Goal: Transaction & Acquisition: Purchase product/service

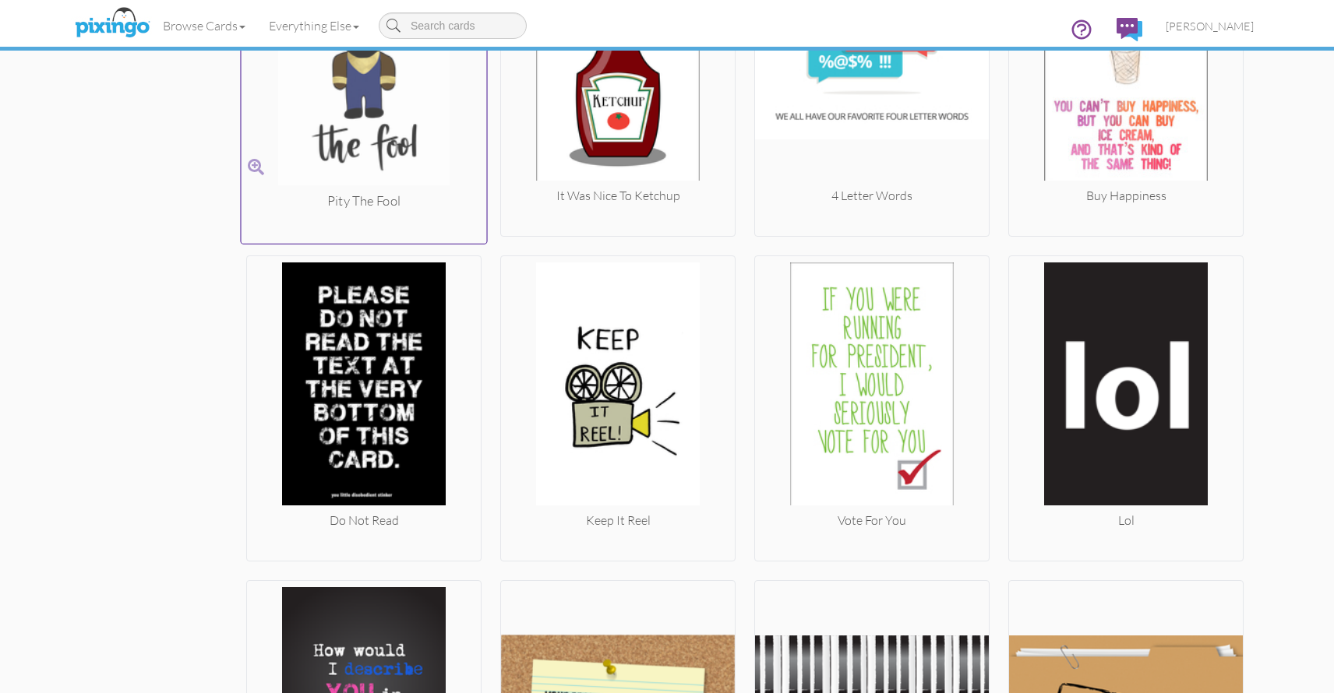
scroll to position [7253, 0]
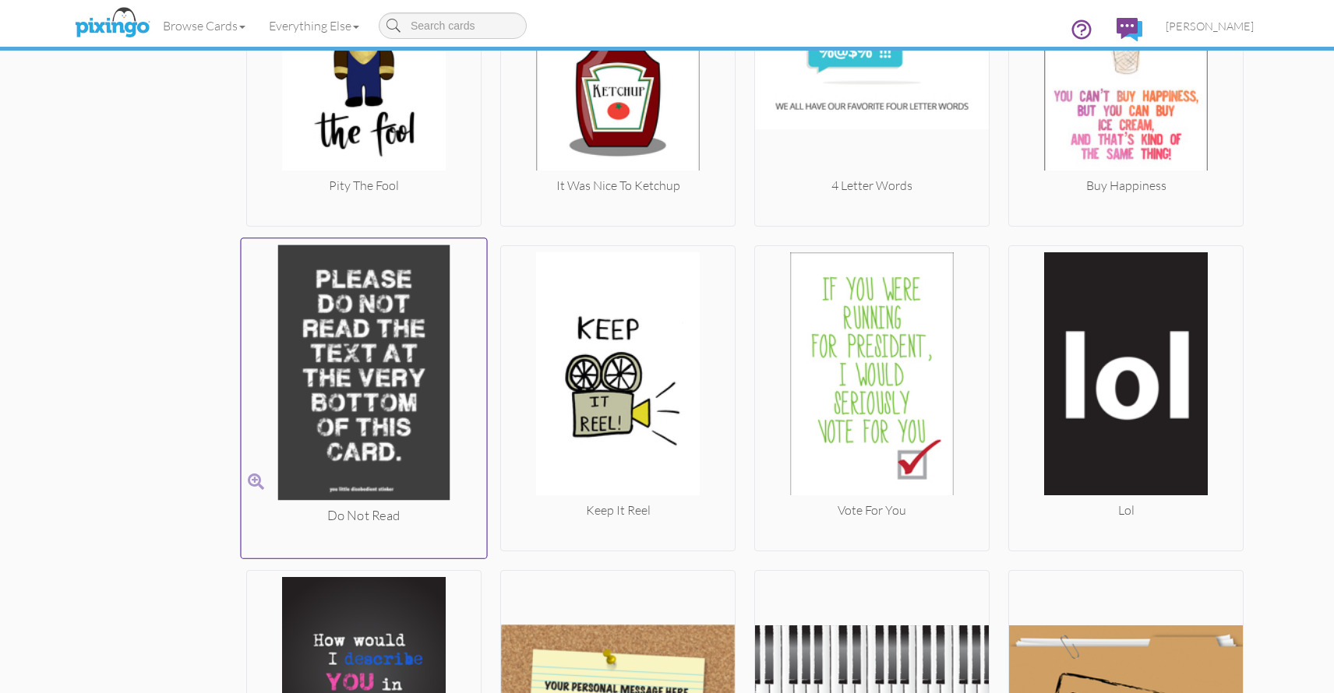
click at [346, 329] on img at bounding box center [363, 376] width 245 height 262
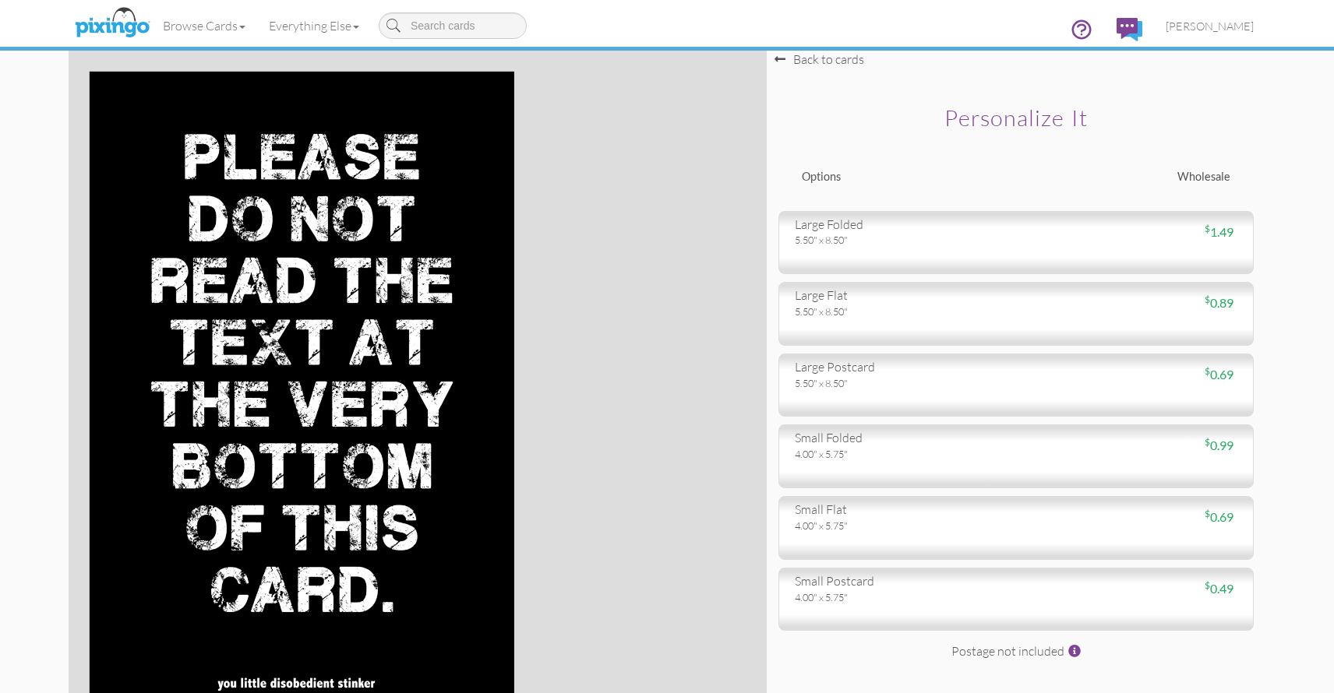
scroll to position [9, 0]
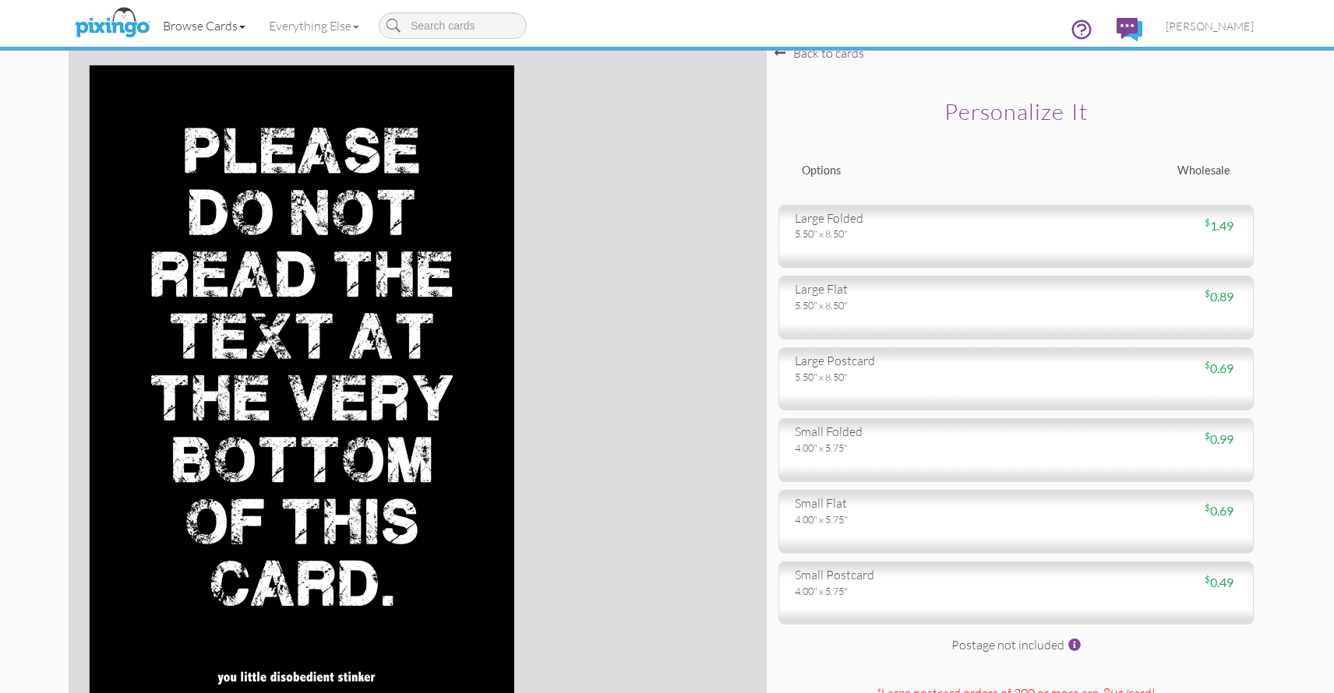
click at [206, 26] on link "Browse Cards" at bounding box center [204, 25] width 106 height 39
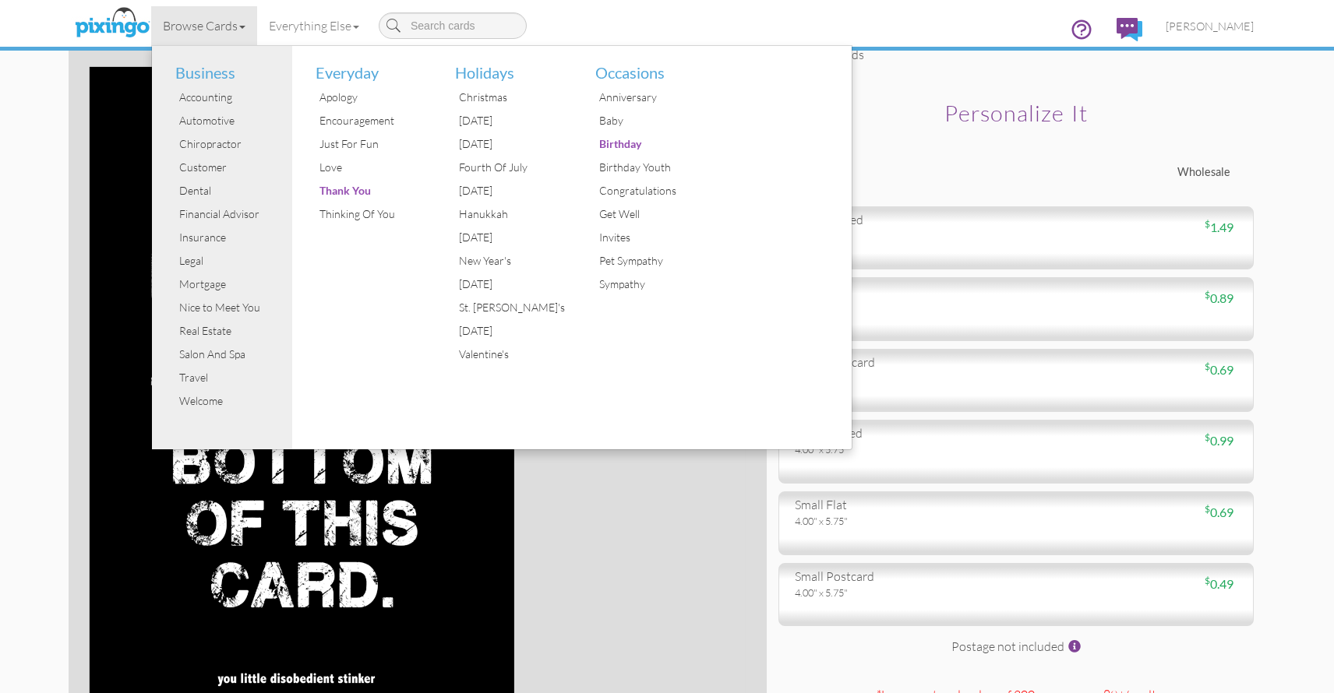
scroll to position [12, 0]
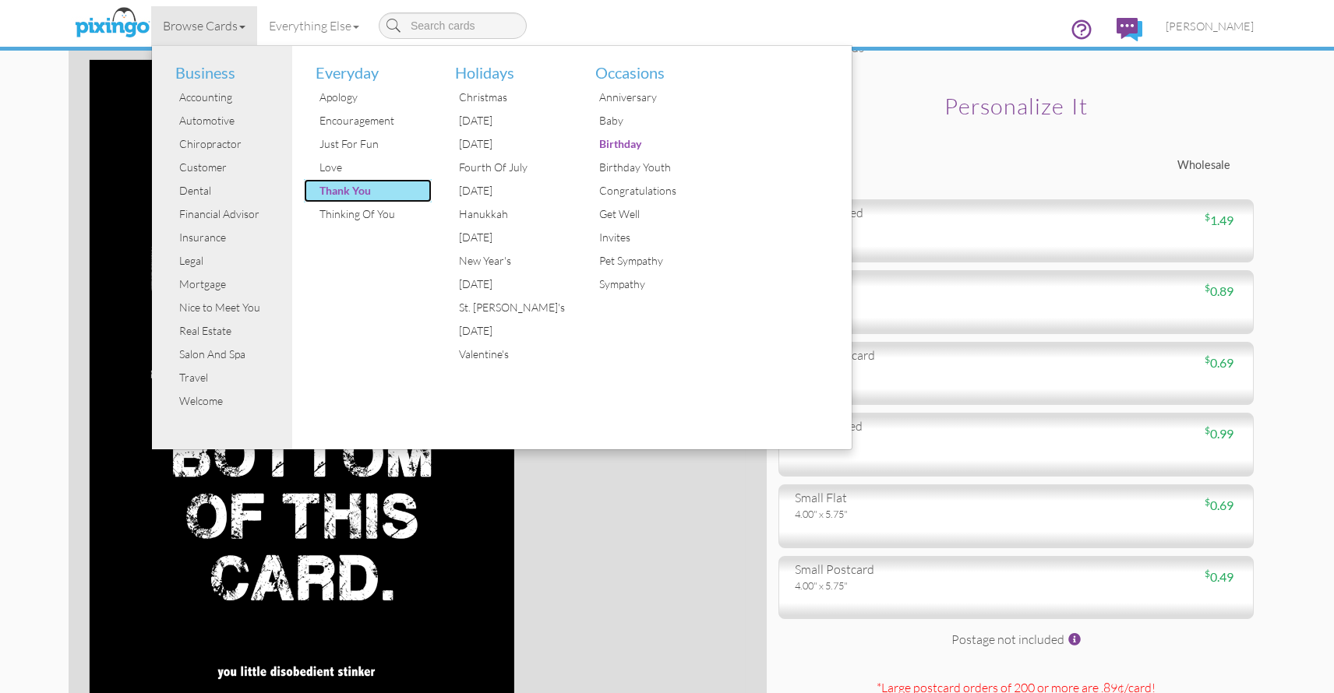
click at [351, 190] on div "Thank You" at bounding box center [373, 190] width 117 height 23
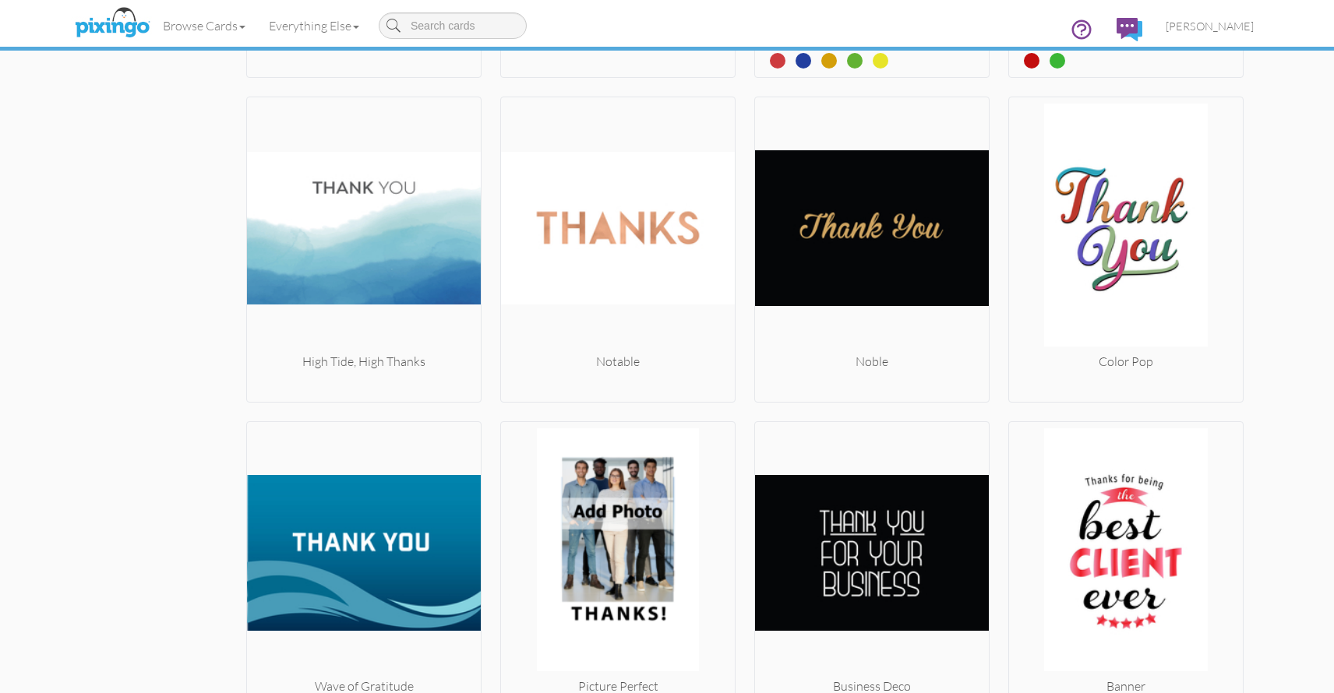
scroll to position [2496, 0]
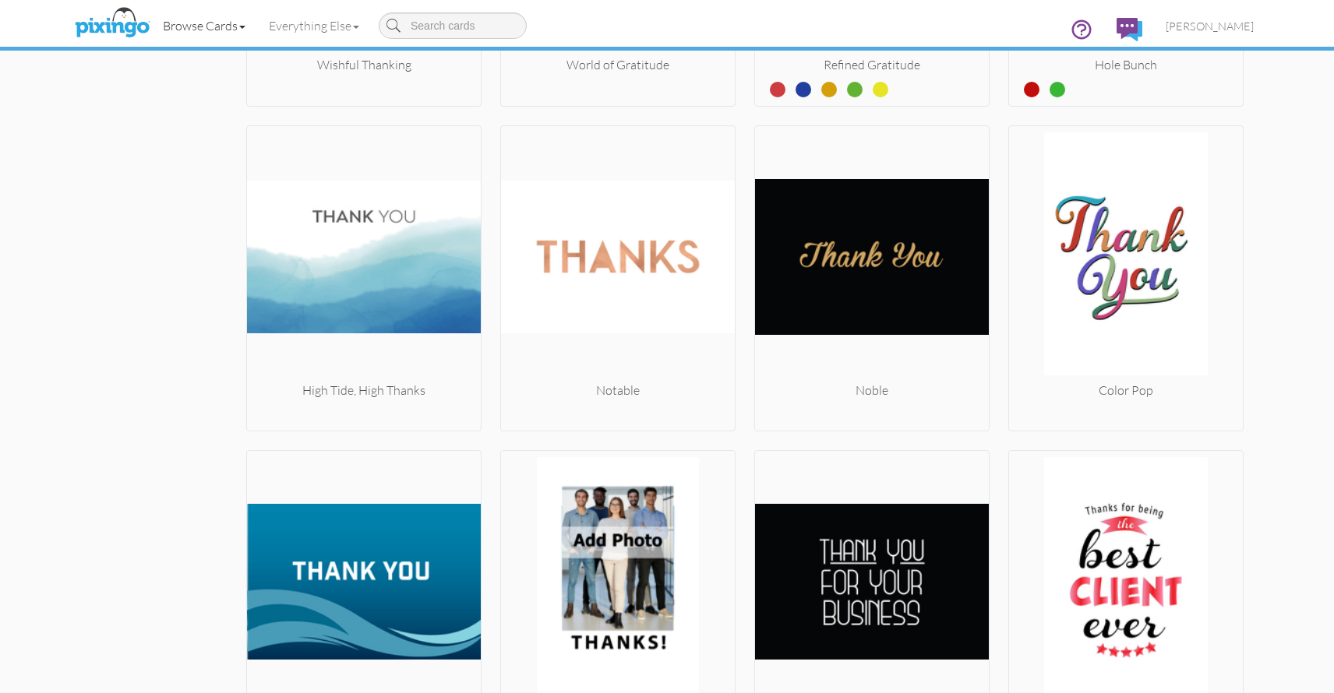
click at [245, 24] on link "Browse Cards" at bounding box center [204, 25] width 106 height 39
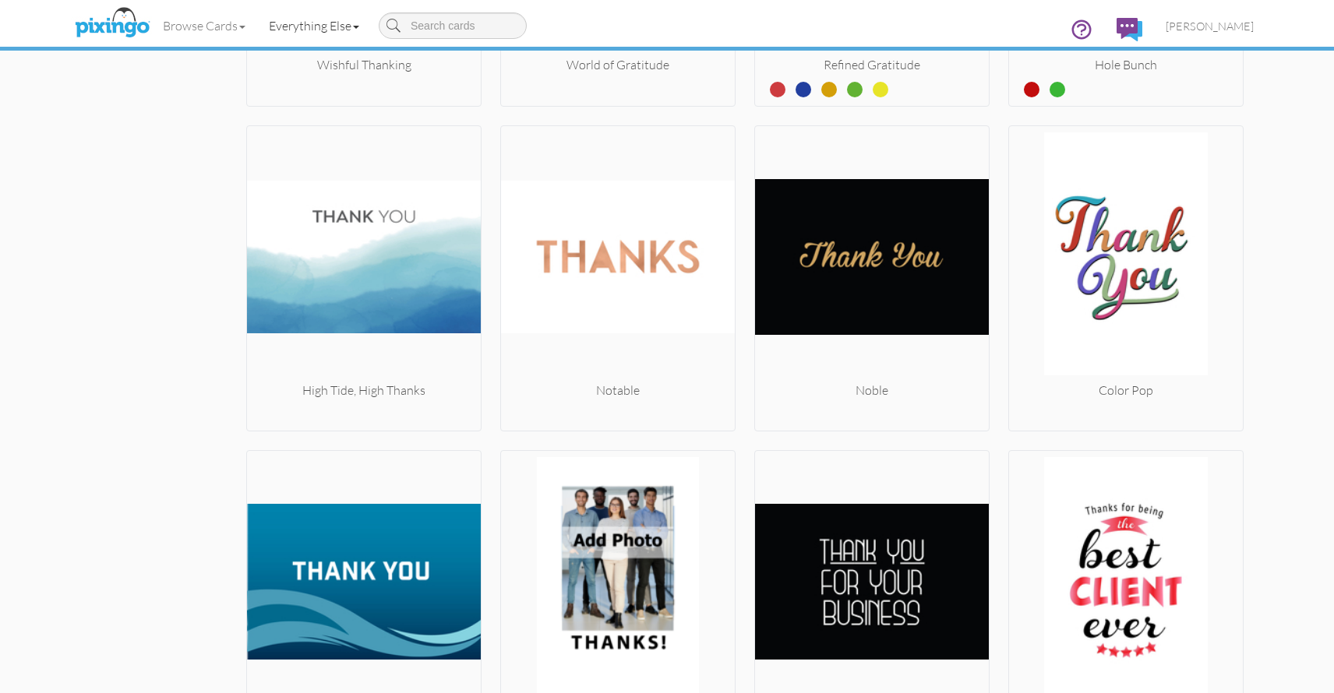
click at [294, 26] on link "Everything Else" at bounding box center [314, 25] width 114 height 39
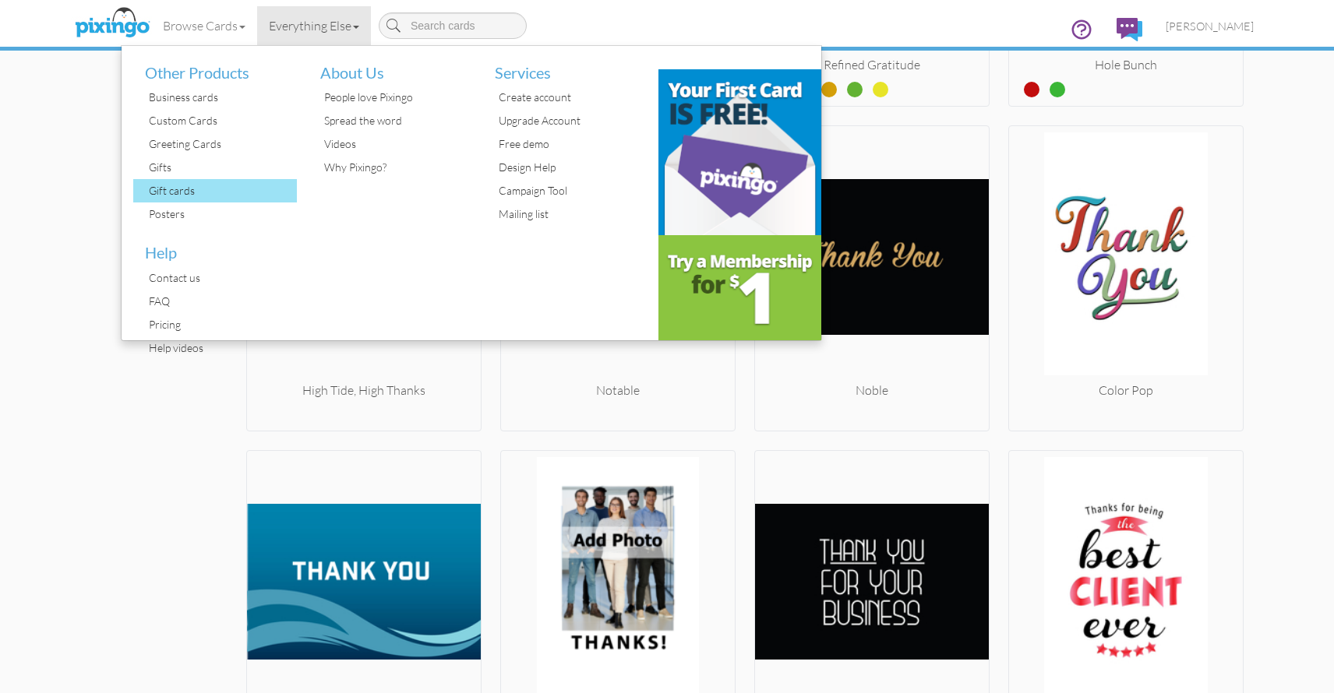
click at [181, 190] on div "Gift cards" at bounding box center [221, 190] width 152 height 23
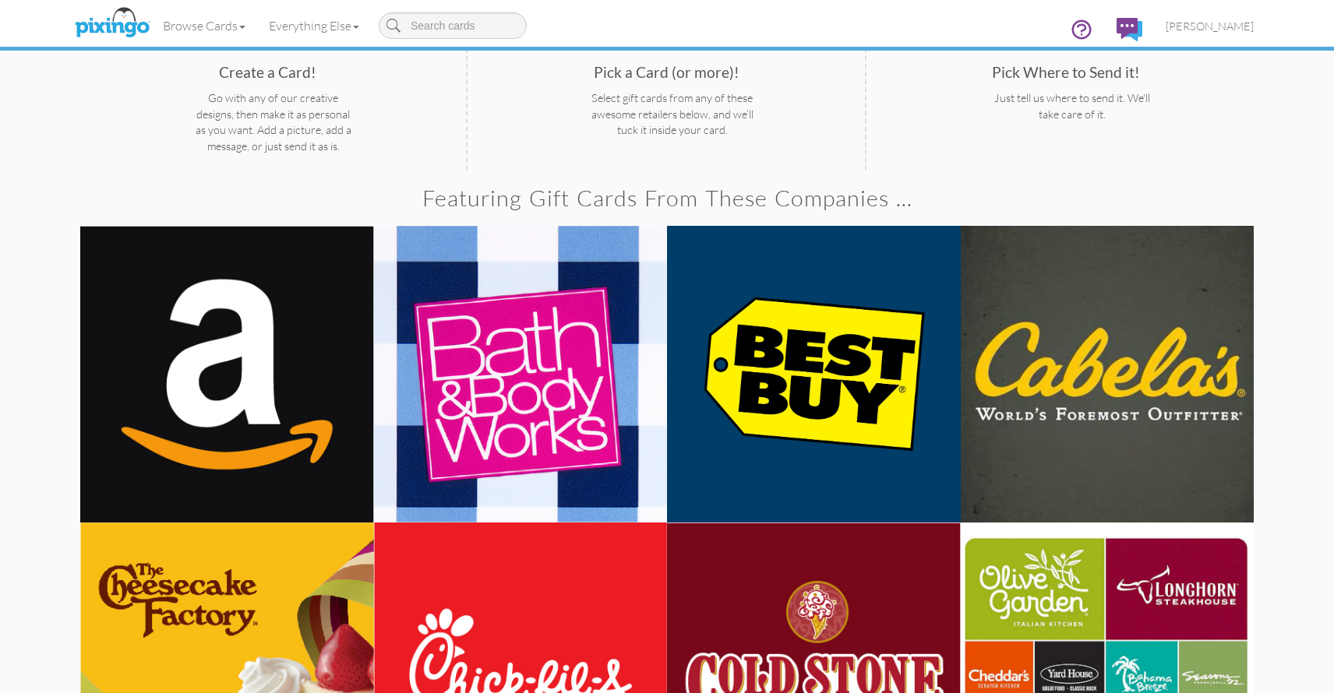
scroll to position [873, 0]
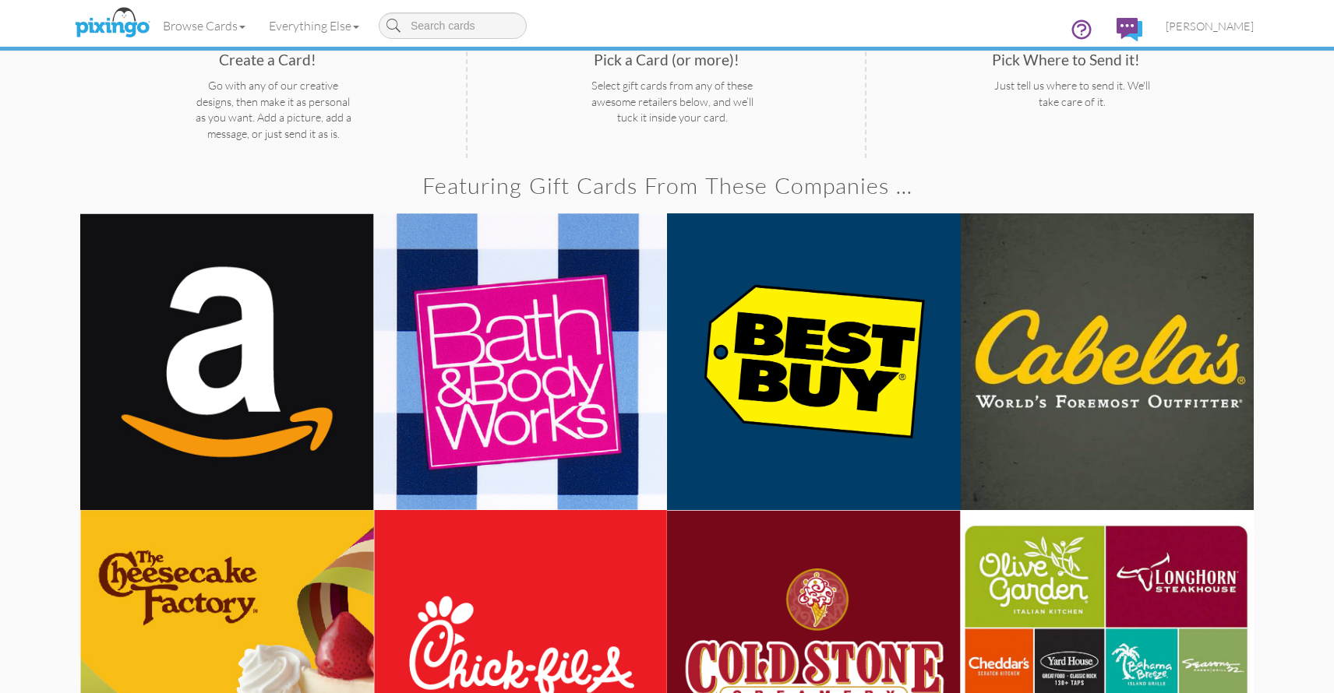
click at [272, 301] on img at bounding box center [227, 361] width 294 height 297
click at [259, 305] on img at bounding box center [227, 361] width 294 height 297
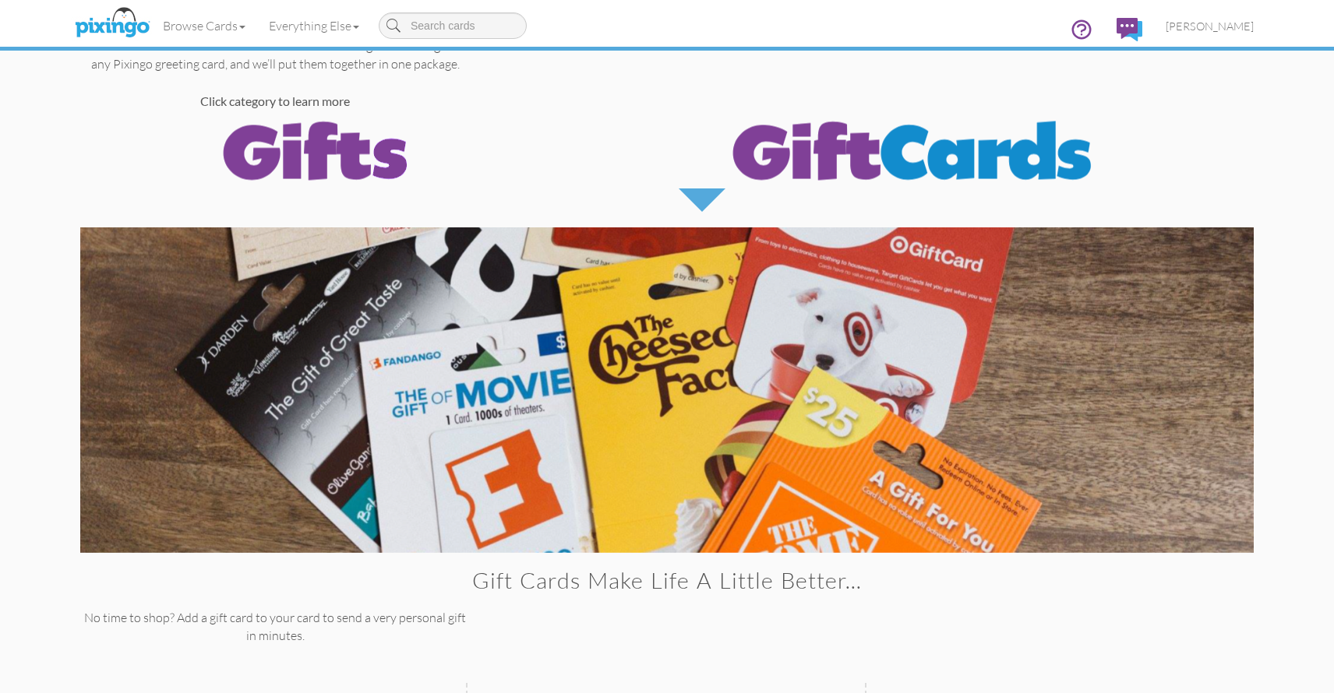
scroll to position [0, 0]
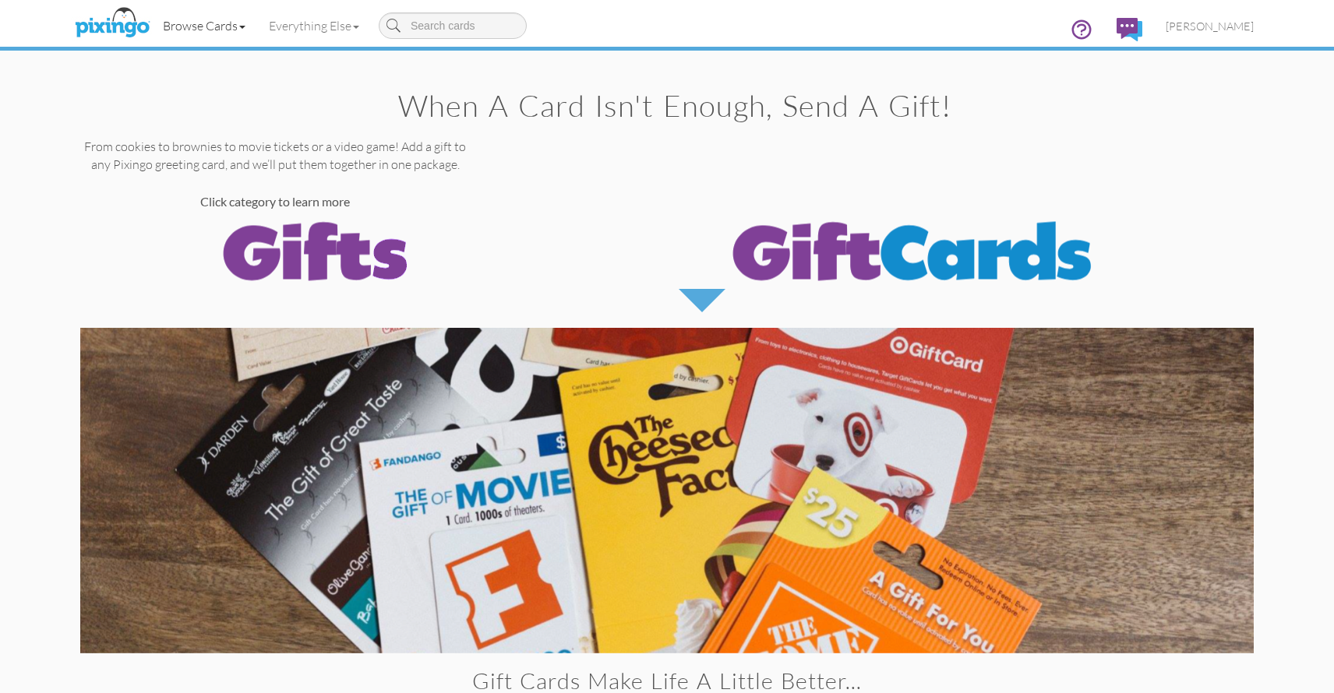
click at [248, 26] on link "Browse Cards" at bounding box center [204, 25] width 106 height 39
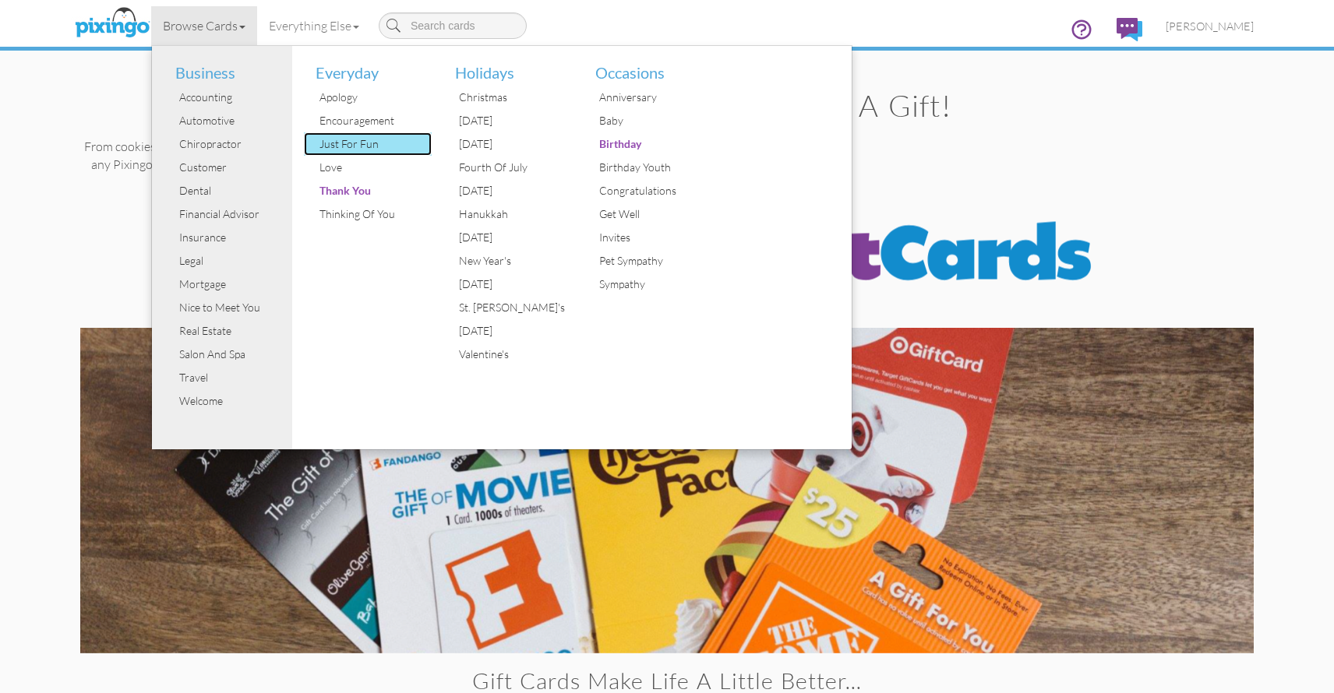
click at [341, 140] on div "Just For Fun" at bounding box center [373, 143] width 117 height 23
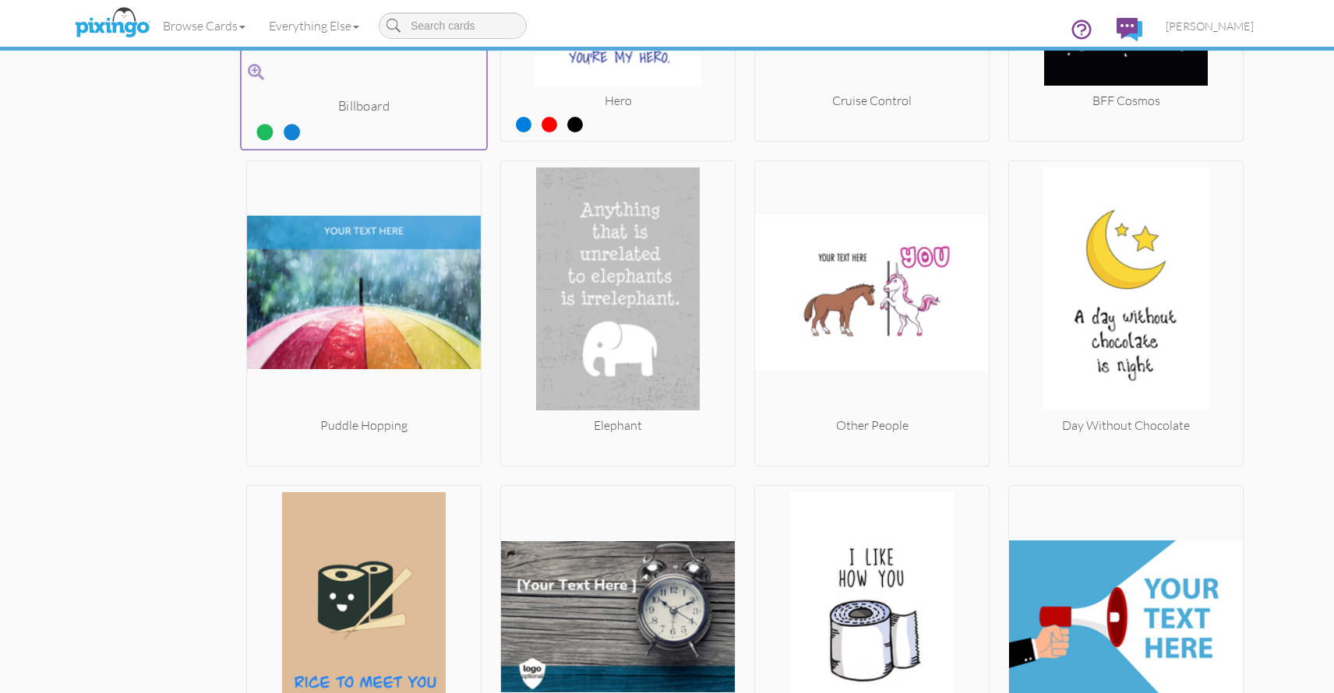
scroll to position [3442, 0]
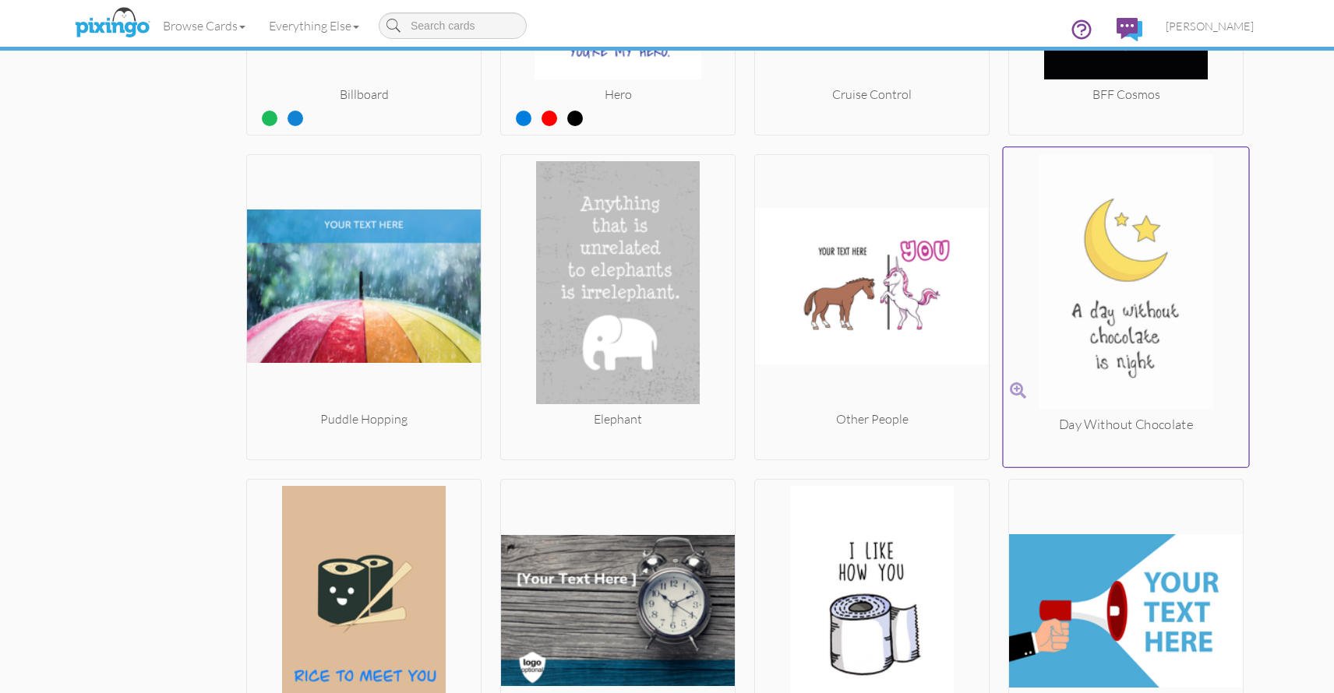
click at [1133, 305] on img at bounding box center [1125, 285] width 245 height 262
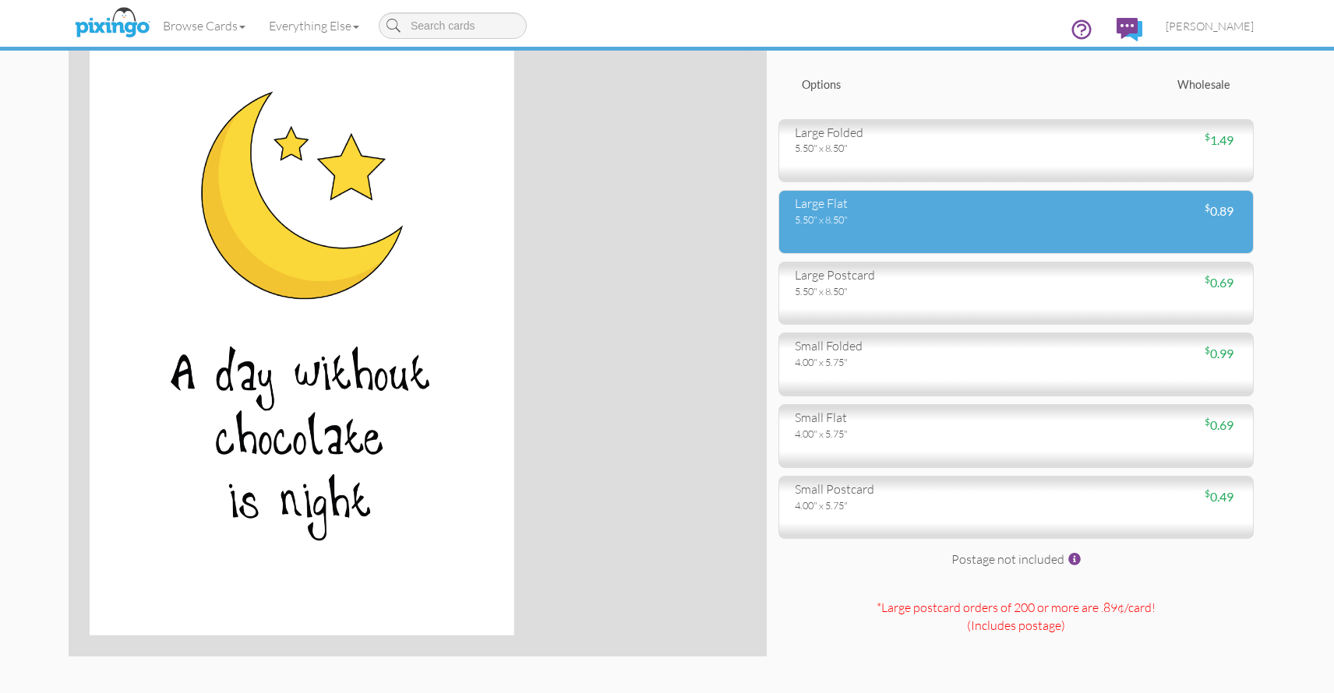
scroll to position [93, 0]
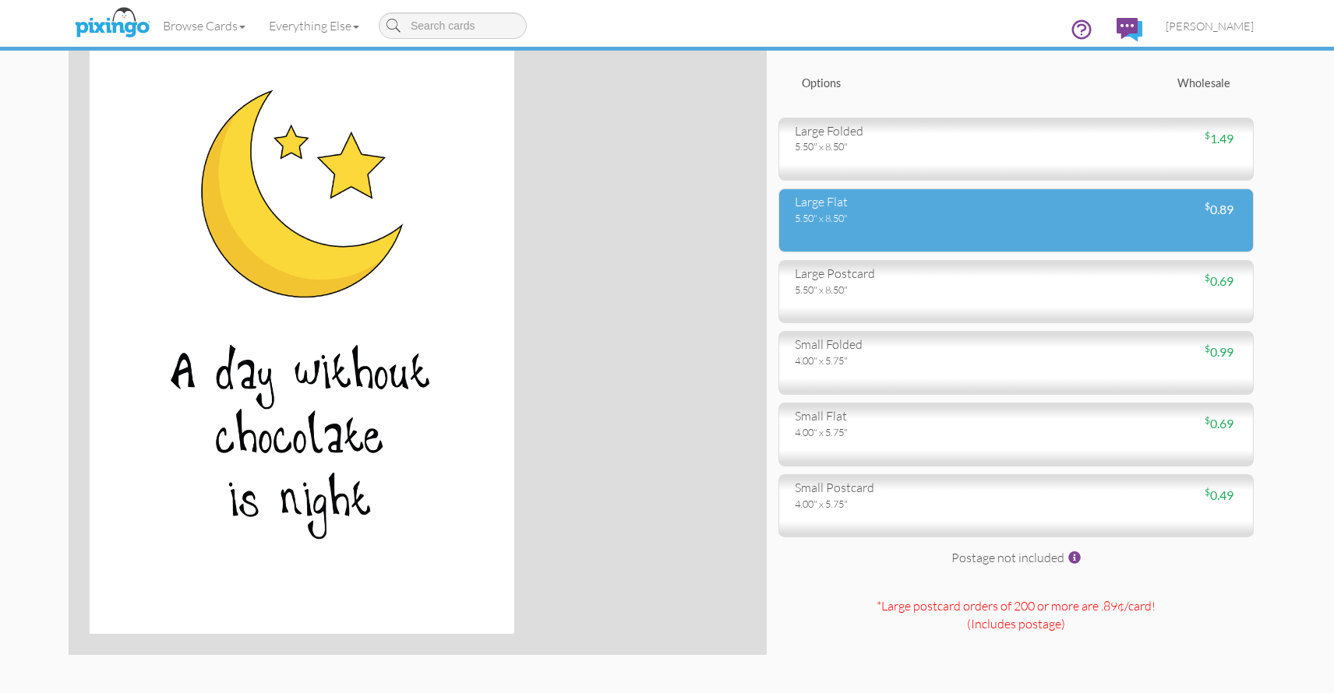
click at [855, 217] on div "5.50" x 8.50"" at bounding box center [900, 218] width 210 height 14
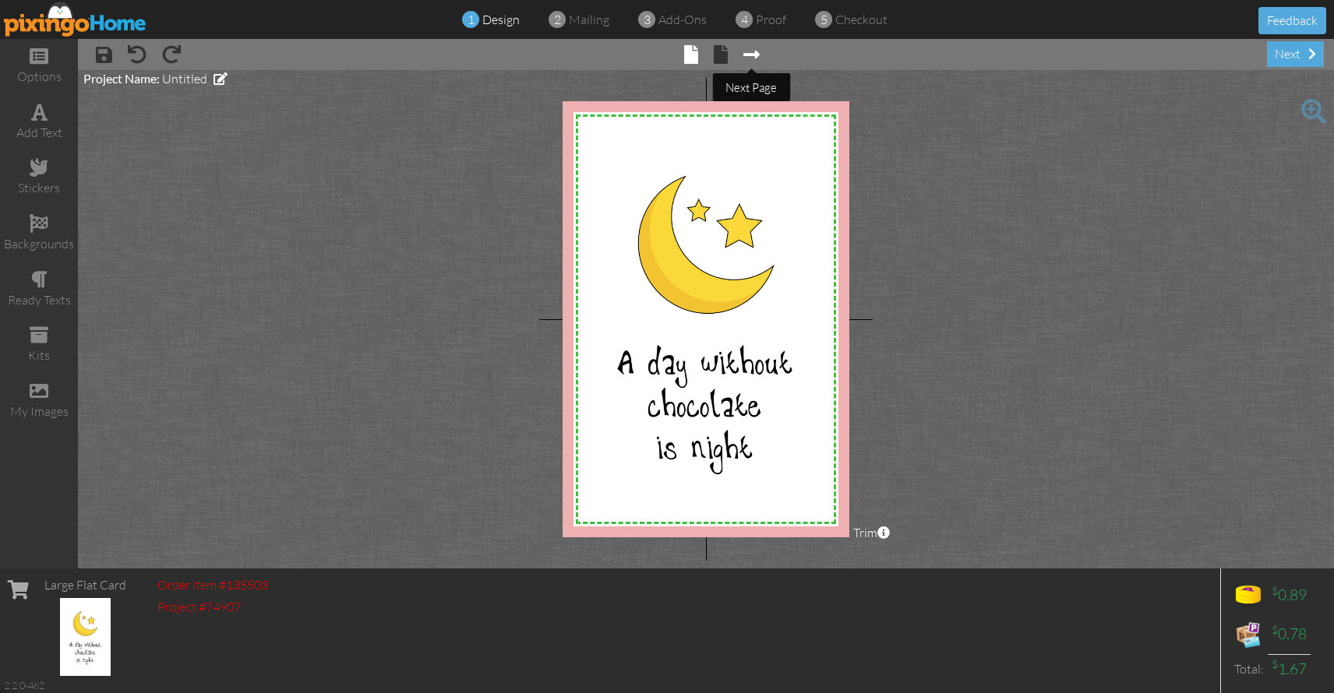
click at [756, 56] on span at bounding box center [751, 54] width 16 height 19
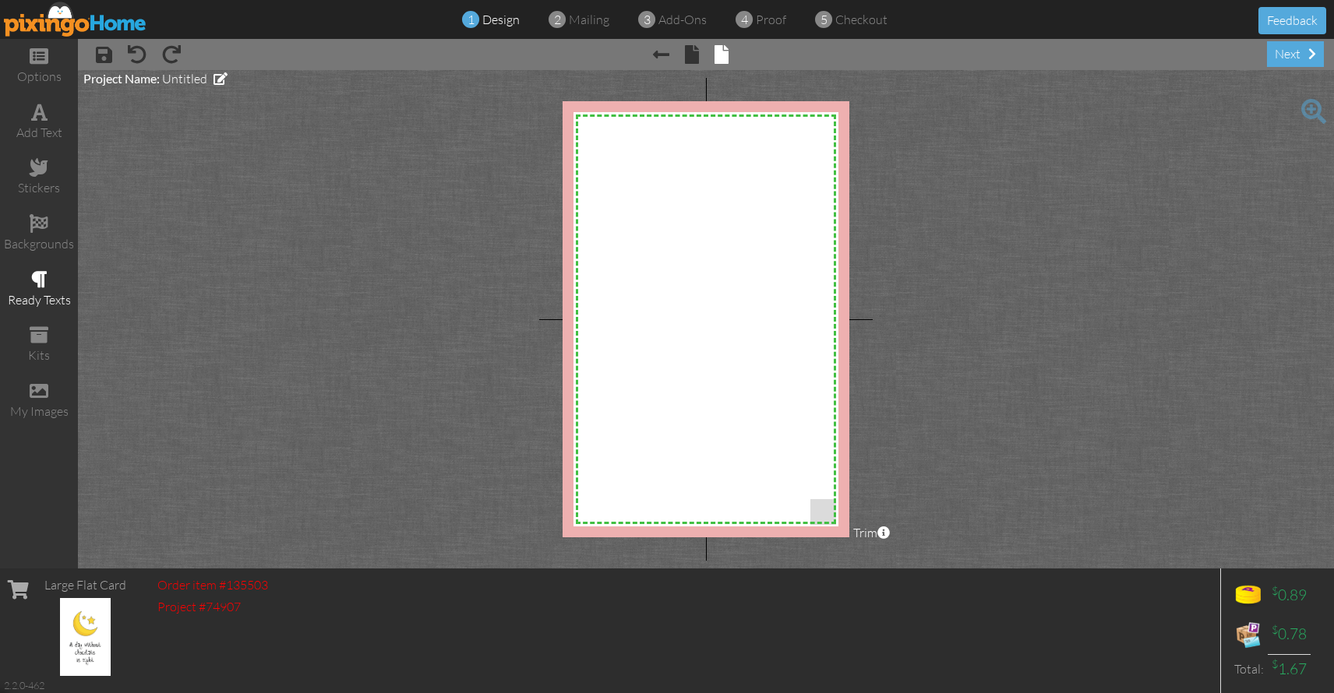
click at [46, 280] on span at bounding box center [39, 279] width 16 height 19
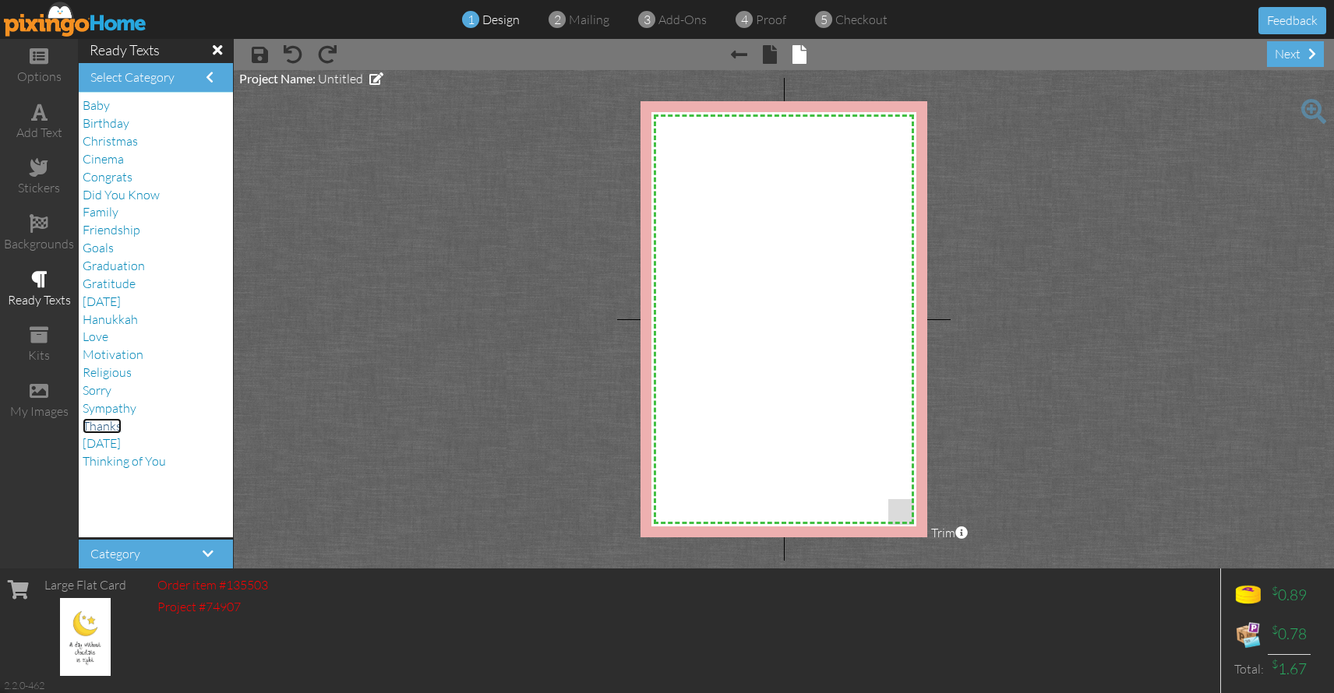
click at [113, 425] on span "Thanks" at bounding box center [102, 426] width 39 height 16
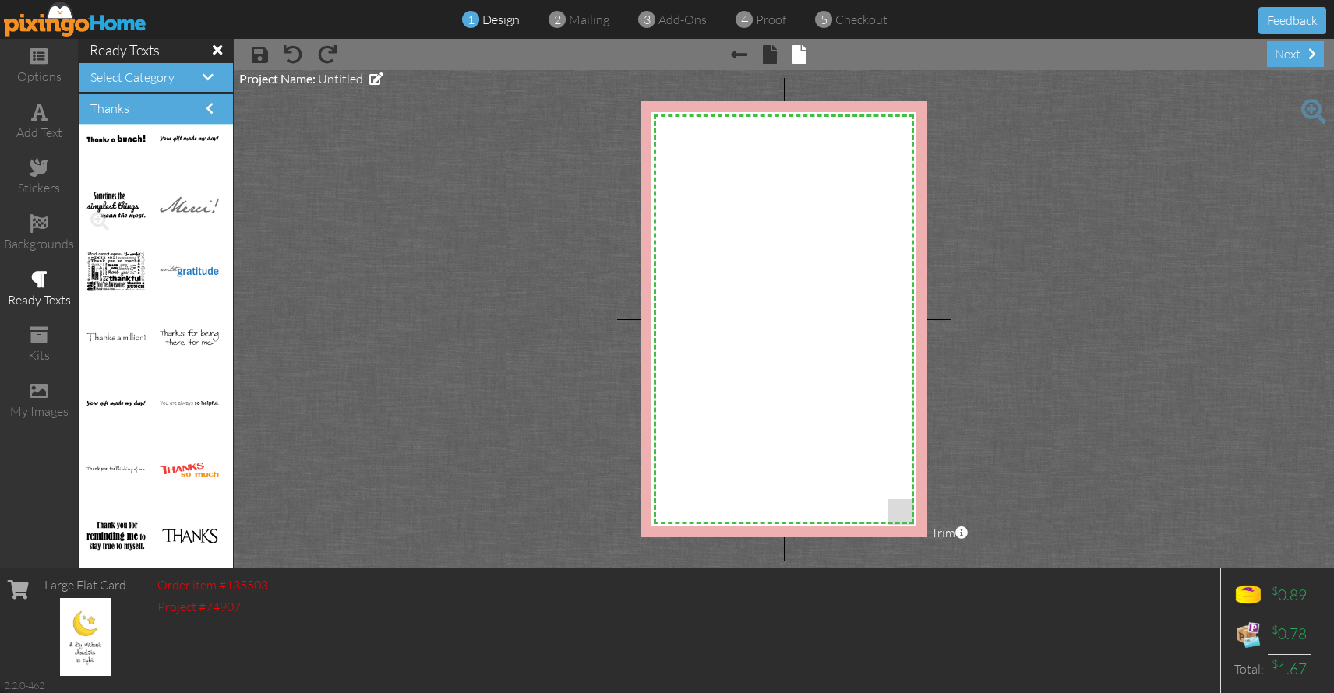
scroll to position [619, 0]
click at [46, 128] on div "add text" at bounding box center [39, 133] width 78 height 18
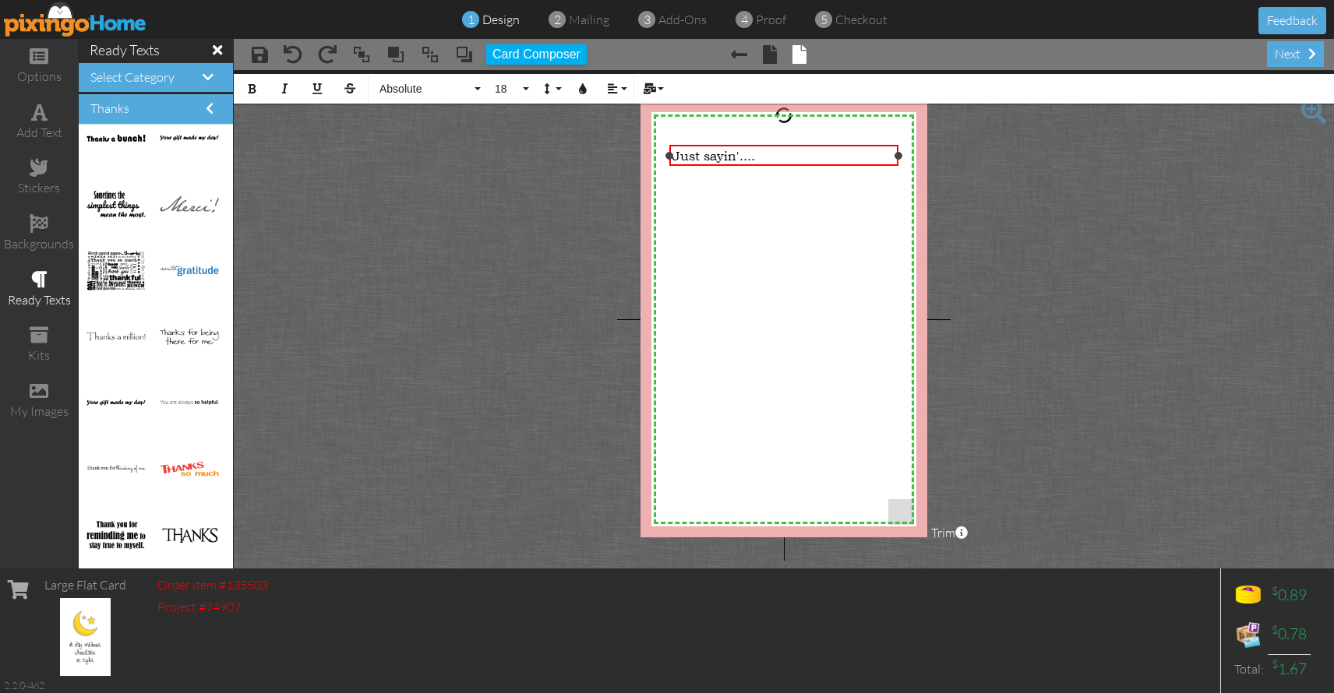
click at [822, 160] on div "Just sayin'...." at bounding box center [783, 156] width 223 height 16
drag, startPoint x: 768, startPoint y: 157, endPoint x: 649, endPoint y: 146, distance: 119.7
click at [651, 150] on div "X X X X X X X X X X X X X X X X X X X X X X X X X X X X X X X X X X X X X X X X…" at bounding box center [783, 319] width 287 height 436
click at [524, 88] on button "18" at bounding box center [509, 89] width 45 height 30
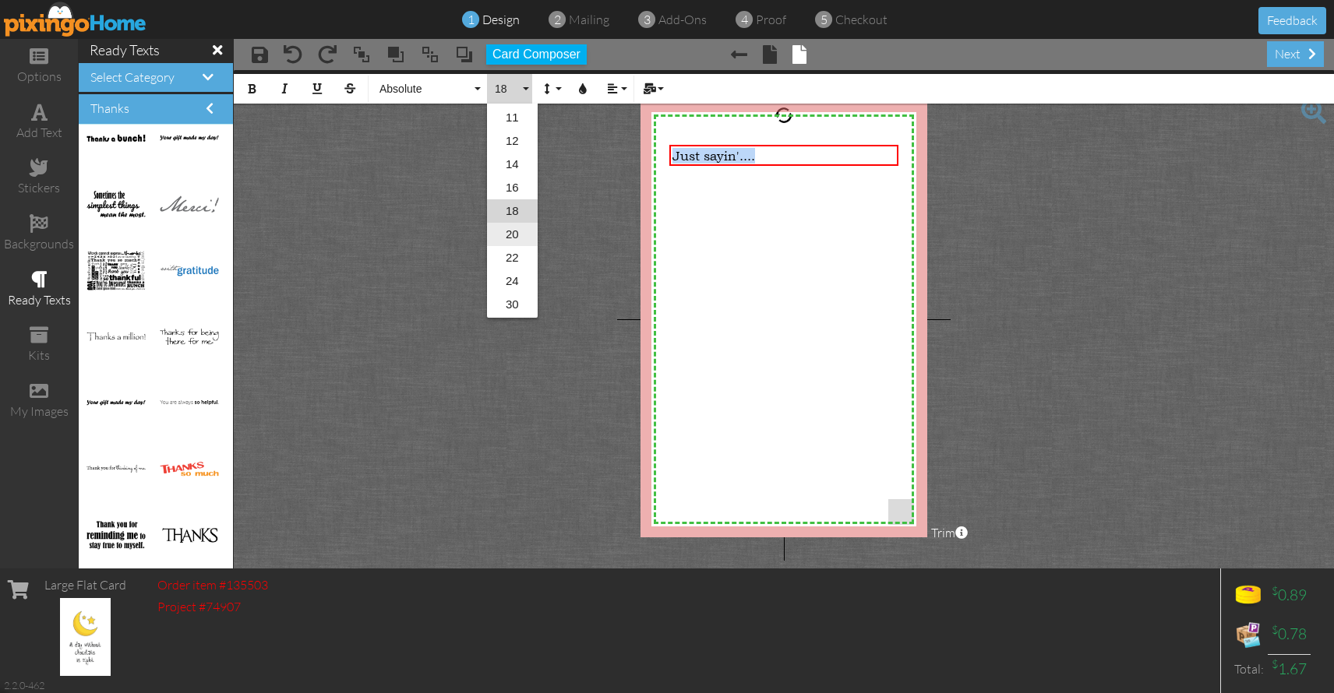
click at [513, 229] on link "20" at bounding box center [512, 234] width 51 height 23
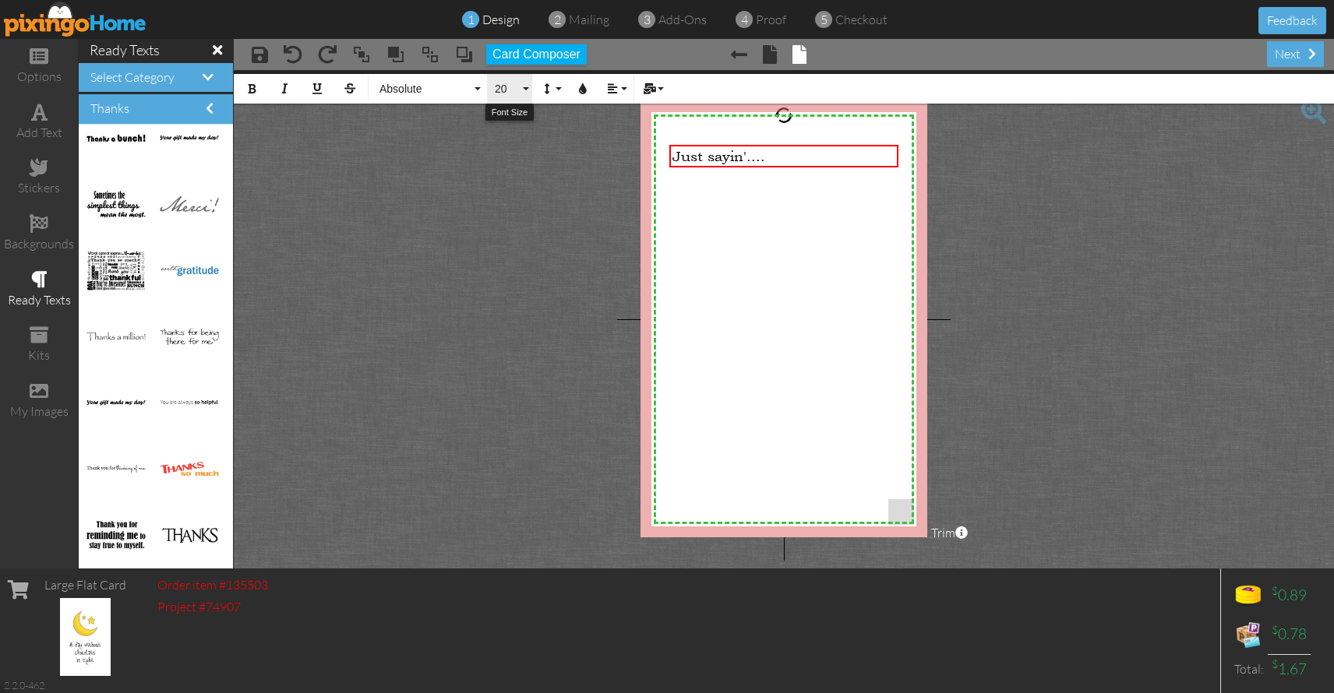
click at [520, 80] on button "20" at bounding box center [509, 89] width 45 height 30
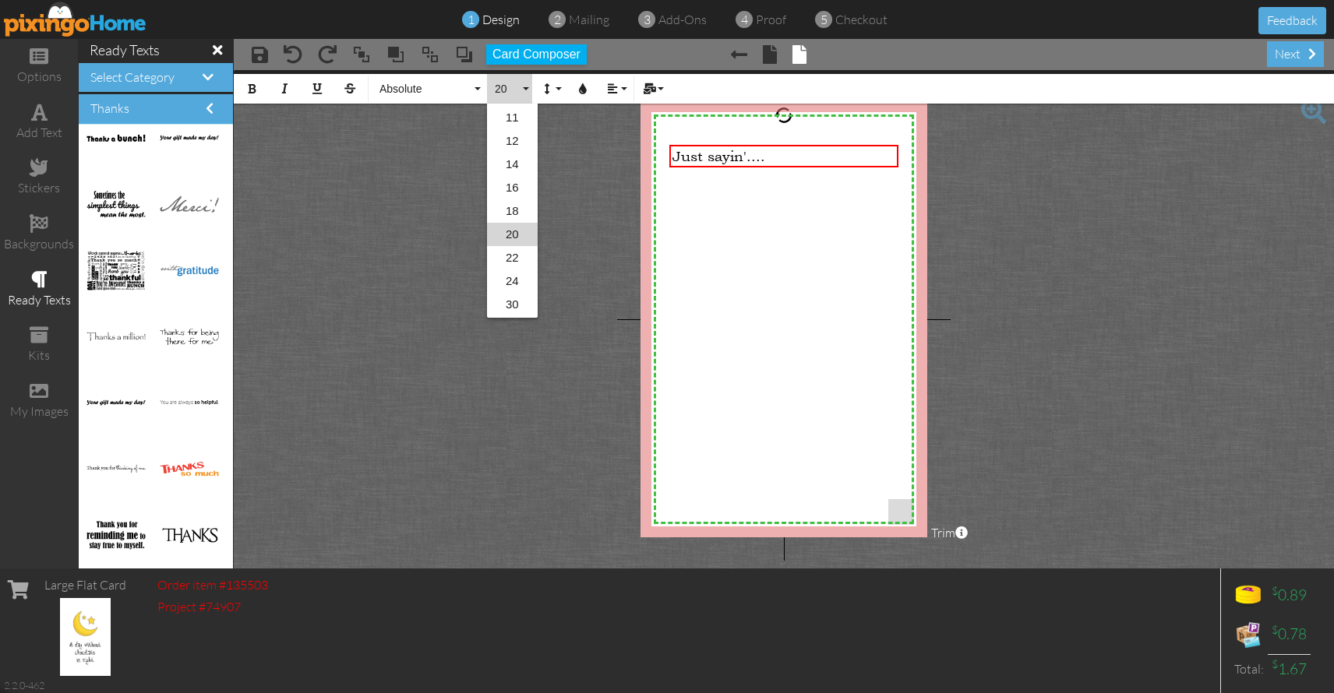
scroll to position [161, 0]
click at [518, 280] on link "30" at bounding box center [512, 281] width 51 height 23
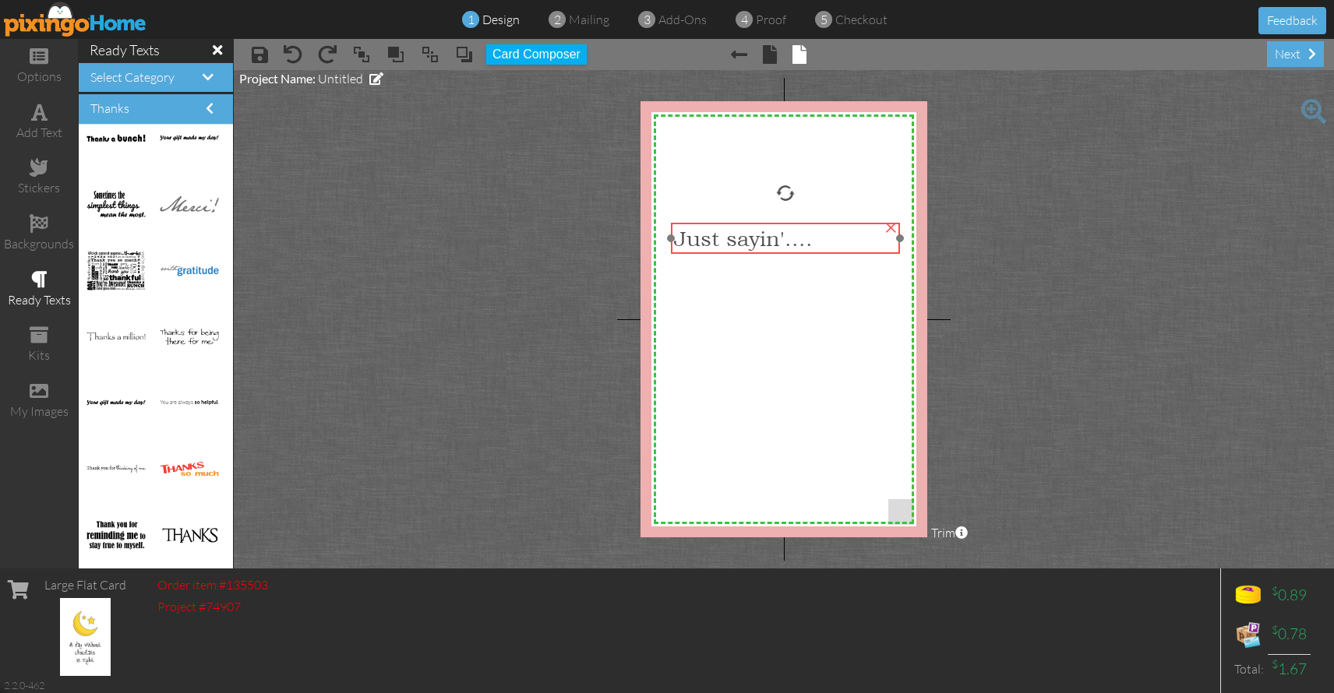
drag, startPoint x: 762, startPoint y: 169, endPoint x: 763, endPoint y: 247, distance: 77.9
click at [763, 247] on span "Just sayin'...." at bounding box center [743, 238] width 139 height 25
click at [770, 52] on span at bounding box center [770, 54] width 14 height 19
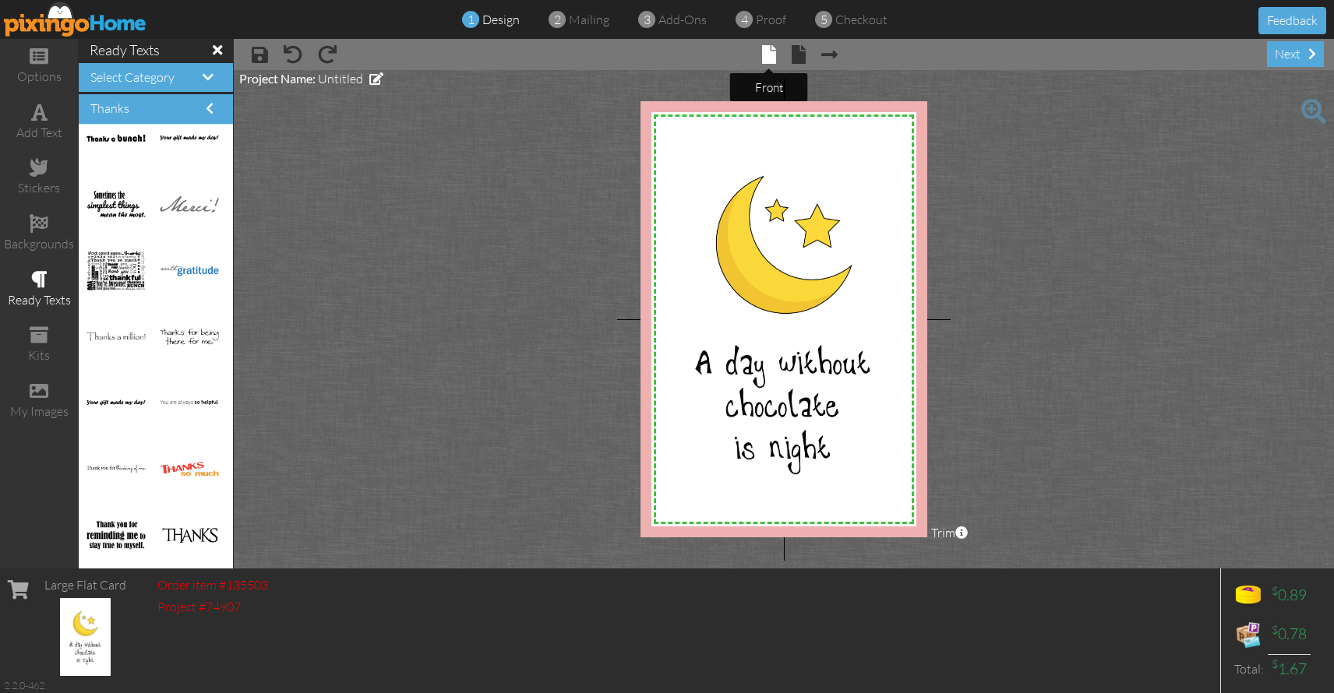
click at [770, 52] on span at bounding box center [769, 54] width 14 height 19
click at [506, 20] on span "design" at bounding box center [500, 20] width 37 height 16
click at [41, 58] on span at bounding box center [39, 56] width 19 height 19
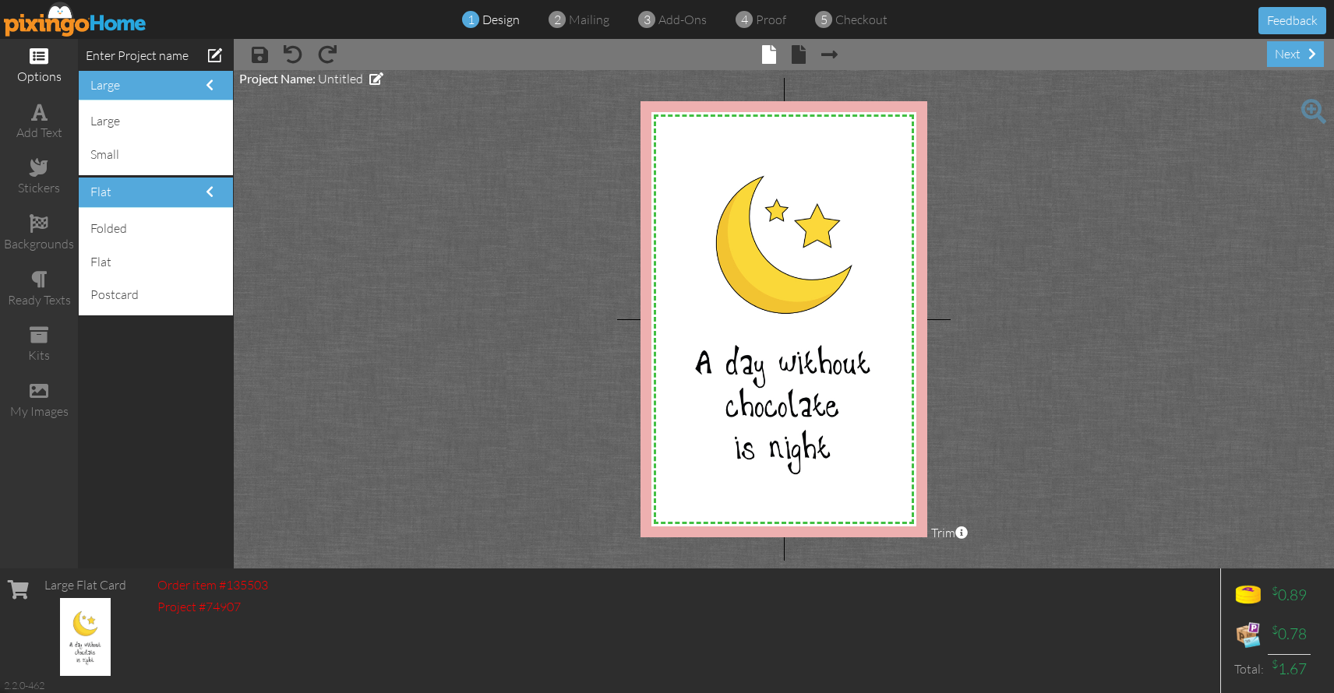
click at [41, 58] on span at bounding box center [39, 56] width 19 height 19
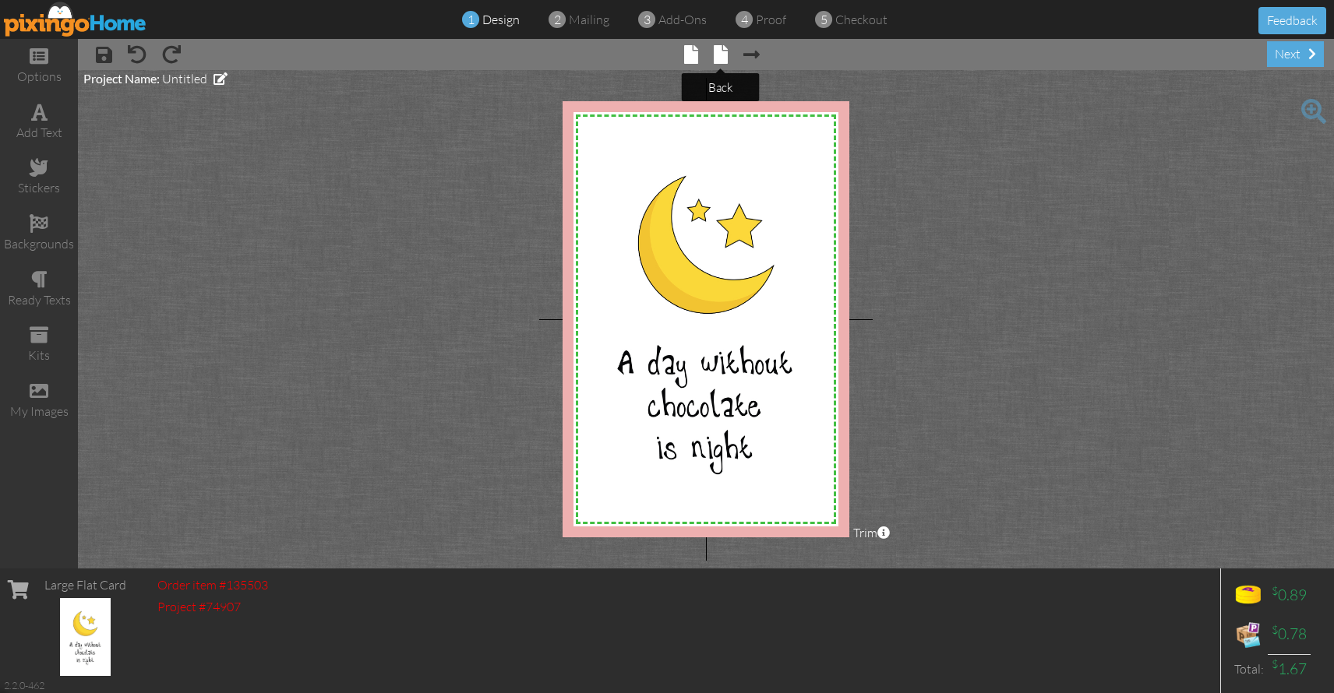
click at [725, 53] on span at bounding box center [721, 54] width 14 height 19
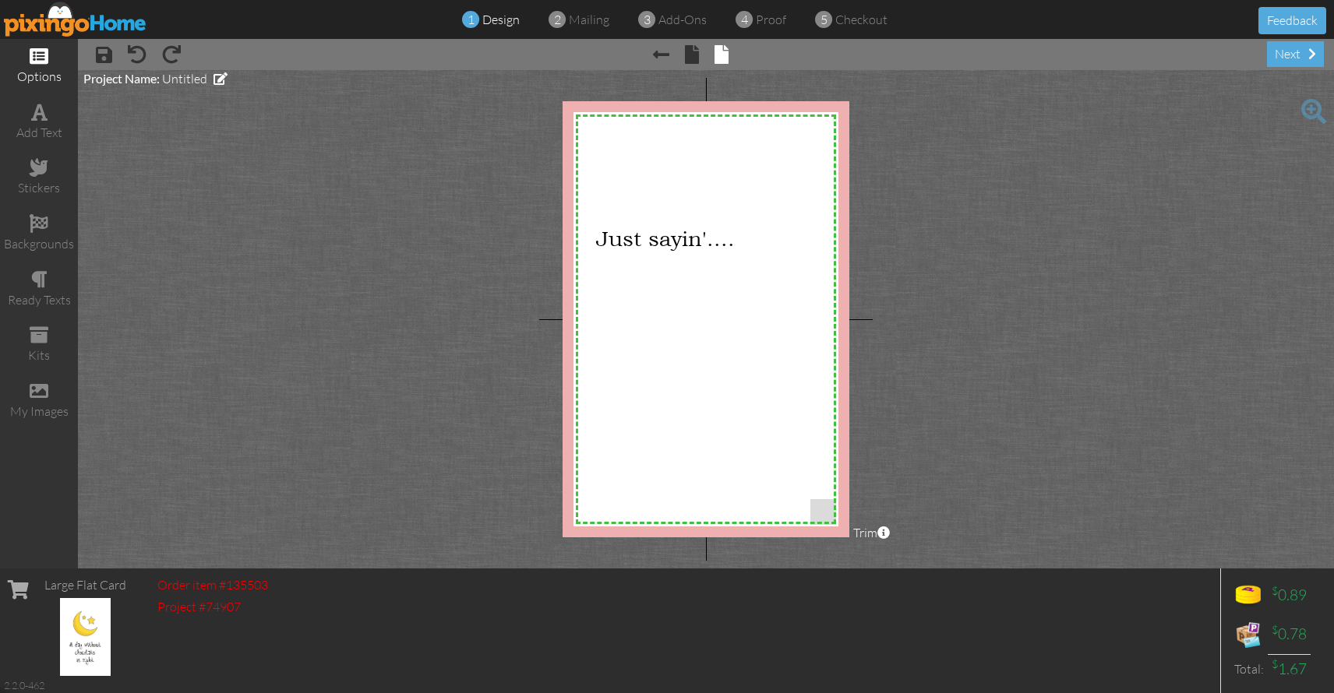
click at [41, 59] on span at bounding box center [39, 56] width 19 height 19
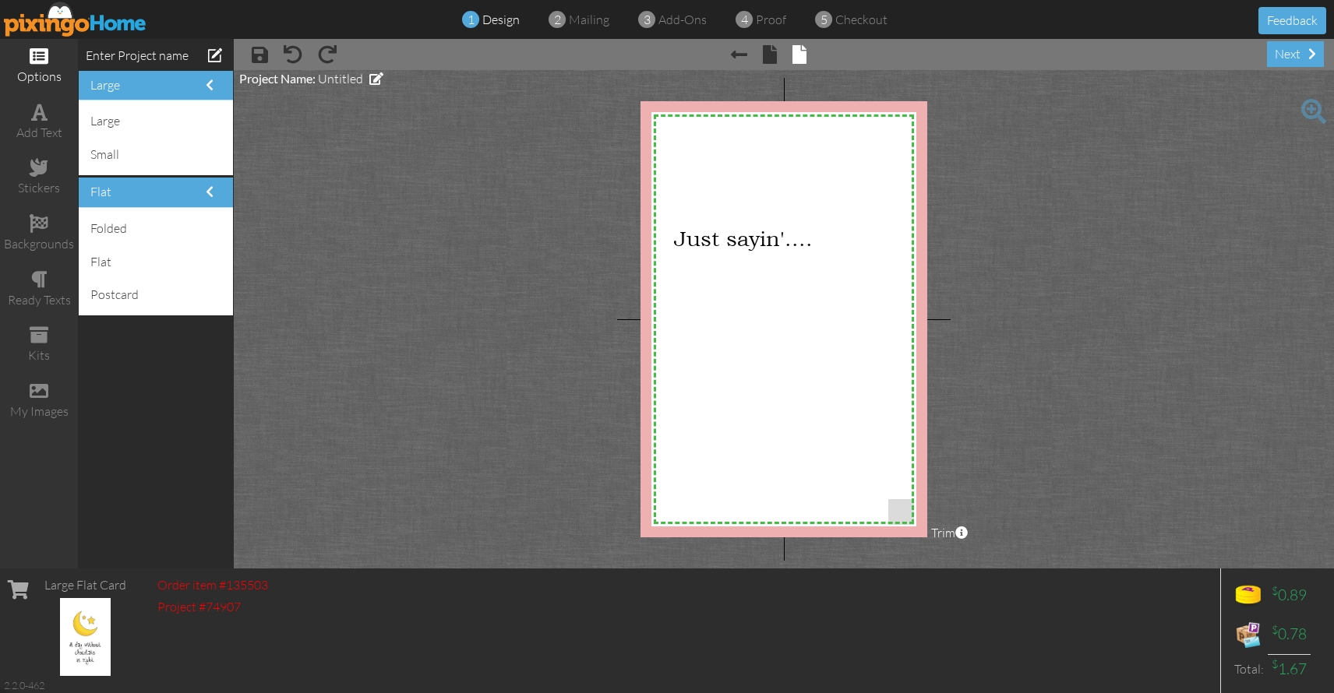
click at [41, 58] on span at bounding box center [39, 56] width 19 height 19
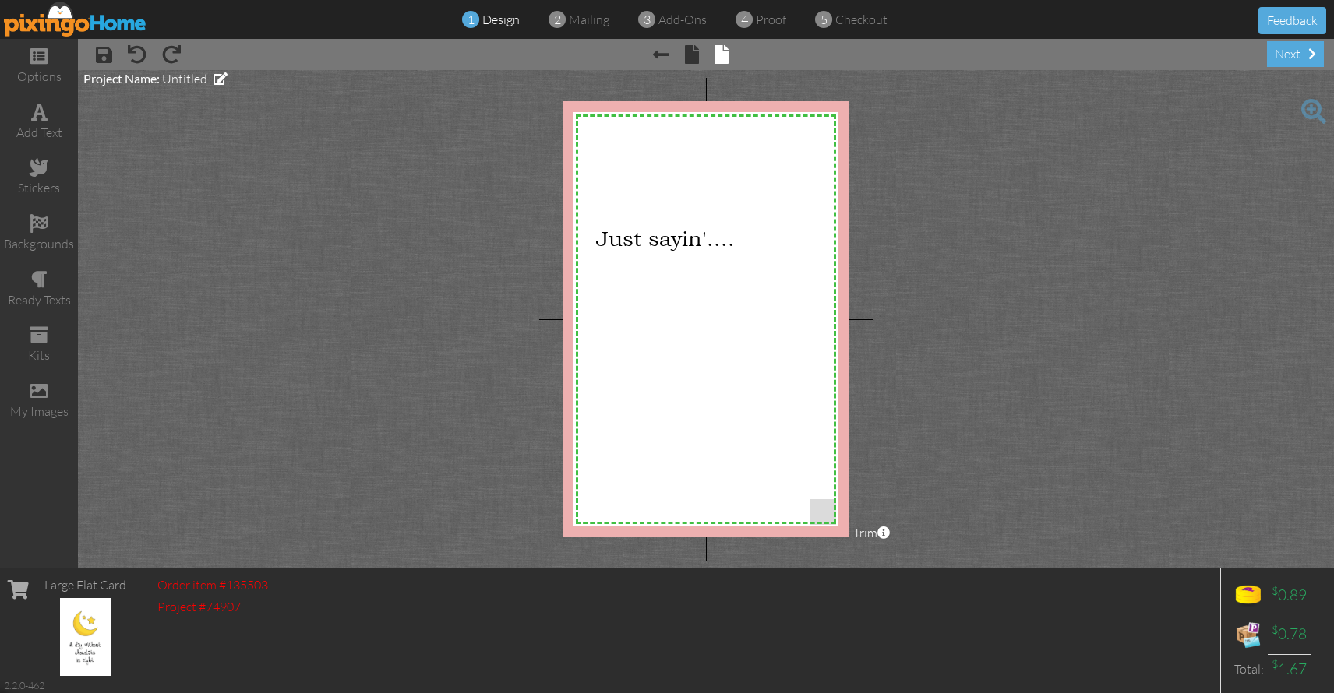
click at [90, 605] on img at bounding box center [85, 637] width 51 height 78
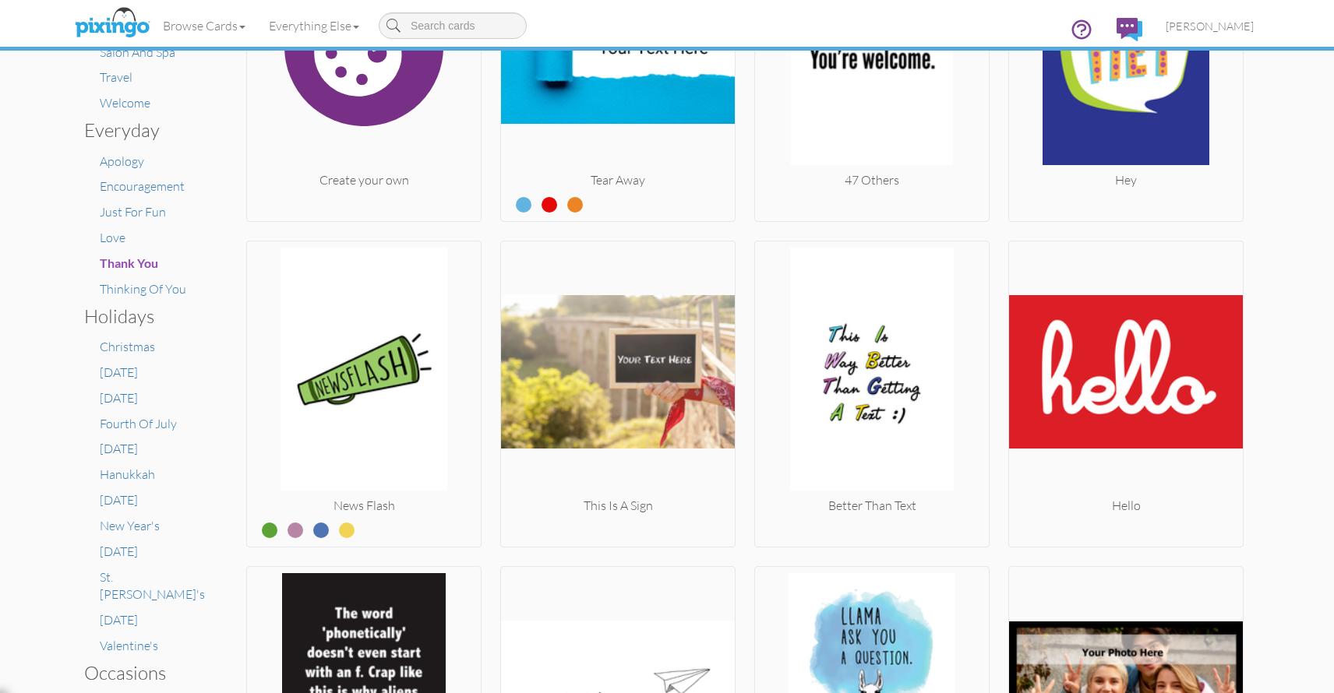
scroll to position [431, 0]
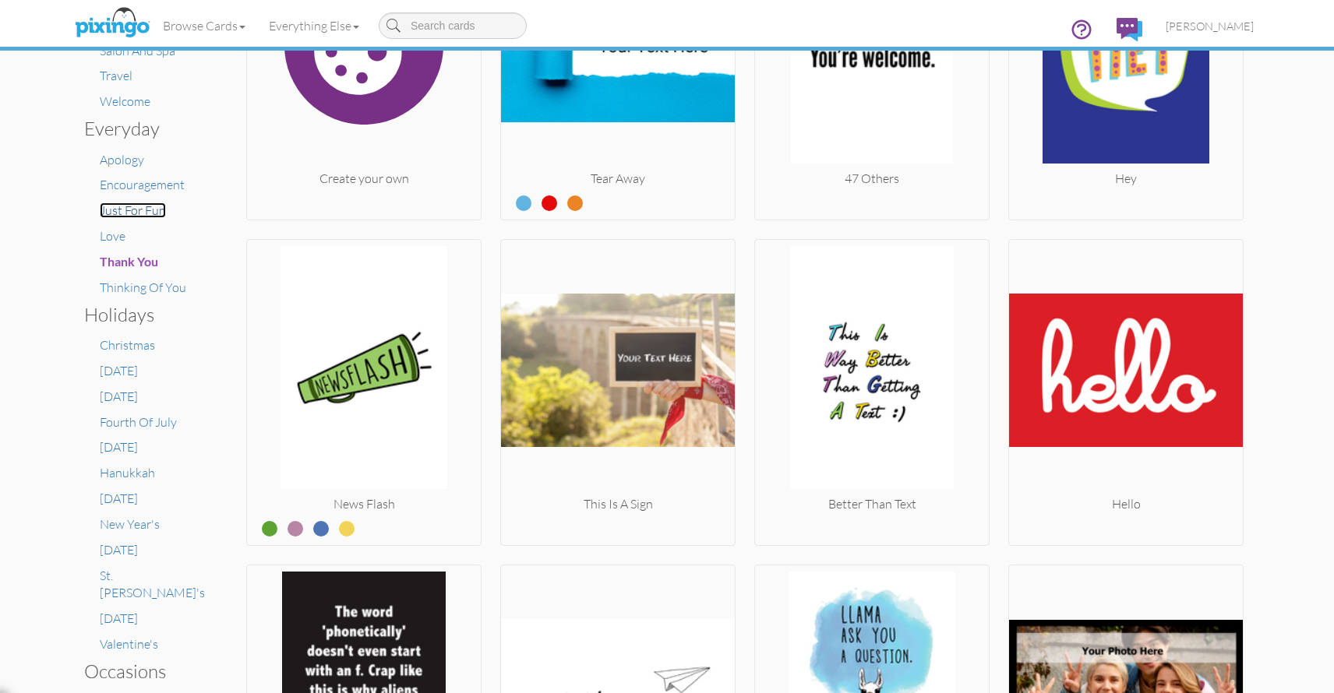
click at [135, 209] on span "Just For Fun" at bounding box center [133, 211] width 66 height 16
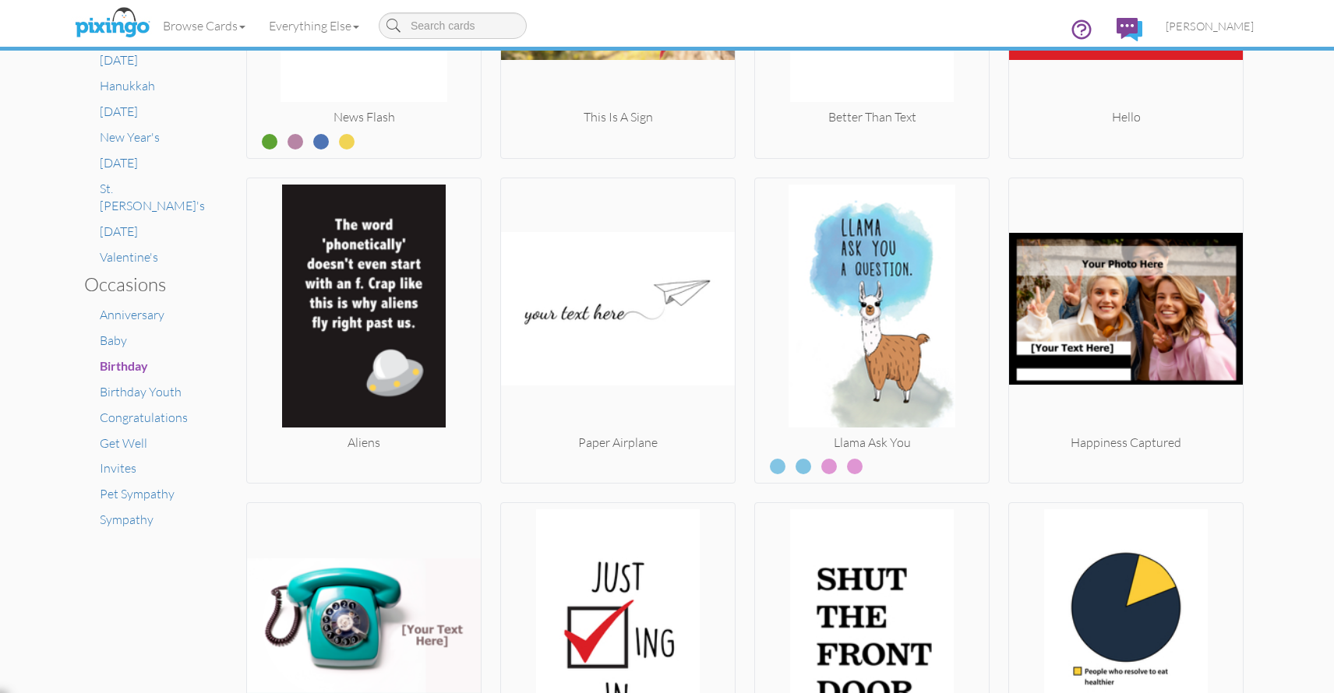
scroll to position [817, 0]
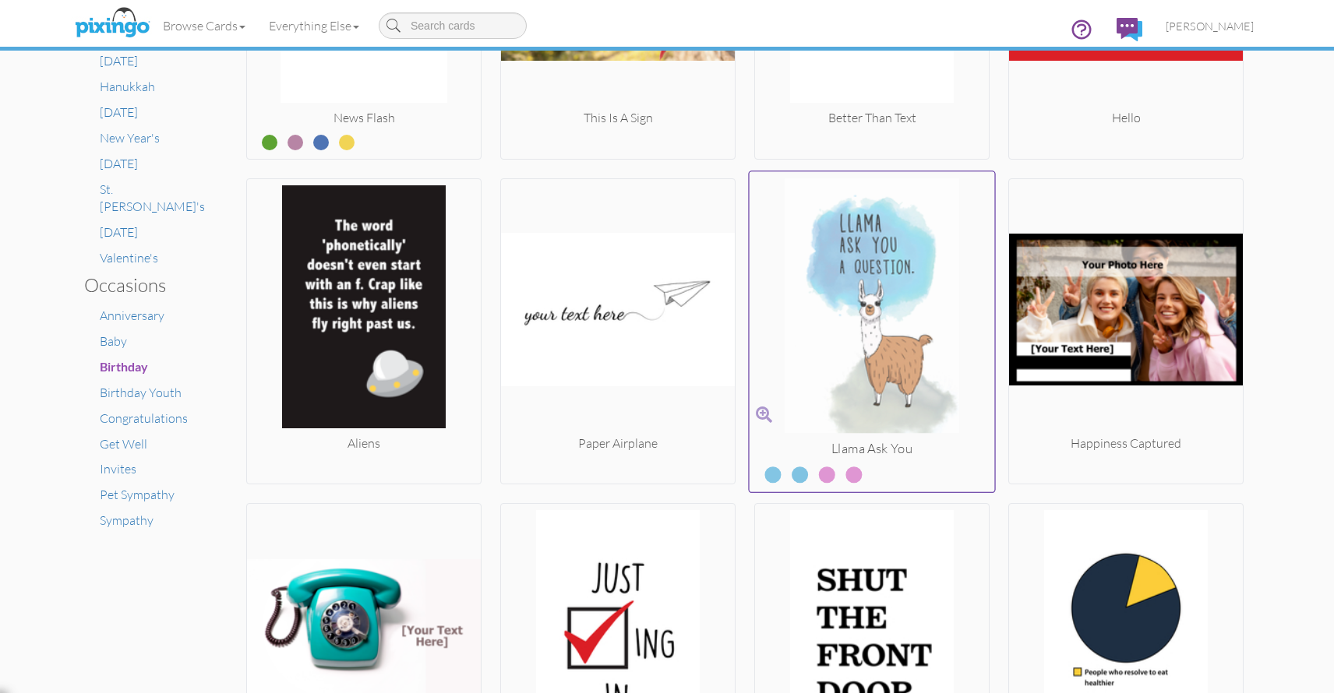
click at [854, 273] on img at bounding box center [871, 309] width 245 height 262
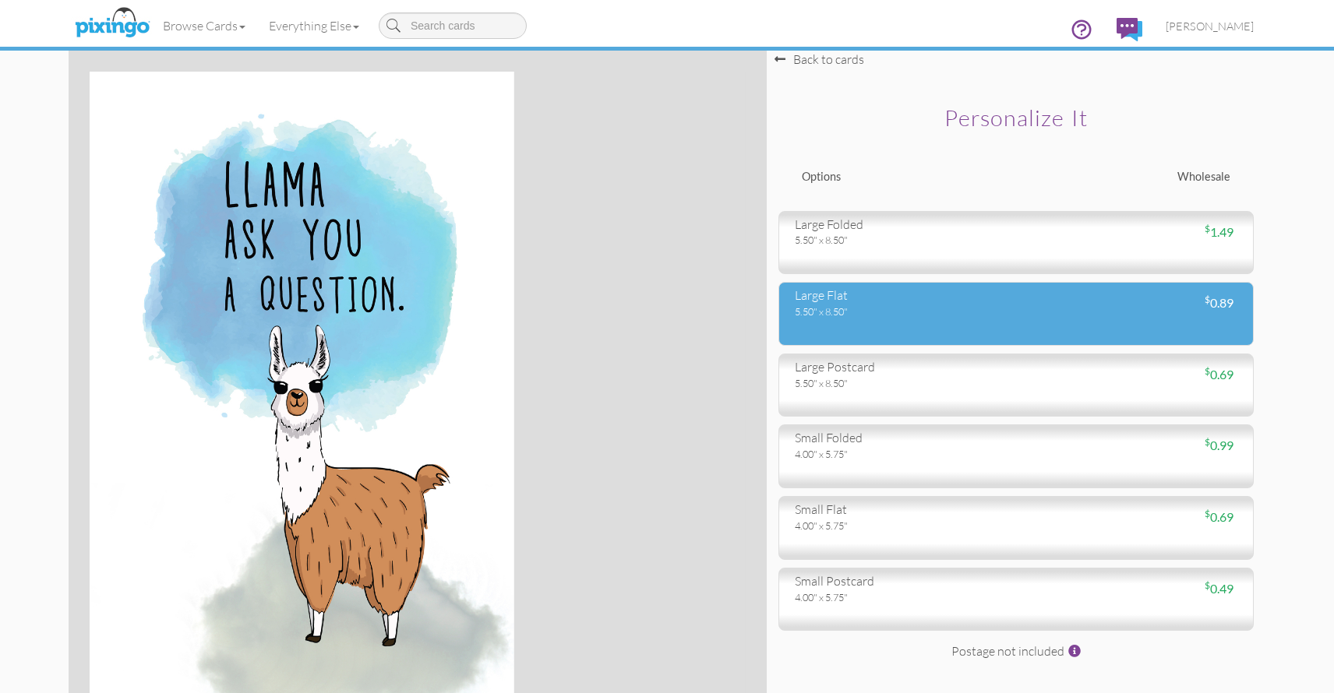
click at [864, 312] on div "5.50" x 8.50"" at bounding box center [900, 312] width 210 height 14
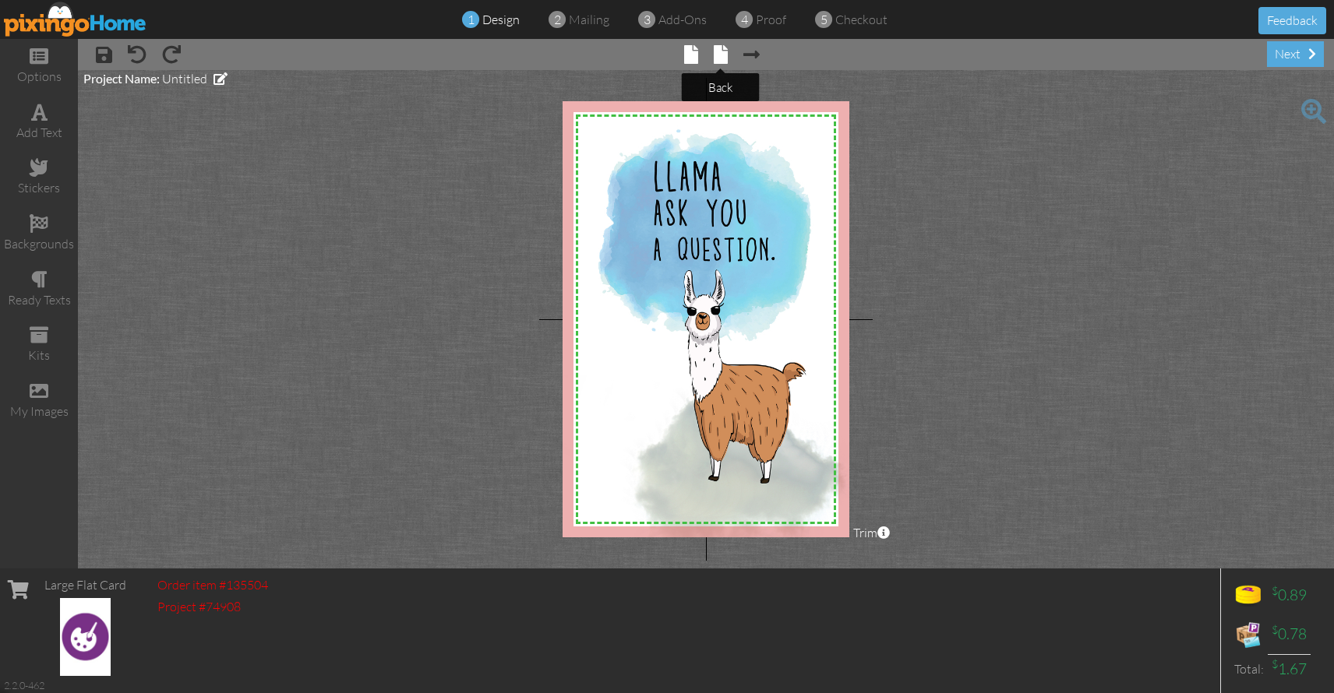
click at [721, 60] on span at bounding box center [721, 54] width 14 height 19
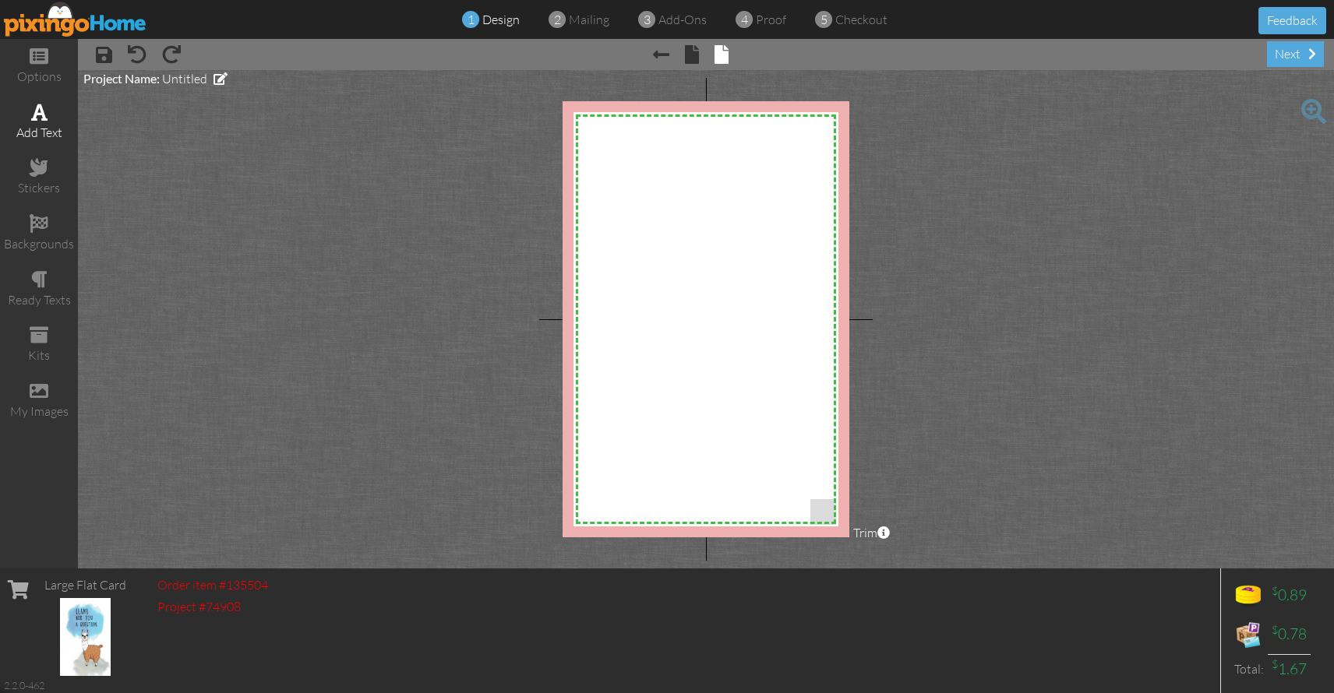
click at [40, 118] on span at bounding box center [39, 112] width 16 height 19
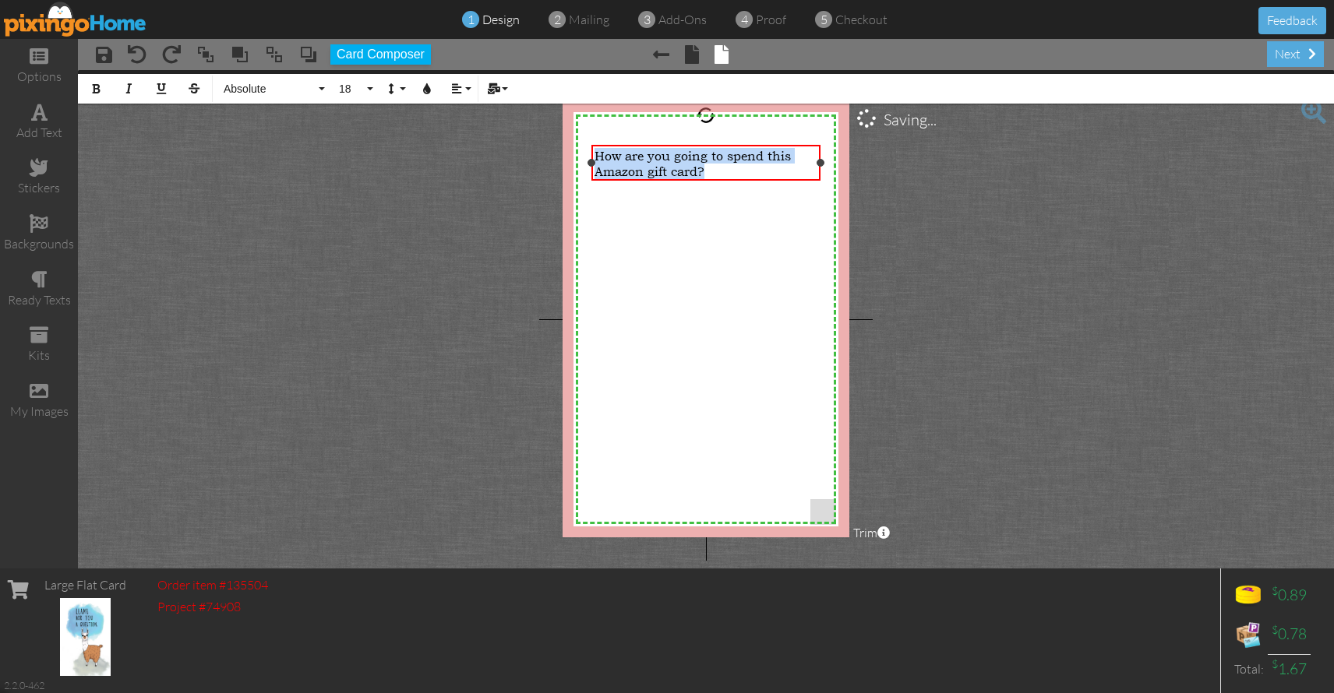
drag, startPoint x: 720, startPoint y: 171, endPoint x: 597, endPoint y: 142, distance: 125.7
click at [597, 145] on div "How are you going to spend this Amazon gift card? ×" at bounding box center [705, 163] width 229 height 36
drag, startPoint x: 367, startPoint y: 88, endPoint x: 366, endPoint y: 98, distance: 10.2
click at [367, 88] on button "18" at bounding box center [353, 89] width 45 height 30
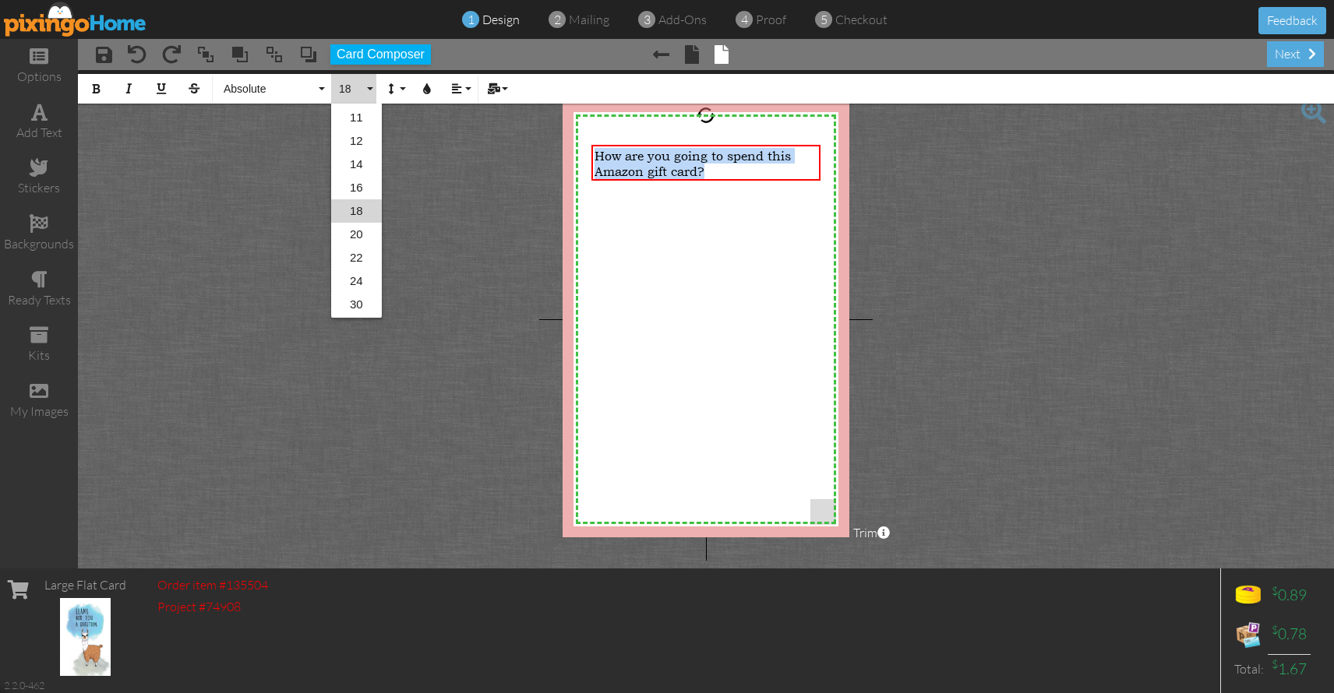
click at [363, 304] on link "30" at bounding box center [356, 304] width 51 height 23
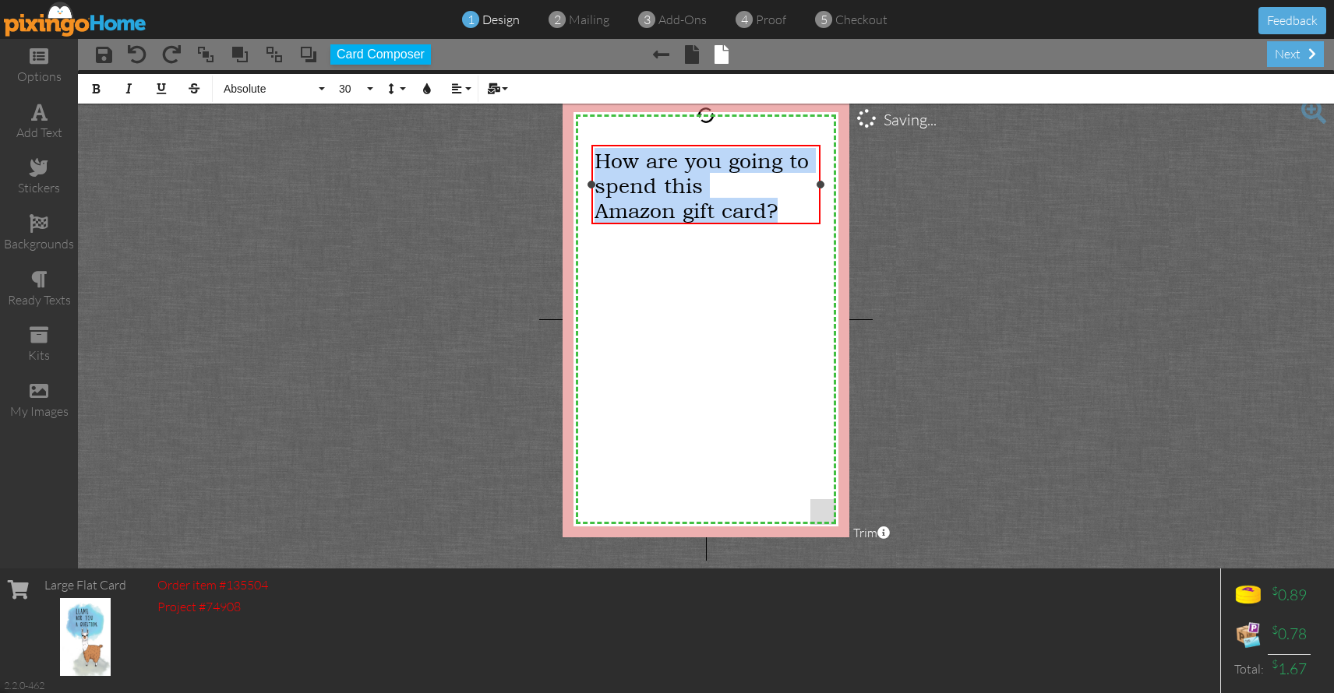
drag, startPoint x: 793, startPoint y: 160, endPoint x: 793, endPoint y: 169, distance: 8.6
click at [793, 160] on span "How are you going to spend this" at bounding box center [701, 173] width 214 height 50
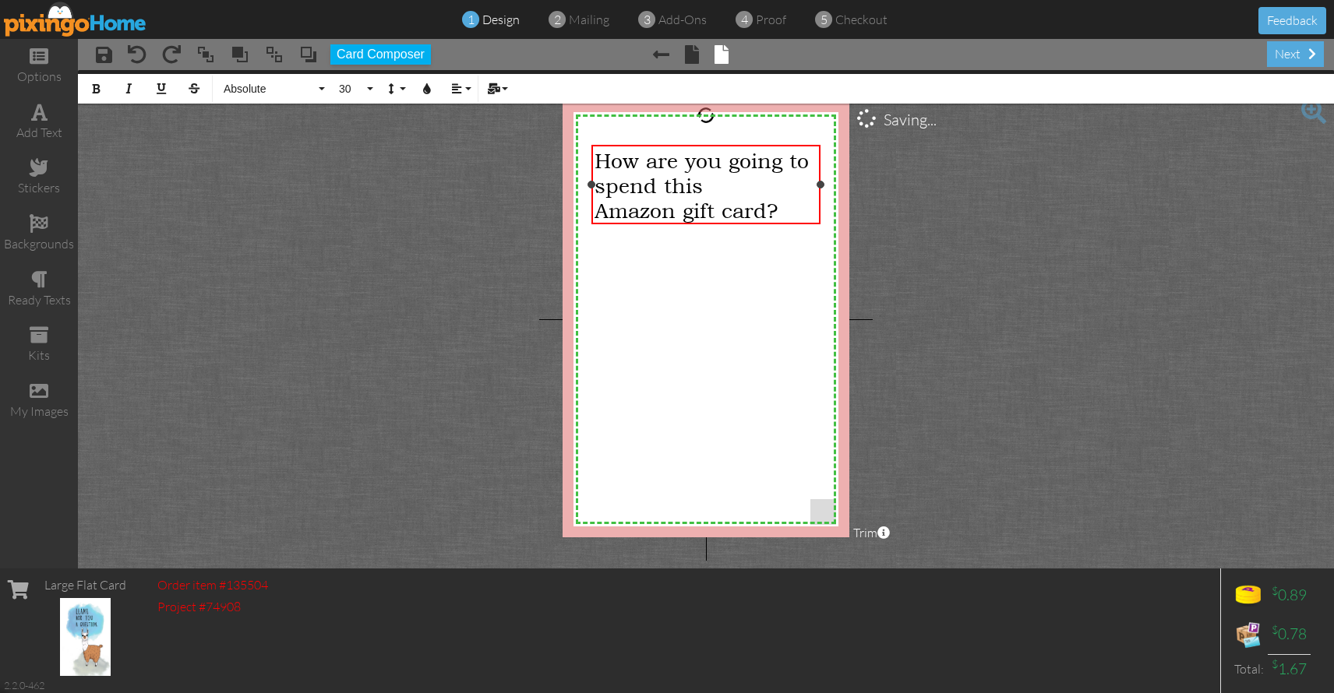
click at [789, 164] on span "How are you going to spend this" at bounding box center [701, 173] width 214 height 50
click at [454, 86] on icon "button" at bounding box center [456, 88] width 11 height 11
click at [461, 139] on link "[GEOGRAPHIC_DATA]" at bounding box center [469, 138] width 48 height 23
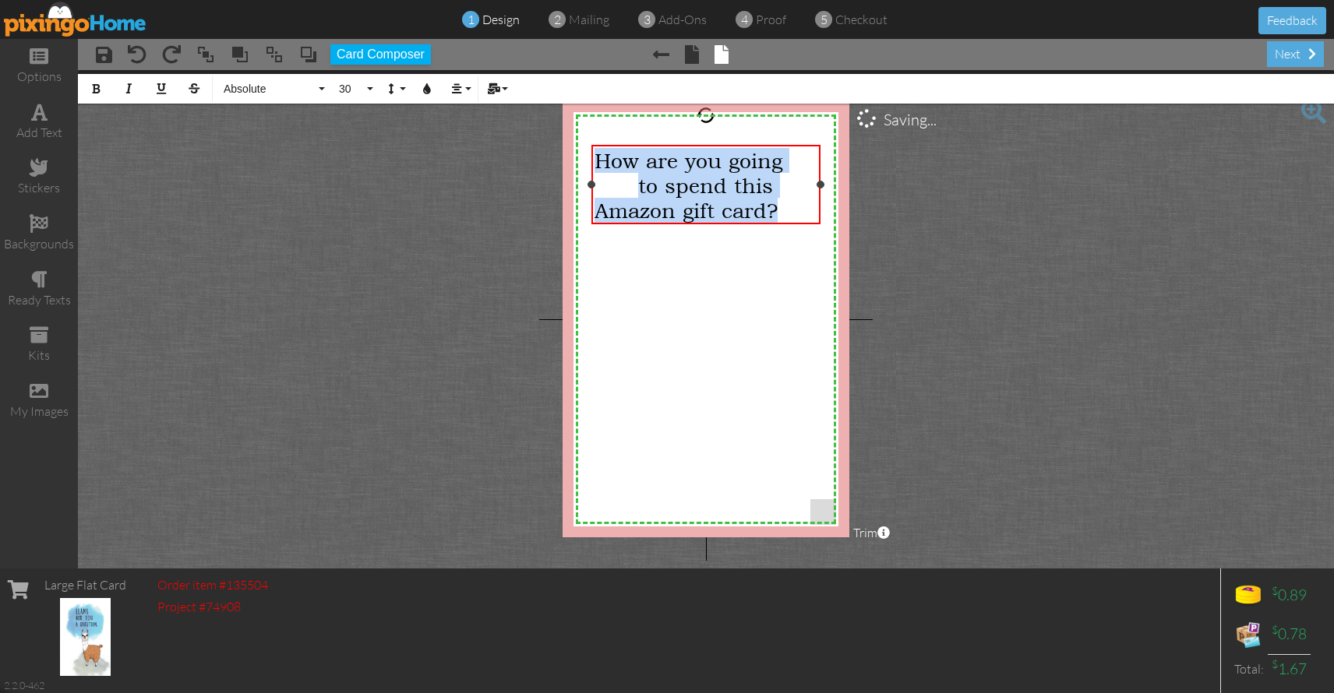
drag, startPoint x: 795, startPoint y: 214, endPoint x: 566, endPoint y: 142, distance: 239.5
click at [591, 154] on div "How are you going to spend this Amazon gift card? ×" at bounding box center [705, 184] width 229 height 79
click at [460, 88] on icon "button" at bounding box center [456, 88] width 11 height 11
click at [471, 136] on icon at bounding box center [469, 138] width 10 height 12
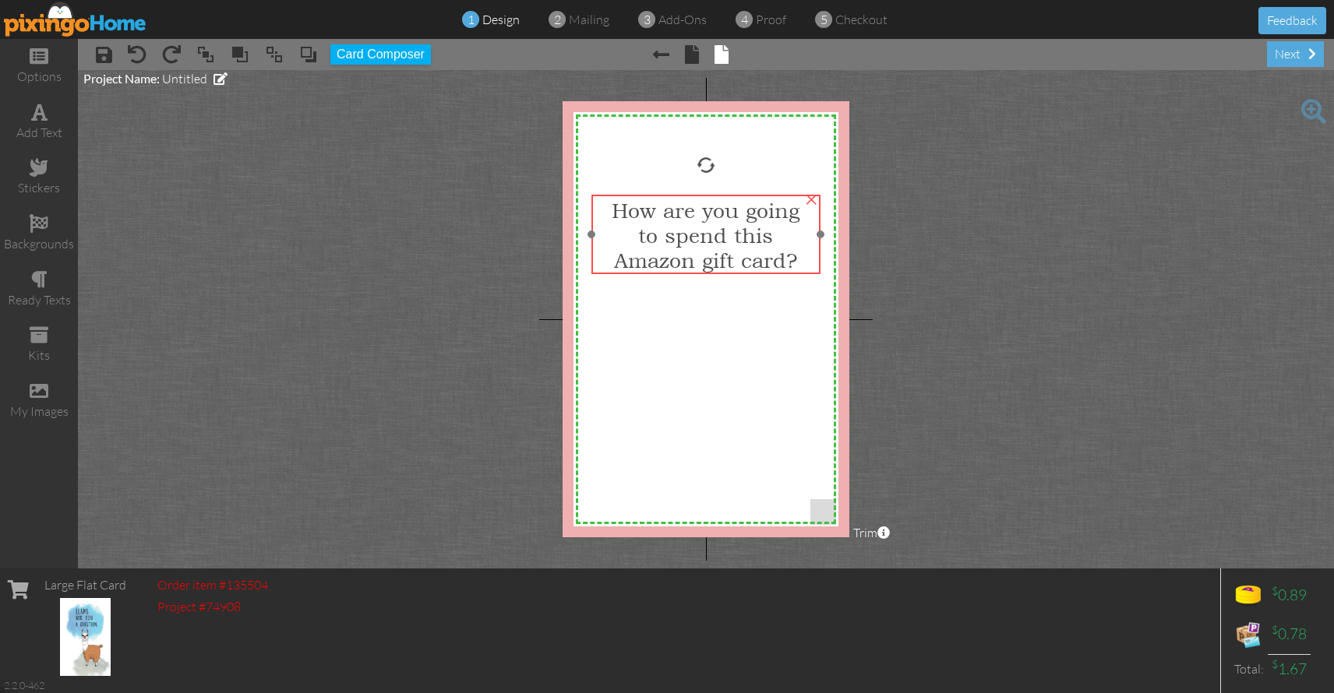
drag, startPoint x: 728, startPoint y: 184, endPoint x: 728, endPoint y: 231, distance: 46.7
click at [728, 231] on span "to spend this" at bounding box center [705, 235] width 135 height 25
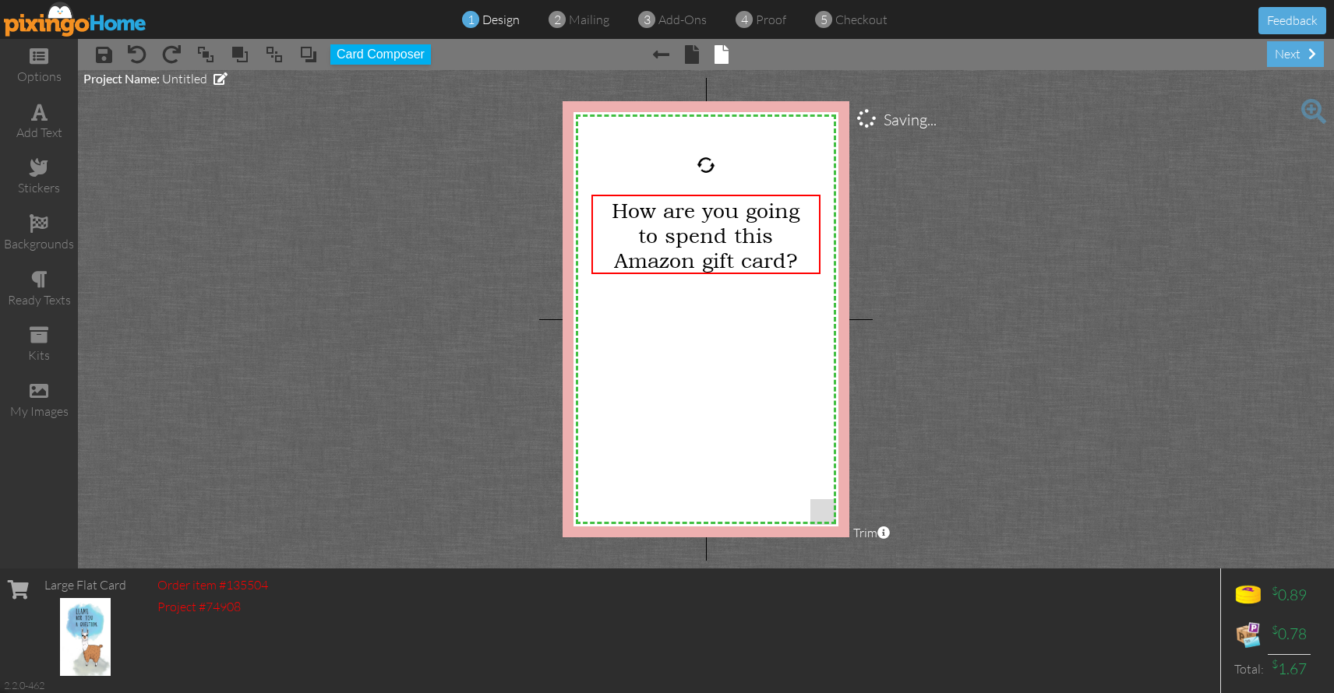
click at [897, 263] on project-studio-wrapper "X X X X X X X X X X X X X X X X X X X X X X X X X X X X X X X X X X X X X X X X…" at bounding box center [706, 319] width 1256 height 499
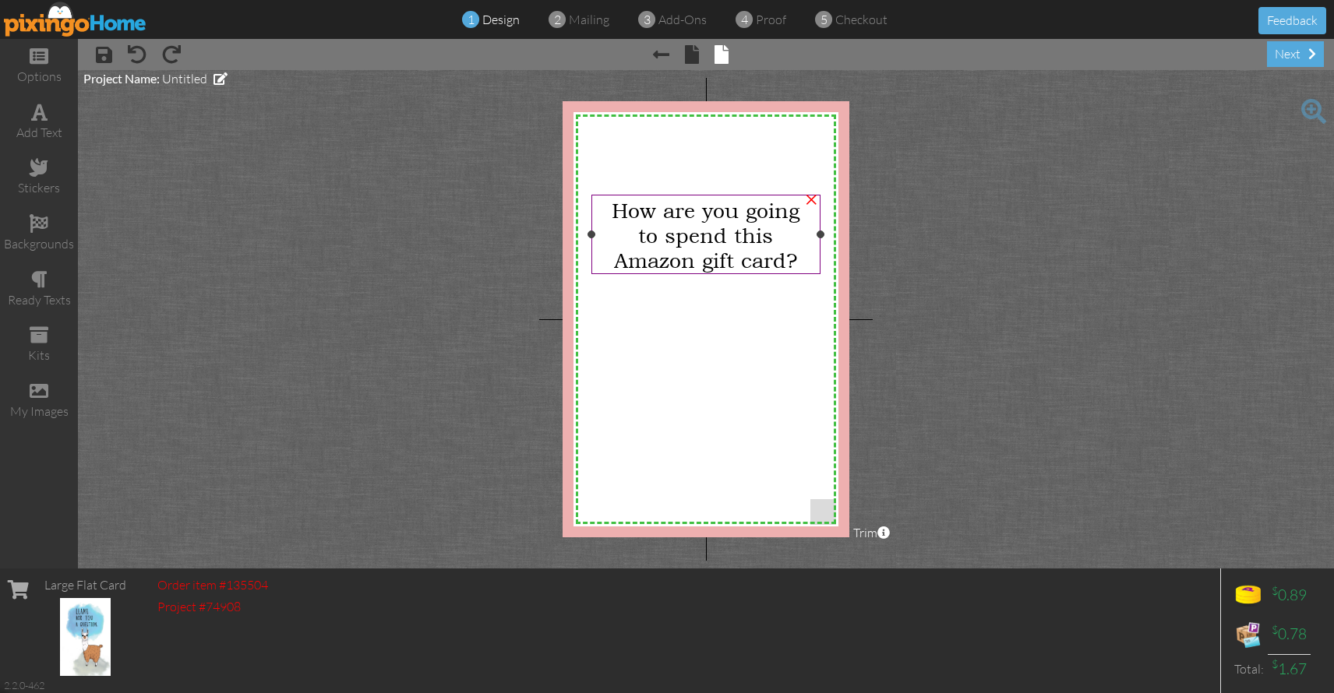
click at [801, 260] on div "Amazon gift card?" at bounding box center [705, 260] width 223 height 25
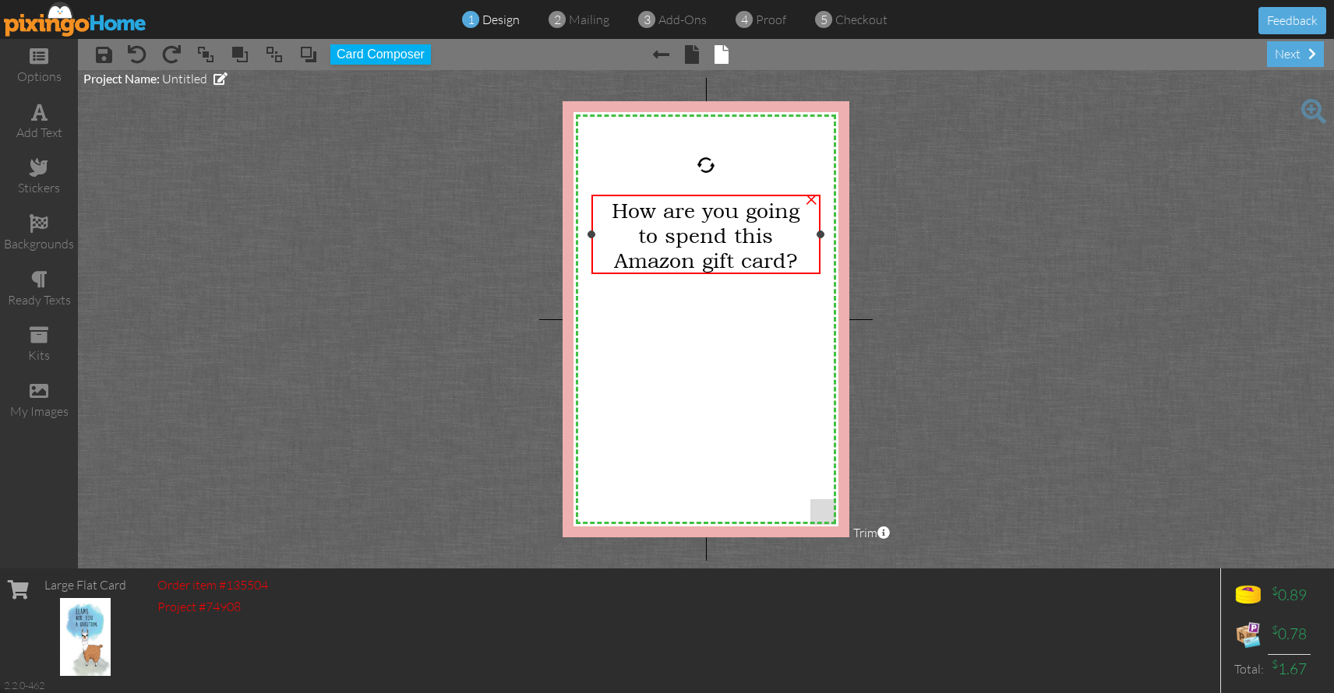
click at [801, 260] on div "Amazon gift card?" at bounding box center [705, 260] width 223 height 25
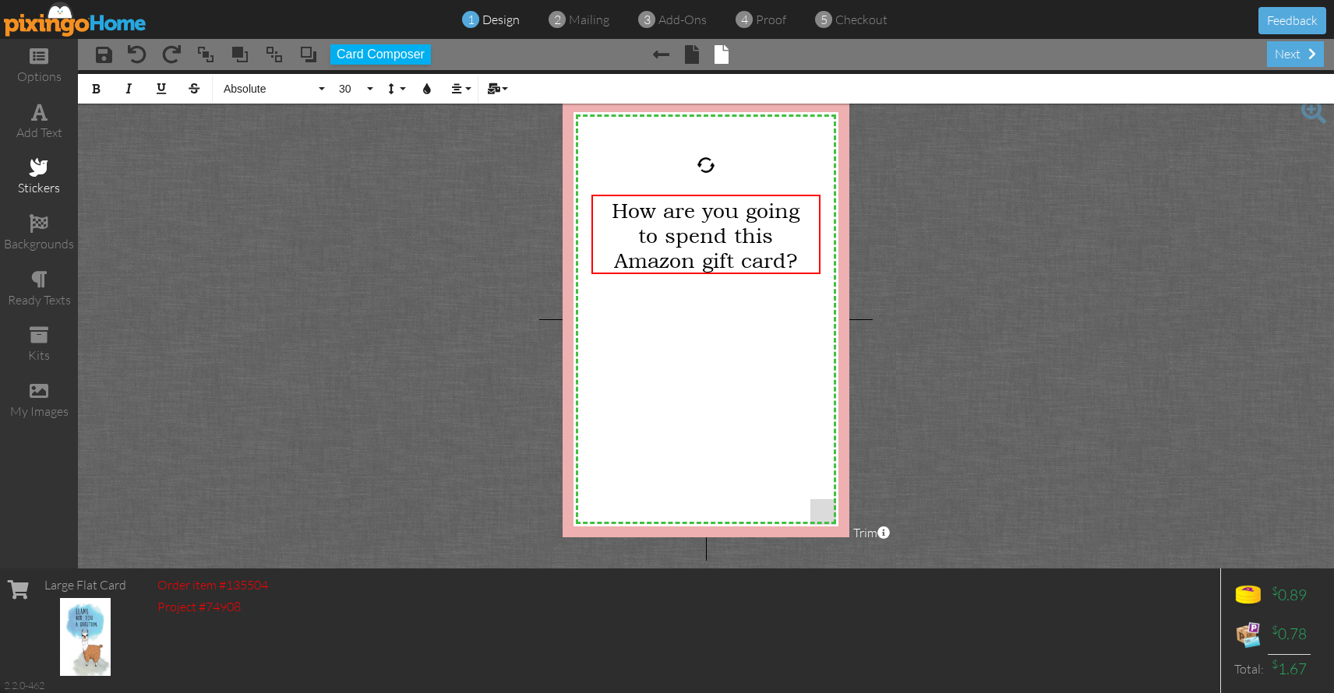
click at [32, 167] on span at bounding box center [39, 167] width 19 height 19
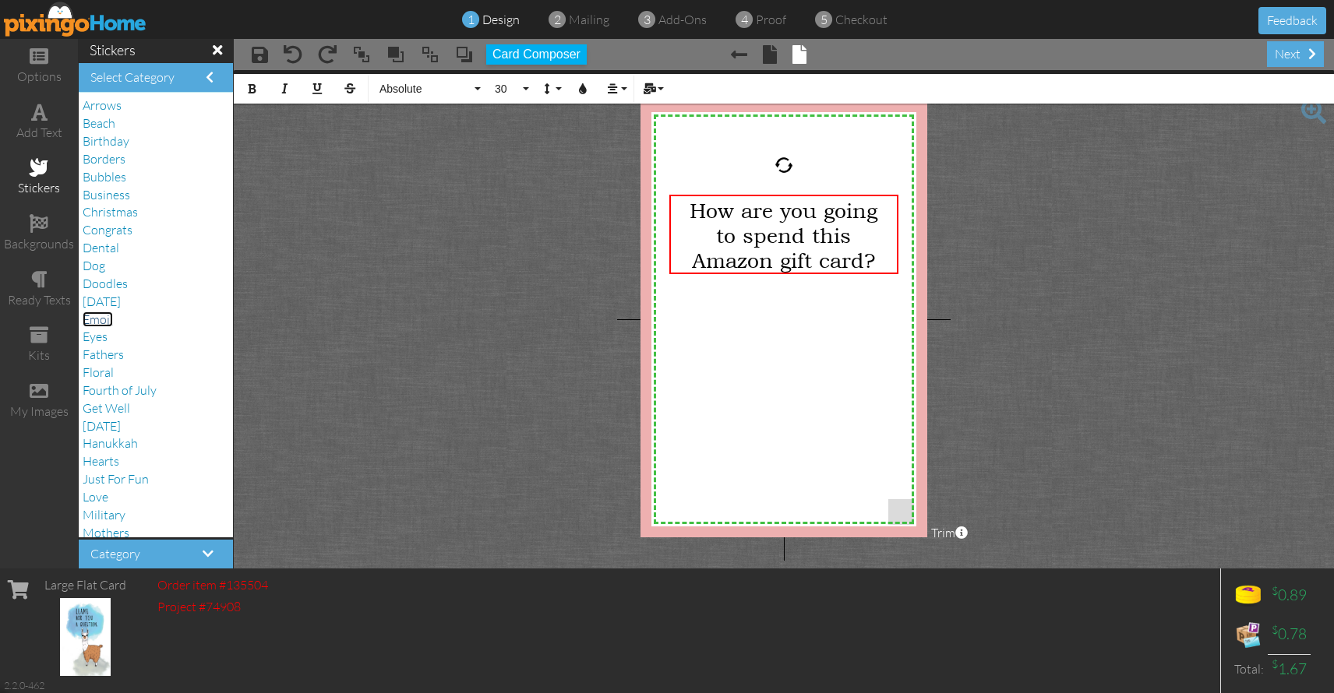
click at [103, 315] on span "Emoji" at bounding box center [98, 320] width 30 height 16
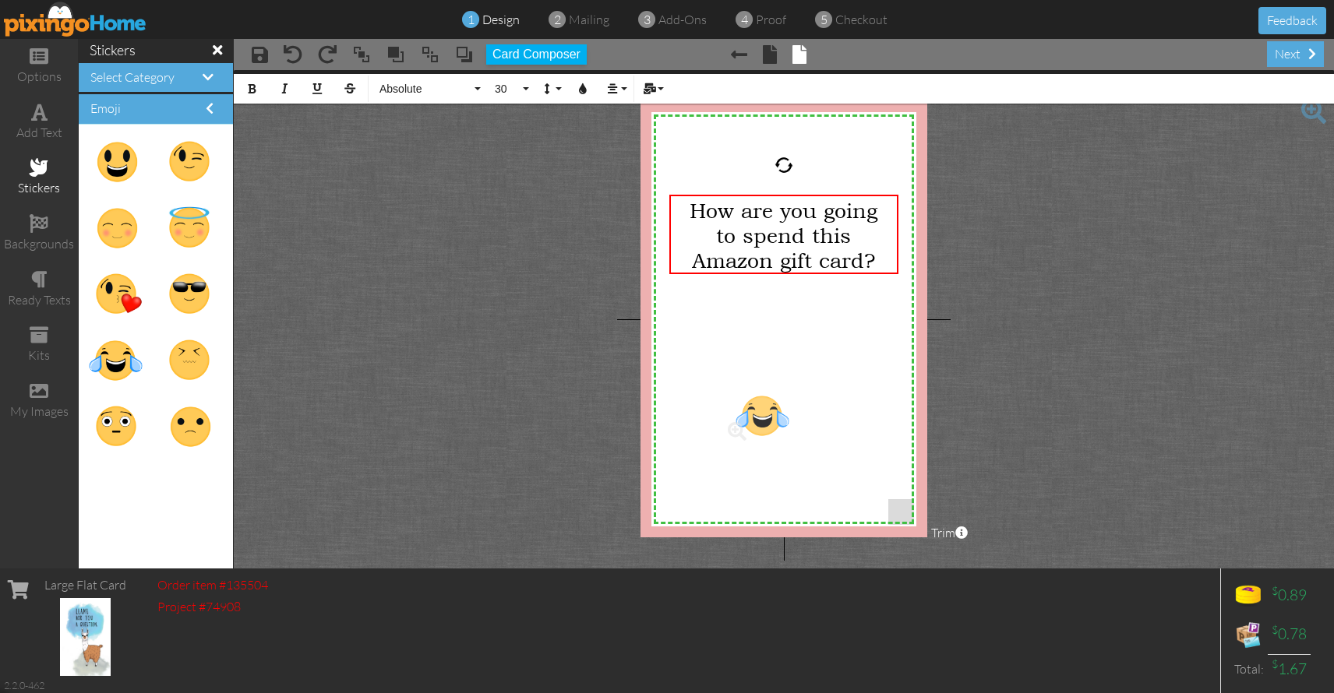
drag, startPoint x: 115, startPoint y: 356, endPoint x: 760, endPoint y: 411, distance: 646.6
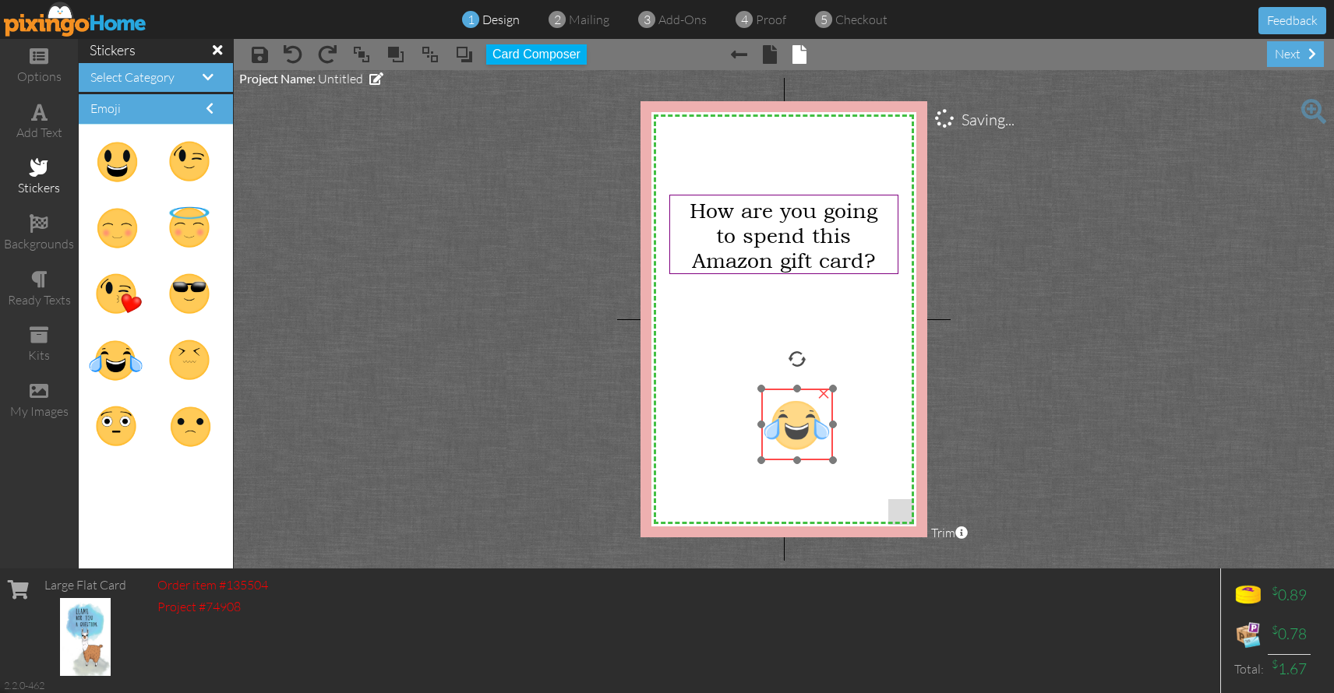
drag, startPoint x: 777, startPoint y: 425, endPoint x: 791, endPoint y: 425, distance: 14.0
click at [791, 425] on img at bounding box center [797, 425] width 72 height 72
click at [350, 182] on project-studio-wrapper "X X X X X X X X X X X X X X X X X X X X X X X X X X X X X X X X X X X X X X X X…" at bounding box center [784, 319] width 1100 height 499
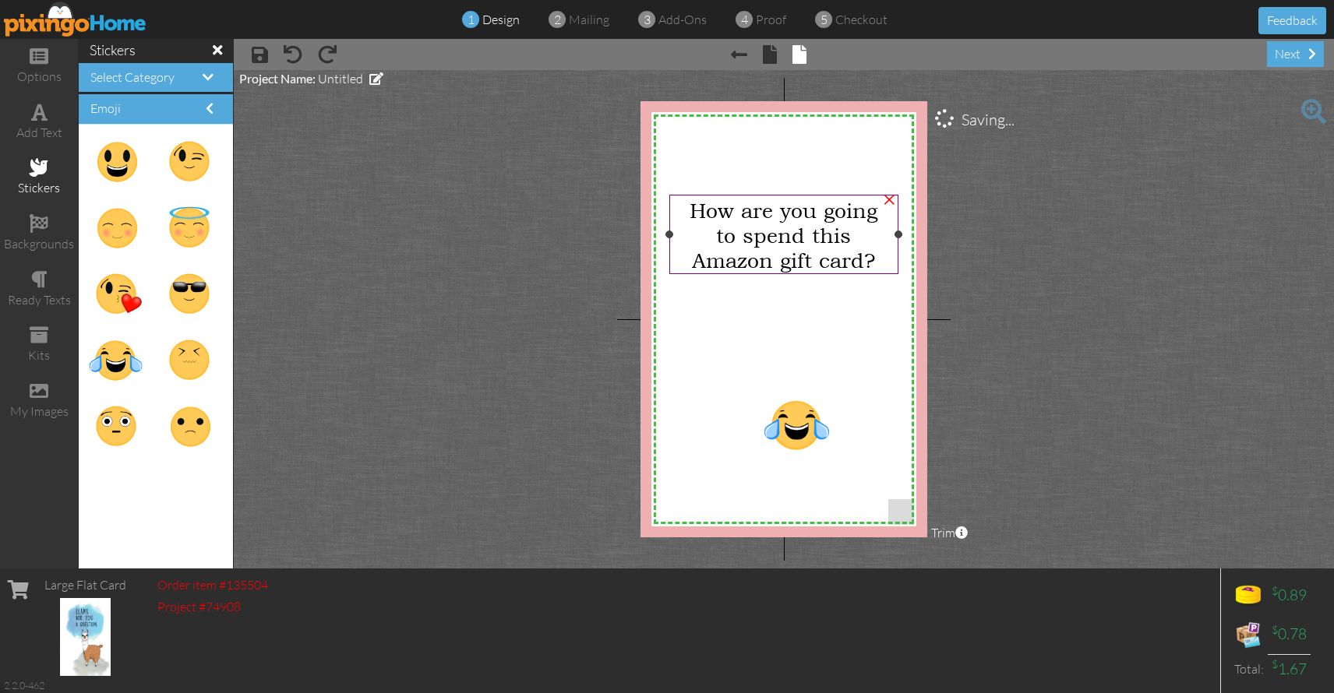
click at [746, 227] on span "to spend this" at bounding box center [783, 235] width 135 height 25
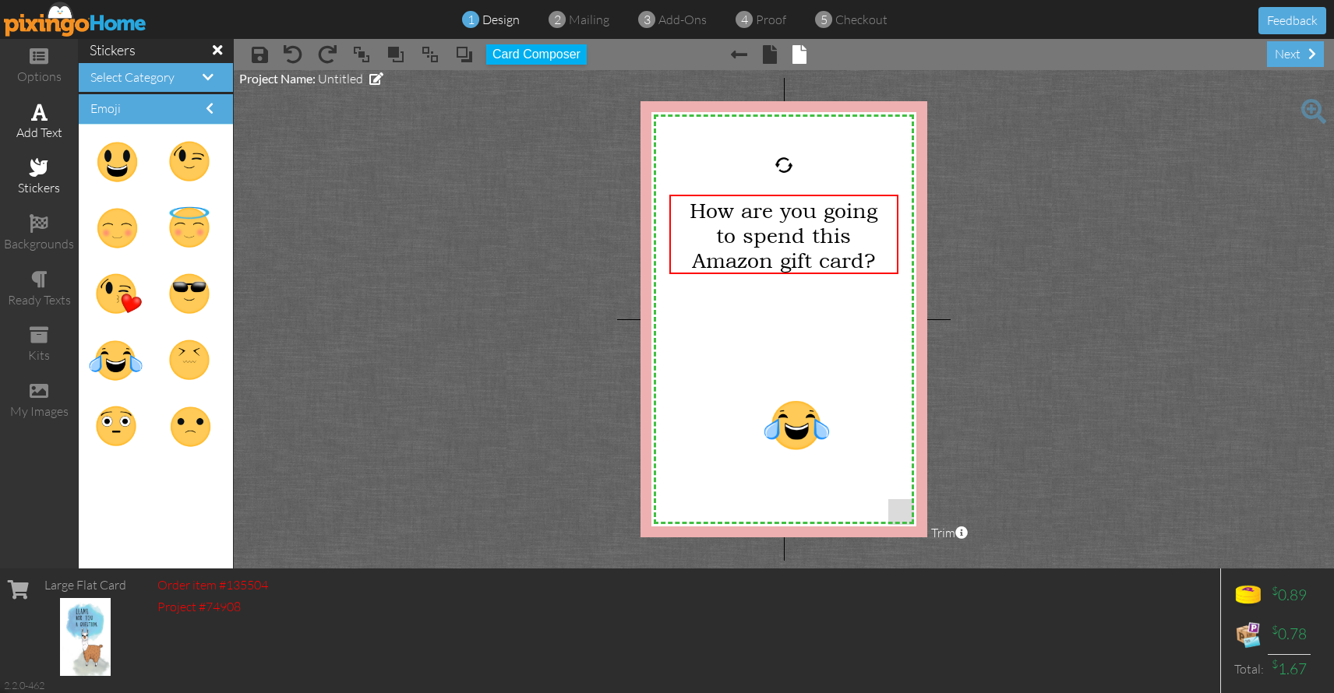
click at [34, 126] on div "add text" at bounding box center [39, 133] width 78 height 18
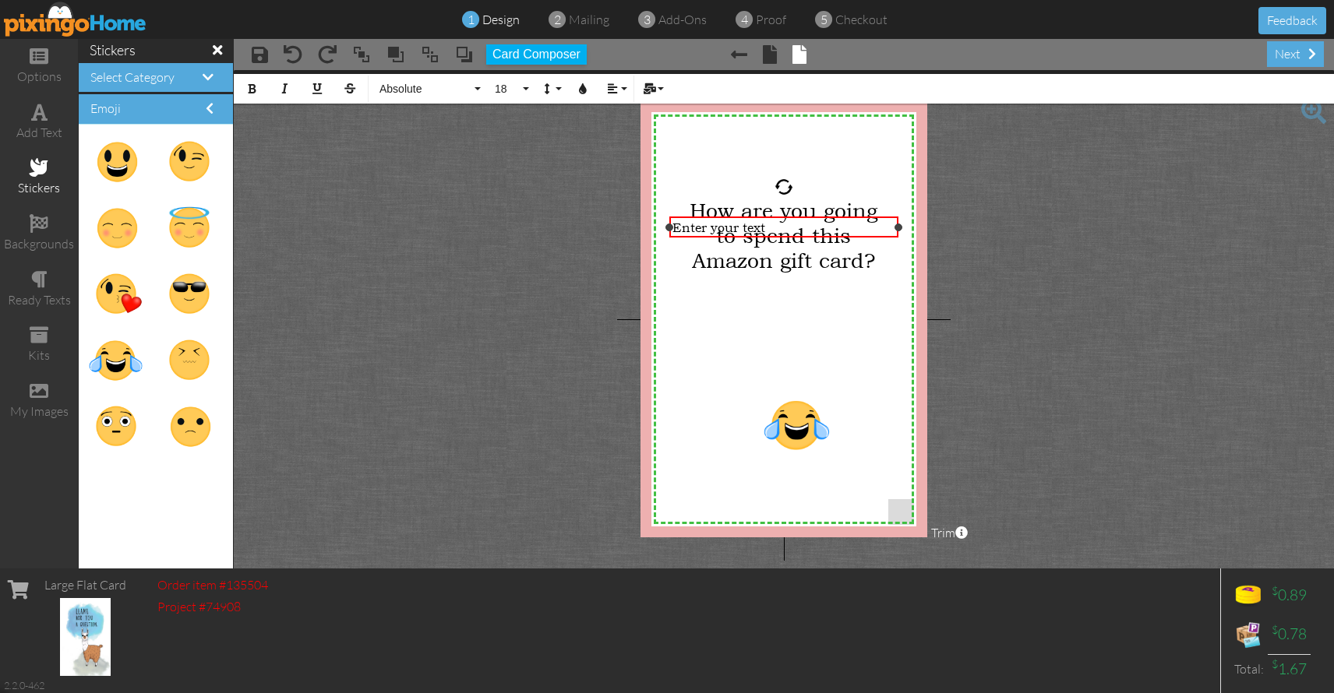
click at [764, 225] on span "Enter your text" at bounding box center [718, 228] width 93 height 16
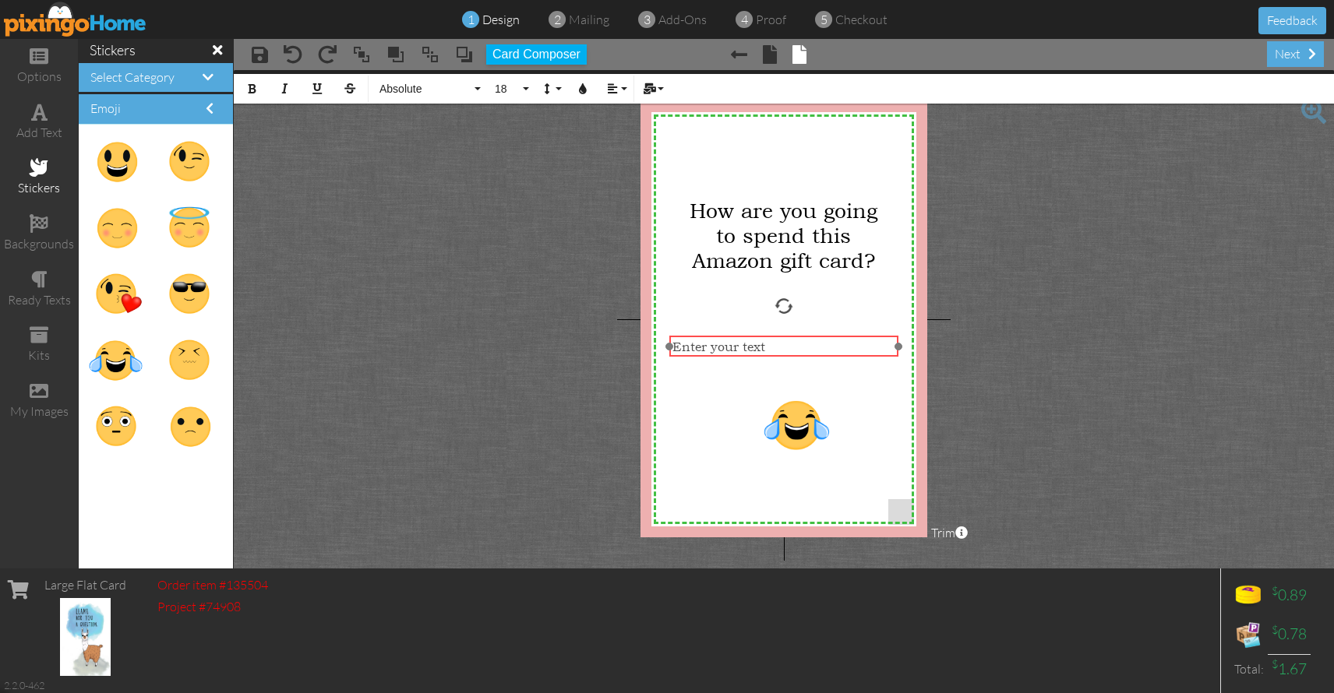
drag, startPoint x: 768, startPoint y: 223, endPoint x: 768, endPoint y: 338, distance: 115.3
click at [768, 338] on div "Enter your text ​ ​" at bounding box center [783, 347] width 229 height 23
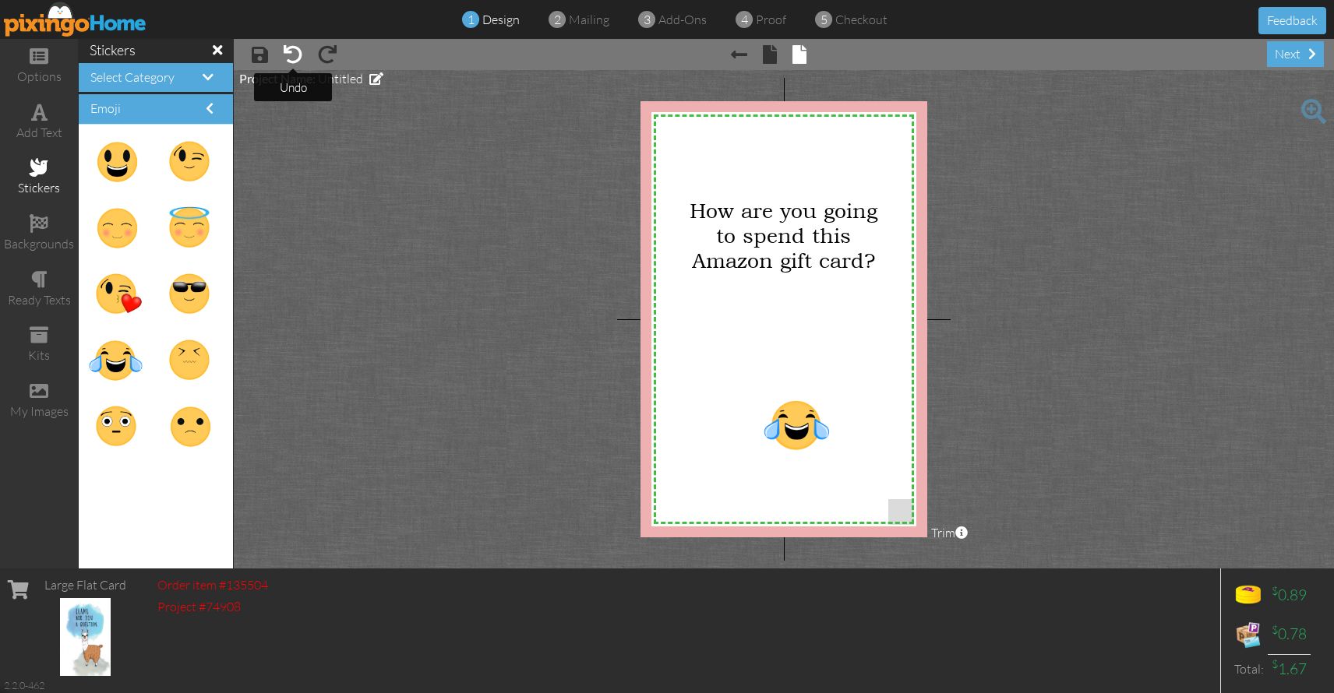
click at [294, 55] on span at bounding box center [293, 54] width 19 height 19
click at [289, 48] on span at bounding box center [293, 54] width 19 height 19
click at [328, 51] on span at bounding box center [327, 54] width 19 height 19
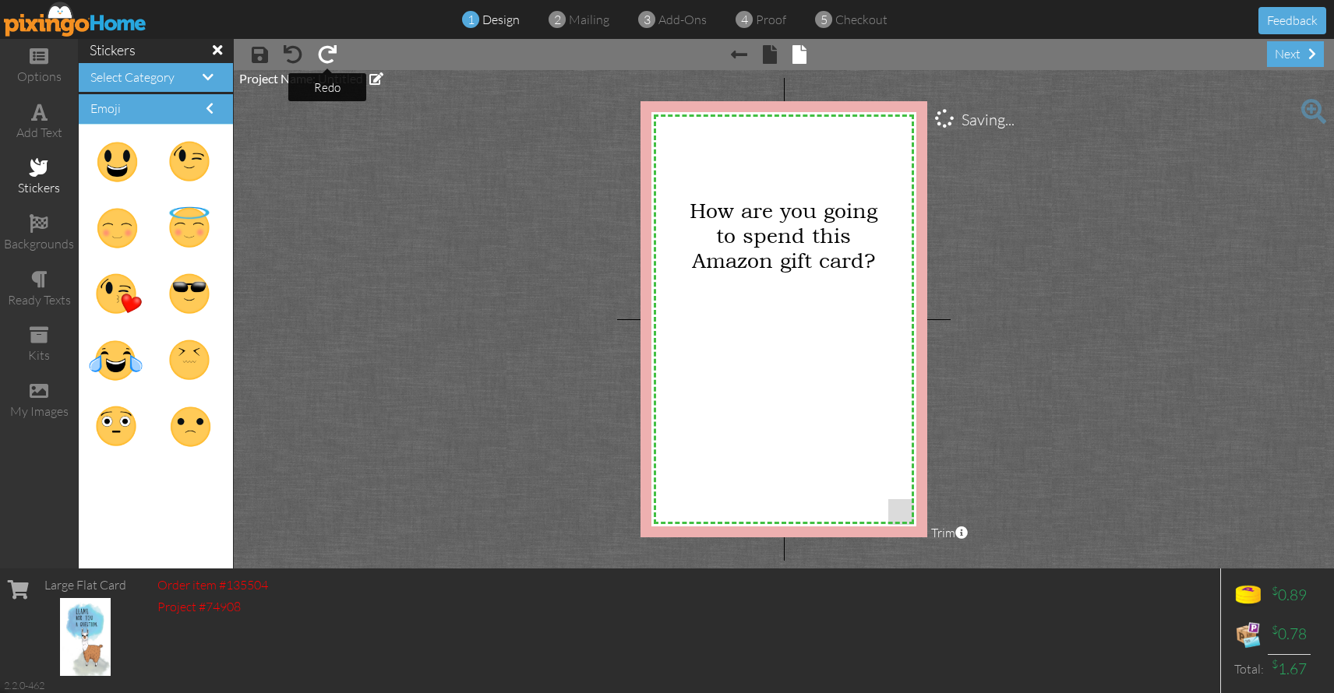
click at [328, 51] on span at bounding box center [327, 54] width 19 height 19
click at [771, 55] on span at bounding box center [770, 54] width 14 height 19
click at [739, 55] on span at bounding box center [739, 54] width 16 height 19
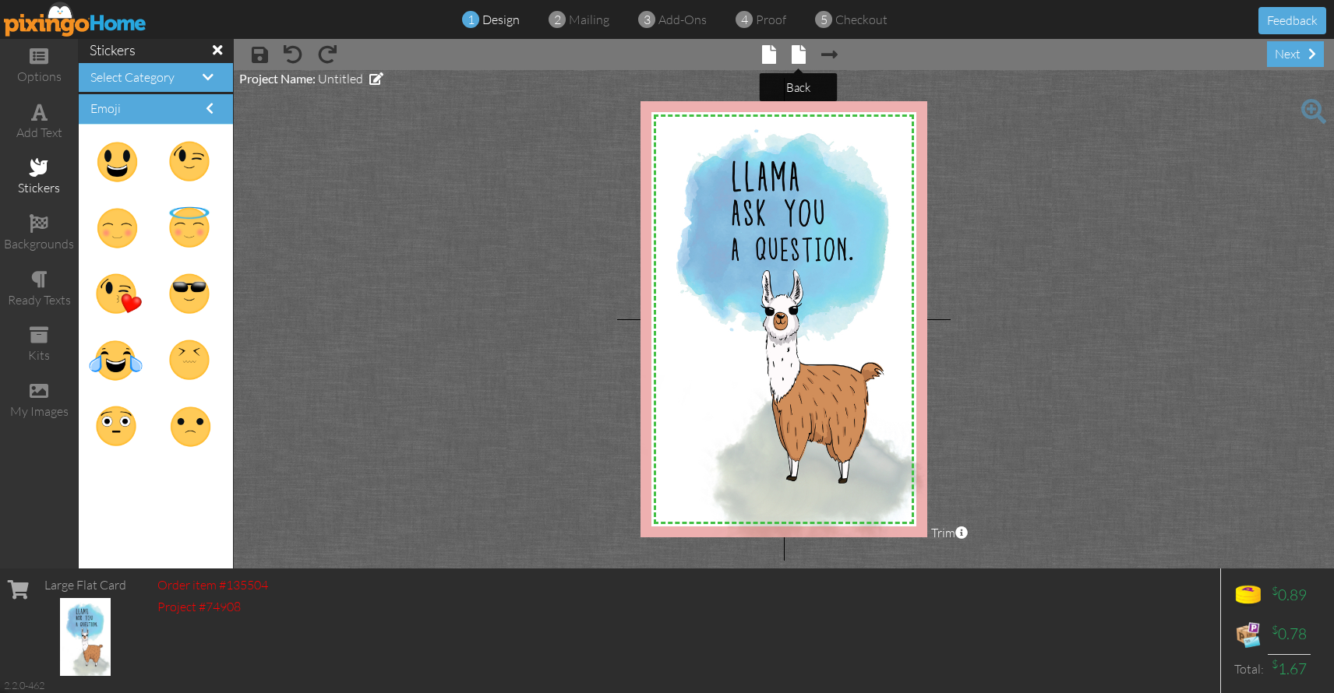
click at [799, 56] on span at bounding box center [798, 54] width 14 height 19
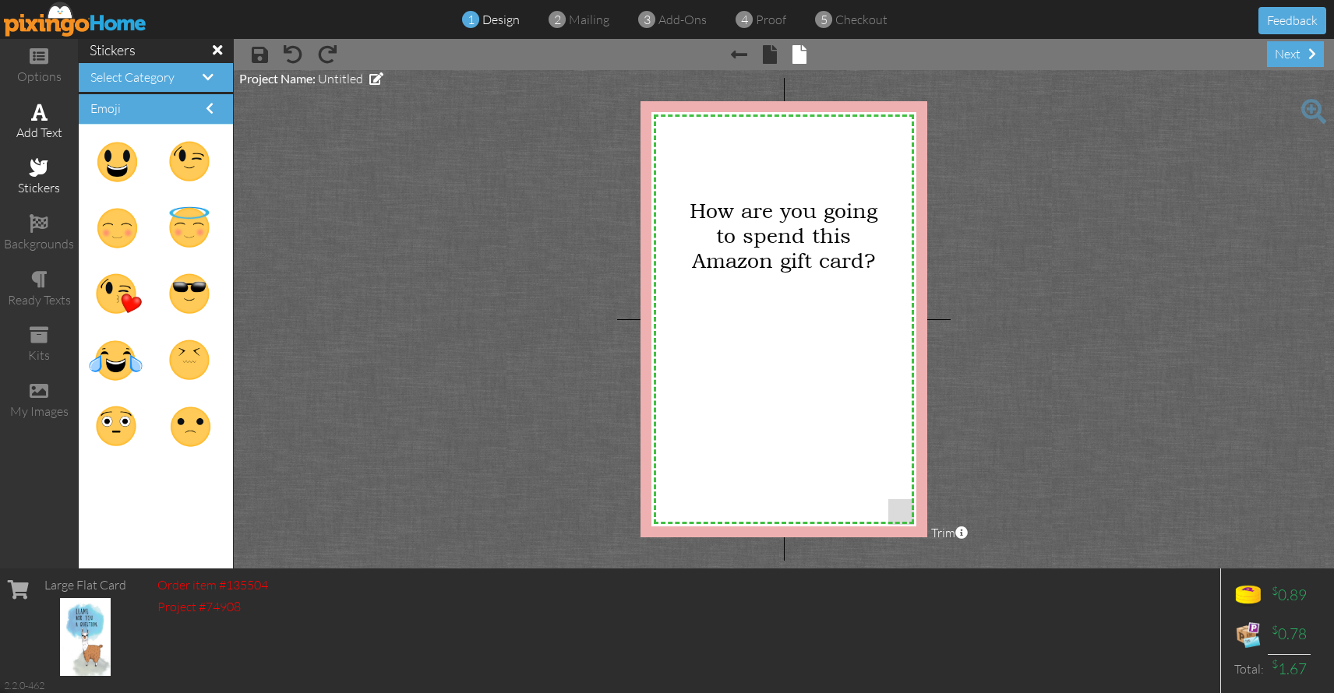
click at [39, 124] on div "add text" at bounding box center [39, 133] width 78 height 18
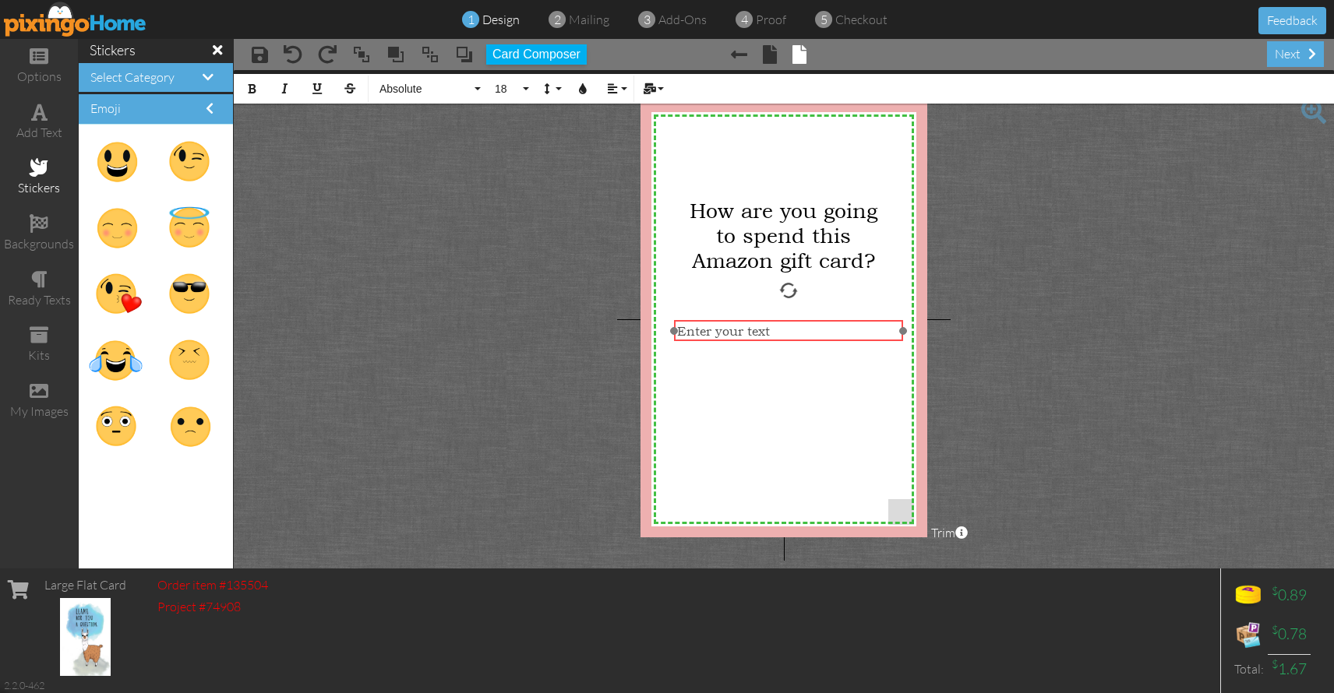
drag, startPoint x: 778, startPoint y: 222, endPoint x: 783, endPoint y: 320, distance: 98.3
click at [783, 320] on div "​ Enter your text ​" at bounding box center [788, 331] width 229 height 23
click at [782, 332] on div "Enter your text" at bounding box center [788, 331] width 223 height 16
click at [782, 331] on div "Enter your text" at bounding box center [788, 331] width 223 height 16
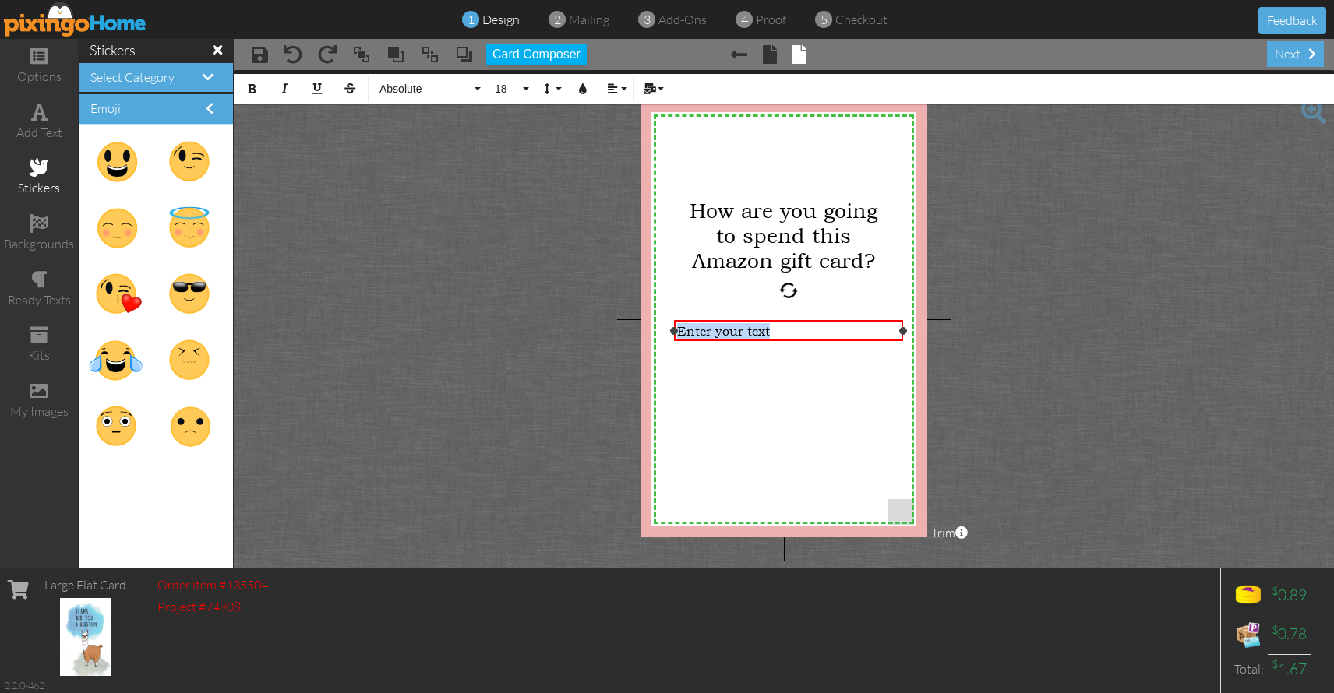
drag, startPoint x: 782, startPoint y: 331, endPoint x: 694, endPoint y: 335, distance: 88.1
click at [694, 335] on div "Enter your text" at bounding box center [788, 331] width 223 height 16
drag, startPoint x: 793, startPoint y: 334, endPoint x: 681, endPoint y: 332, distance: 112.2
click at [678, 333] on div "I'd spend it fast!" at bounding box center [788, 331] width 223 height 16
click at [527, 89] on button "18" at bounding box center [509, 89] width 45 height 30
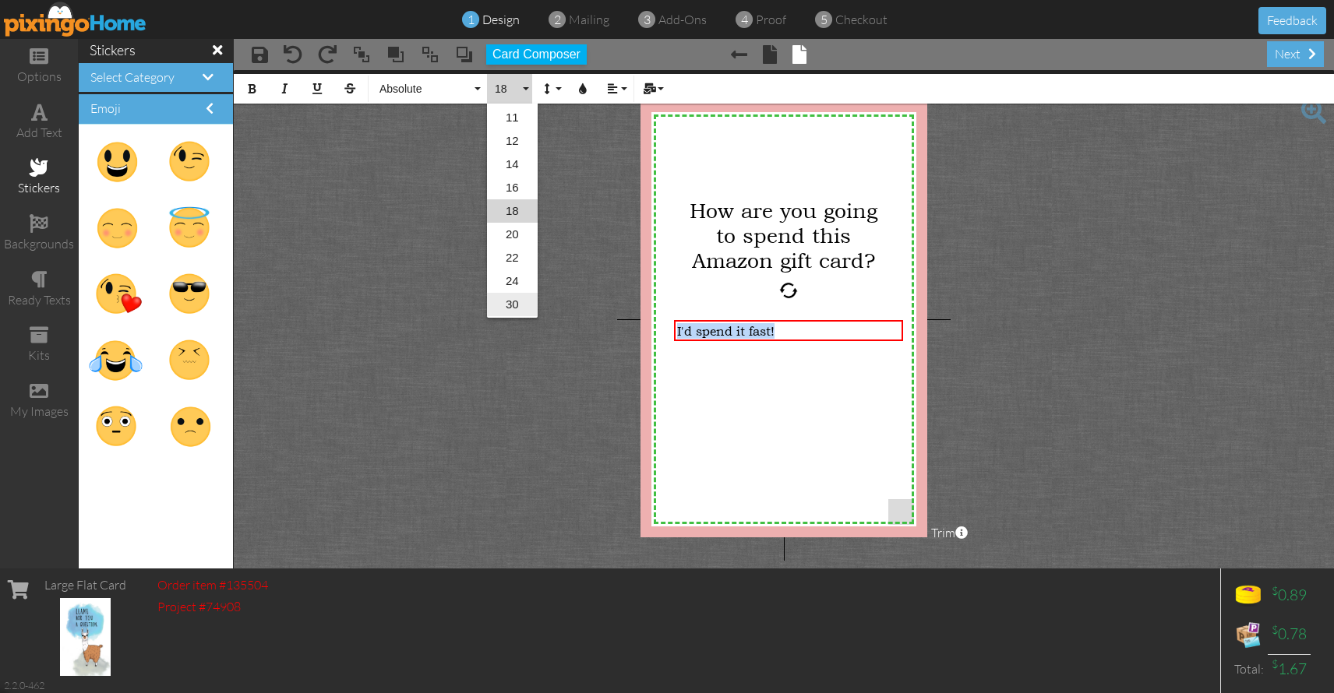
click at [520, 304] on link "30" at bounding box center [512, 304] width 51 height 23
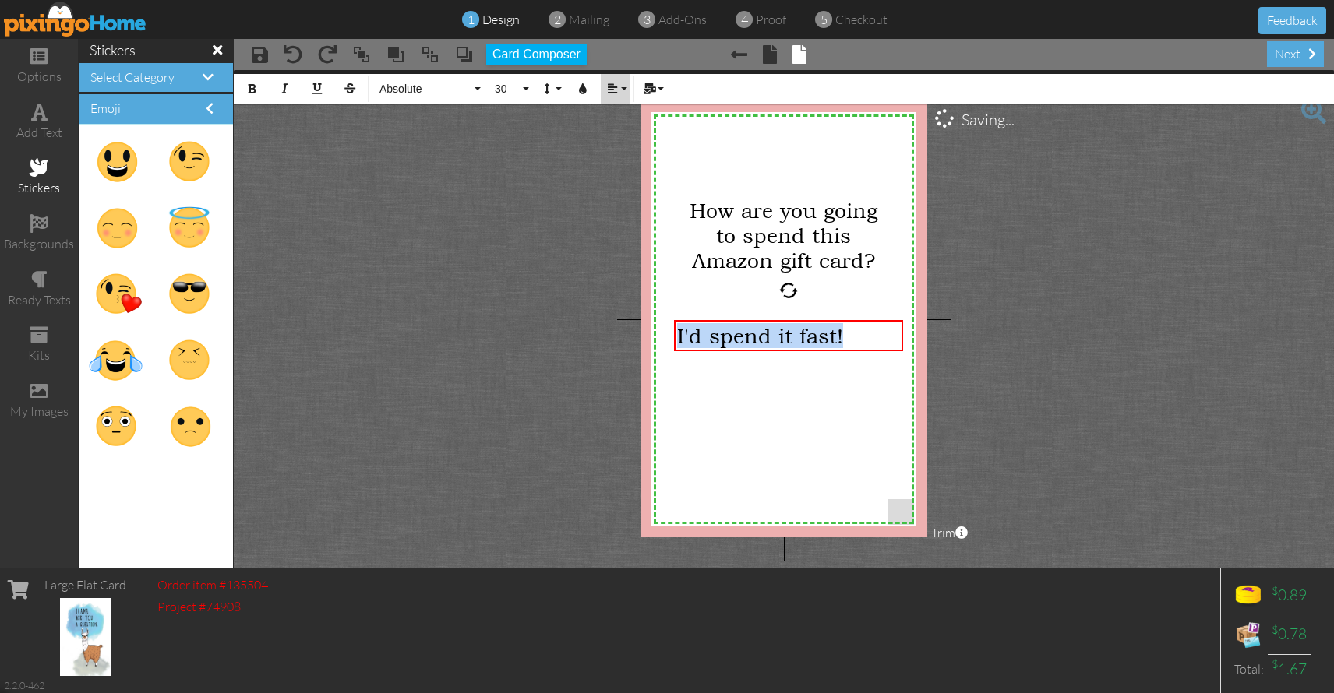
click at [611, 90] on icon "button" at bounding box center [612, 88] width 11 height 11
click at [620, 136] on icon at bounding box center [624, 138] width 10 height 12
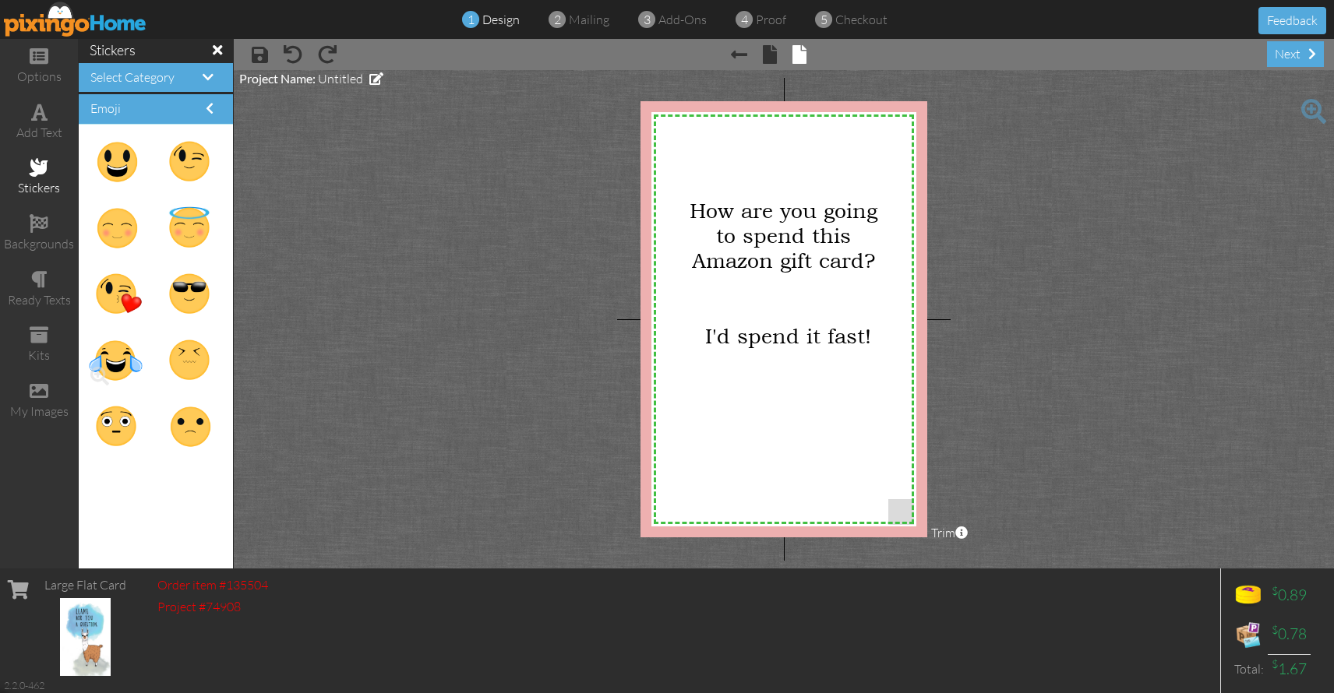
click at [122, 364] on img at bounding box center [115, 360] width 58 height 58
drag, startPoint x: 115, startPoint y: 351, endPoint x: 740, endPoint y: 409, distance: 628.2
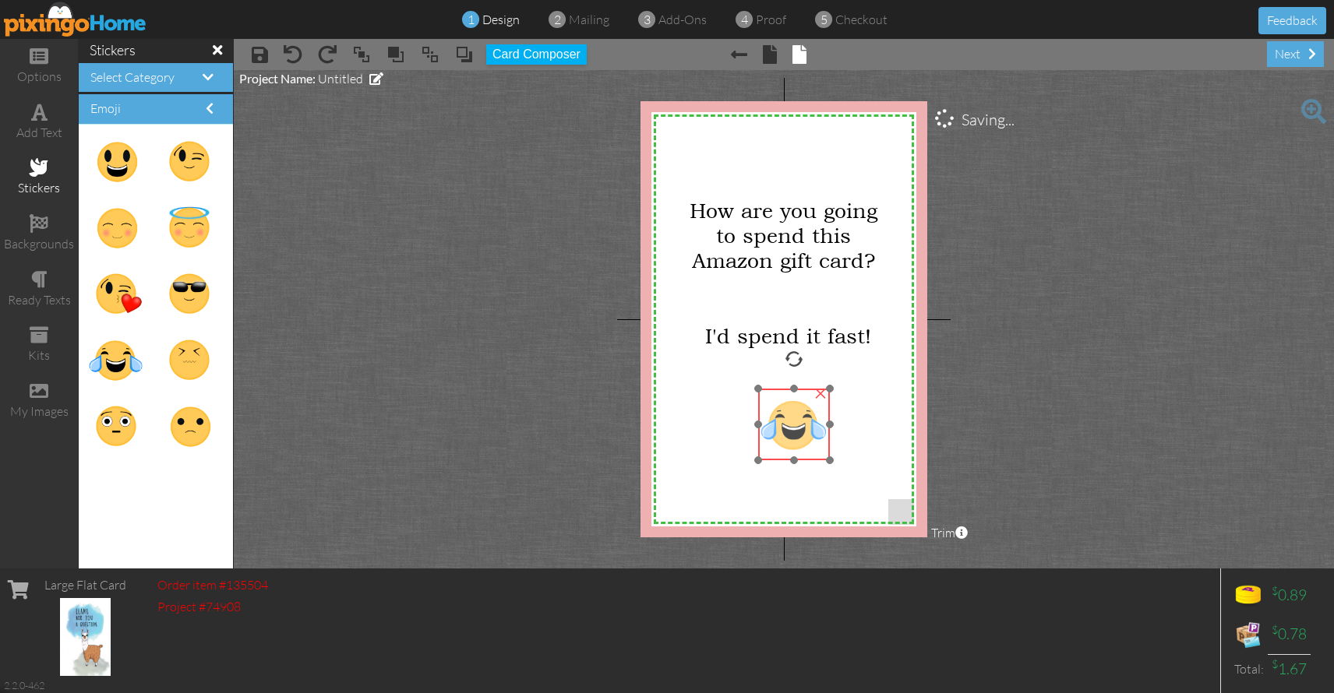
drag, startPoint x: 745, startPoint y: 415, endPoint x: 790, endPoint y: 415, distance: 45.2
click at [790, 415] on img at bounding box center [794, 425] width 72 height 72
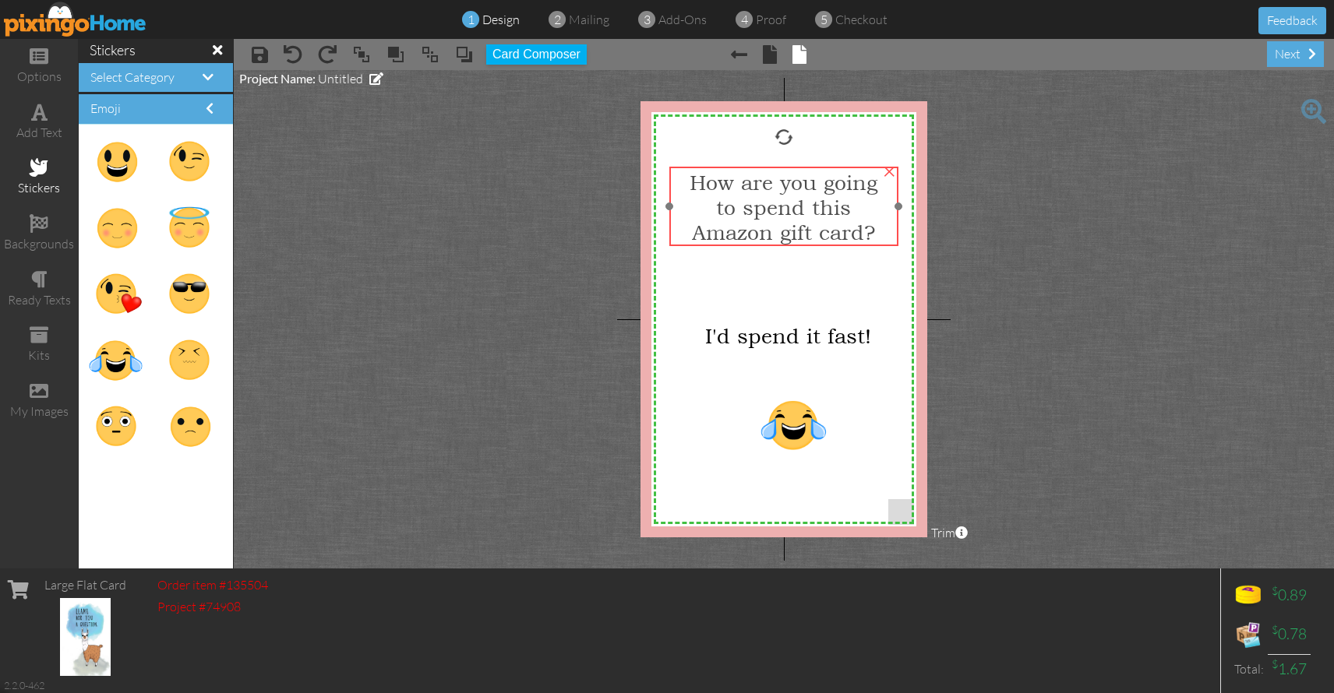
drag, startPoint x: 796, startPoint y: 250, endPoint x: 796, endPoint y: 222, distance: 28.0
click at [796, 222] on span "Amazon gift card?" at bounding box center [783, 232] width 183 height 25
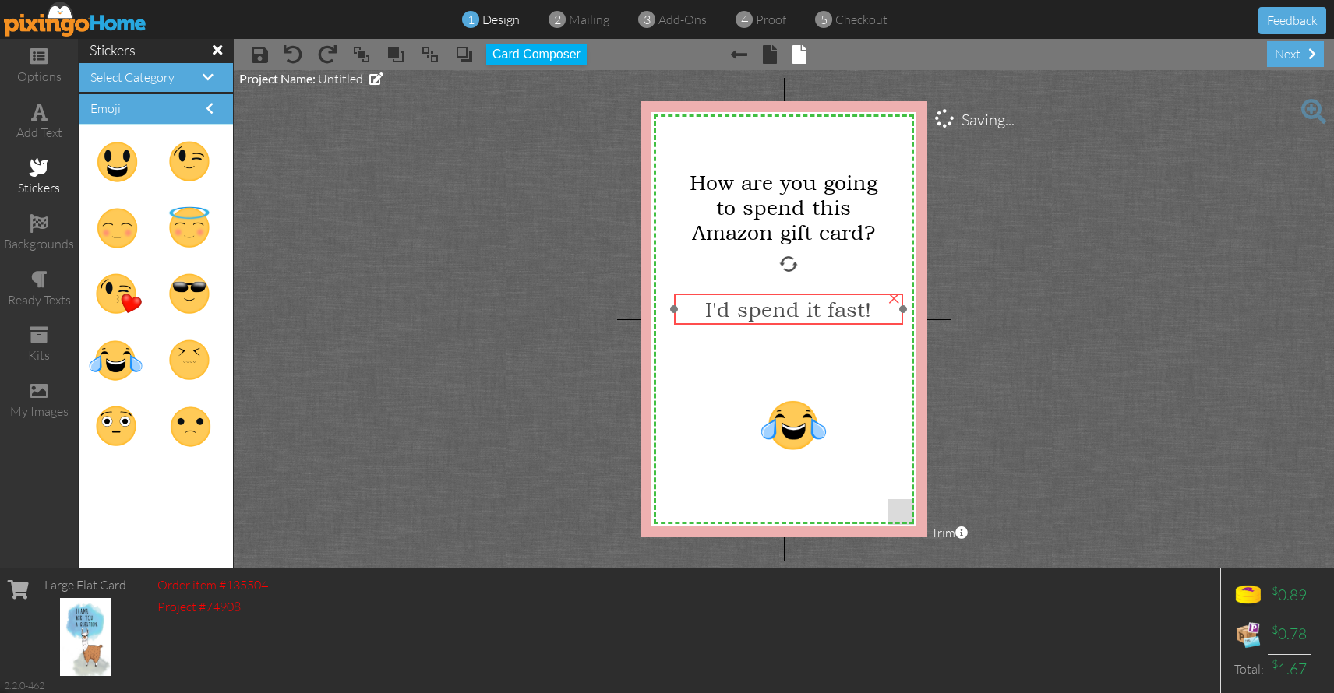
drag, startPoint x: 779, startPoint y: 339, endPoint x: 779, endPoint y: 312, distance: 26.5
click at [779, 312] on span "I'd spend it fast!" at bounding box center [788, 309] width 166 height 25
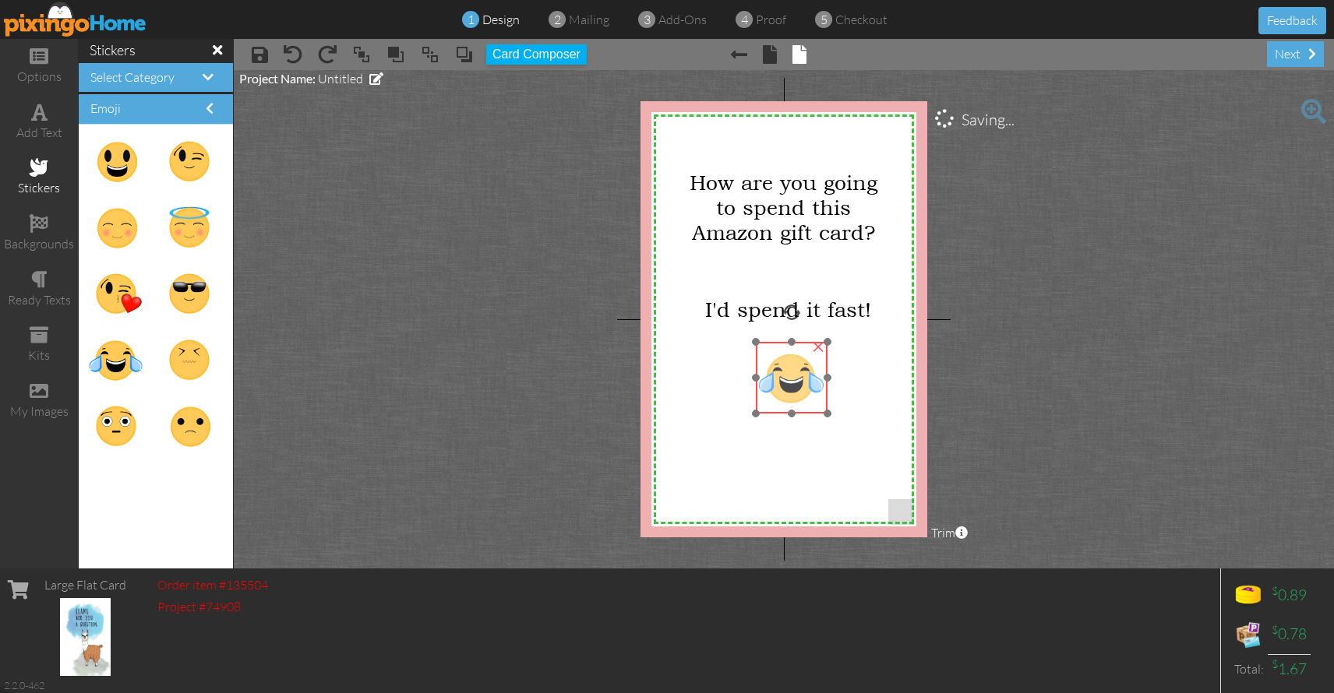
drag, startPoint x: 791, startPoint y: 421, endPoint x: 788, endPoint y: 375, distance: 46.8
click at [788, 375] on img at bounding box center [792, 378] width 72 height 72
click at [471, 333] on project-studio-wrapper "X X X X X X X X X X X X X X X X X X X X X X X X X X X X X X X X X X X X X X X X…" at bounding box center [784, 319] width 1100 height 499
click at [41, 124] on div "add text" at bounding box center [39, 133] width 78 height 18
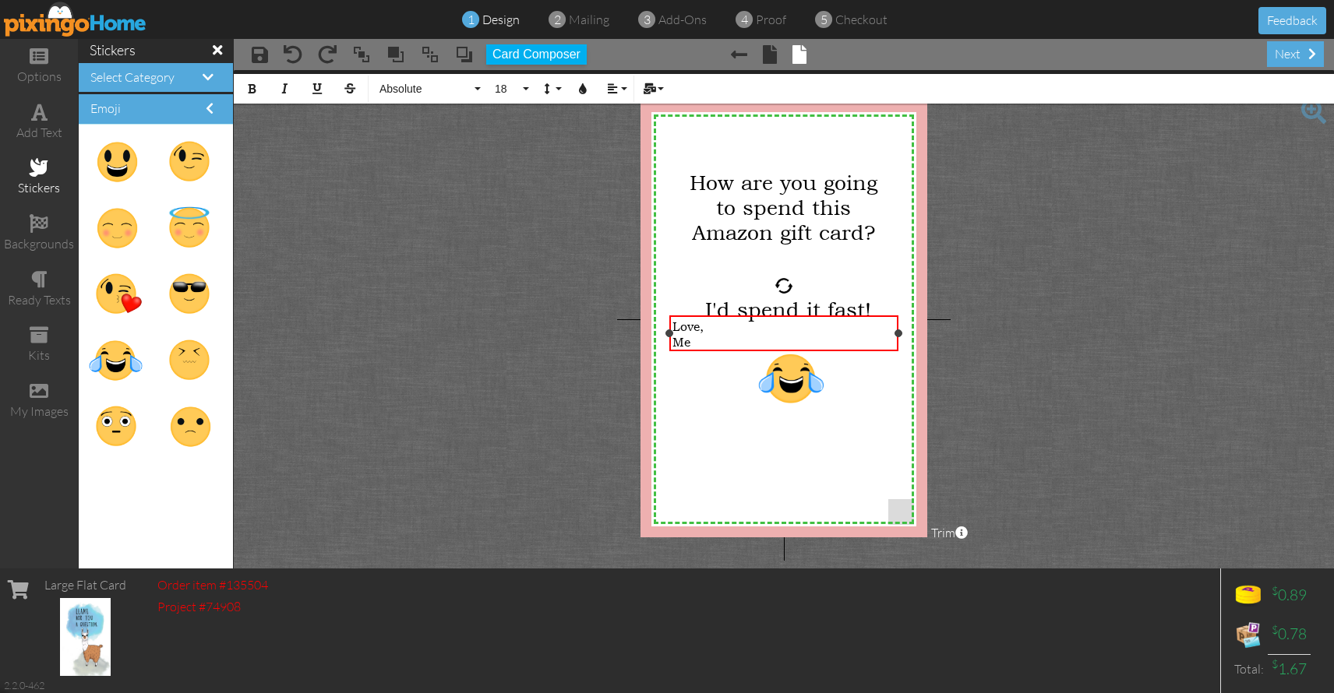
click at [773, 335] on div "Me" at bounding box center [783, 342] width 223 height 16
drag, startPoint x: 767, startPoint y: 321, endPoint x: 776, endPoint y: 356, distance: 36.3
click at [777, 359] on div "X X X X X X X X X X X X X X X X X X X X X X X X X X X X X X X X X X X X X X X X…" at bounding box center [783, 319] width 287 height 436
click at [717, 331] on div "Love," at bounding box center [783, 327] width 223 height 16
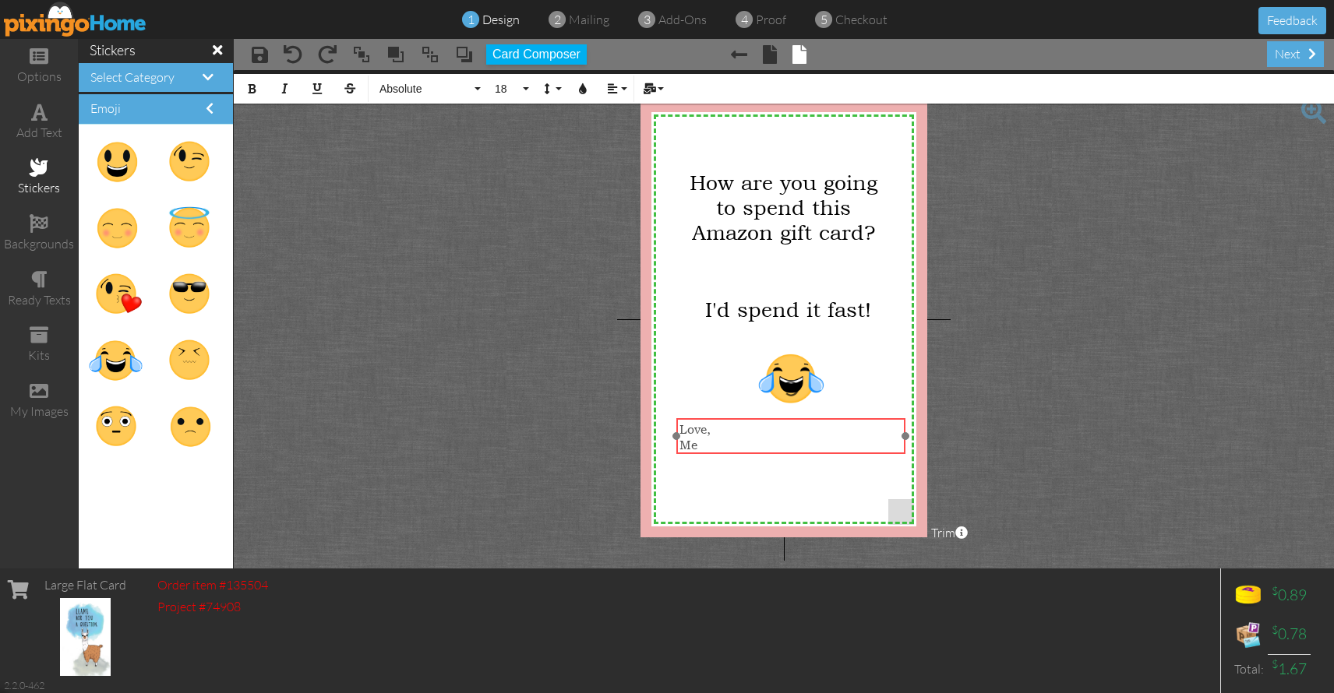
drag, startPoint x: 684, startPoint y: 315, endPoint x: 725, endPoint y: 387, distance: 82.7
click at [690, 418] on div "Love, ​ ​ Me" at bounding box center [790, 437] width 229 height 38
drag, startPoint x: 710, startPoint y: 441, endPoint x: 671, endPoint y: 414, distance: 47.5
click at [675, 426] on div "Love, Me ×" at bounding box center [789, 436] width 229 height 36
click at [615, 85] on icon "button" at bounding box center [612, 88] width 11 height 11
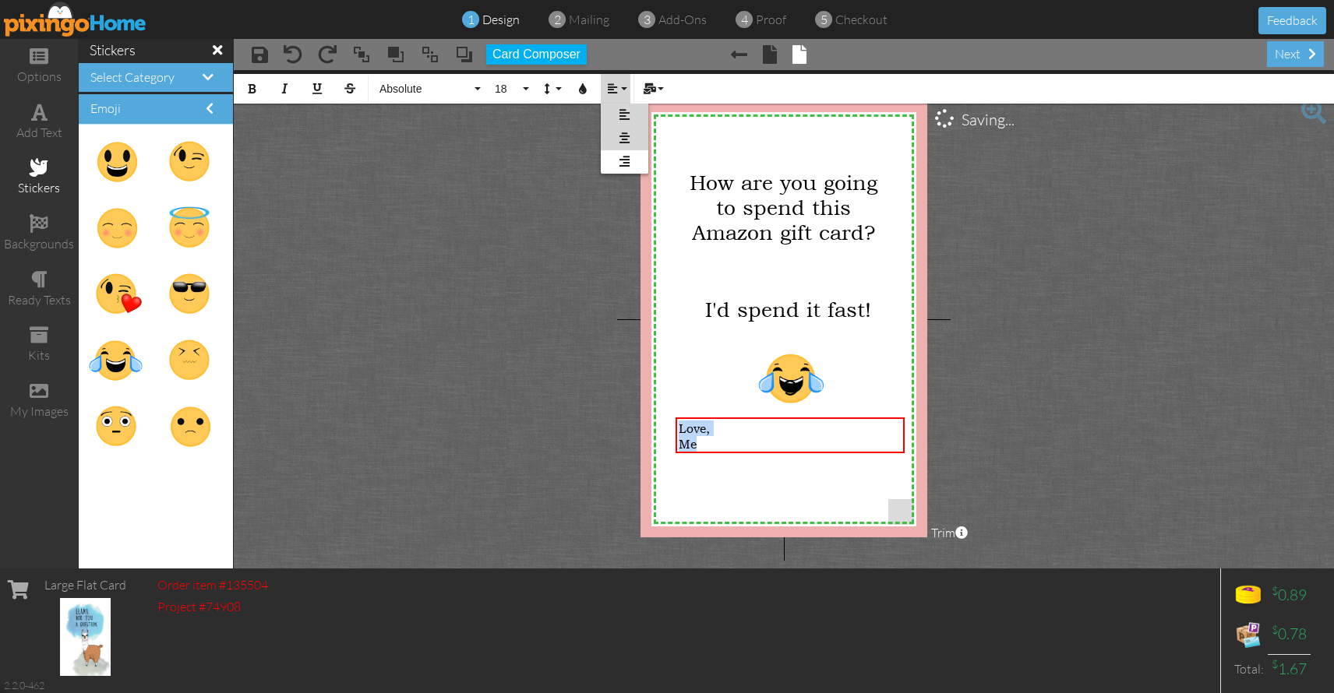
click at [622, 136] on icon at bounding box center [624, 138] width 10 height 12
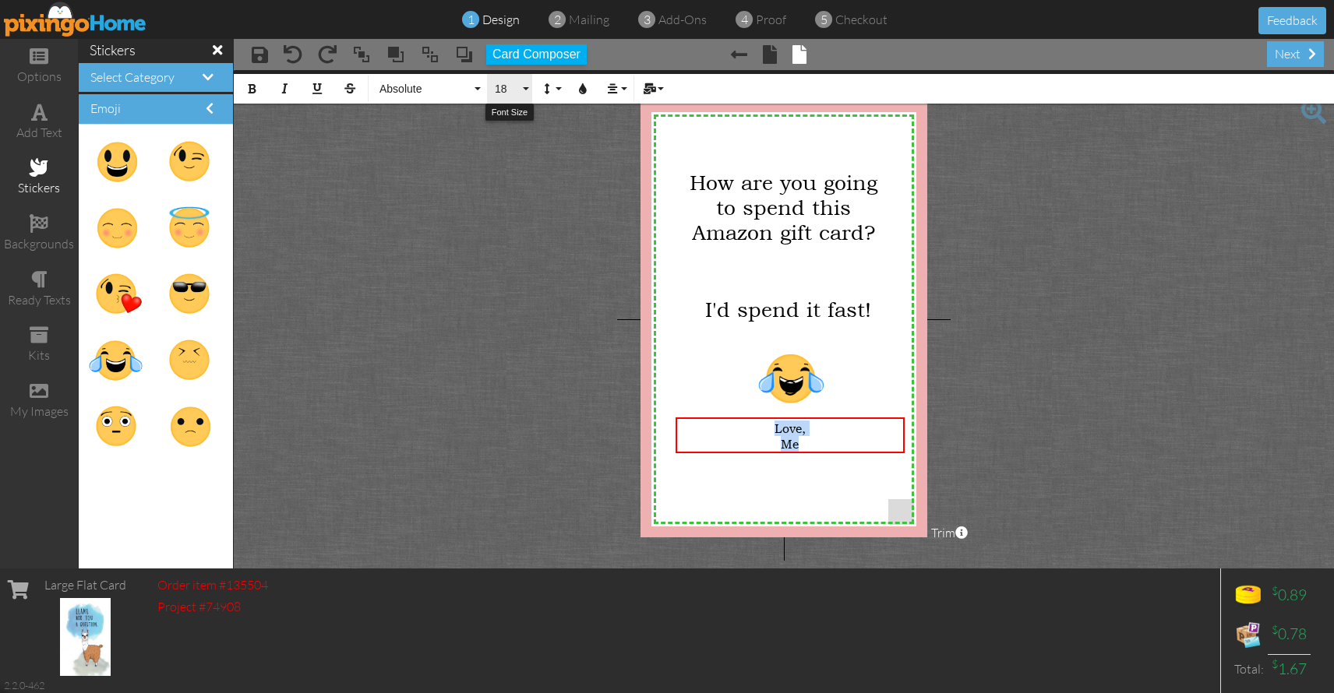
click at [523, 89] on button "18" at bounding box center [509, 89] width 45 height 30
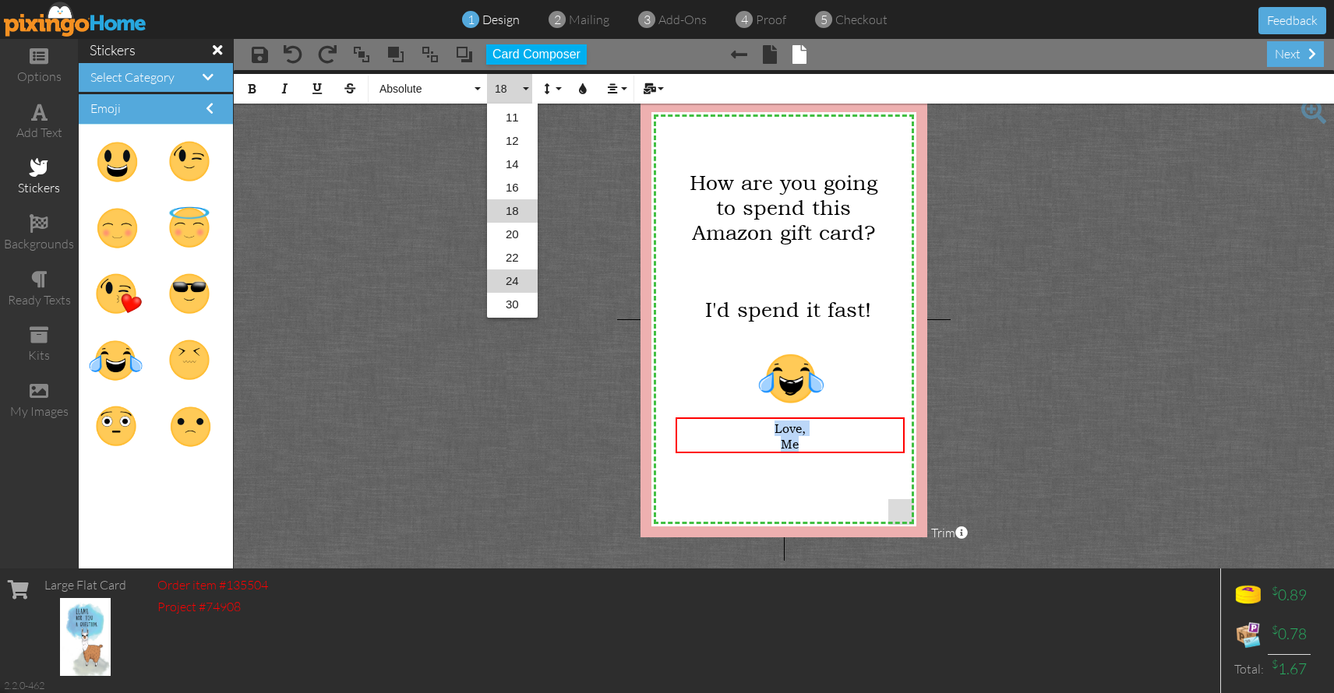
click at [513, 280] on link "24" at bounding box center [512, 281] width 51 height 23
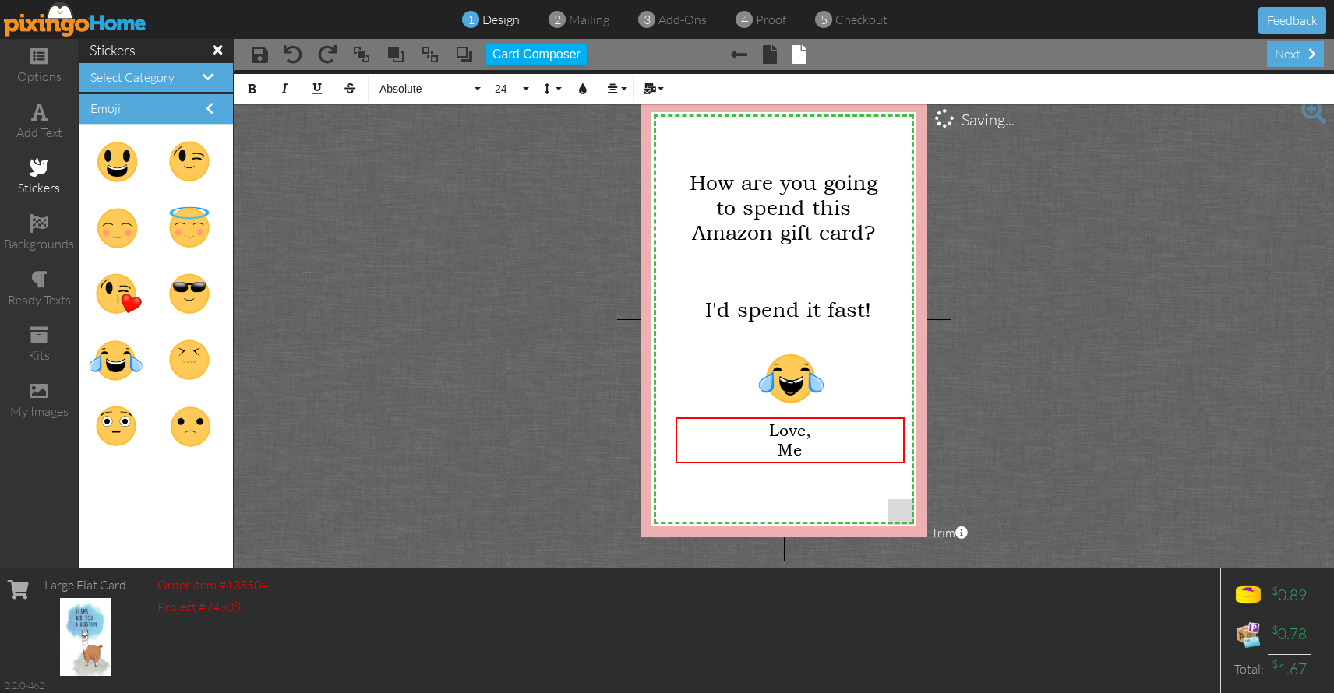
click at [531, 290] on project-studio-wrapper "X X X X X X X X X X X X X X X X X X X X X X X X X X X X X X X X X X X X X X X X…" at bounding box center [784, 319] width 1100 height 499
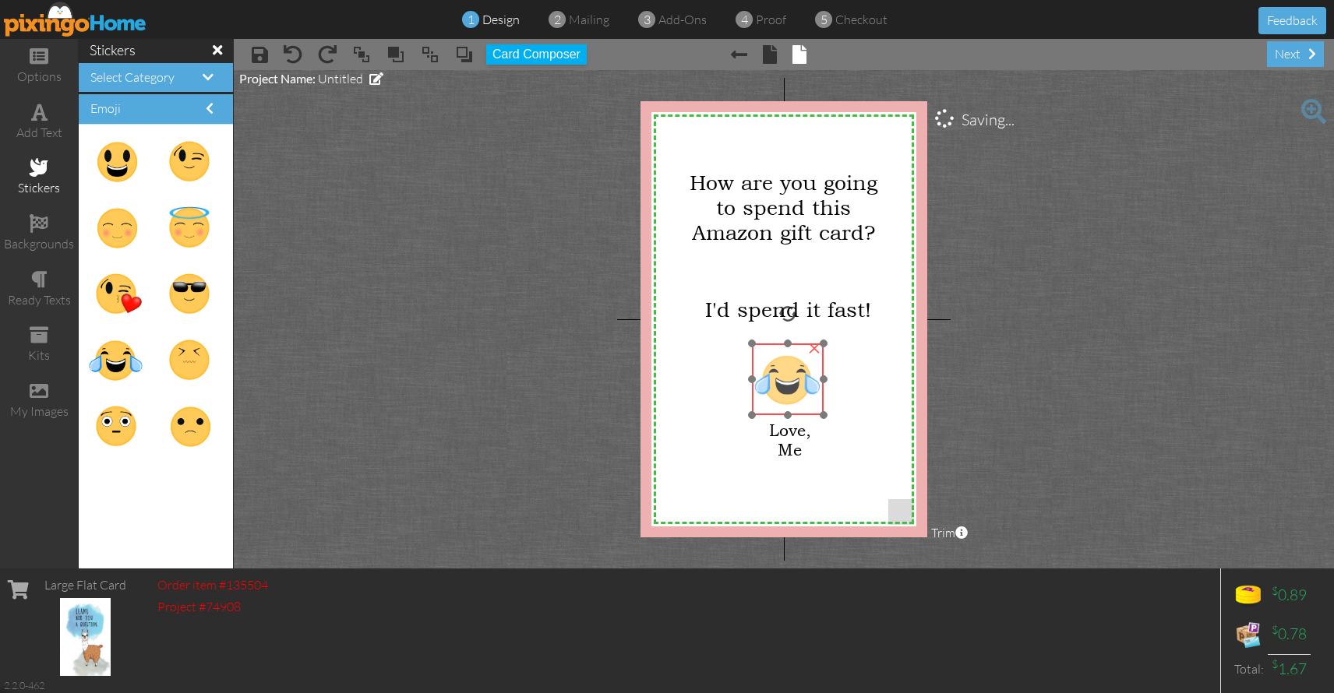
click at [781, 372] on img at bounding box center [788, 380] width 72 height 72
click at [781, 371] on img at bounding box center [789, 379] width 72 height 72
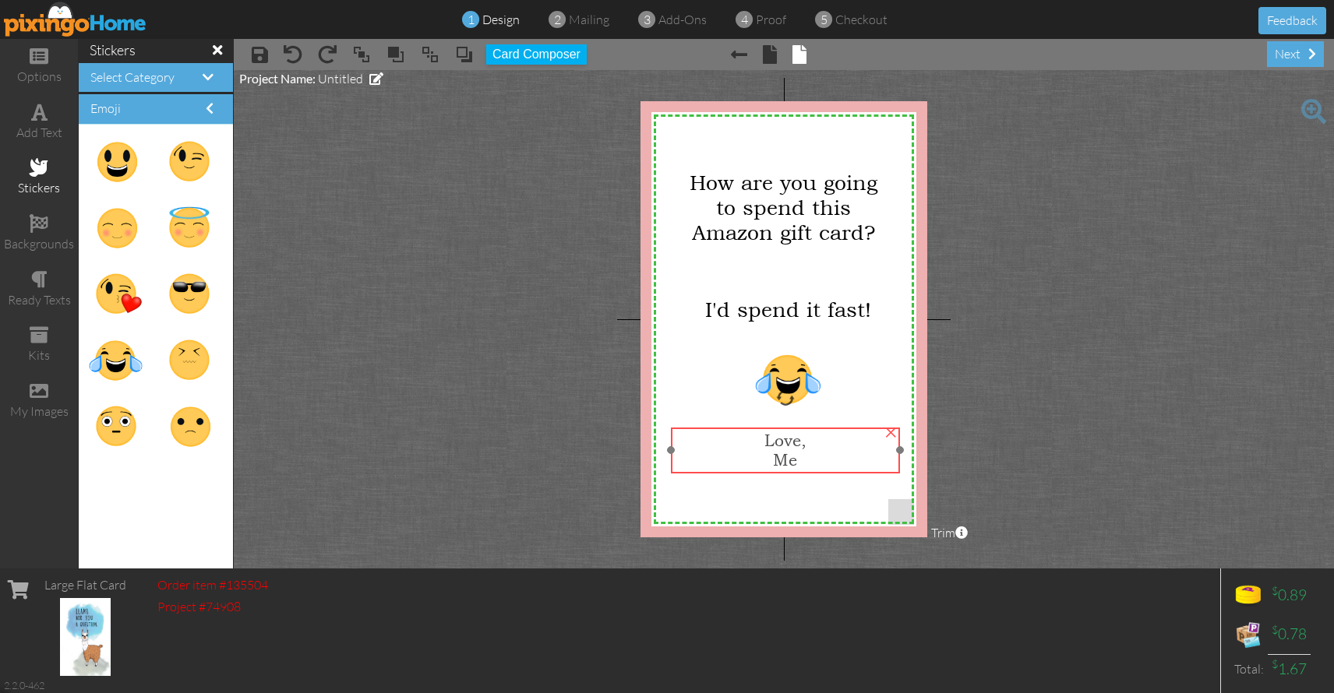
drag, startPoint x: 790, startPoint y: 449, endPoint x: 785, endPoint y: 459, distance: 11.2
click at [785, 459] on span "Me" at bounding box center [785, 459] width 24 height 19
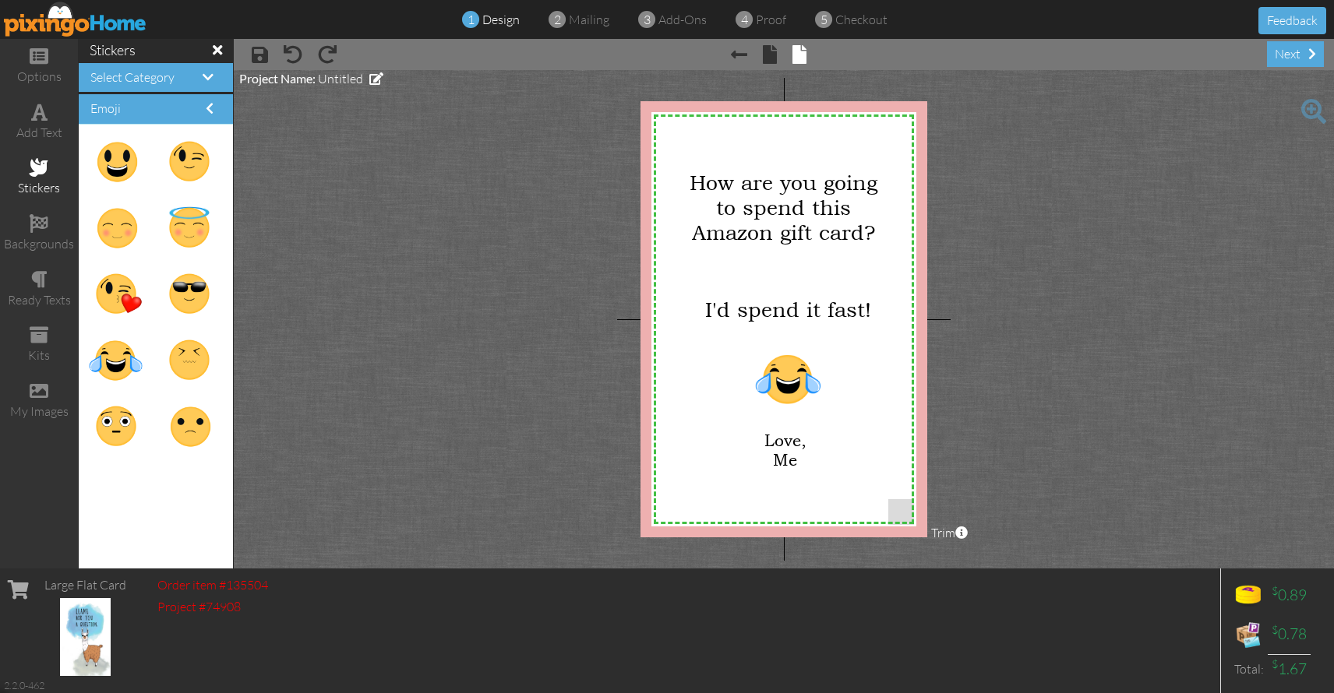
click at [1032, 257] on project-studio-wrapper "X X X X X X X X X X X X X X X X X X X X X X X X X X X X X X X X X X X X X X X X…" at bounding box center [784, 319] width 1100 height 499
click at [1294, 56] on div "next" at bounding box center [1295, 54] width 57 height 26
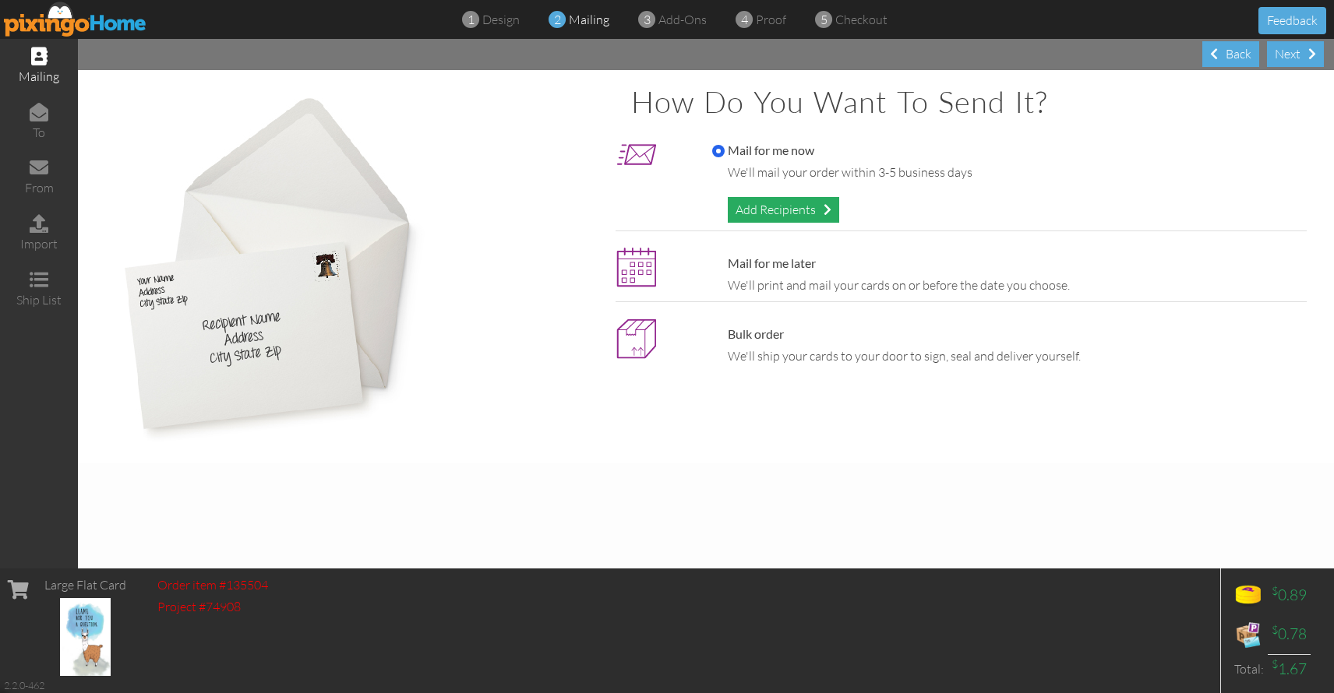
click at [822, 206] on div "Add Recipients" at bounding box center [783, 210] width 111 height 26
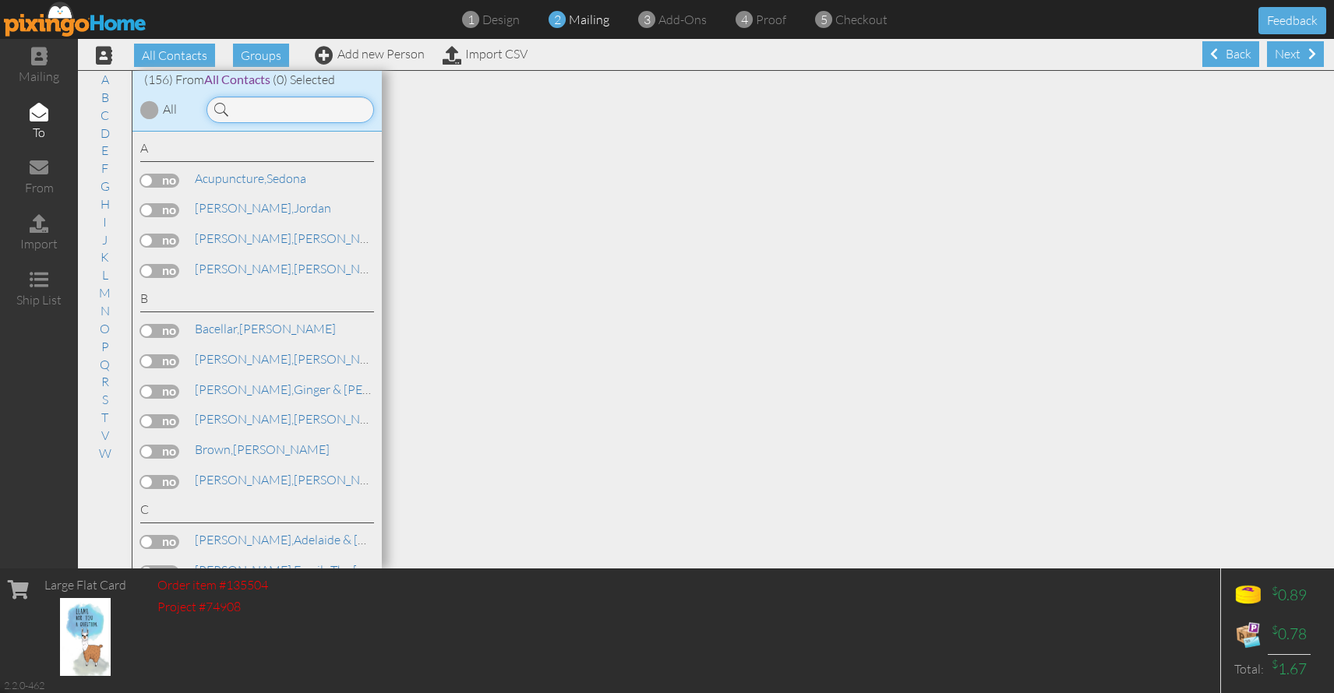
click at [266, 108] on input at bounding box center [289, 110] width 167 height 26
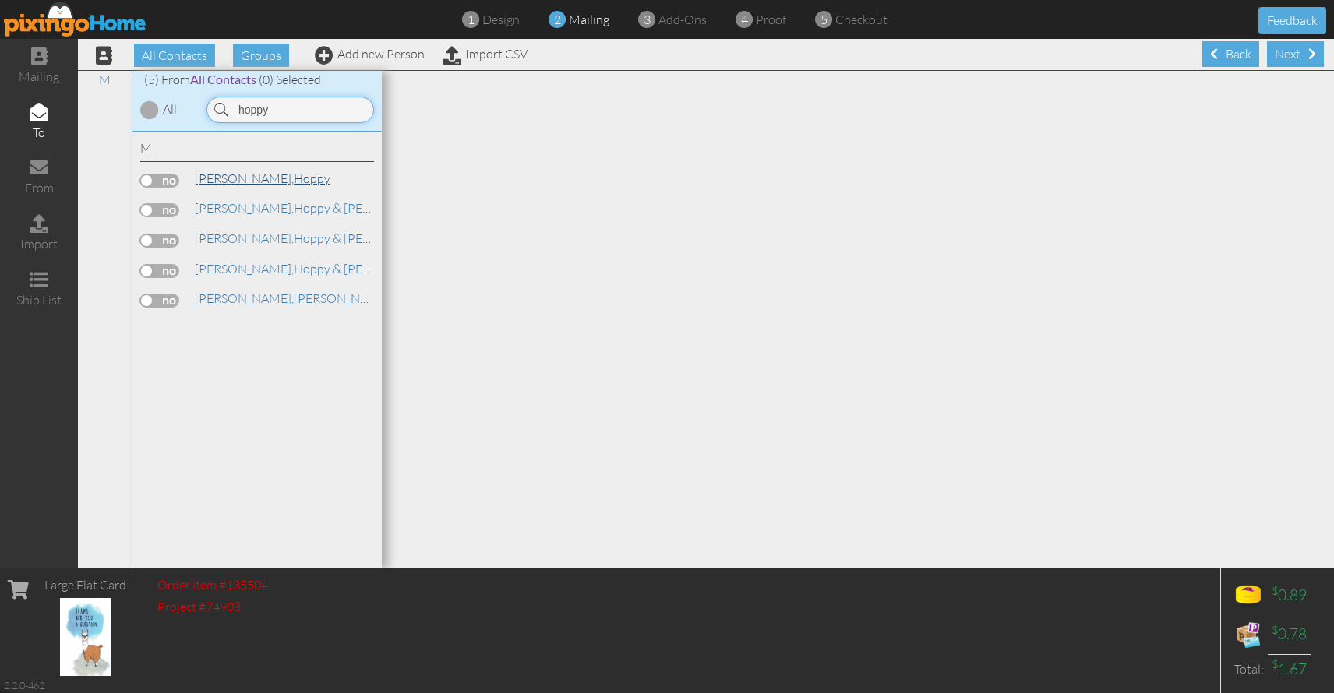
type input "hoppy"
click at [236, 180] on span "[PERSON_NAME]," at bounding box center [244, 179] width 99 height 16
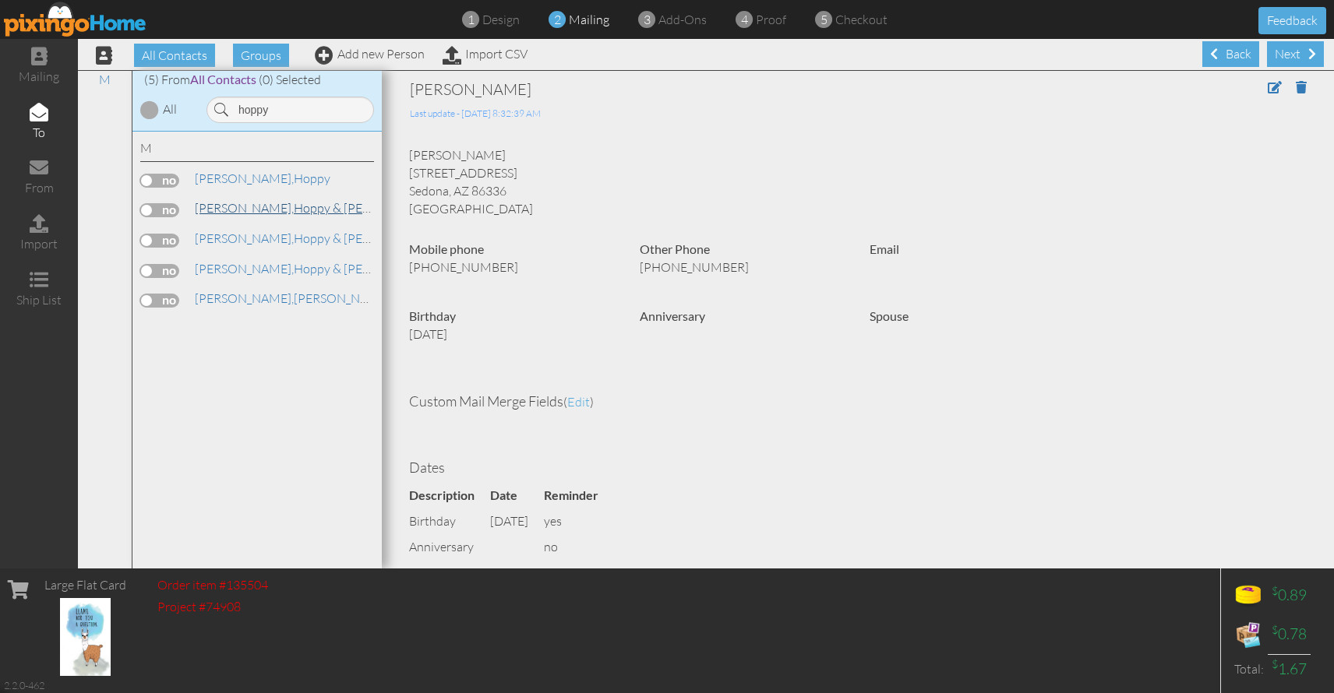
click at [218, 210] on span "[PERSON_NAME]," at bounding box center [244, 208] width 99 height 16
click at [219, 235] on span "[PERSON_NAME]," at bounding box center [244, 239] width 99 height 16
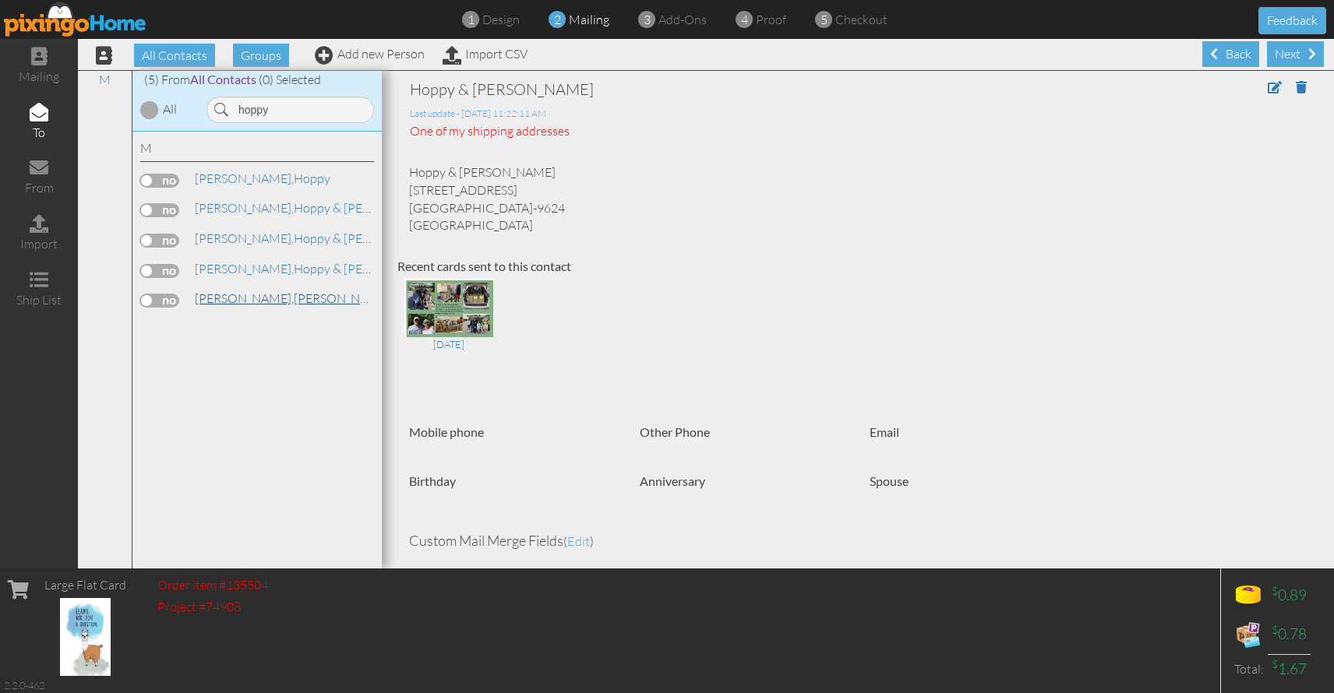
click at [219, 291] on span "[PERSON_NAME]," at bounding box center [244, 299] width 99 height 16
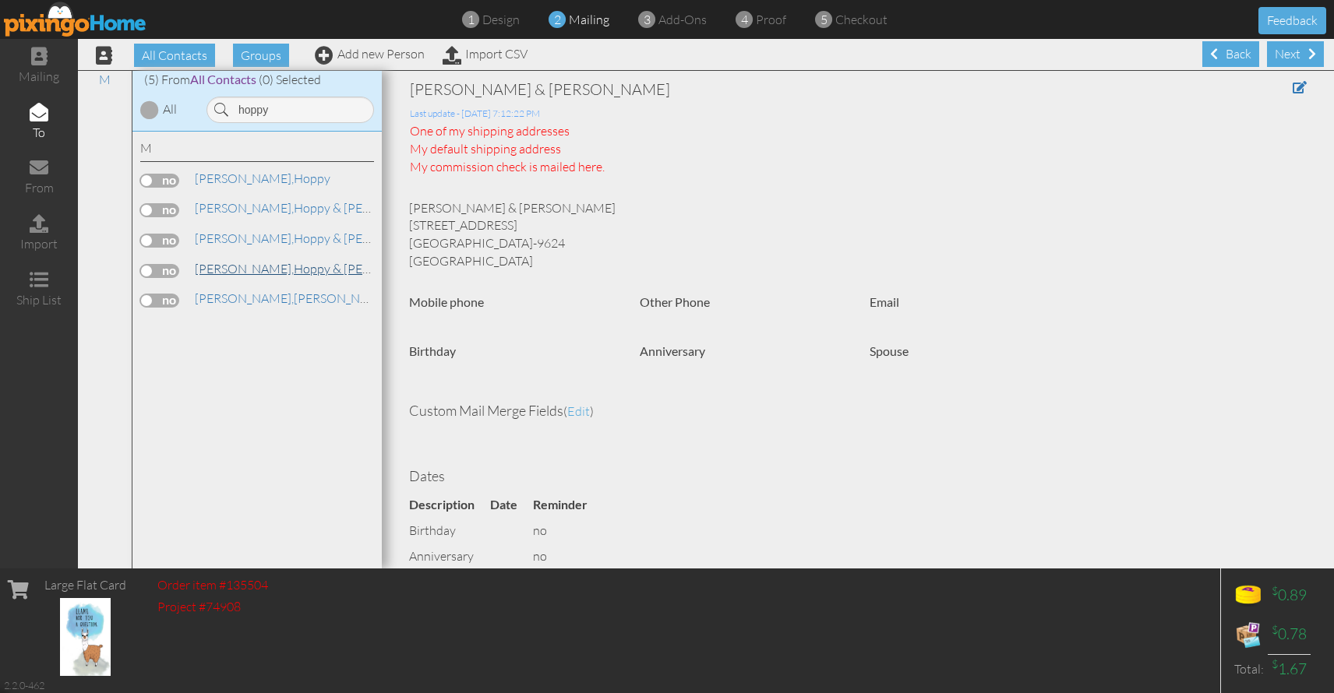
click at [230, 266] on span "[PERSON_NAME]," at bounding box center [244, 269] width 99 height 16
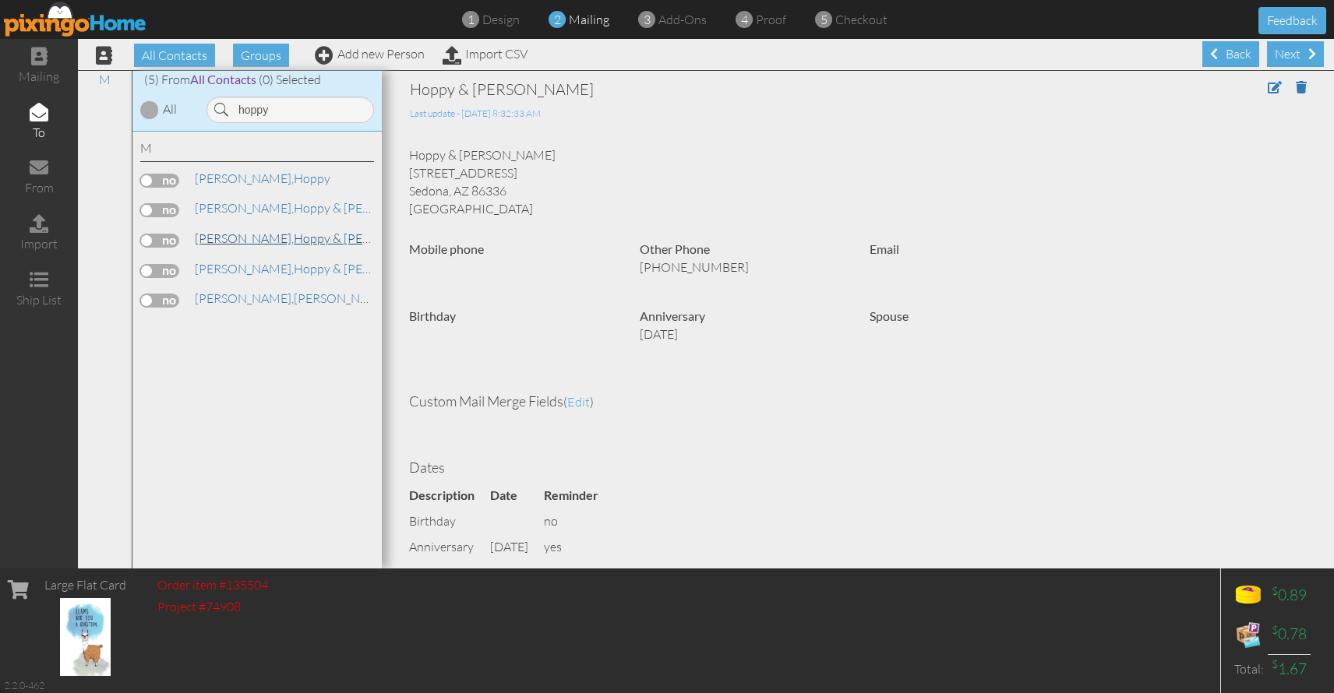
click at [240, 231] on span "[PERSON_NAME]," at bounding box center [244, 239] width 99 height 16
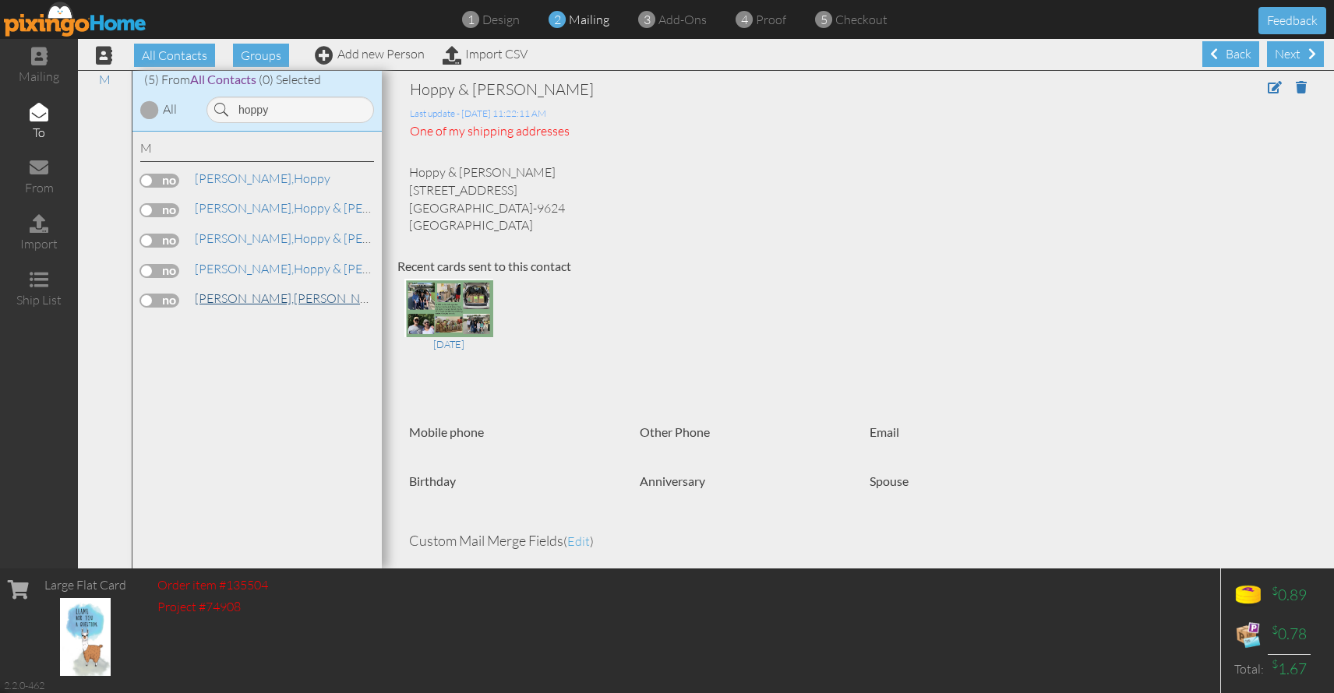
click at [250, 292] on span "[PERSON_NAME]," at bounding box center [244, 299] width 99 height 16
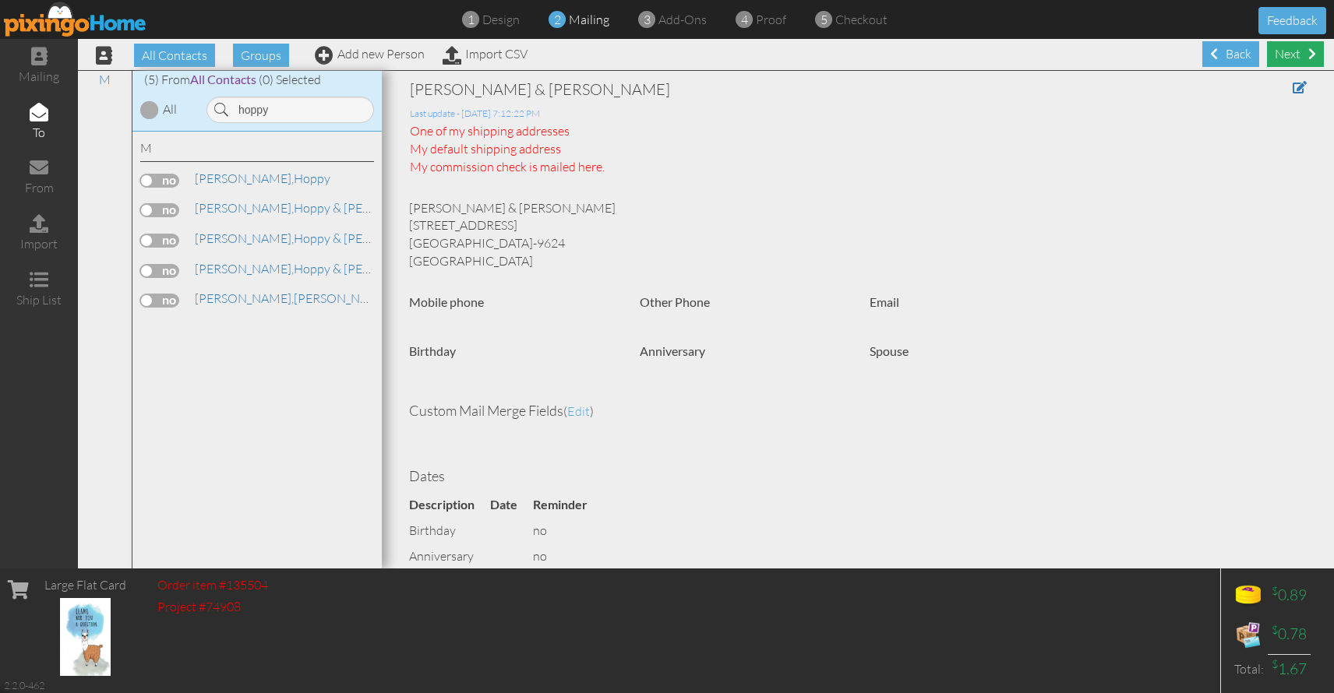
click at [1279, 53] on div "Next" at bounding box center [1295, 54] width 57 height 26
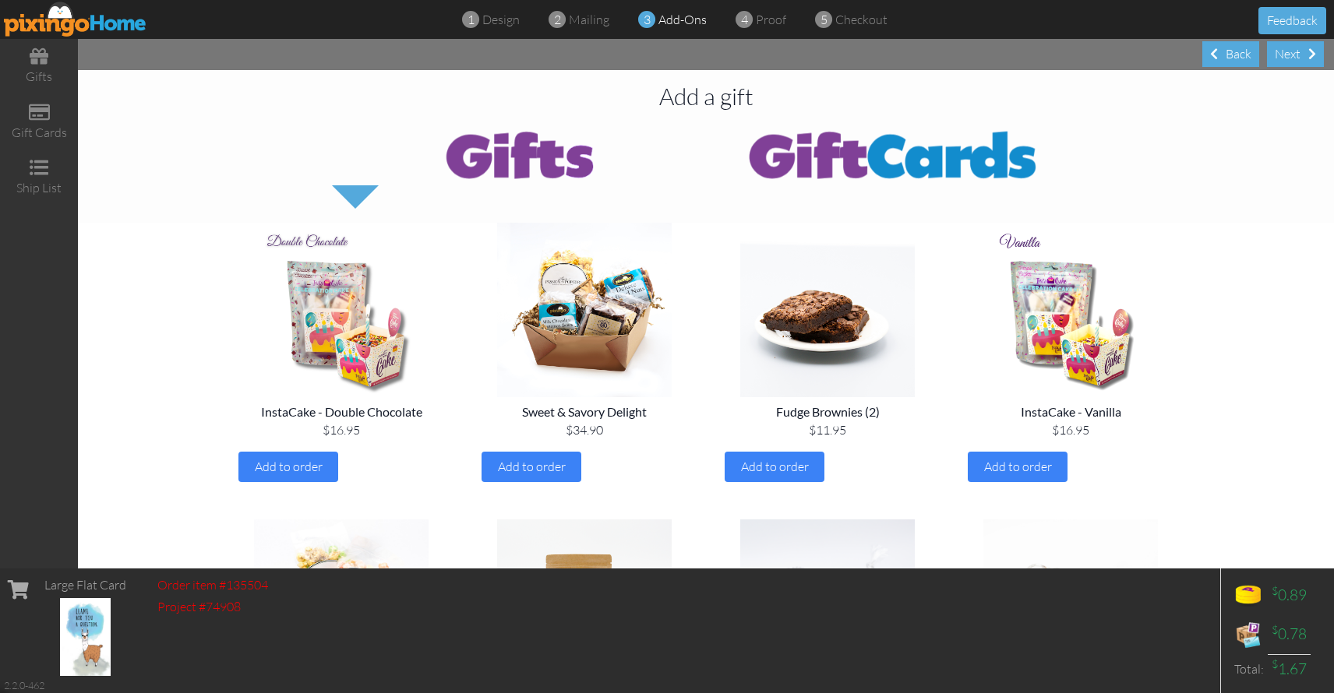
click at [863, 157] on img at bounding box center [893, 154] width 374 height 62
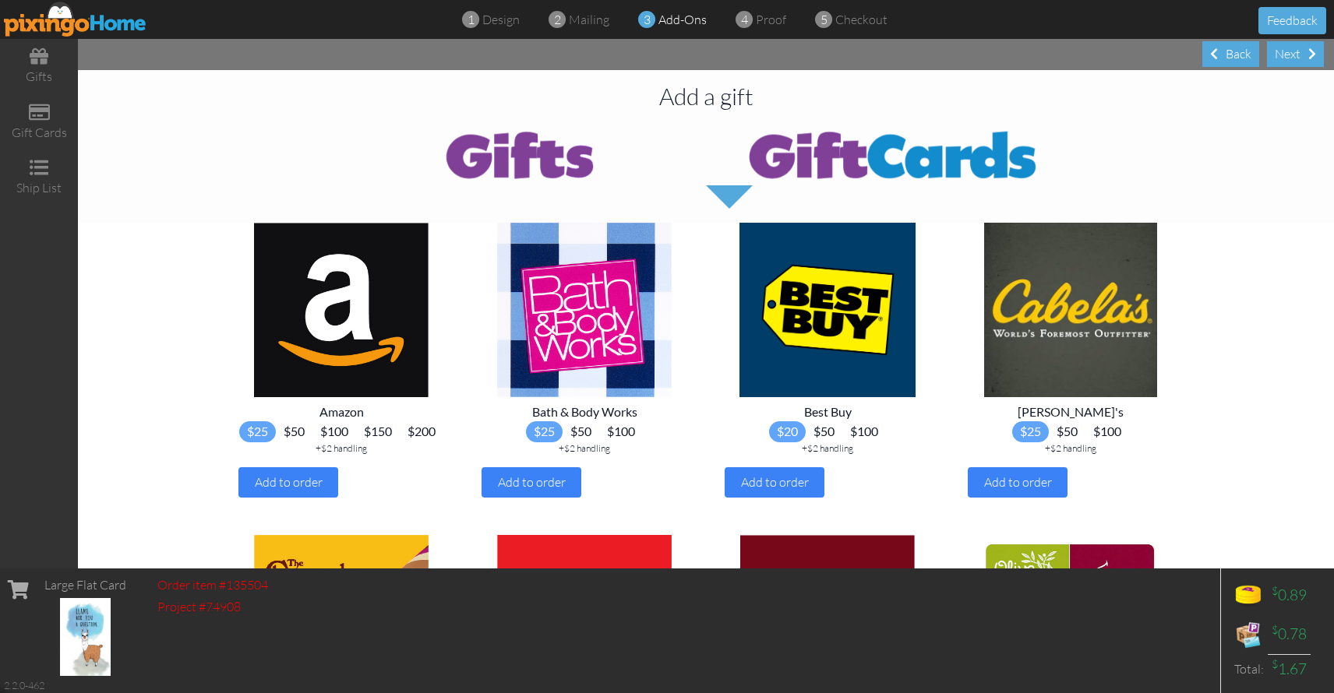
click at [346, 293] on img at bounding box center [341, 310] width 218 height 174
click at [400, 442] on span "$200" at bounding box center [422, 431] width 44 height 21
click at [308, 490] on span "Add to order" at bounding box center [289, 482] width 68 height 16
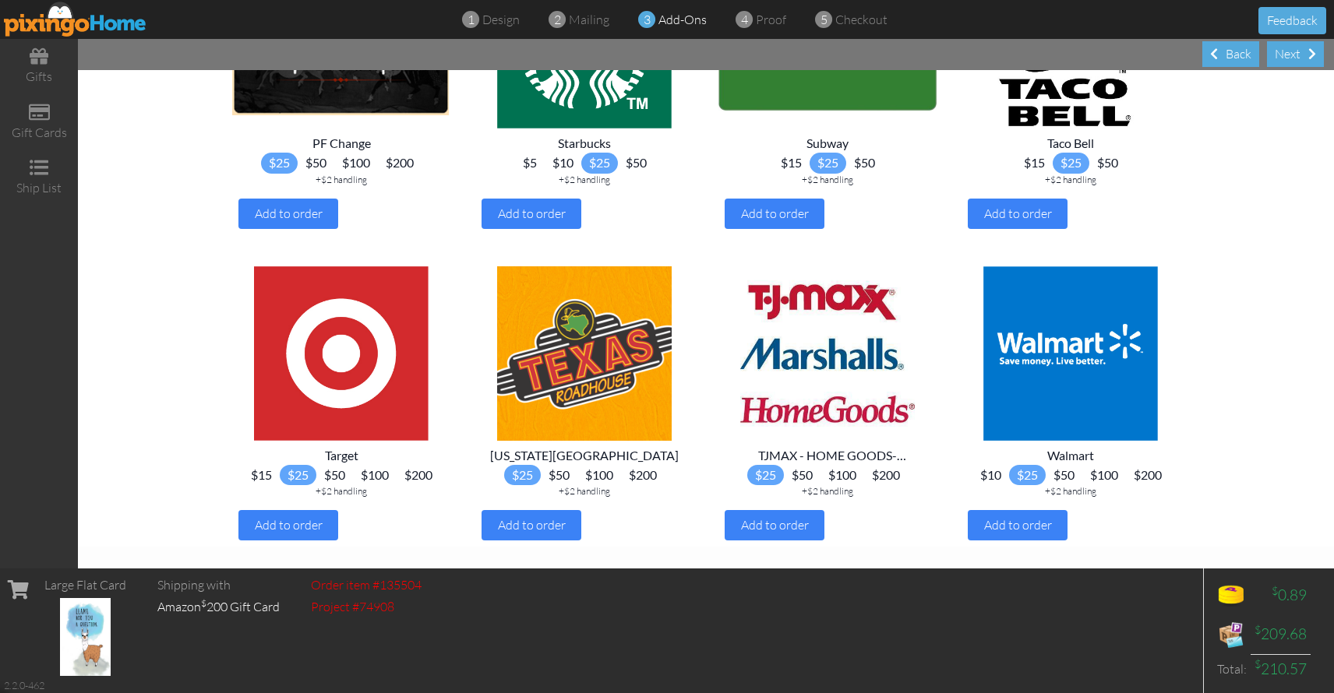
scroll to position [1547, 0]
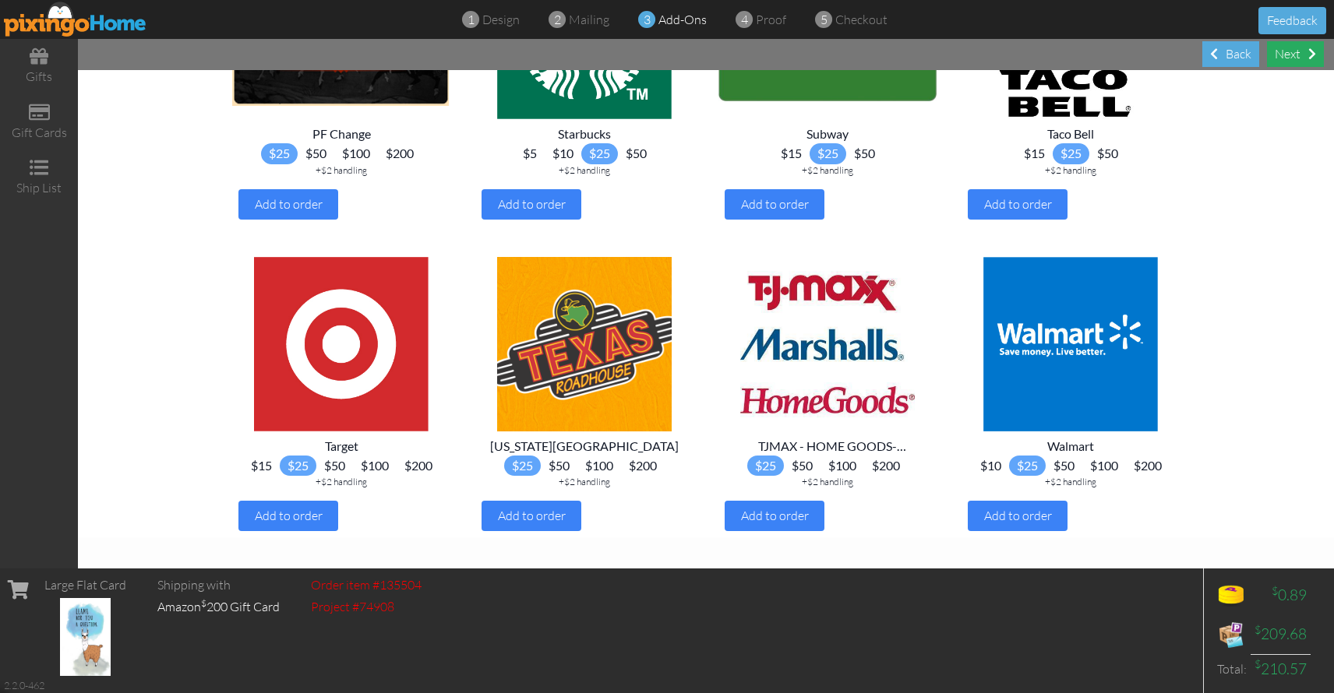
click at [1293, 53] on div "Next" at bounding box center [1295, 54] width 57 height 26
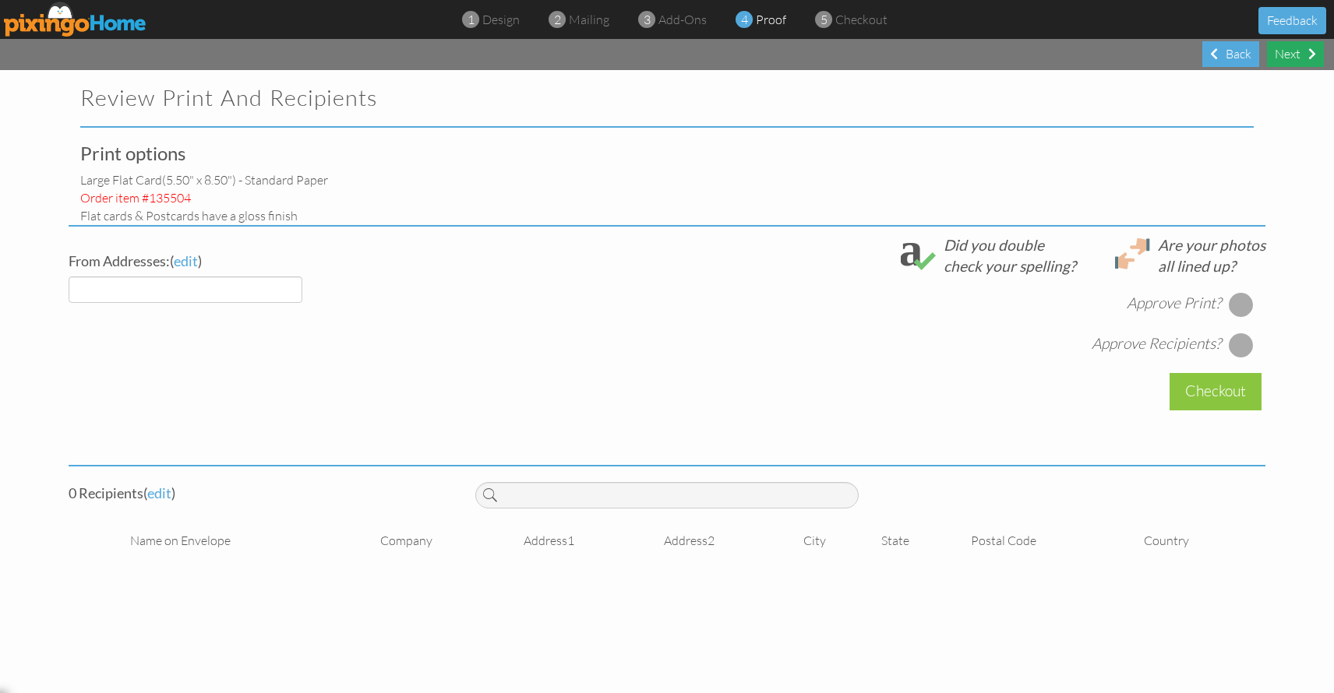
select select "object:8497"
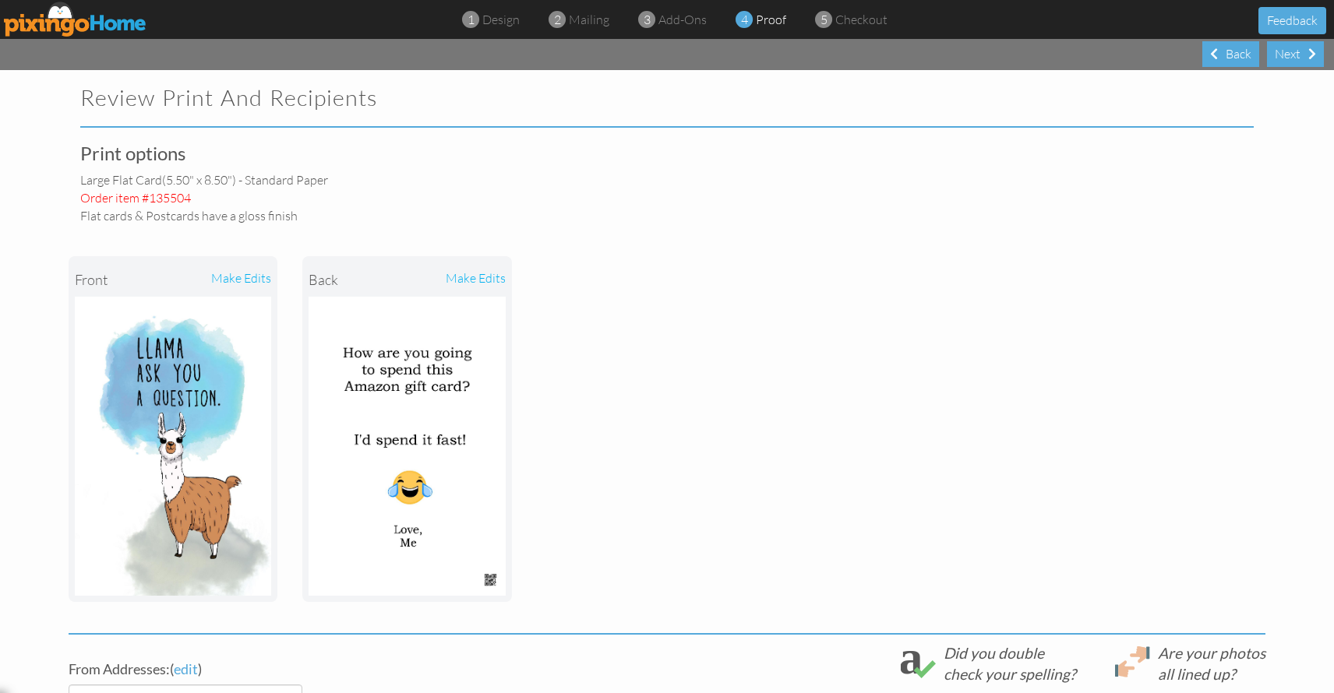
click at [220, 326] on img at bounding box center [173, 446] width 196 height 299
click at [234, 277] on div "make edits" at bounding box center [222, 280] width 98 height 34
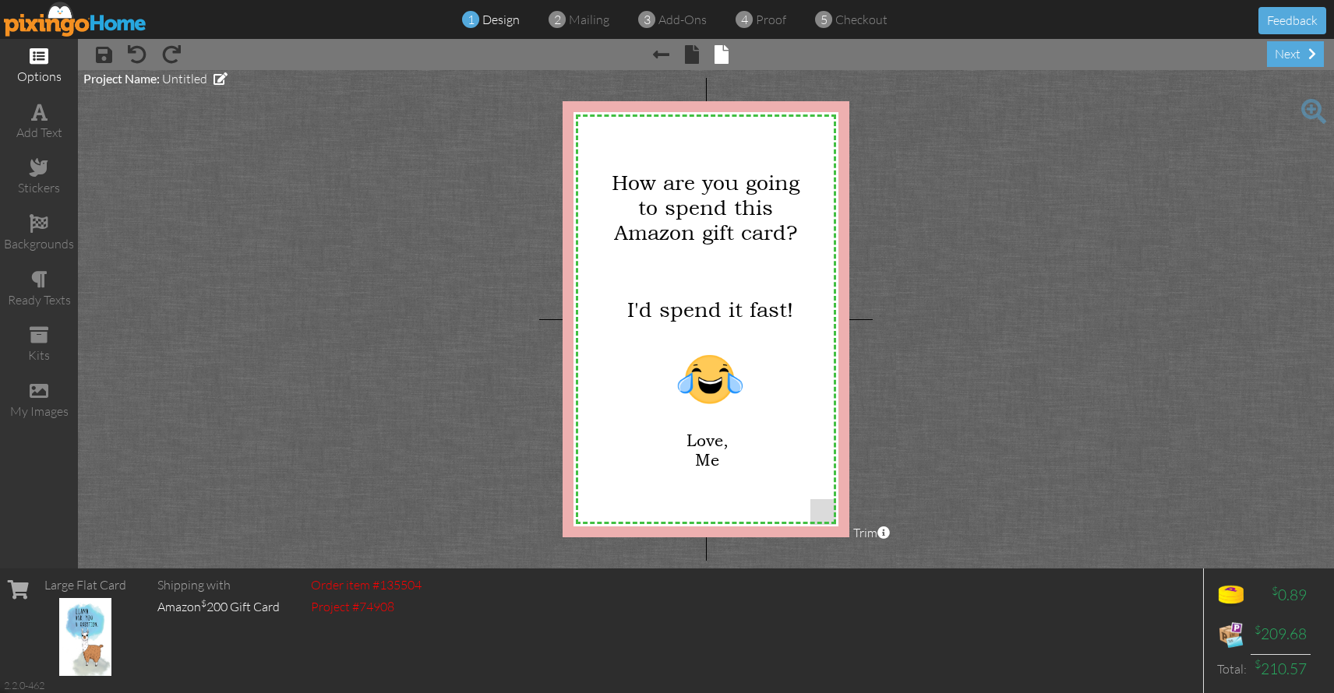
click at [37, 62] on span at bounding box center [39, 56] width 19 height 19
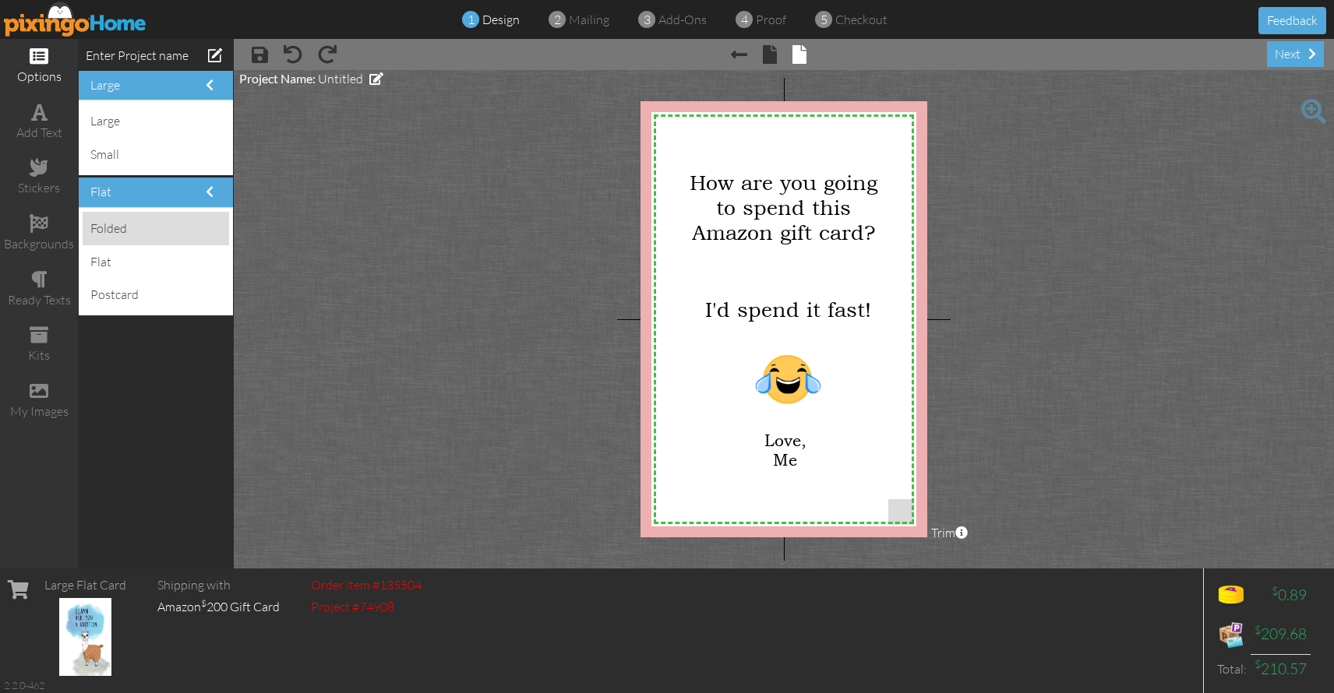
click at [129, 232] on div "folded" at bounding box center [156, 228] width 146 height 33
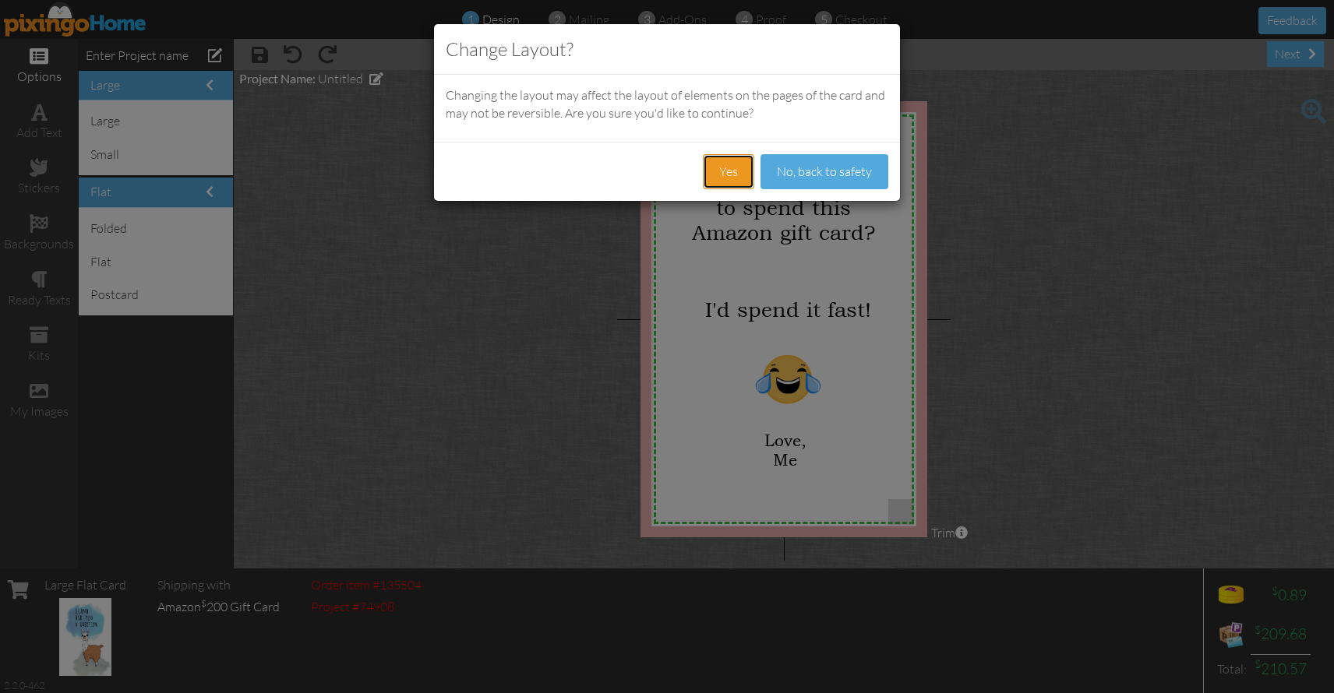
click at [728, 174] on button "Yes" at bounding box center [728, 171] width 51 height 35
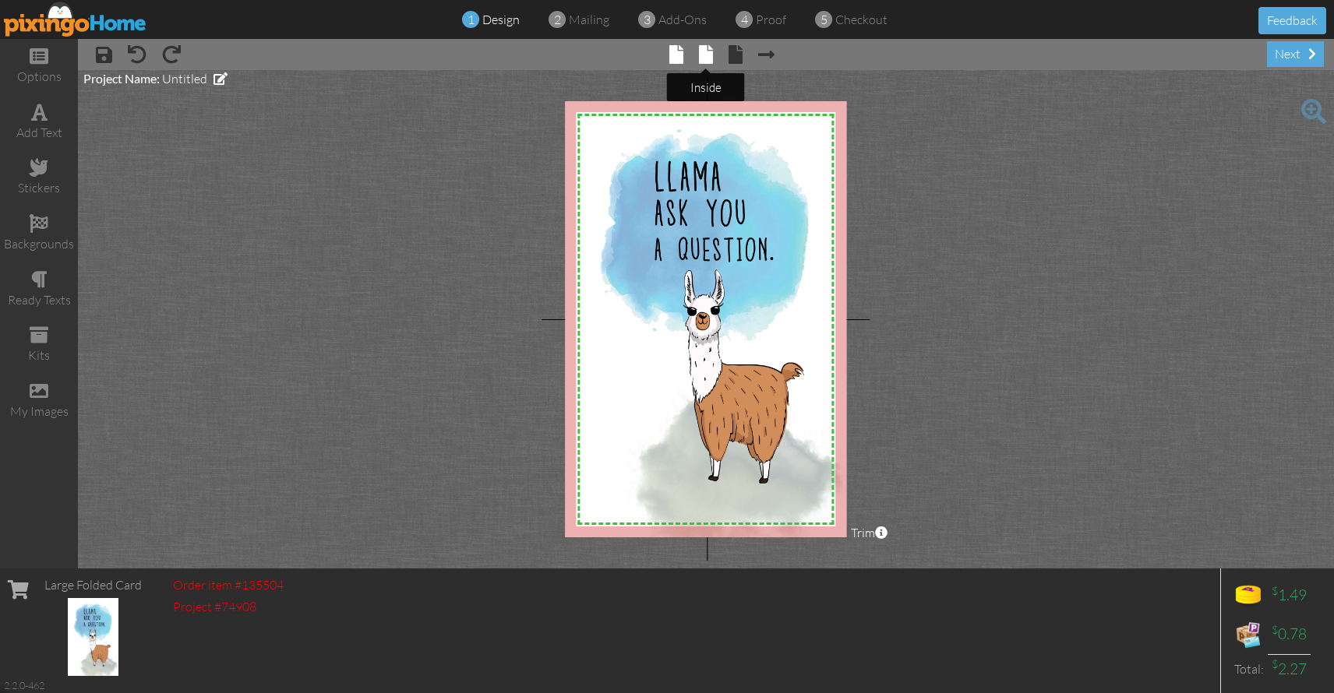
click at [708, 58] on span at bounding box center [706, 54] width 14 height 19
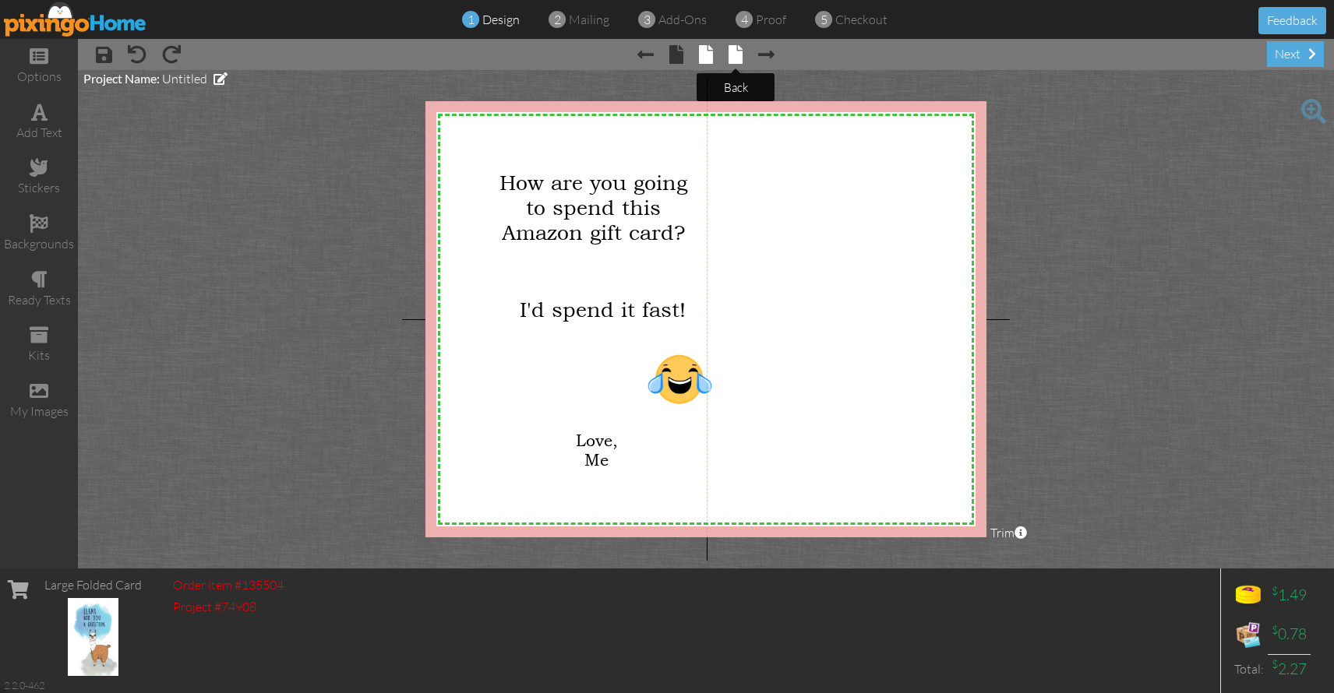
click at [738, 51] on span at bounding box center [735, 54] width 14 height 19
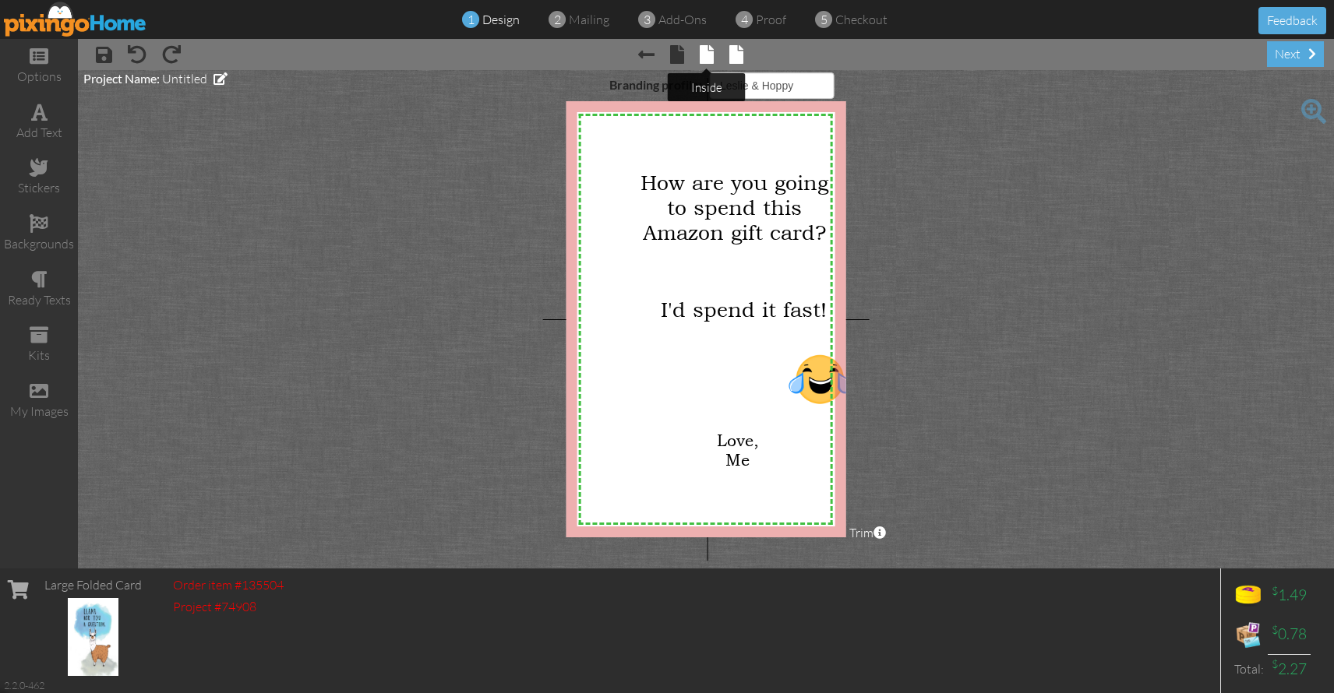
select select "object:115"
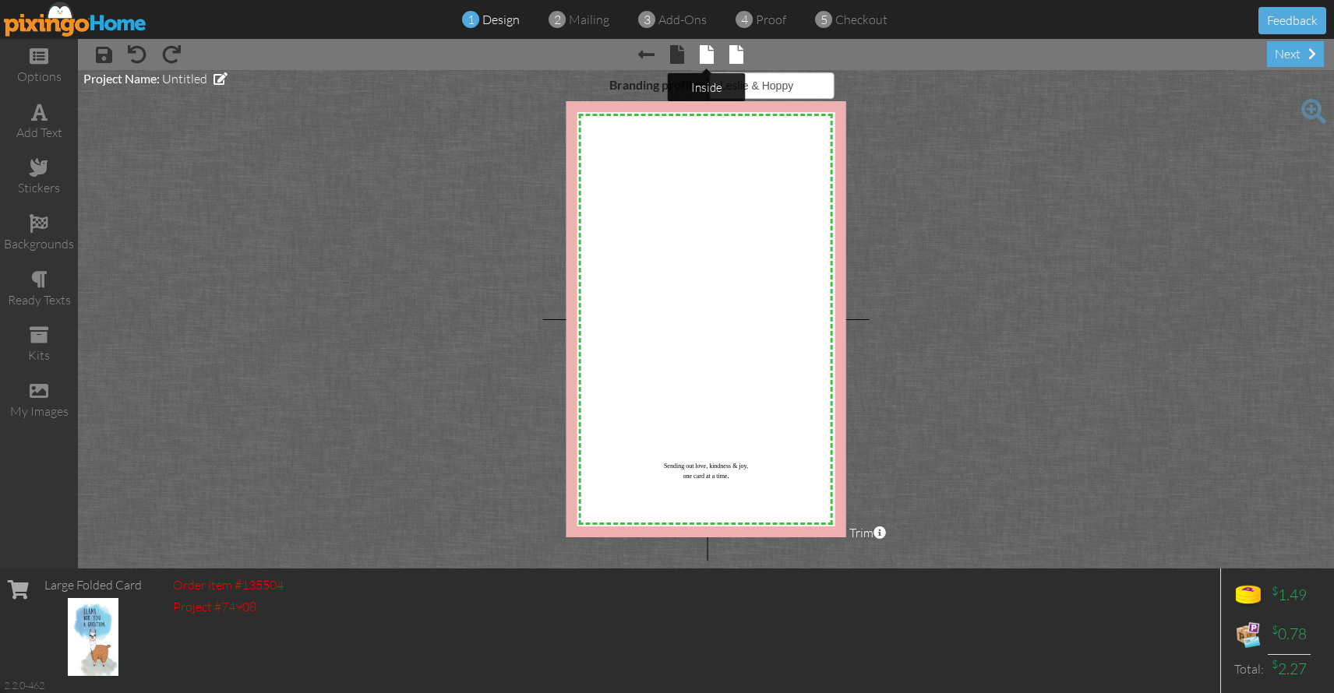
click at [707, 56] on span at bounding box center [707, 54] width 14 height 19
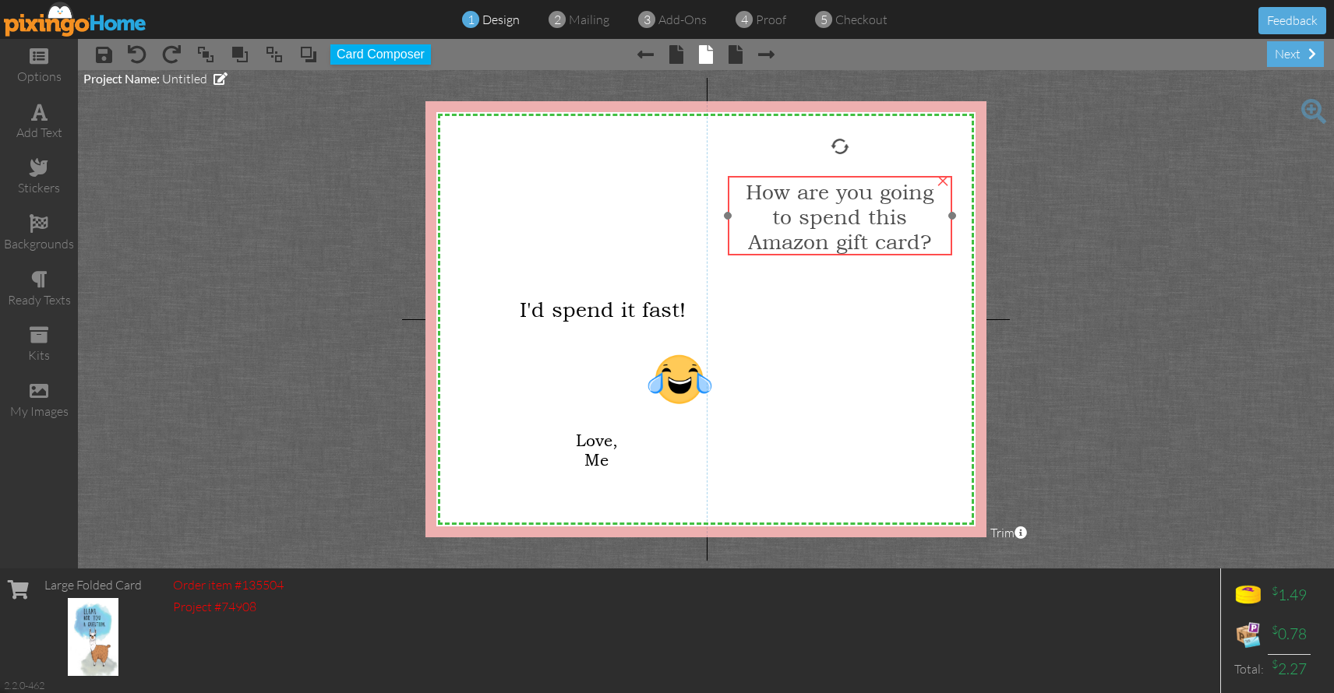
drag, startPoint x: 641, startPoint y: 205, endPoint x: 861, endPoint y: 213, distance: 219.8
click at [861, 213] on span "to spend this" at bounding box center [839, 216] width 135 height 25
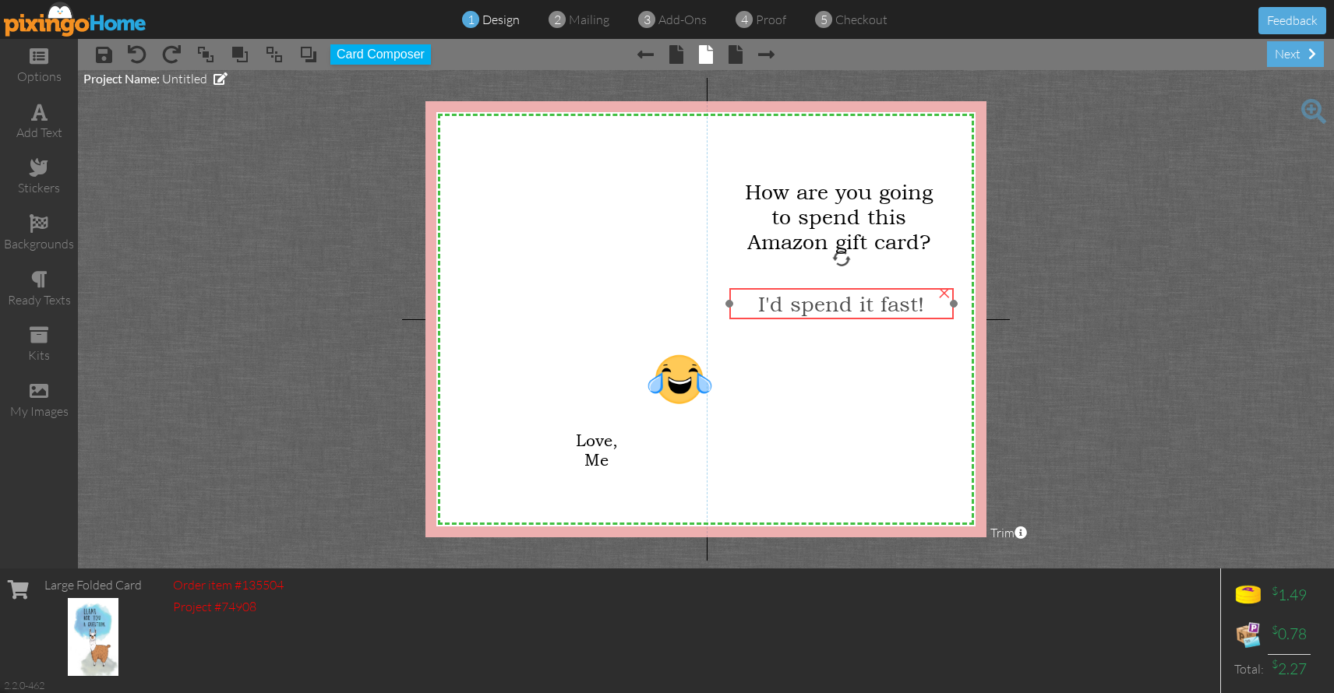
drag, startPoint x: 609, startPoint y: 313, endPoint x: 846, endPoint y: 308, distance: 236.9
click at [847, 308] on span "I'd spend it fast!" at bounding box center [841, 303] width 166 height 25
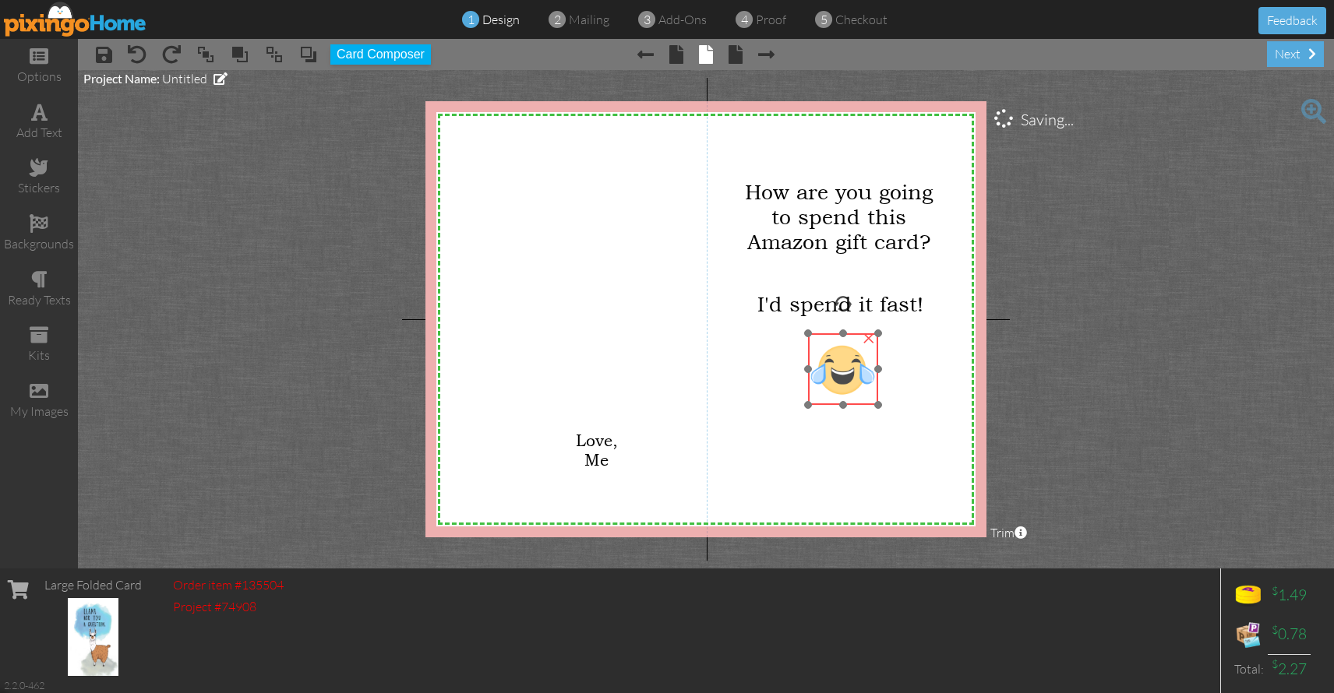
drag, startPoint x: 753, startPoint y: 379, endPoint x: 789, endPoint y: 376, distance: 36.7
click at [841, 372] on img at bounding box center [843, 369] width 70 height 72
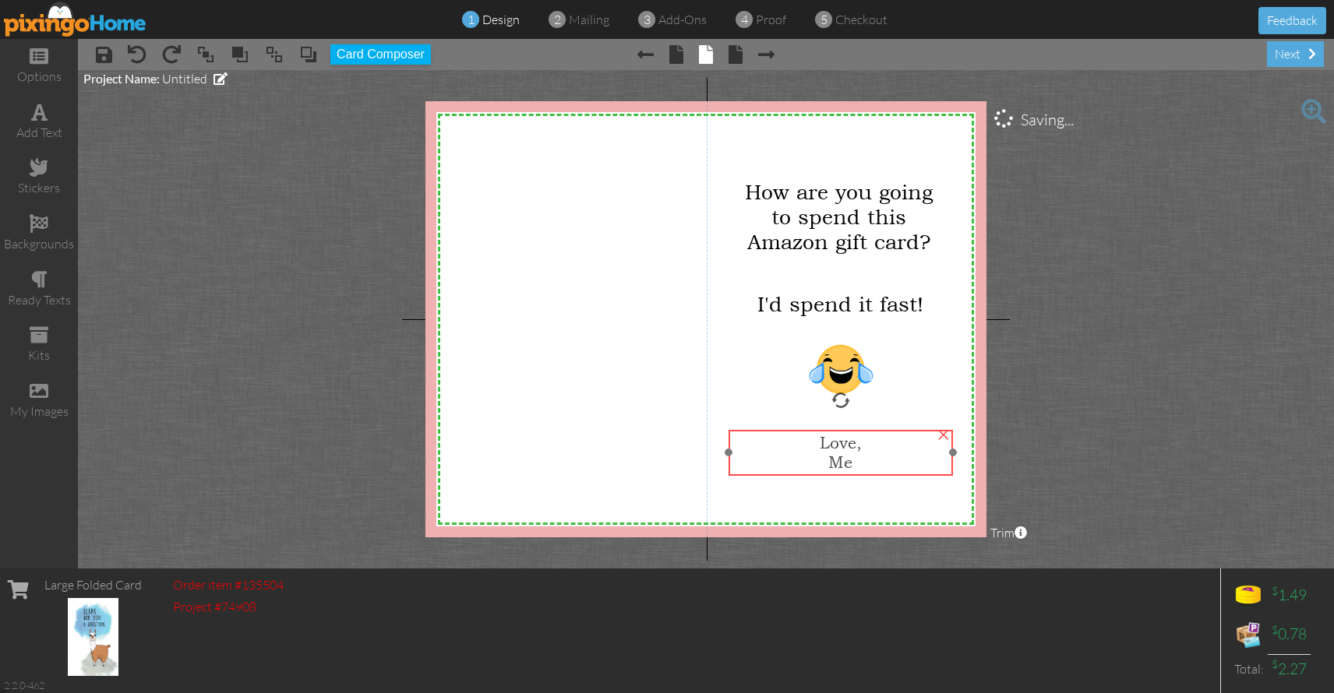
drag, startPoint x: 605, startPoint y: 449, endPoint x: 851, endPoint y: 451, distance: 246.2
click at [848, 452] on span "Love," at bounding box center [841, 442] width 42 height 19
click at [738, 50] on span at bounding box center [735, 54] width 14 height 19
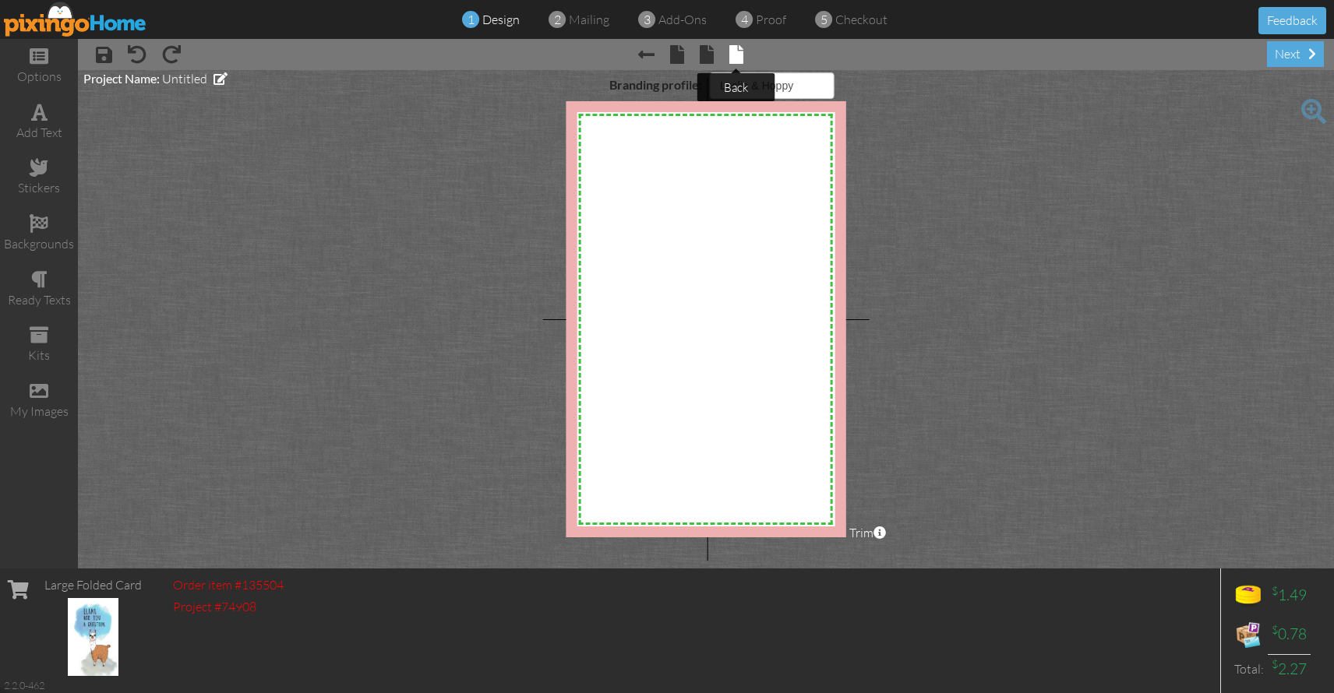
select select "object:150"
click at [35, 229] on span at bounding box center [39, 223] width 19 height 19
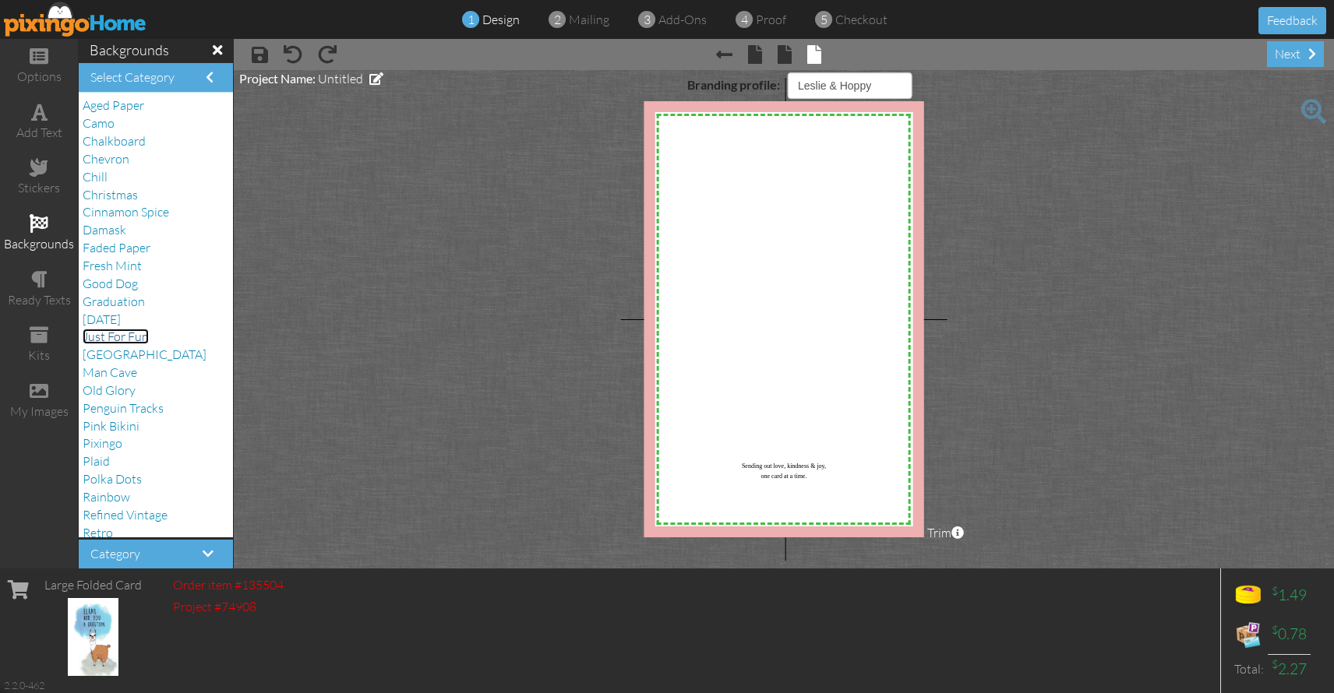
click at [129, 339] on span "Just For Fun" at bounding box center [116, 337] width 66 height 16
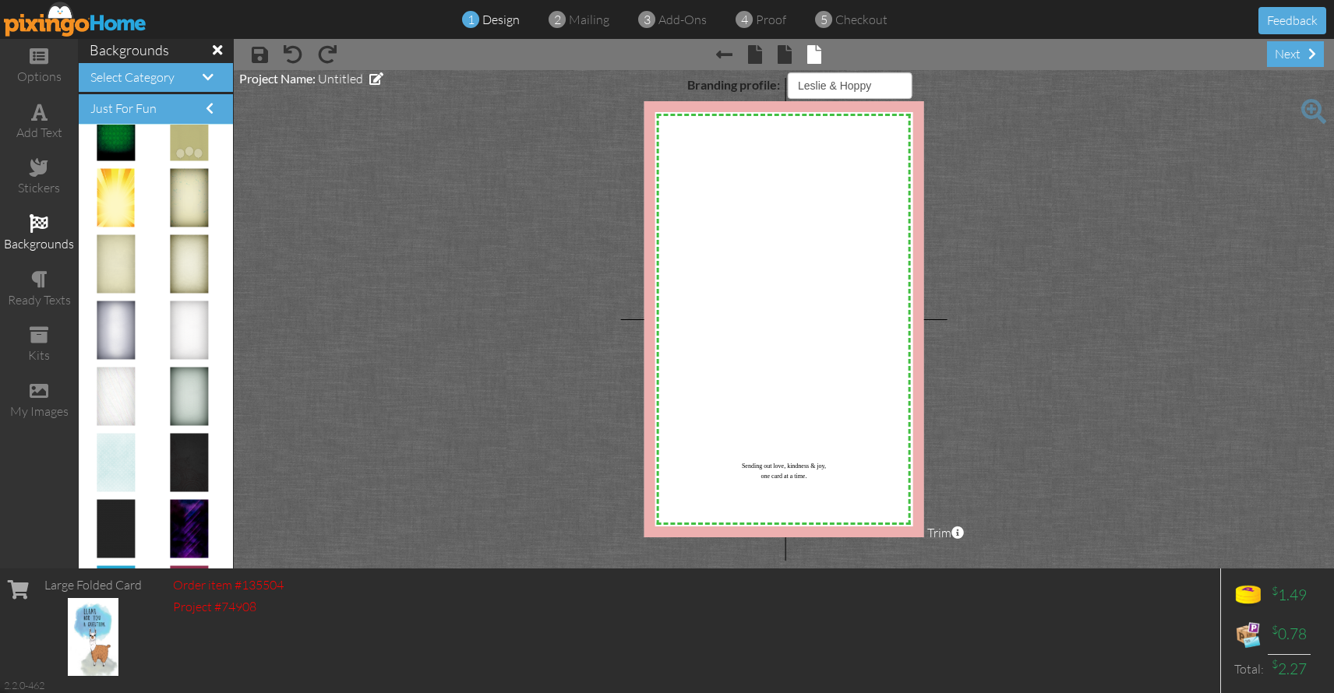
scroll to position [950, 0]
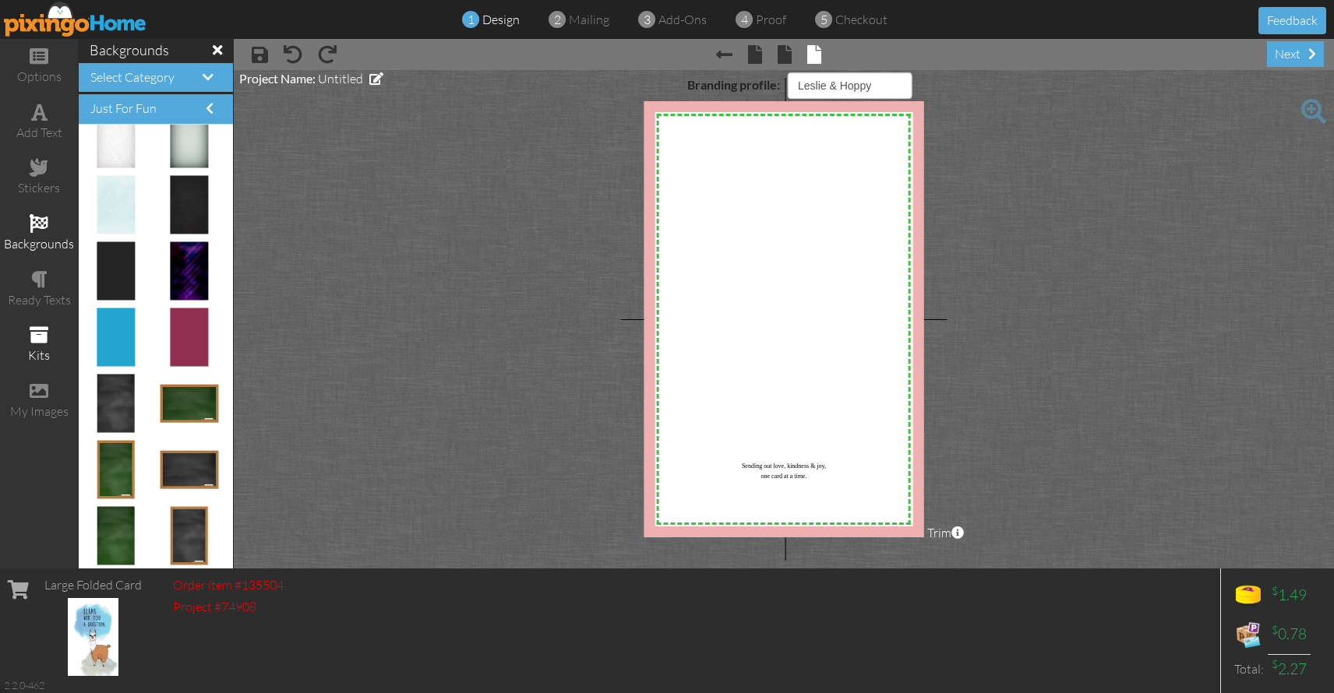
click at [43, 333] on span at bounding box center [39, 335] width 19 height 19
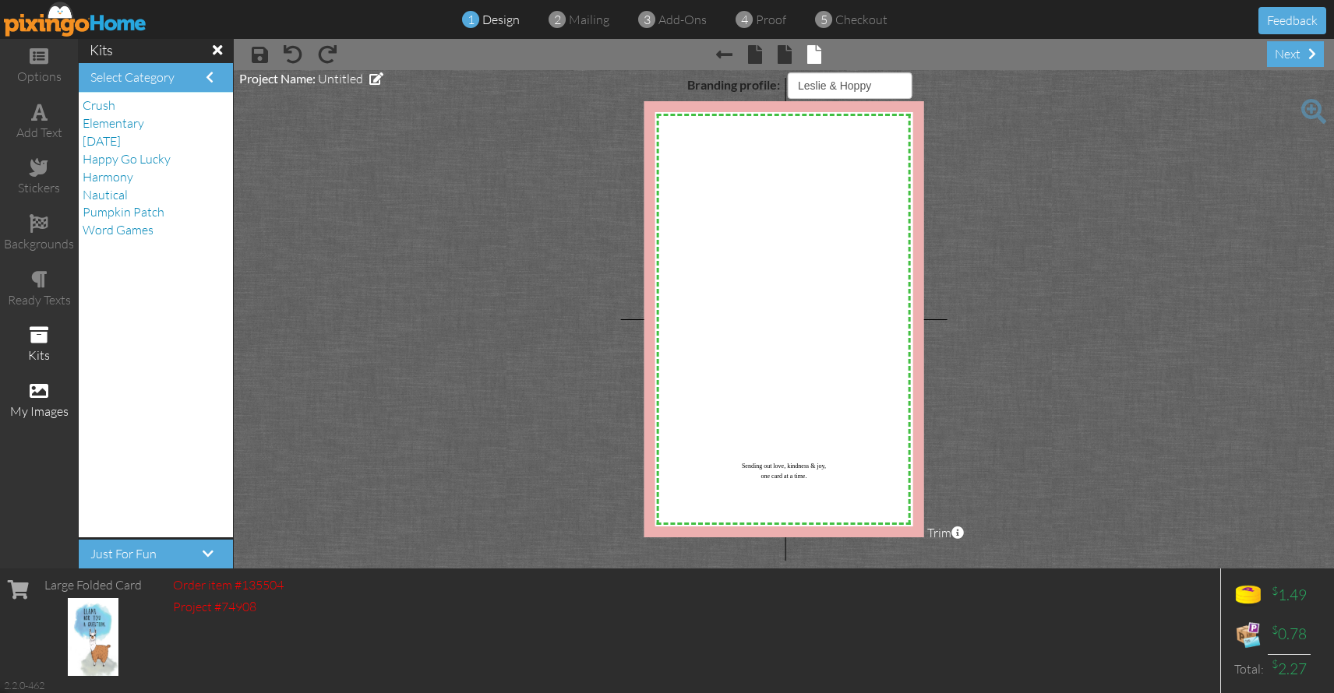
click at [42, 385] on span at bounding box center [39, 391] width 19 height 19
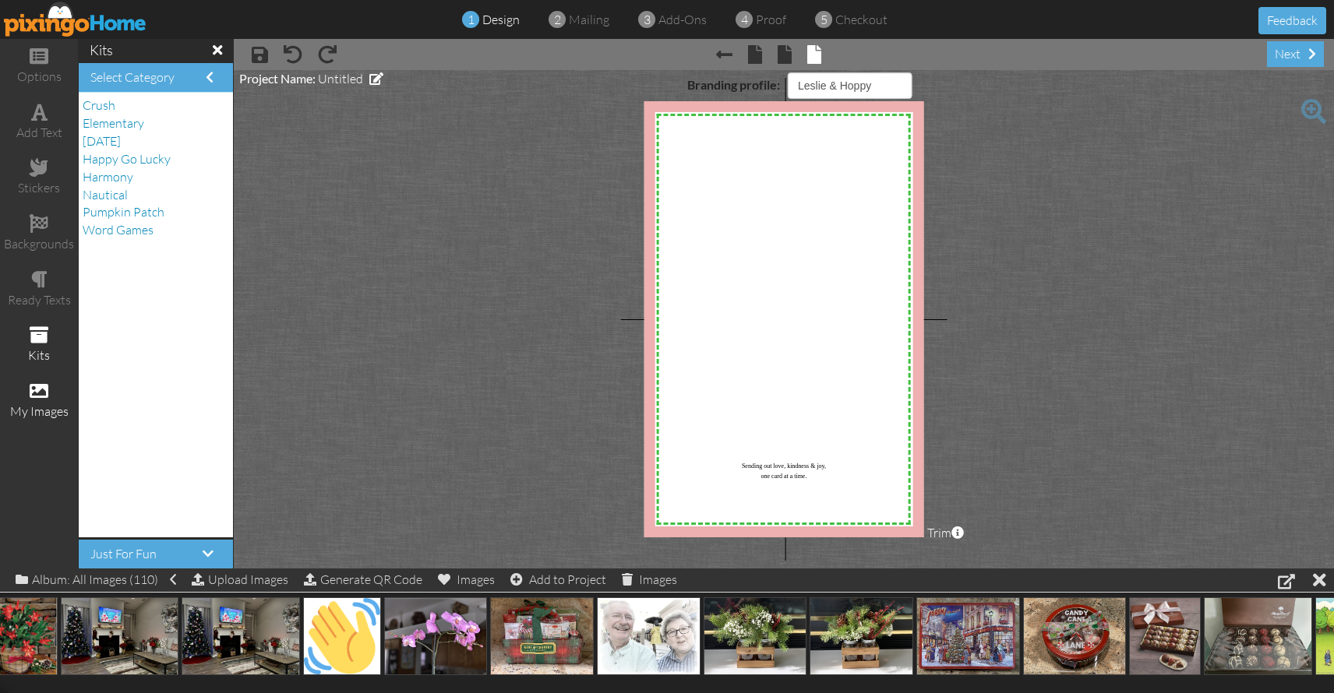
scroll to position [0, 1447]
click at [643, 628] on img at bounding box center [647, 636] width 104 height 78
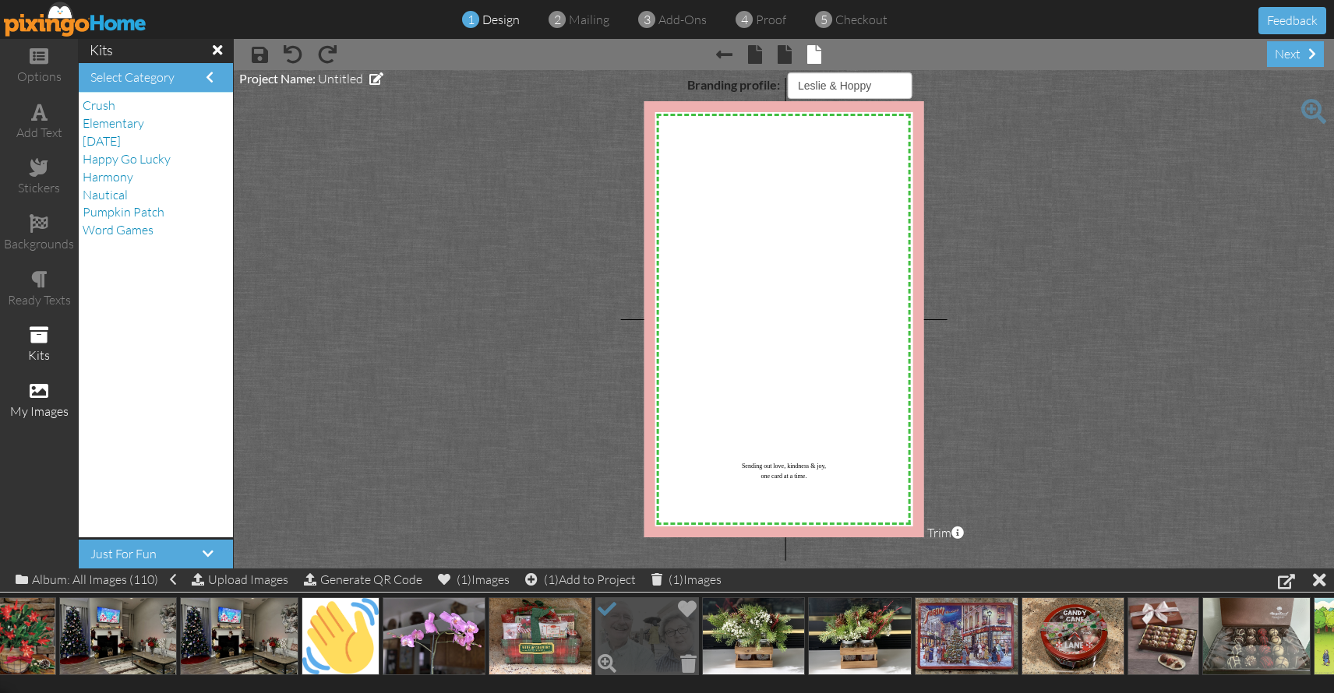
click at [609, 613] on span at bounding box center [607, 609] width 26 height 26
click at [753, 224] on div "X X X X X X X X X X X X X X X X X X X X X X X X X X X X X X X X X X X X X X X X…" at bounding box center [784, 319] width 280 height 436
click at [547, 210] on project-studio-wrapper "X X X X X X X X X X X X X X X X X X X X X X X X X X X X X X X X X X X X X X X X…" at bounding box center [784, 319] width 1100 height 499
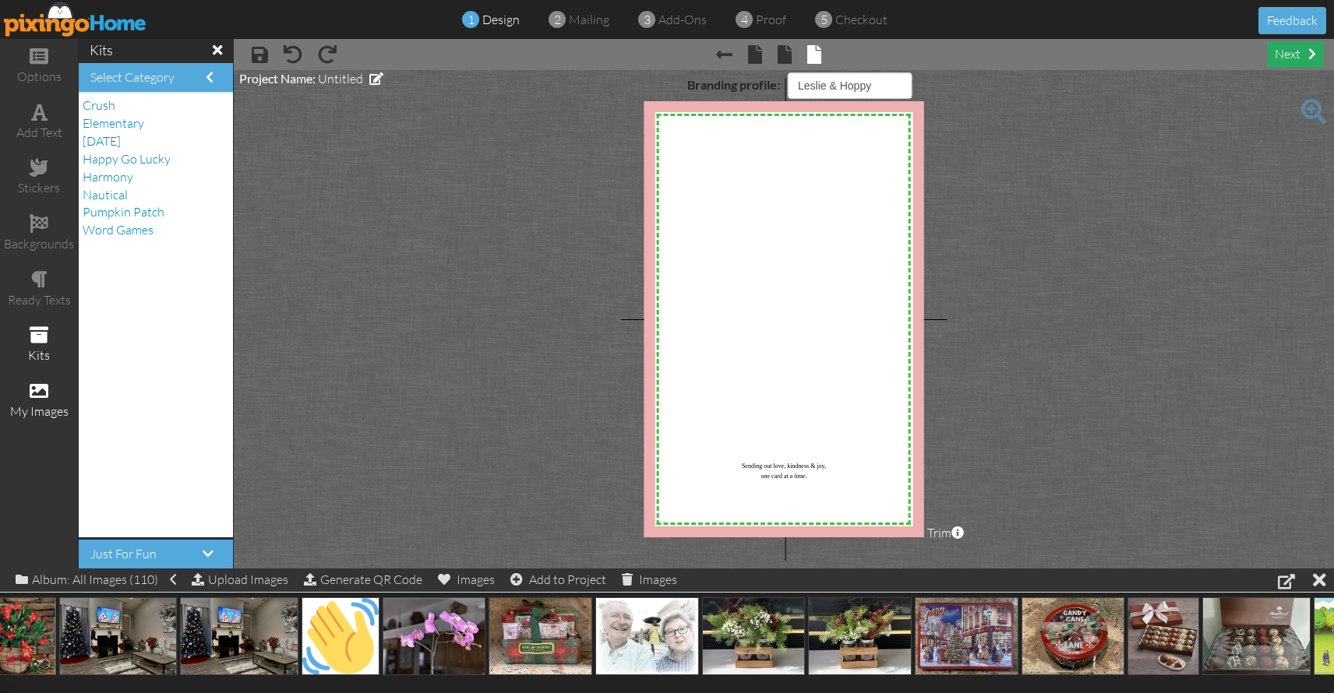
click at [1286, 54] on div "next" at bounding box center [1295, 54] width 57 height 26
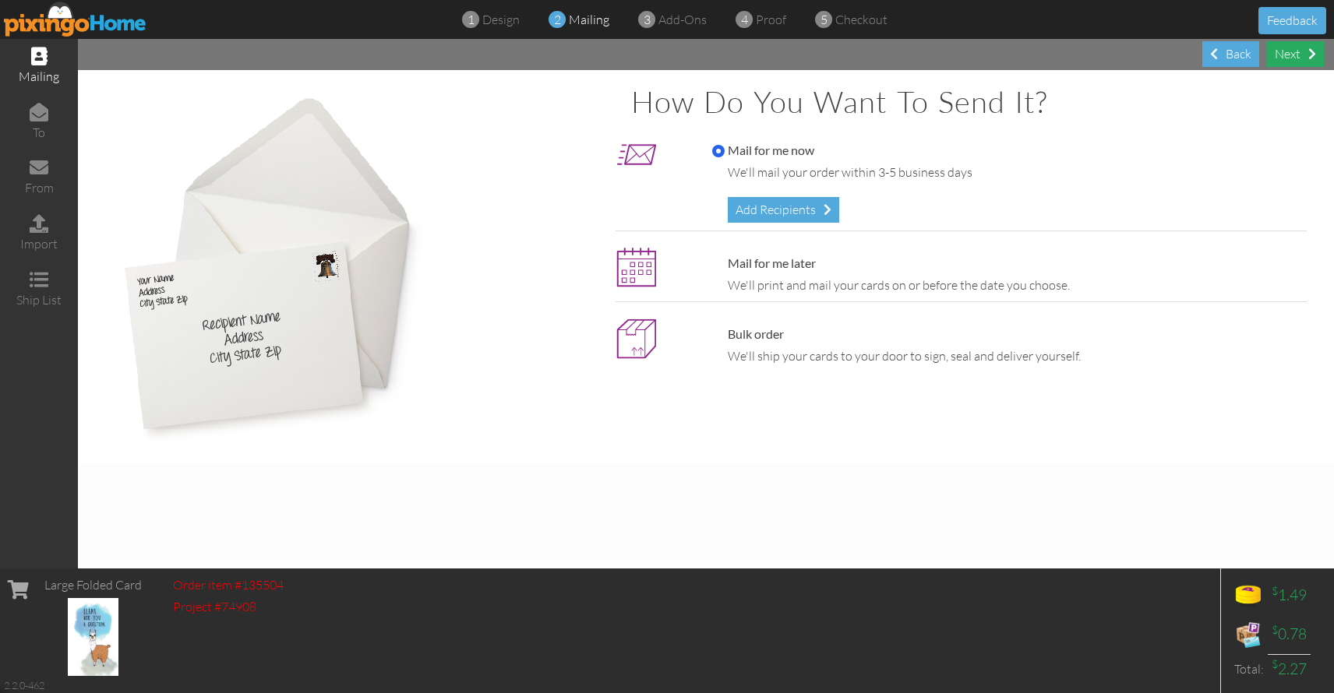
click at [1297, 51] on div "Next" at bounding box center [1295, 54] width 57 height 26
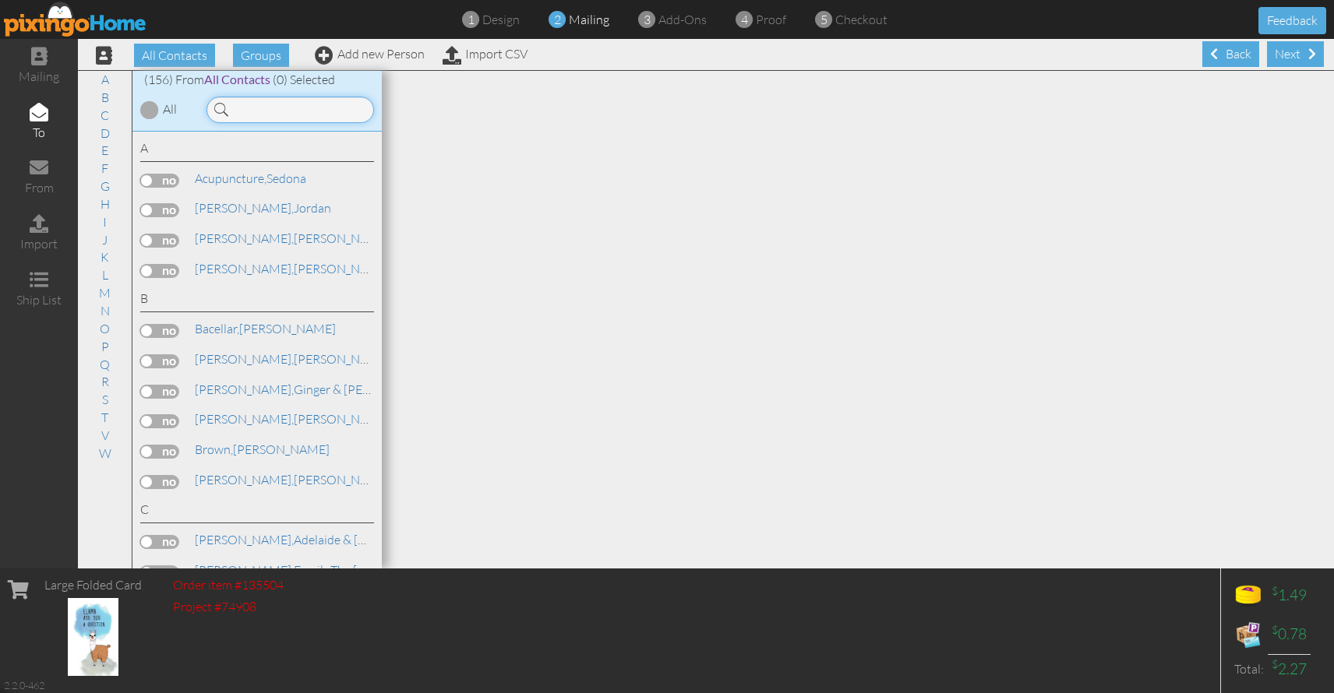
click at [296, 108] on input at bounding box center [289, 110] width 167 height 26
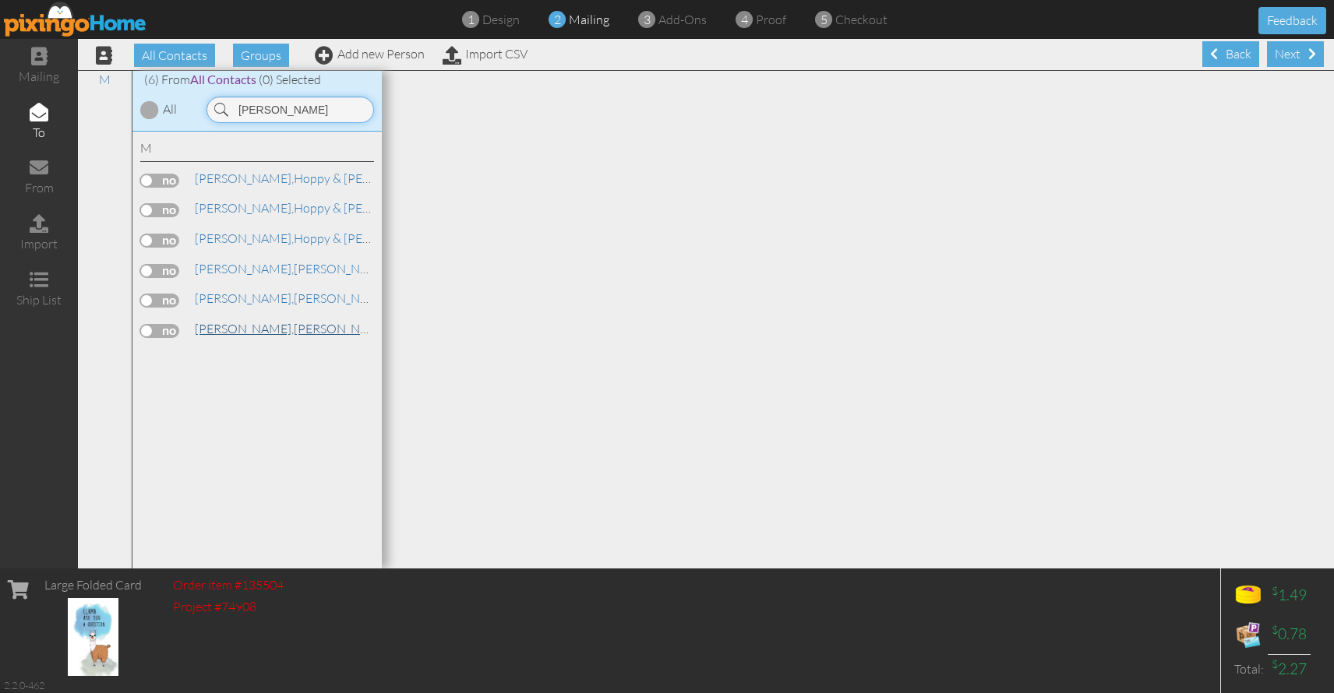
type input "leslie"
click at [269, 320] on link "Menninger, Leslie & Hoppy" at bounding box center [347, 328] width 308 height 19
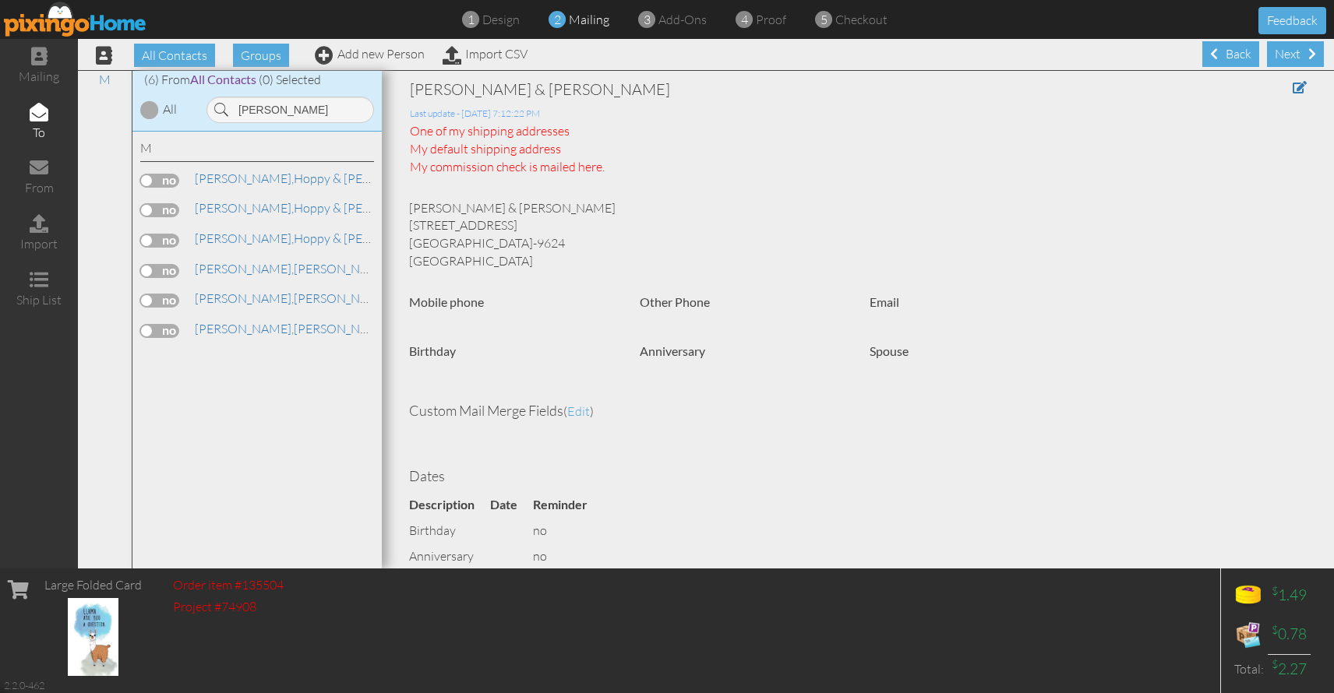
click at [157, 327] on label at bounding box center [159, 331] width 39 height 14
click at [0, 0] on input "checkbox" at bounding box center [0, 0] width 0 height 0
click at [196, 327] on span "[PERSON_NAME]," at bounding box center [244, 329] width 99 height 16
click at [237, 176] on span "[PERSON_NAME]," at bounding box center [244, 179] width 99 height 16
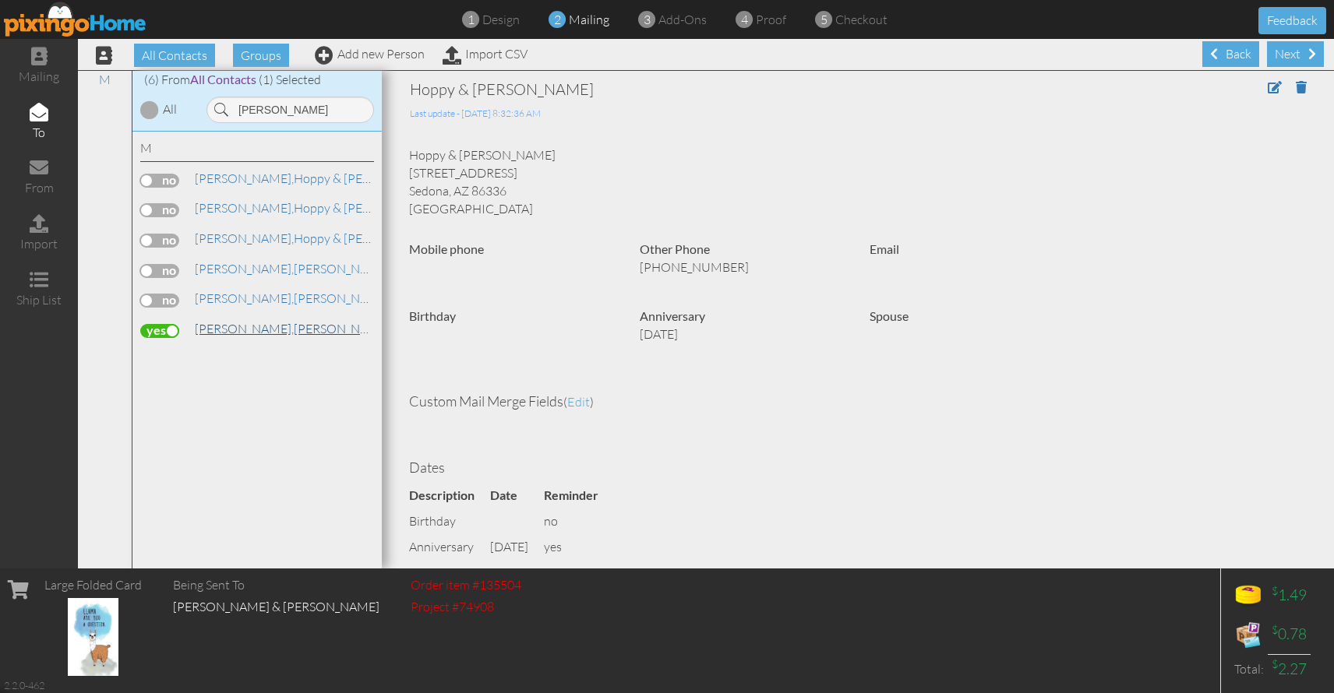
click at [266, 326] on link "Menninger, Leslie & Hoppy" at bounding box center [347, 328] width 308 height 19
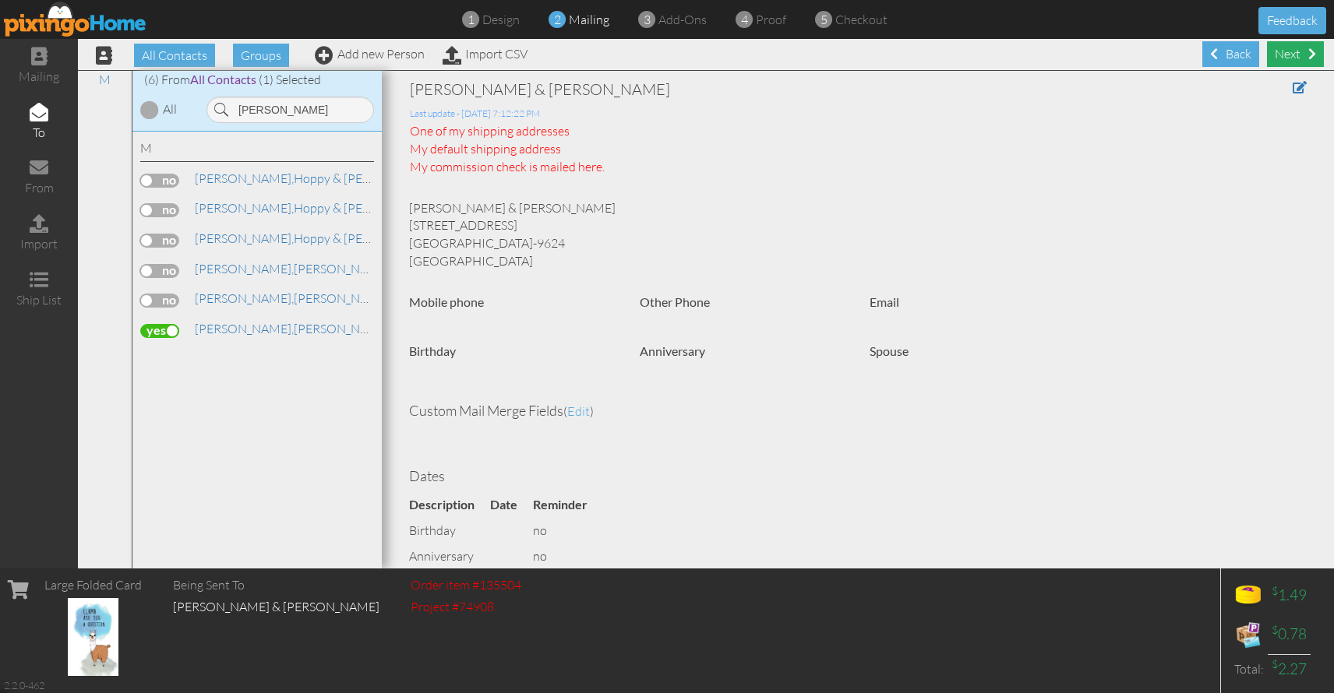
click at [1281, 53] on div "Next" at bounding box center [1295, 54] width 57 height 26
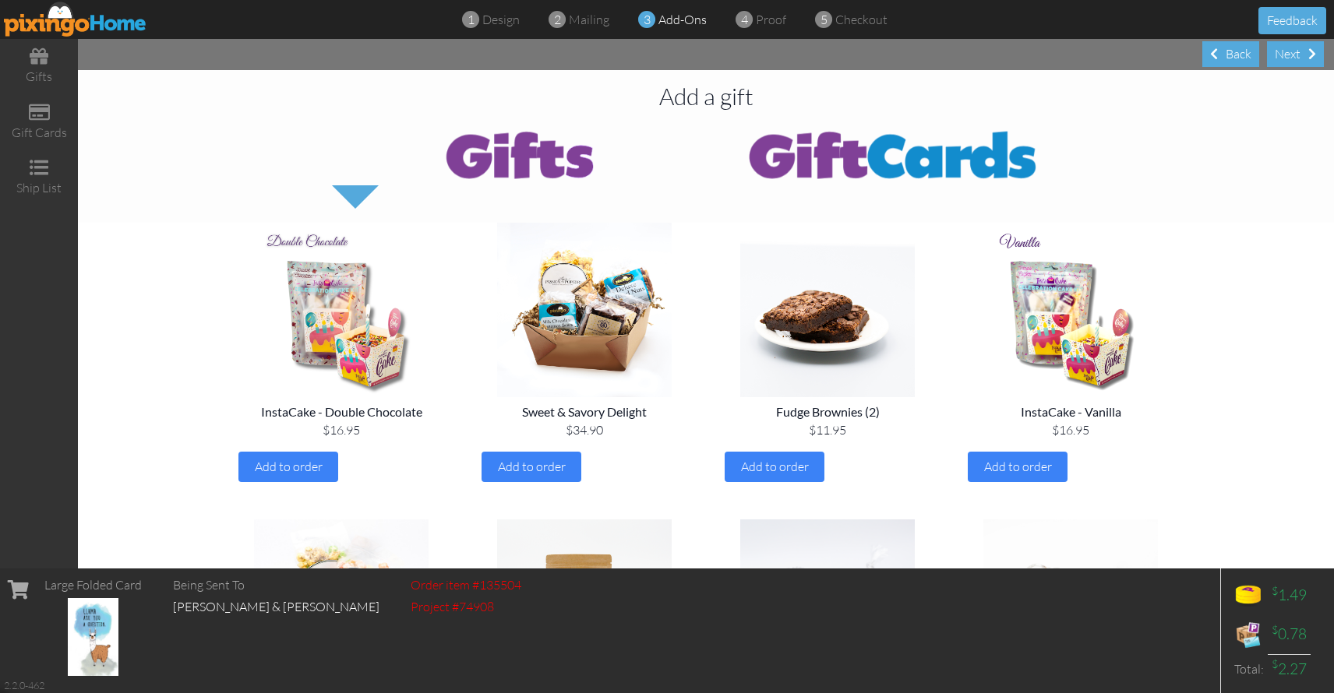
click at [860, 152] on img at bounding box center [893, 154] width 374 height 62
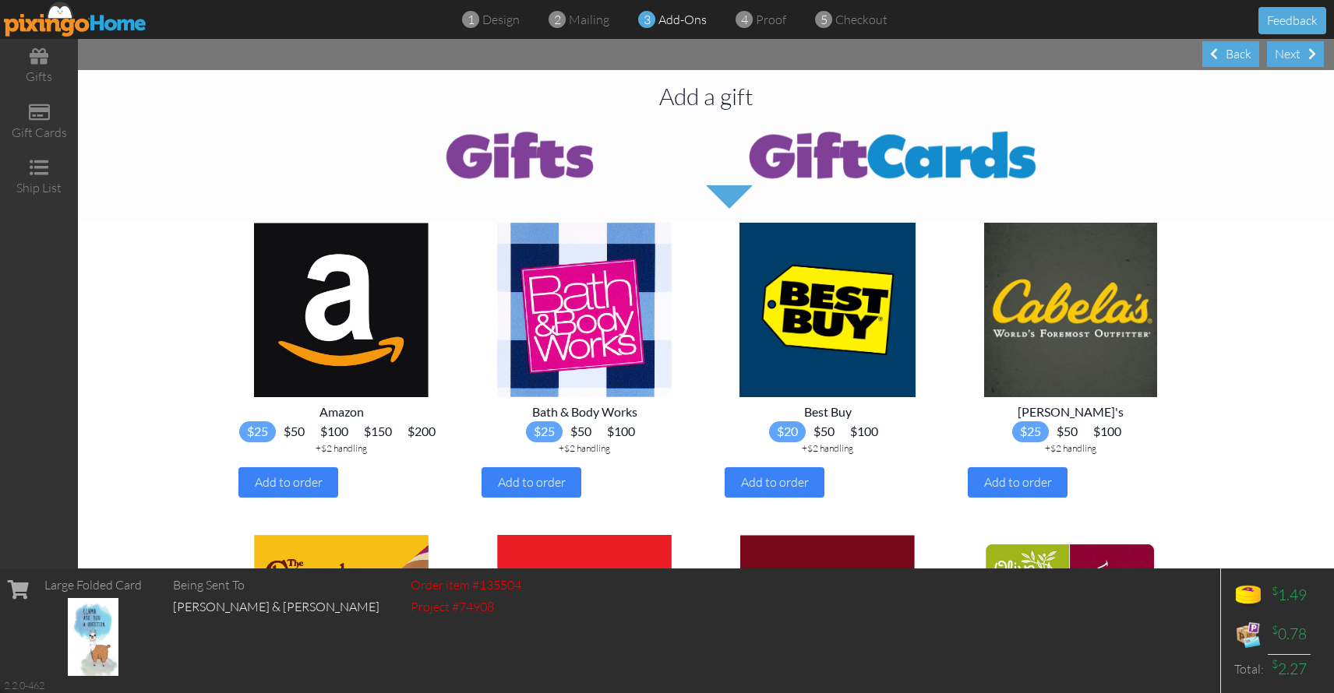
click at [400, 442] on span "$200" at bounding box center [422, 431] width 44 height 21
click at [325, 498] on div "Add to order" at bounding box center [288, 482] width 100 height 30
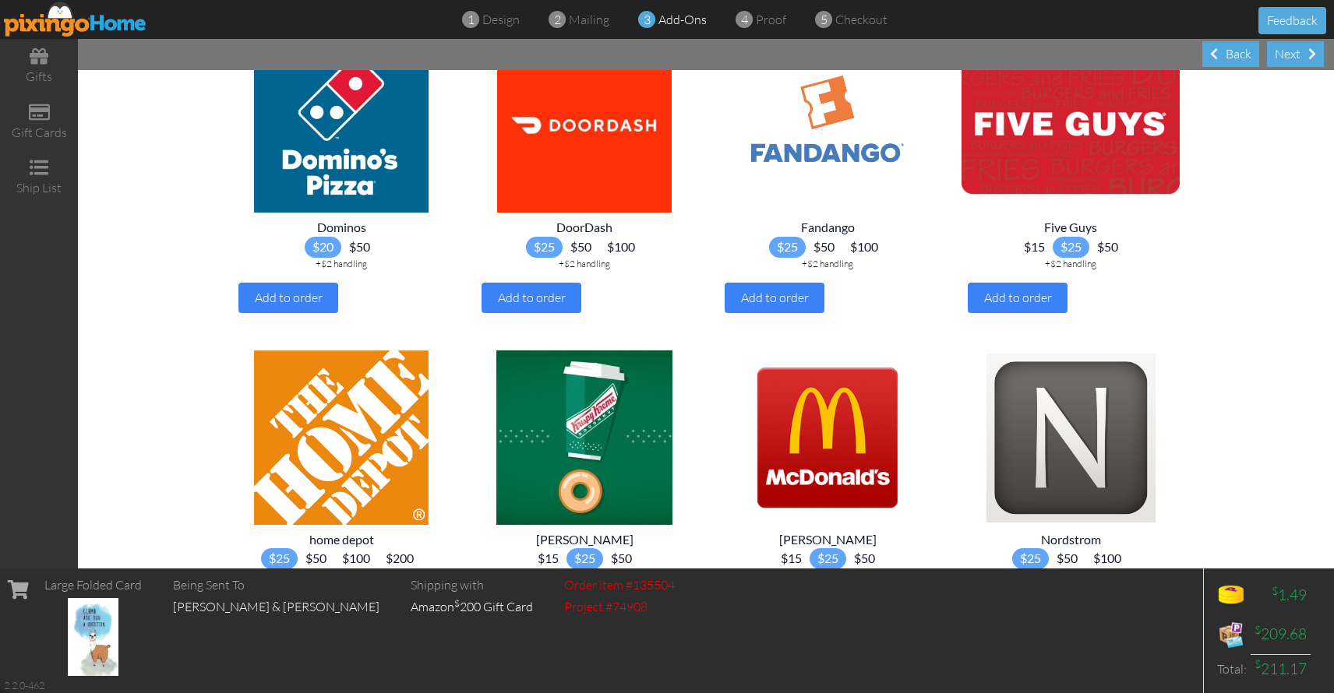
scroll to position [814, 0]
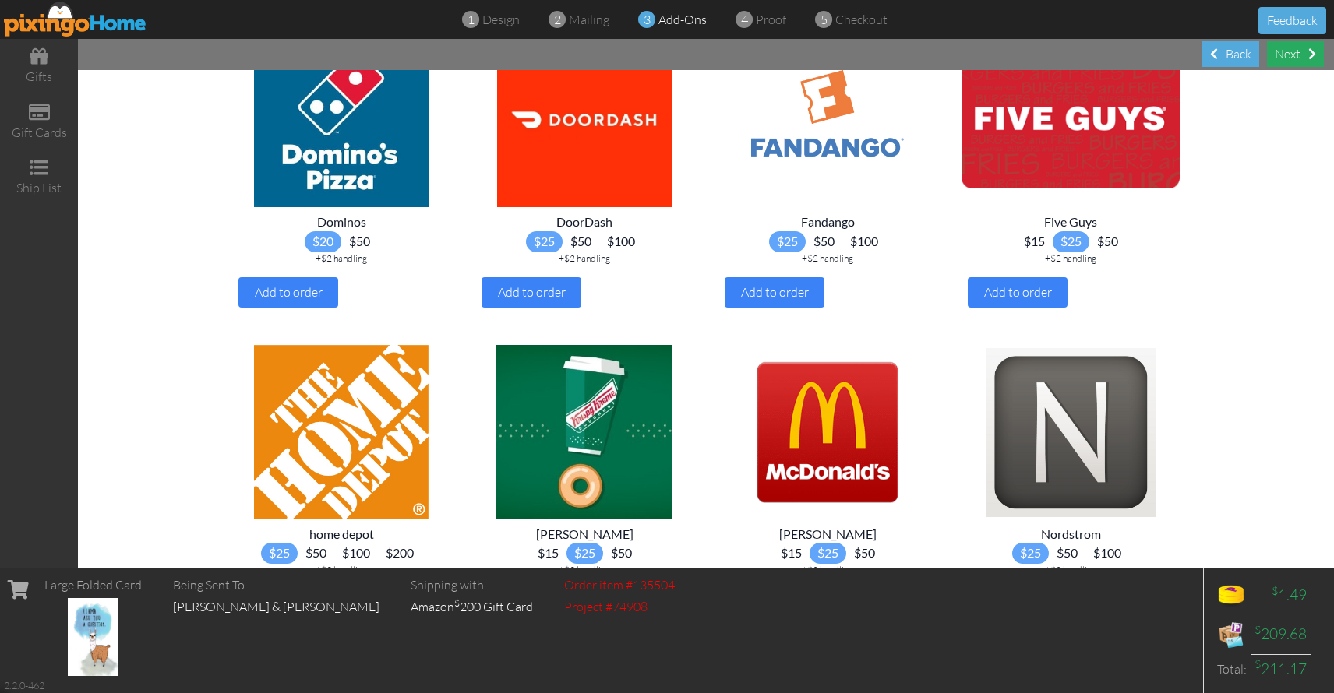
click at [1293, 55] on div "Next" at bounding box center [1295, 54] width 57 height 26
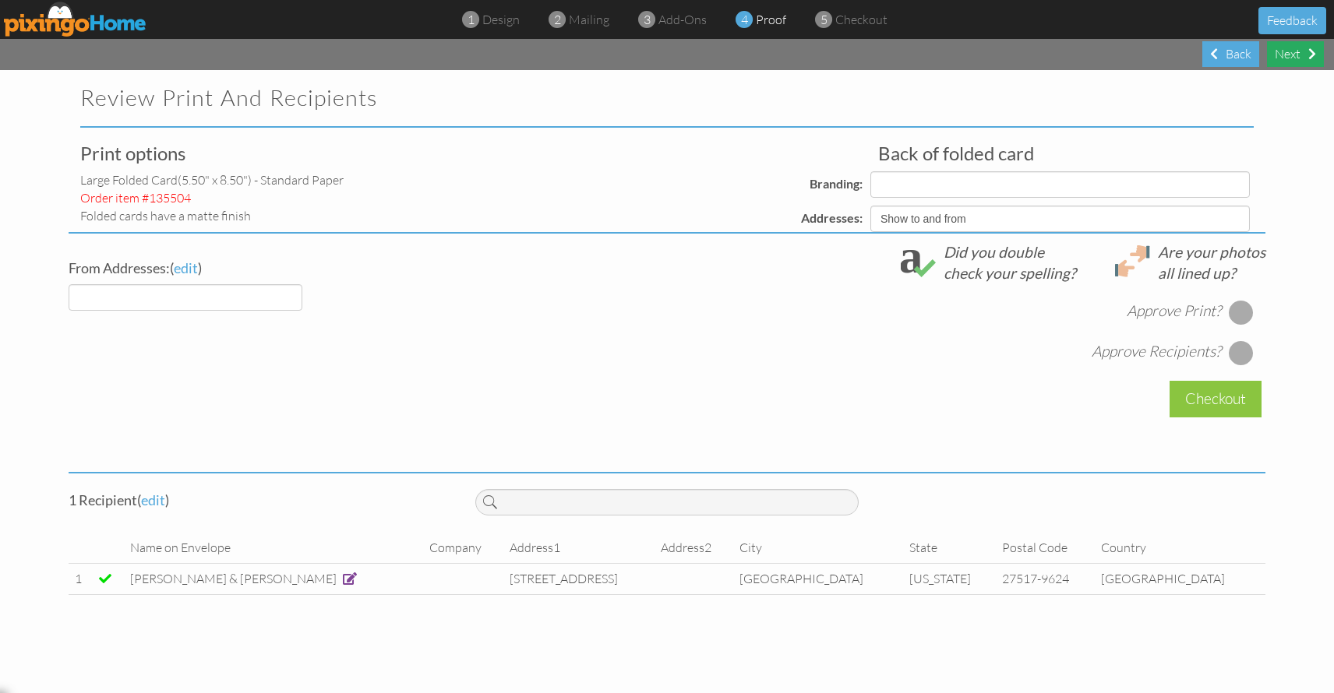
select select "object:1462"
select select "object:1474"
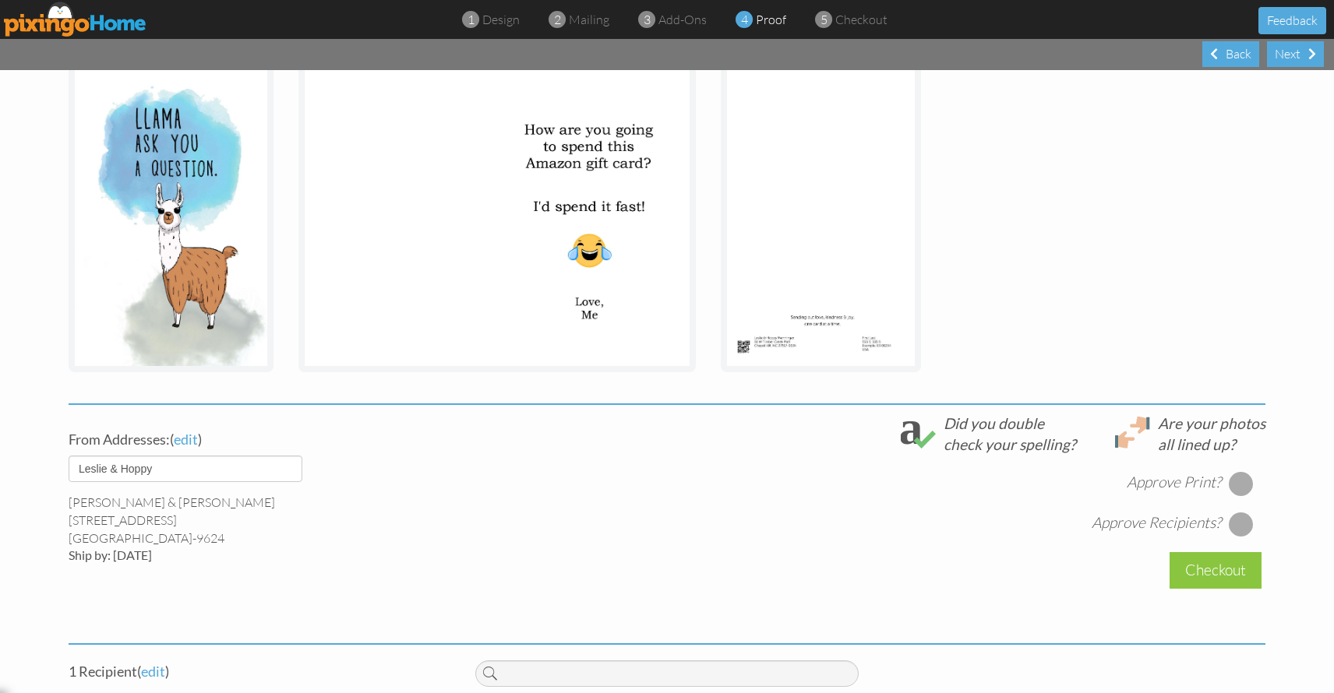
scroll to position [247, 0]
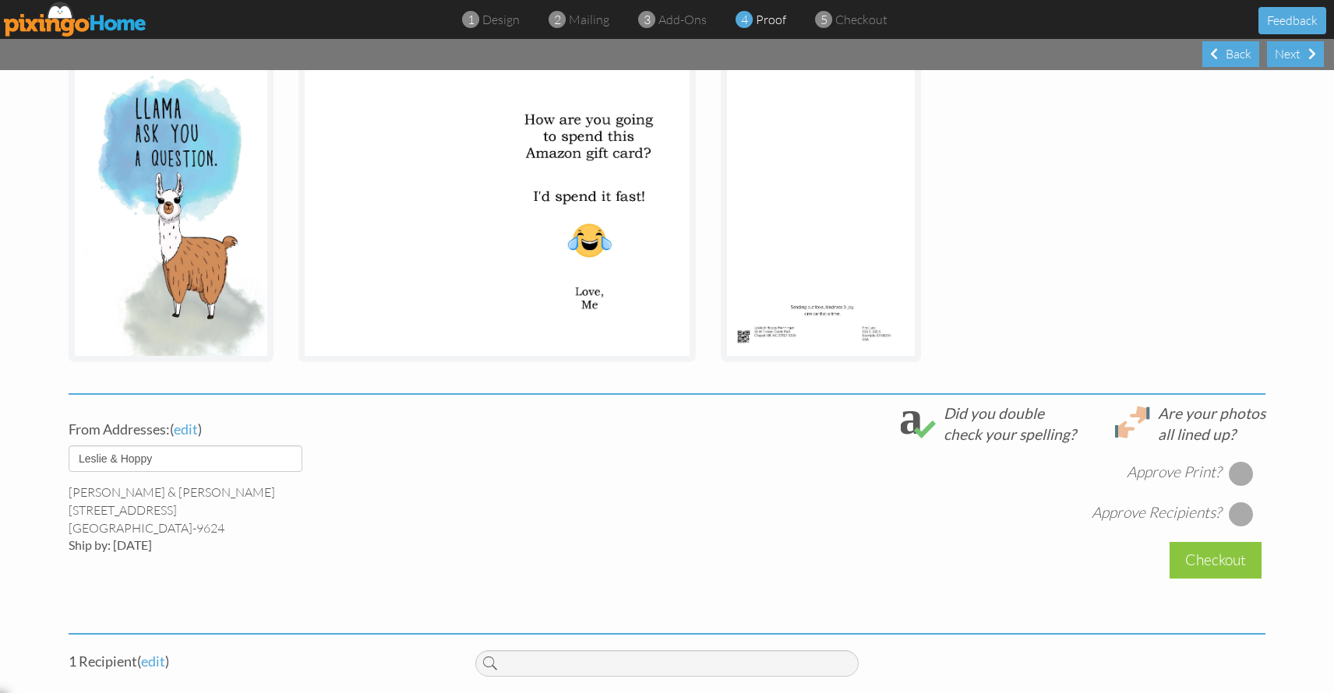
click at [1242, 476] on div at bounding box center [1240, 473] width 25 height 25
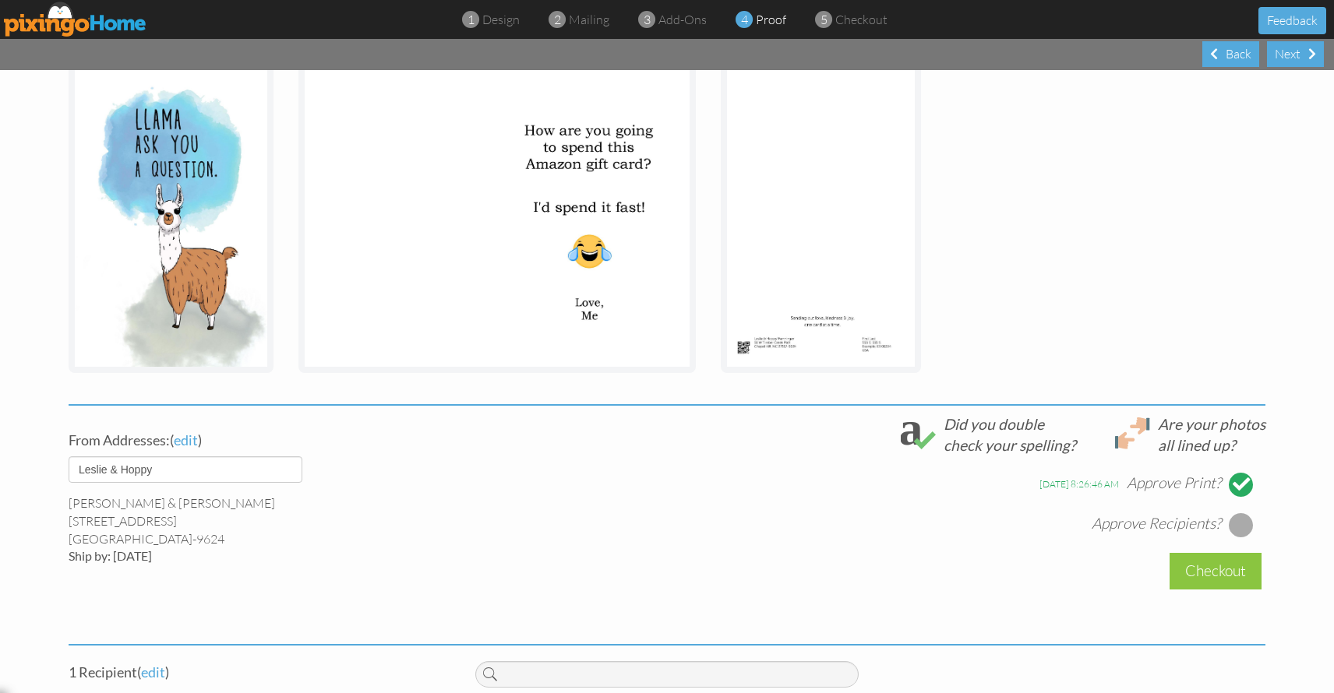
scroll to position [238, 0]
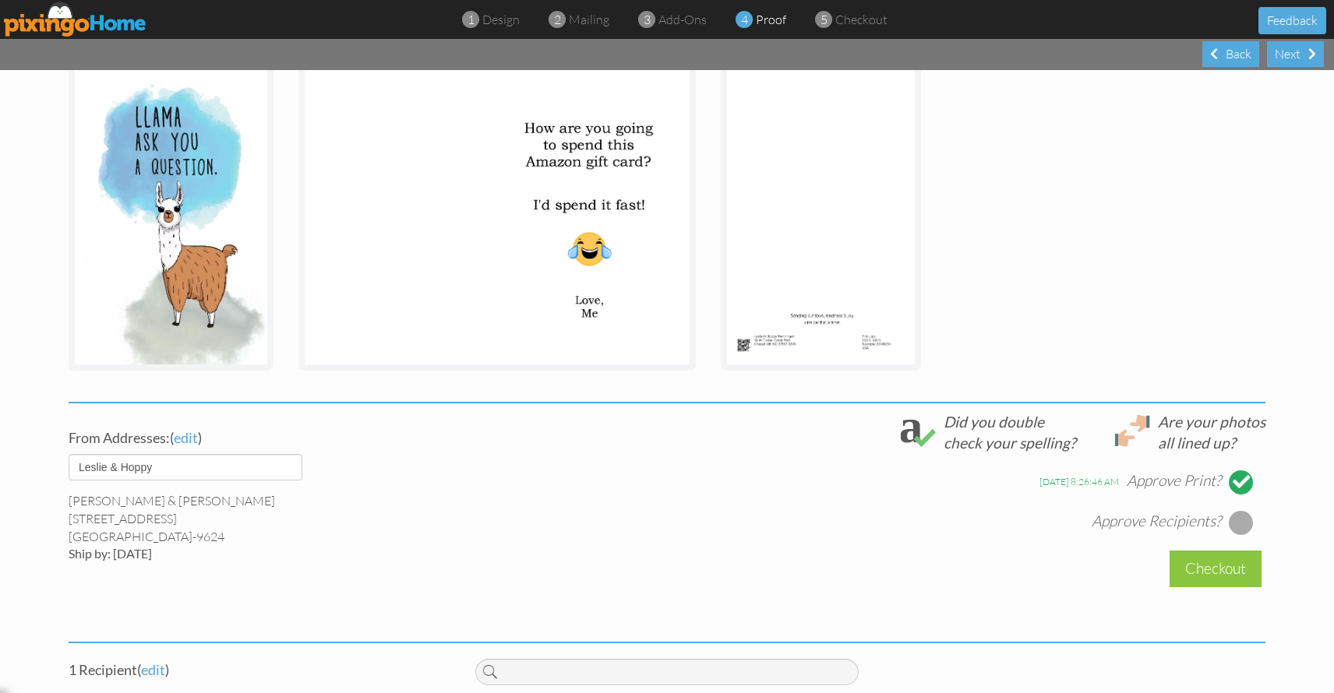
click at [1243, 525] on div at bounding box center [1240, 522] width 25 height 25
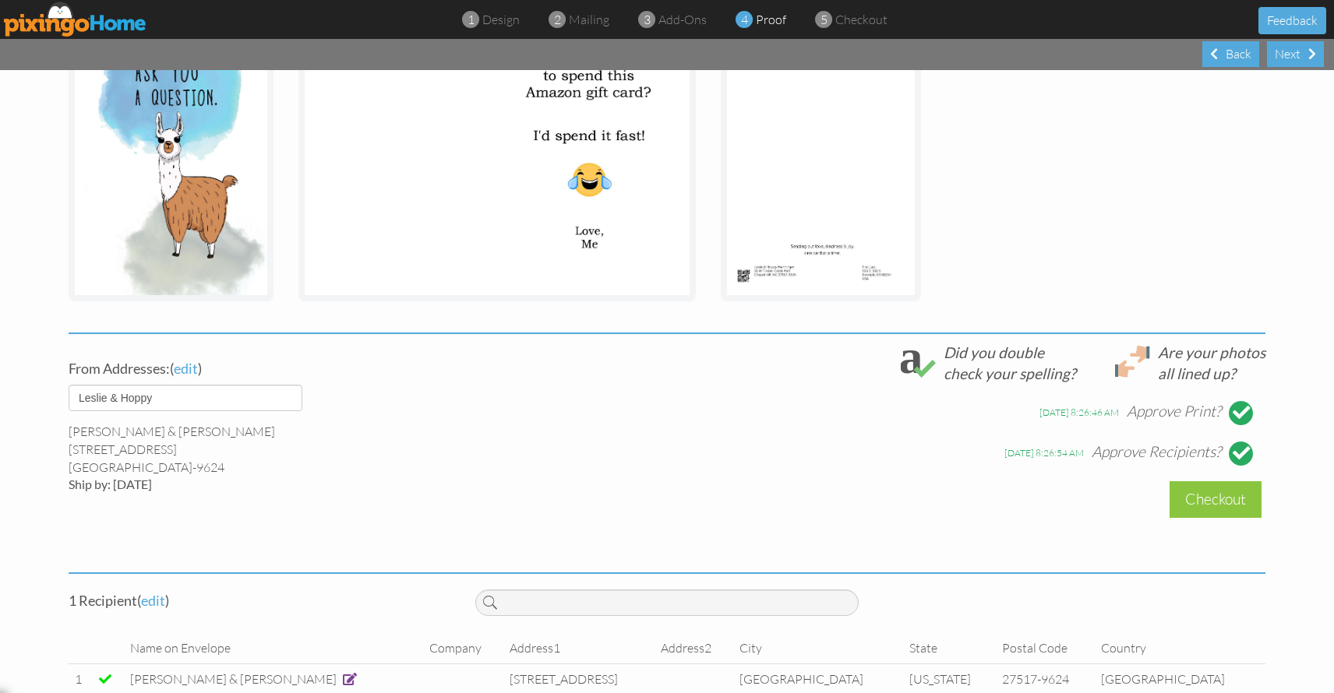
scroll to position [341, 0]
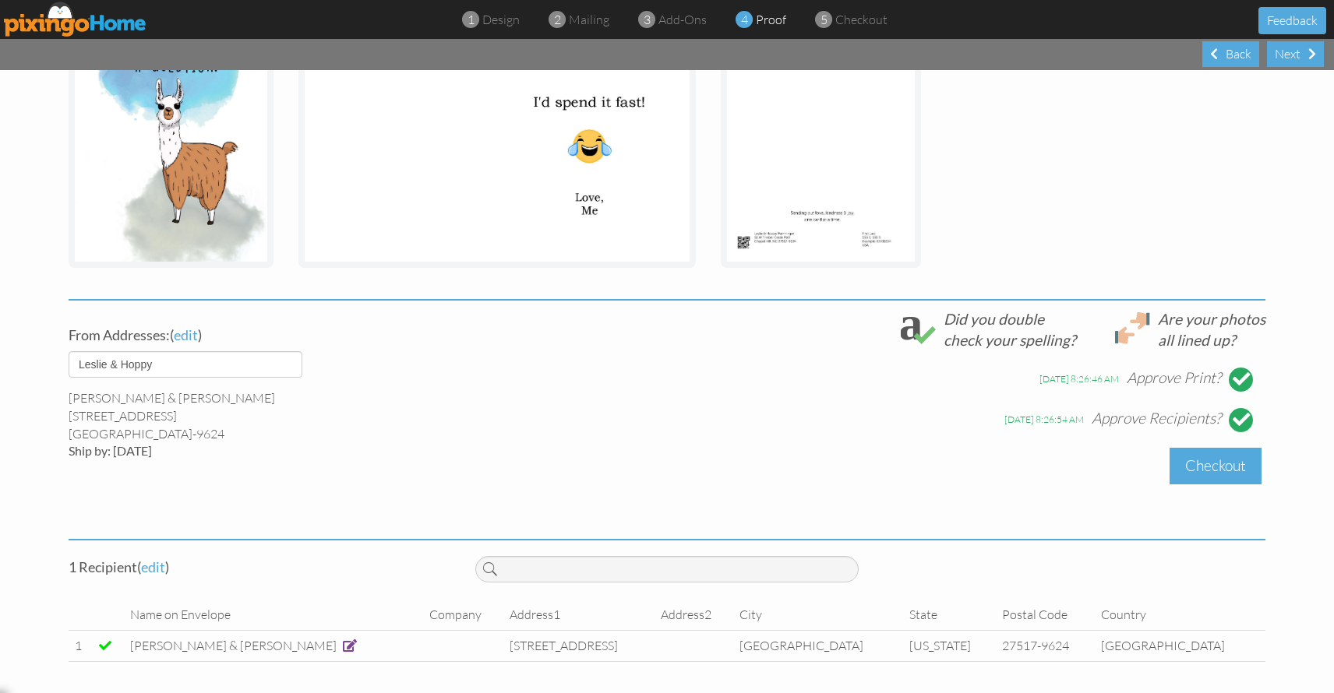
click at [1230, 469] on div "Checkout" at bounding box center [1215, 466] width 92 height 37
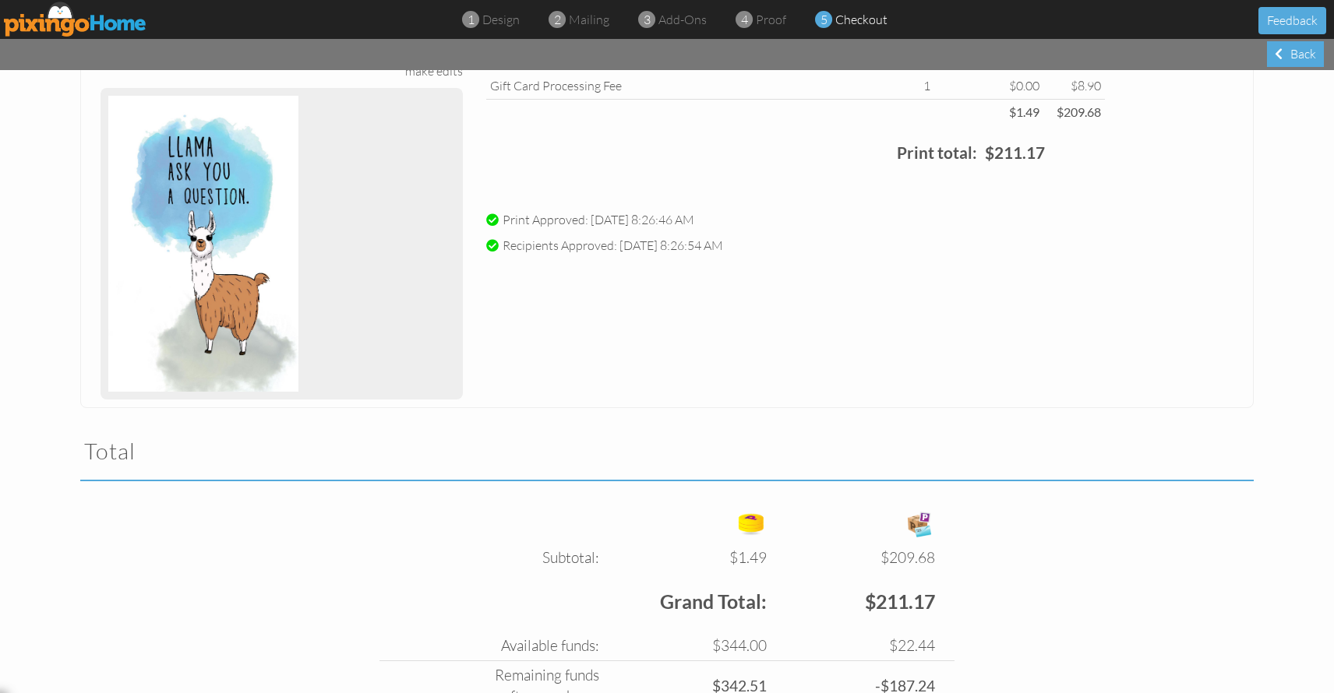
scroll to position [165, 0]
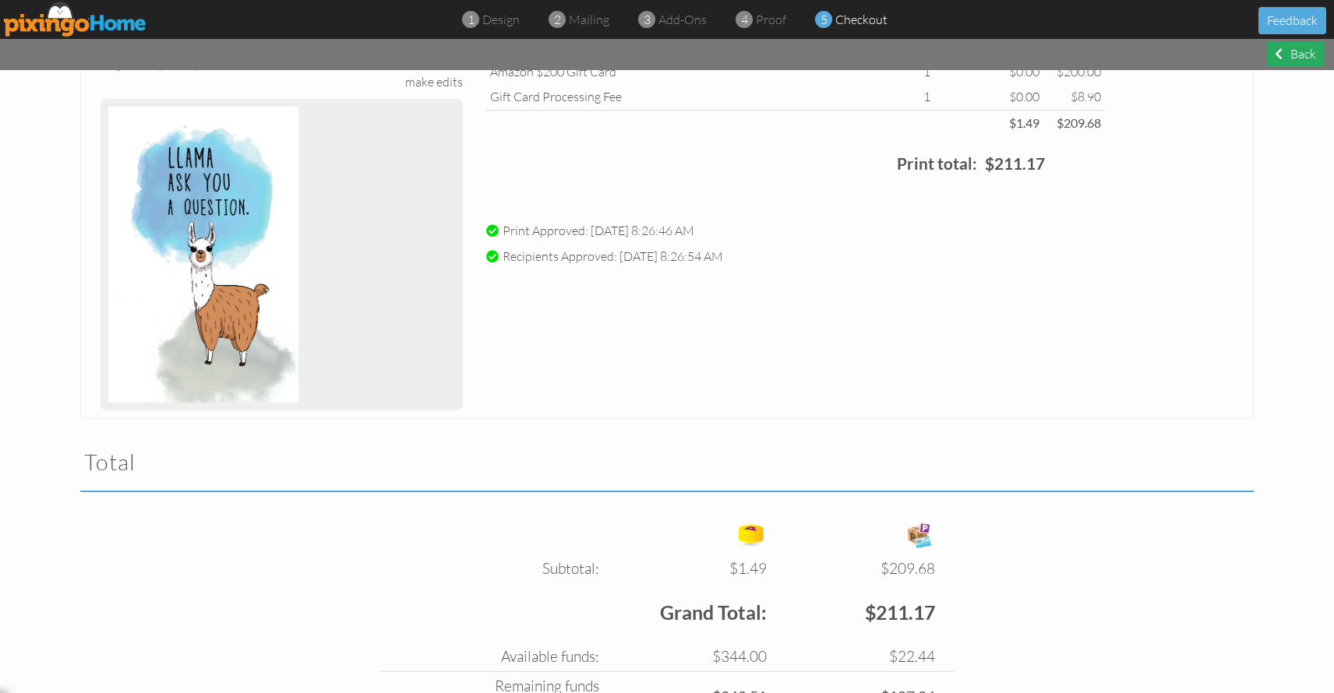
click at [1278, 51] on span at bounding box center [1278, 54] width 8 height 12
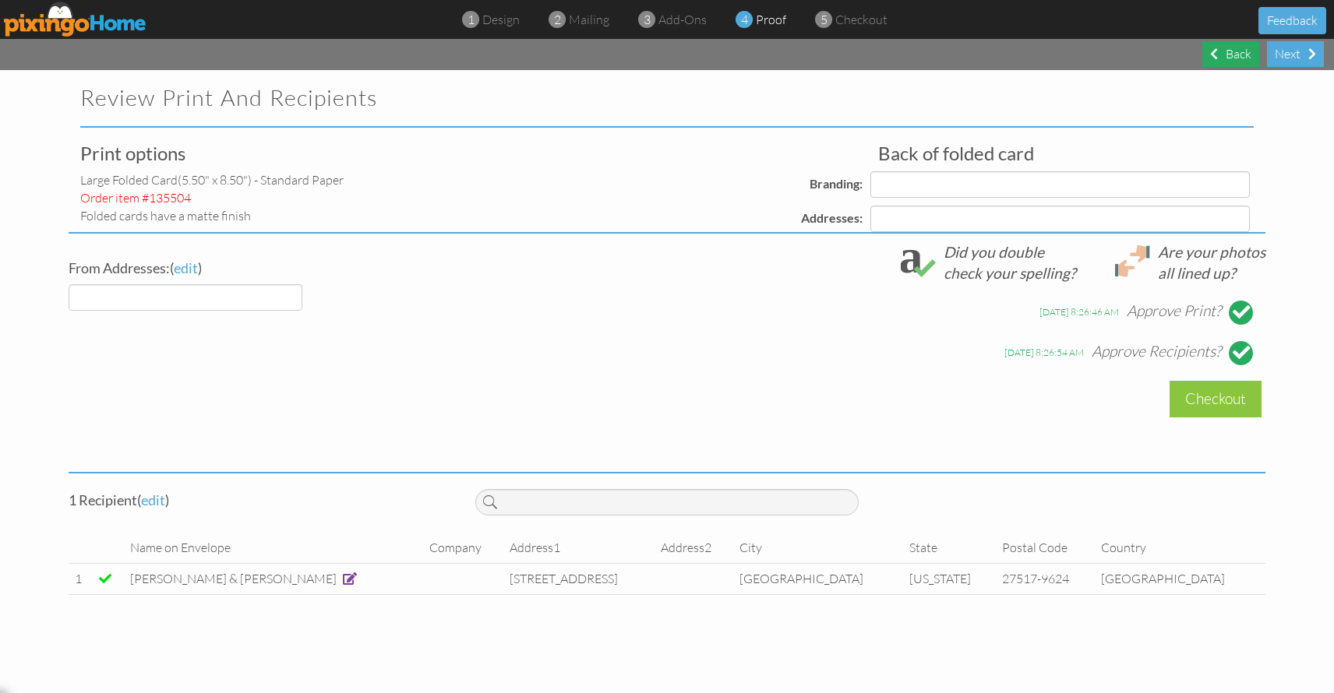
select select "object:1541"
select select "object:1545"
select select "object:1548"
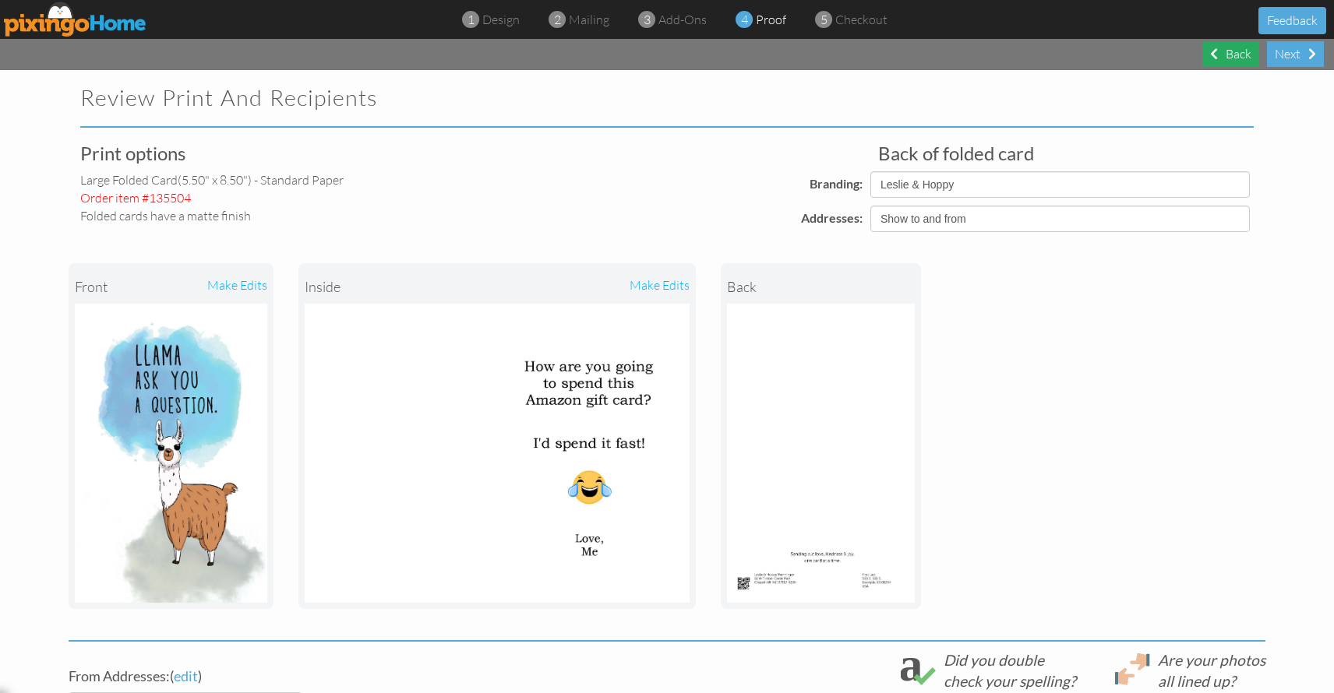
click at [1216, 56] on span at bounding box center [1214, 54] width 8 height 12
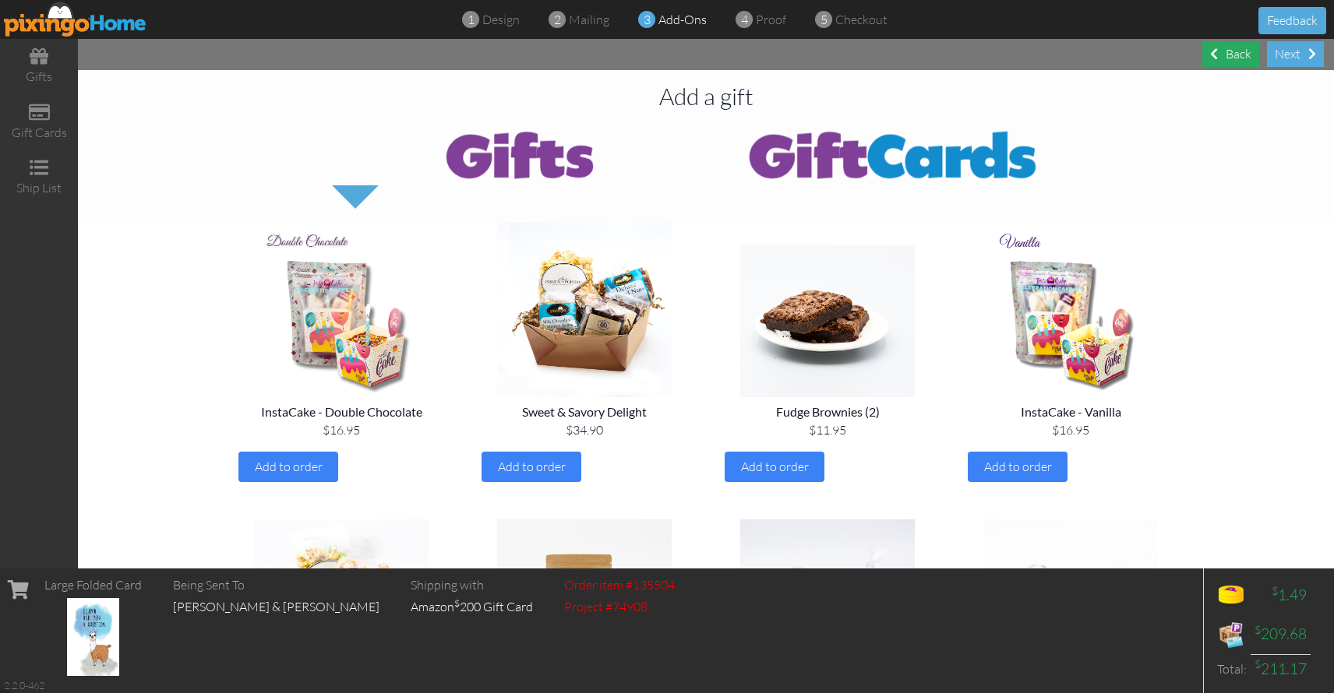
click at [1216, 56] on span at bounding box center [1214, 54] width 8 height 12
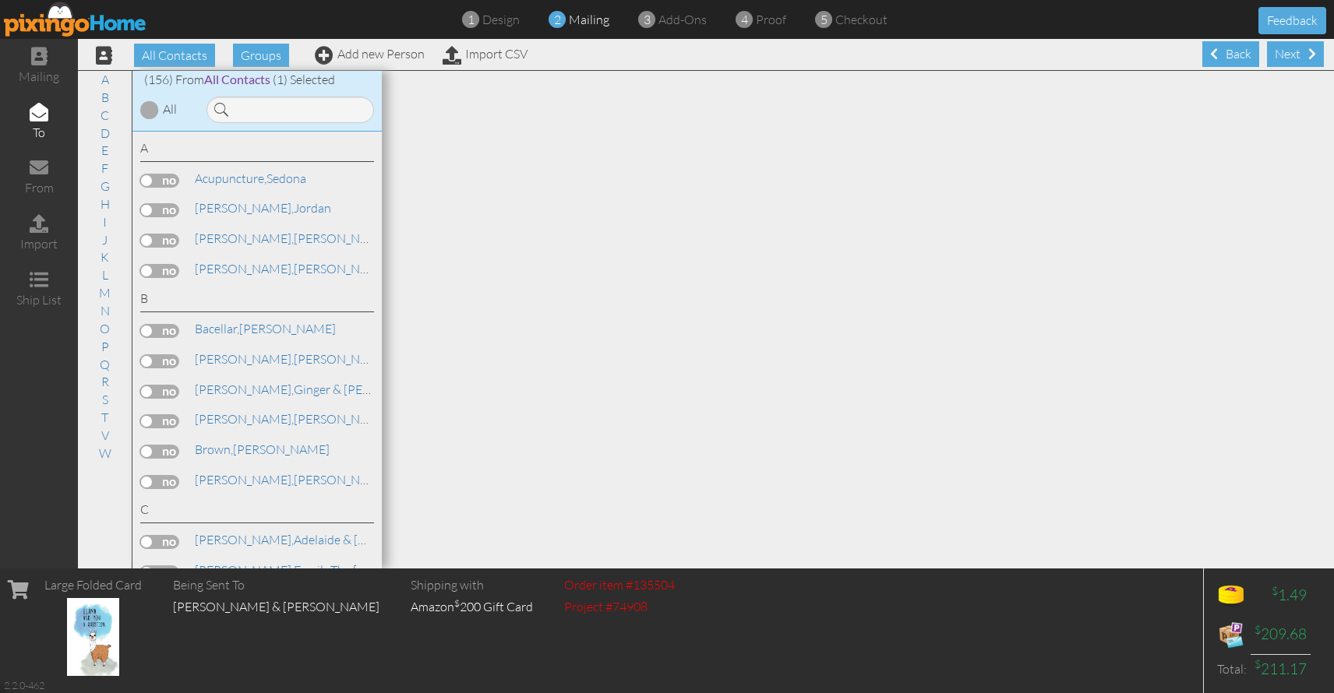
click at [1216, 56] on span at bounding box center [1214, 54] width 8 height 12
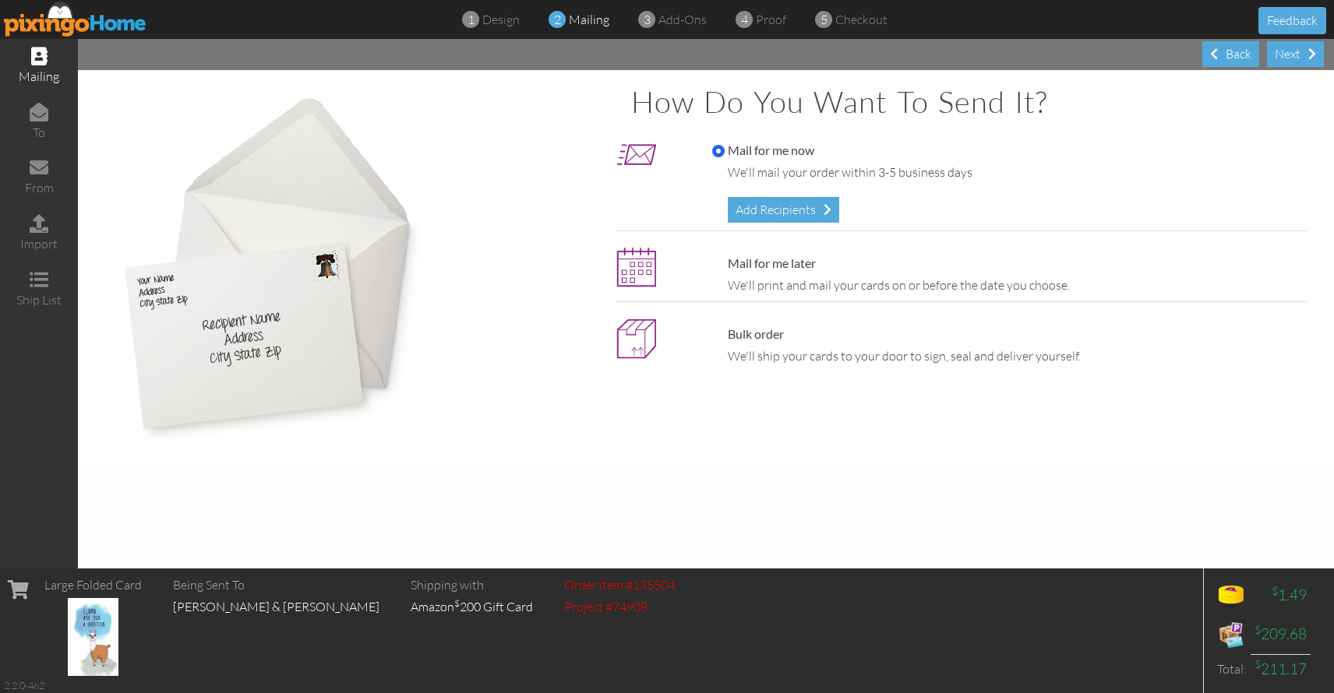
click at [1216, 56] on span at bounding box center [1214, 54] width 8 height 12
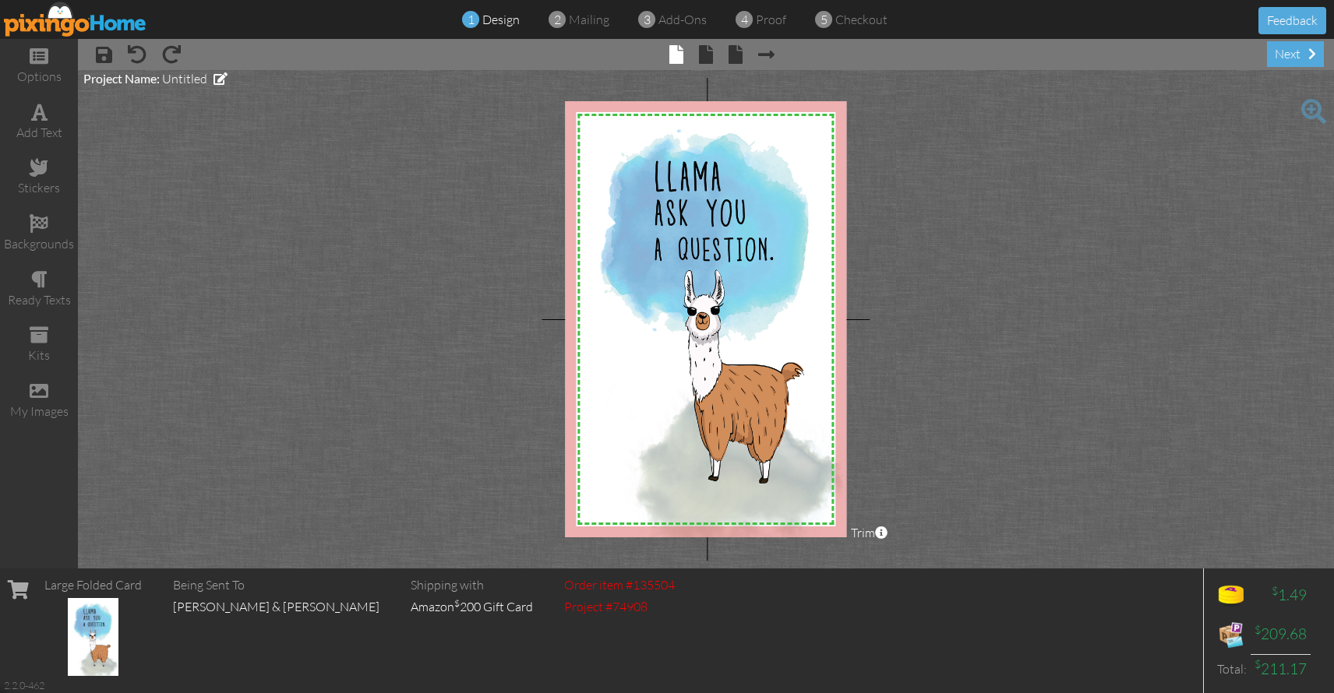
click at [495, 26] on span "design" at bounding box center [500, 20] width 37 height 16
click at [145, 54] on span at bounding box center [137, 54] width 19 height 19
click at [83, 17] on img at bounding box center [75, 19] width 143 height 35
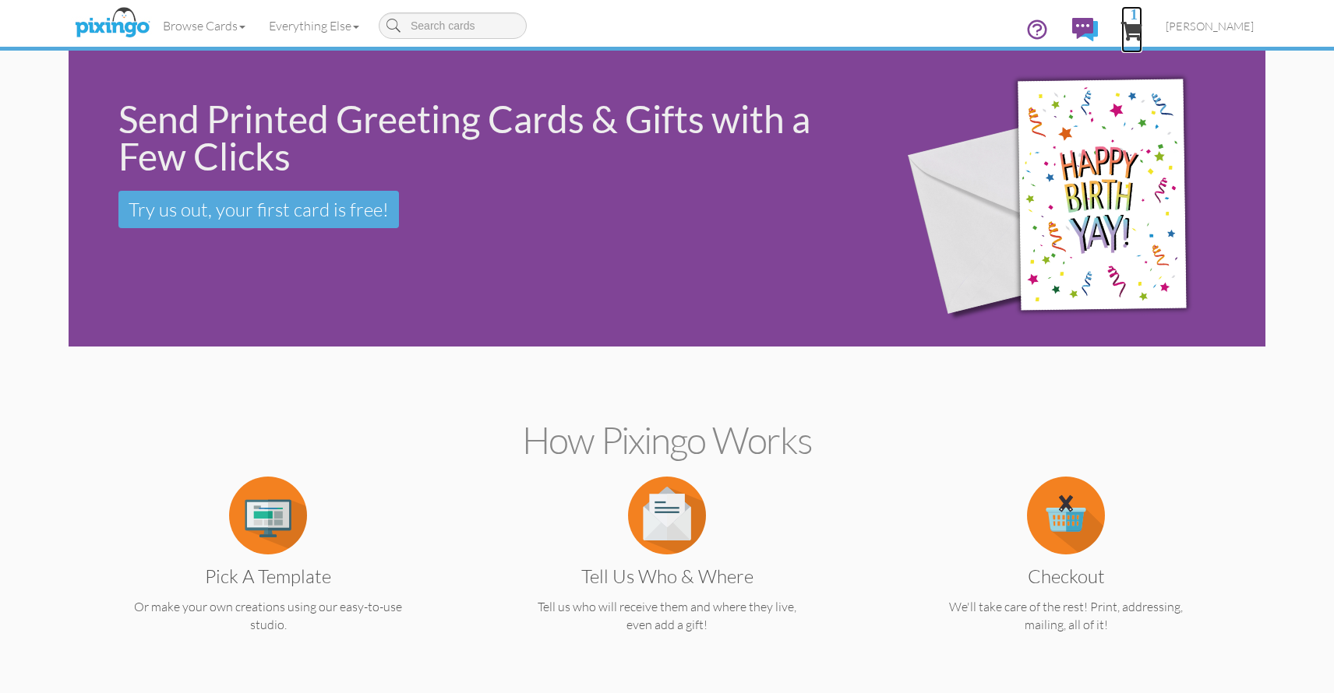
click at [1131, 22] on span "1" at bounding box center [1131, 31] width 21 height 19
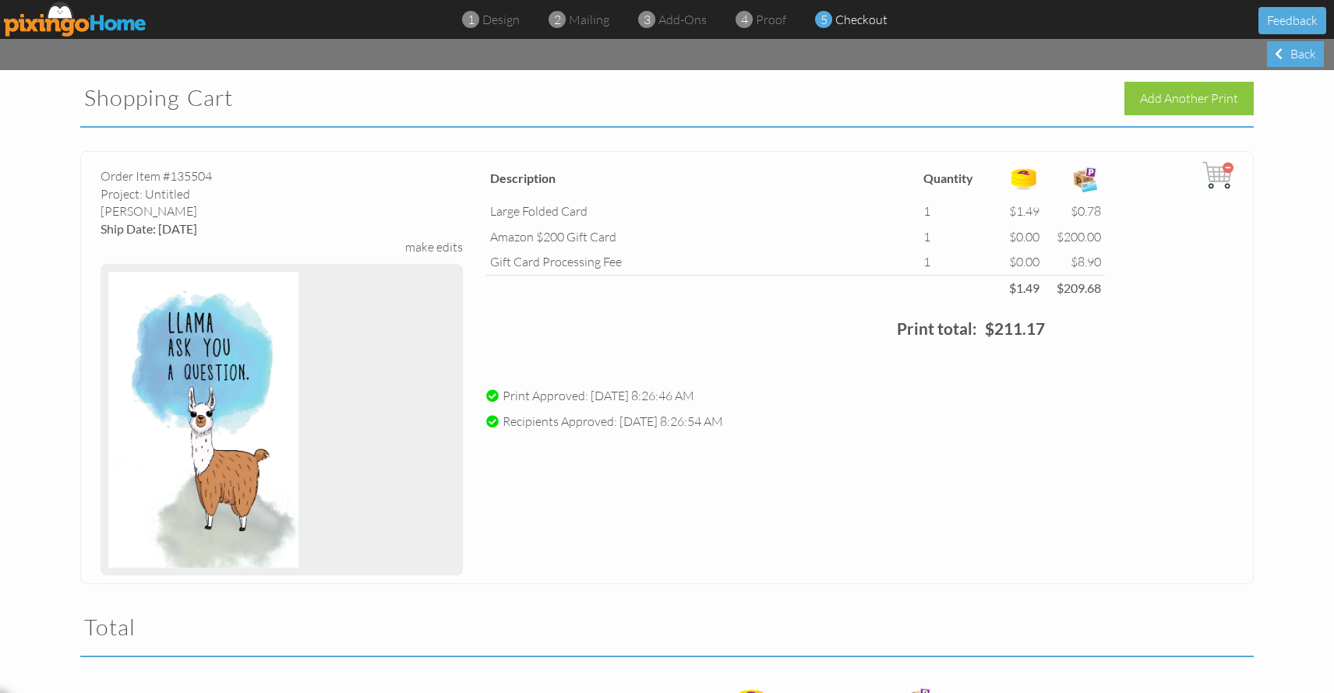
click at [1224, 171] on img at bounding box center [1217, 175] width 31 height 31
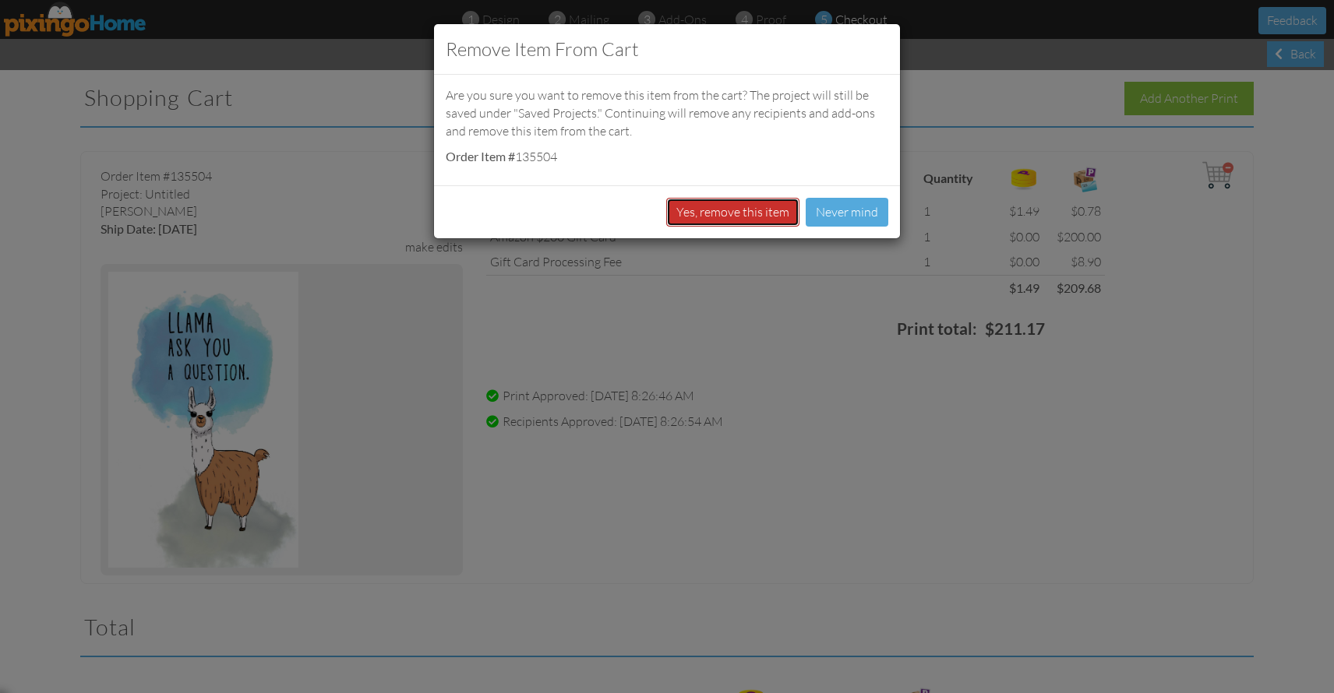
click at [732, 218] on button "Yes, remove this item" at bounding box center [732, 212] width 133 height 29
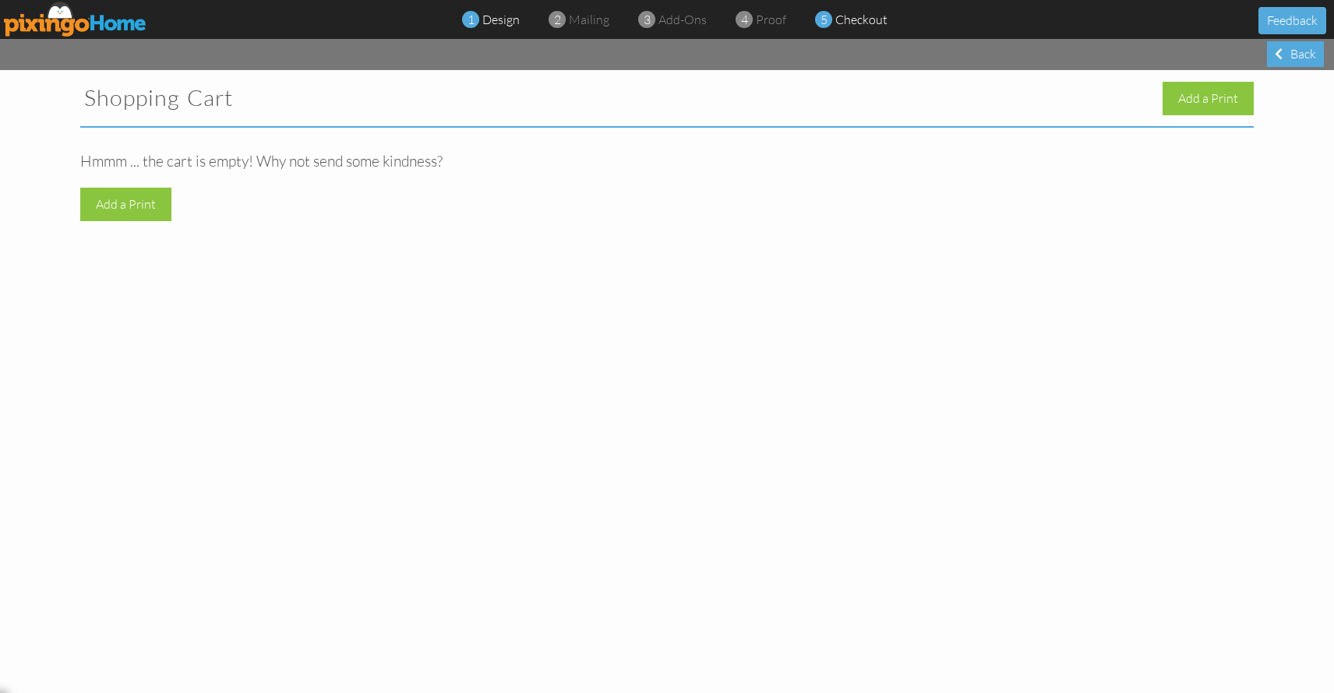
click at [499, 23] on span "design" at bounding box center [500, 20] width 37 height 16
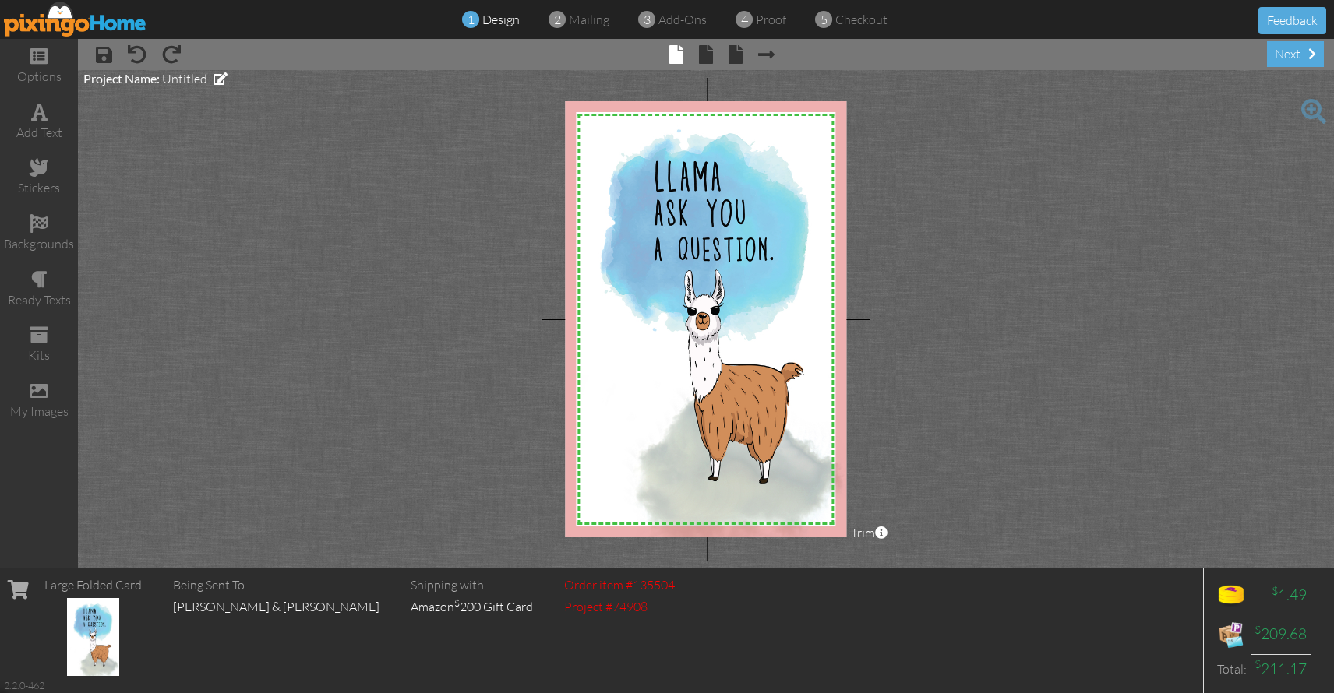
click at [41, 31] on img at bounding box center [75, 19] width 143 height 35
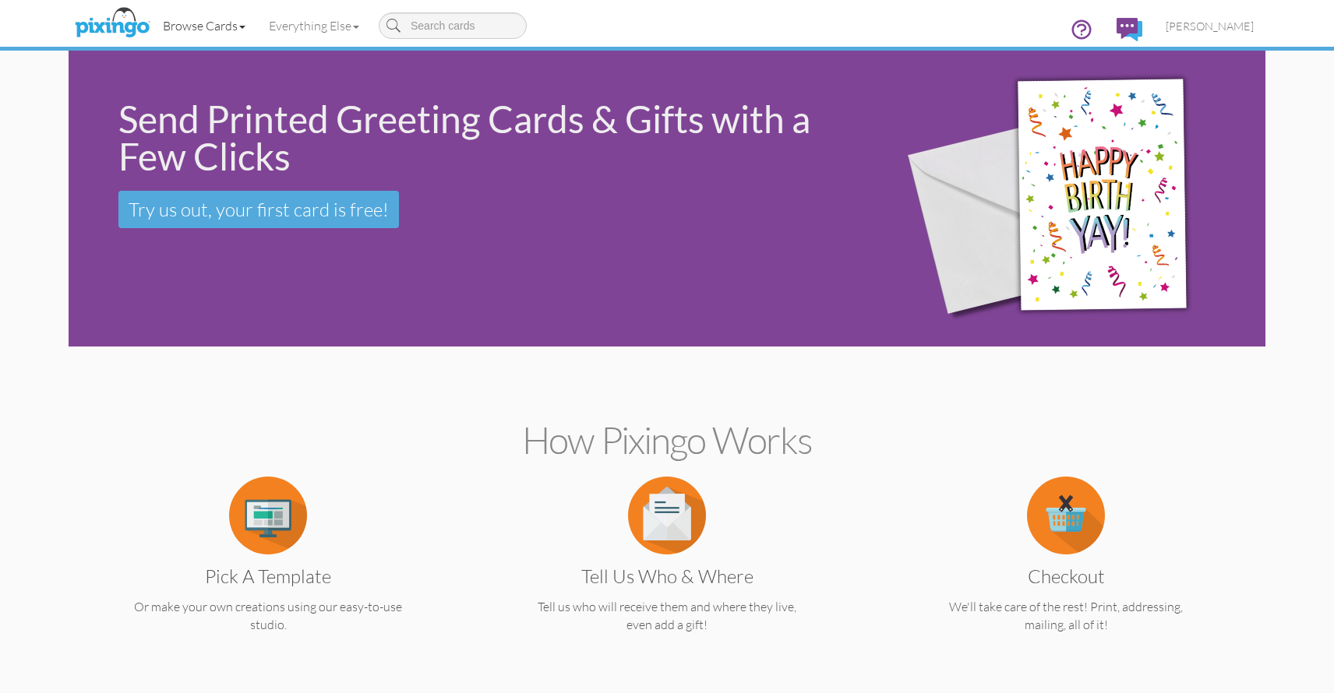
click at [222, 28] on link "Browse Cards" at bounding box center [204, 25] width 106 height 39
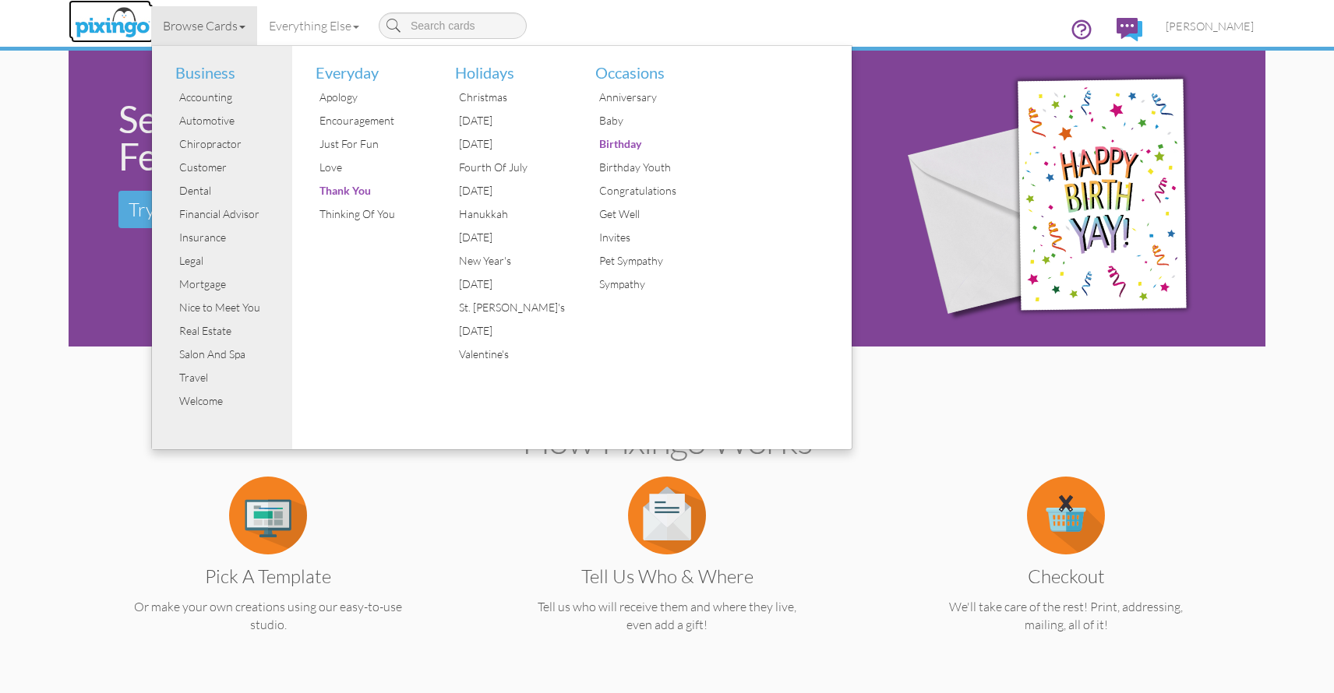
click at [121, 29] on img at bounding box center [112, 23] width 83 height 39
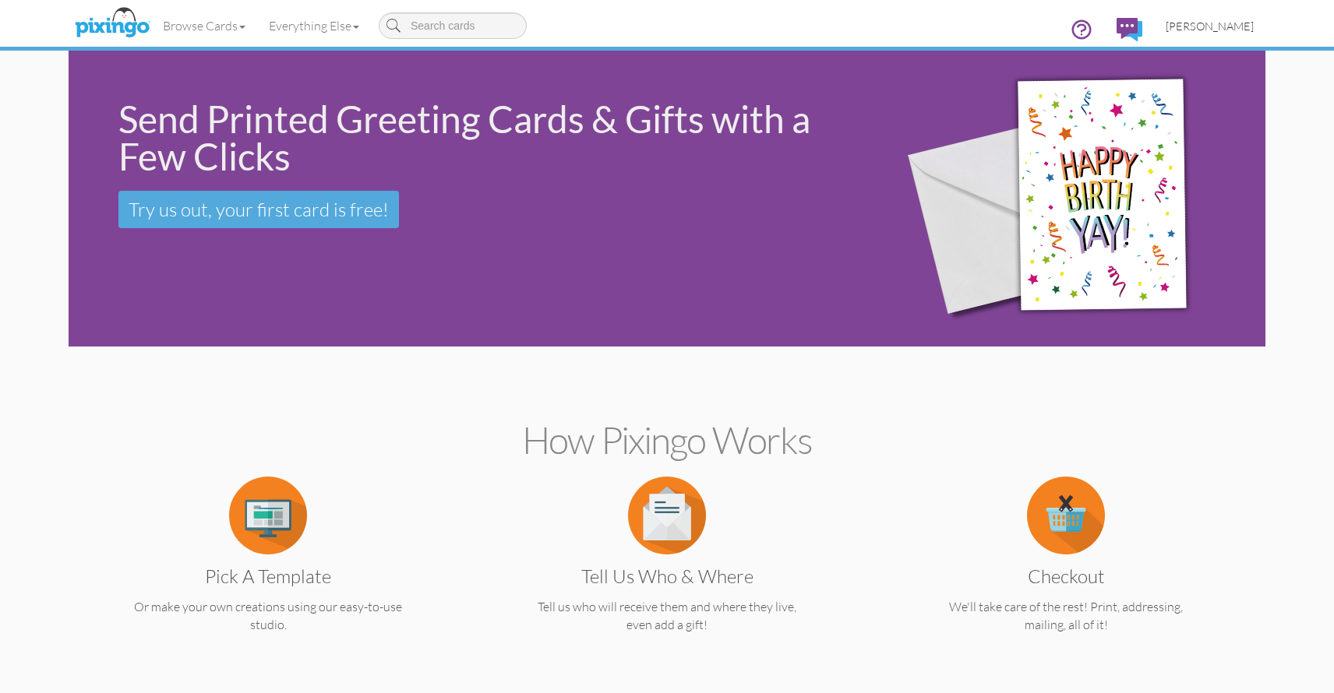
click at [1193, 28] on span "[PERSON_NAME]" at bounding box center [1209, 25] width 88 height 13
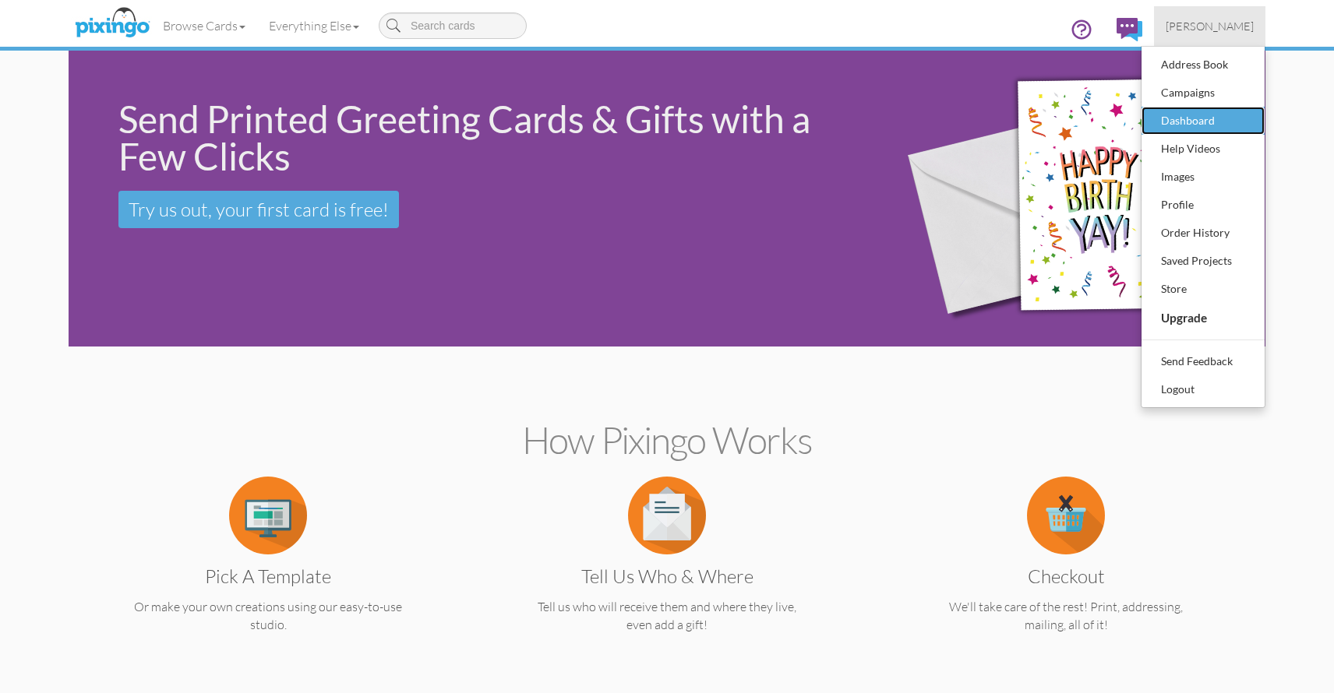
click at [1193, 124] on div "Dashboard" at bounding box center [1203, 120] width 92 height 23
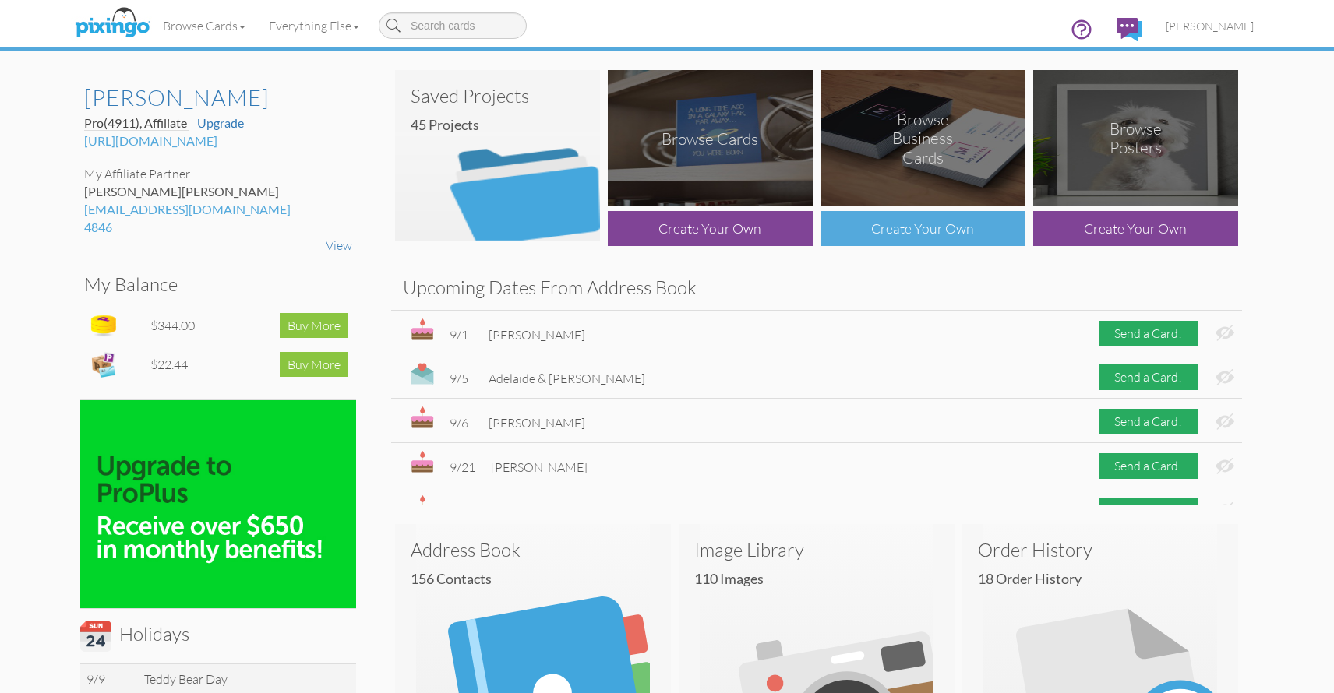
click at [940, 232] on div "Create Your Own" at bounding box center [922, 228] width 205 height 35
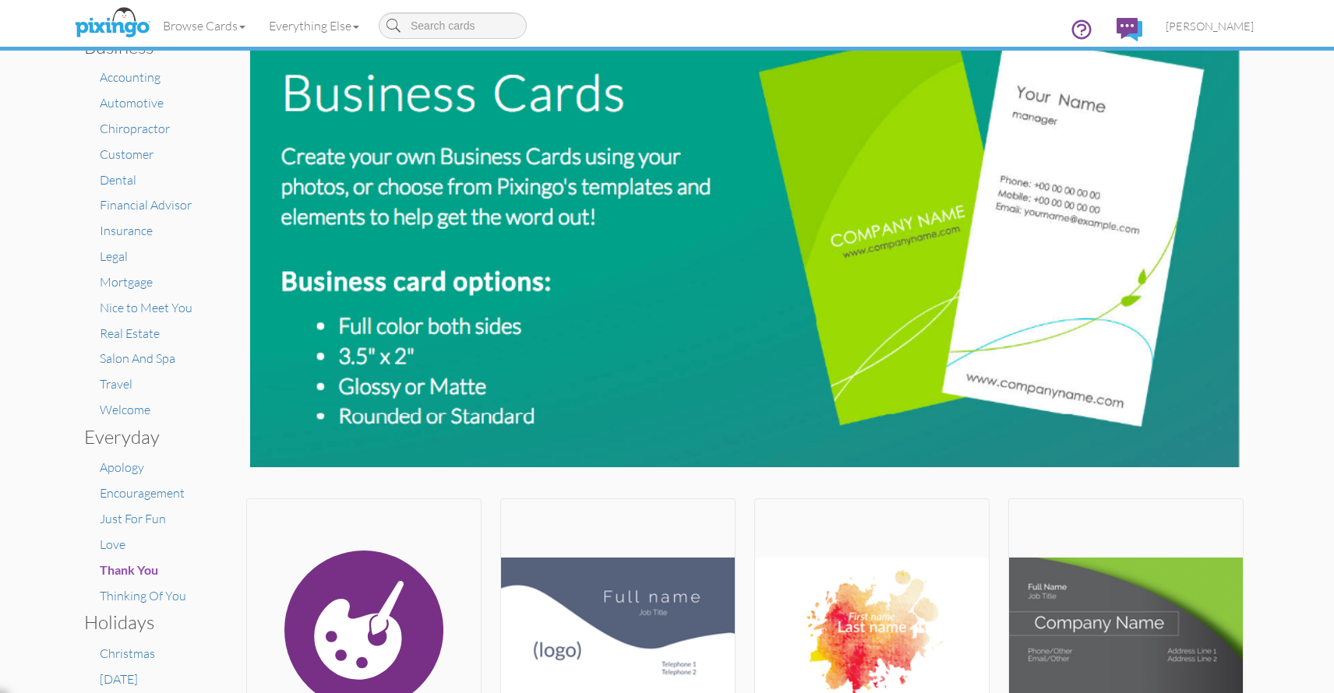
scroll to position [52, 0]
